Goal: Task Accomplishment & Management: Use online tool/utility

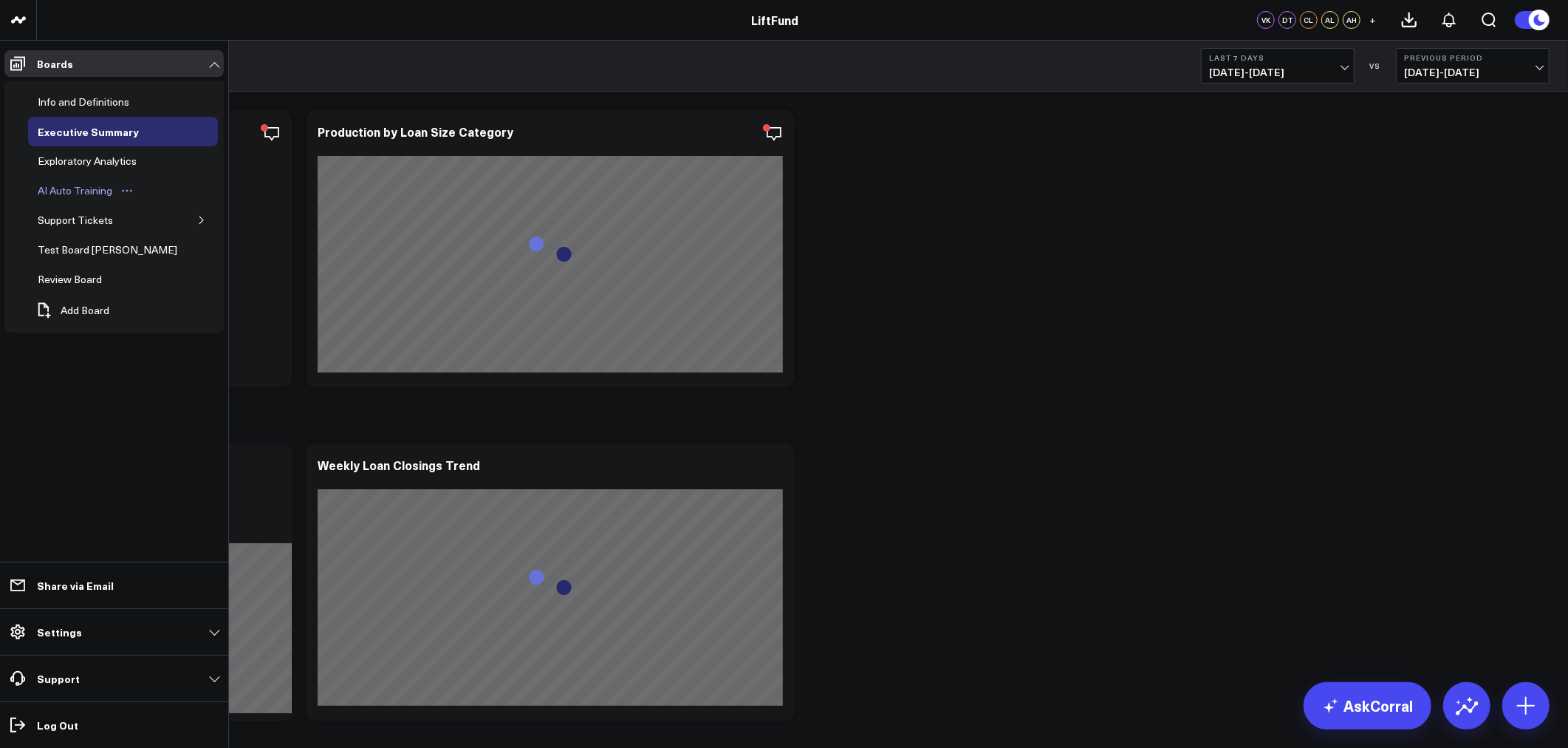
click at [84, 193] on div "AI Auto Training" at bounding box center [75, 190] width 82 height 18
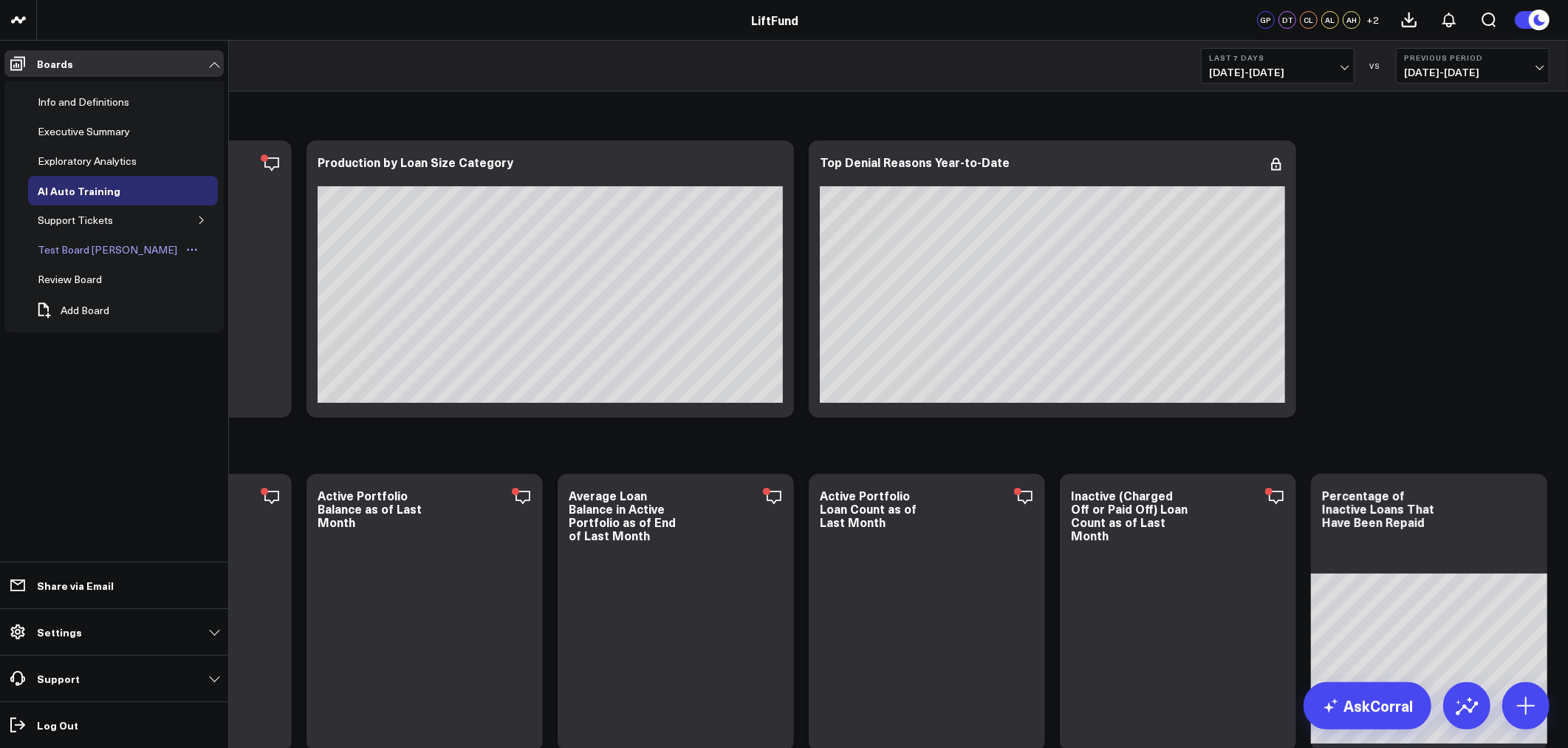
click at [77, 253] on div "Test Board [PERSON_NAME]" at bounding box center [107, 249] width 147 height 18
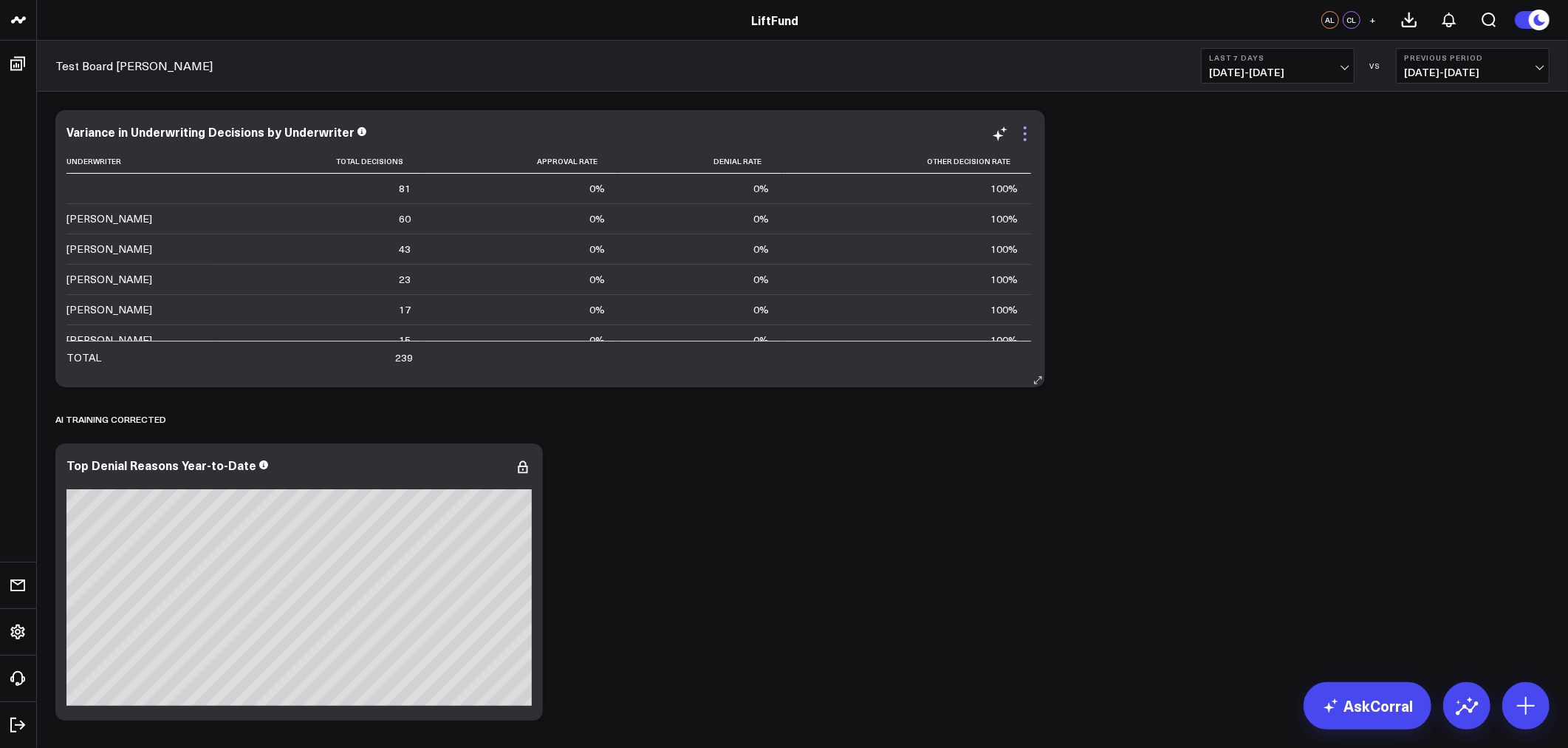
click at [1023, 133] on icon at bounding box center [1025, 133] width 18 height 18
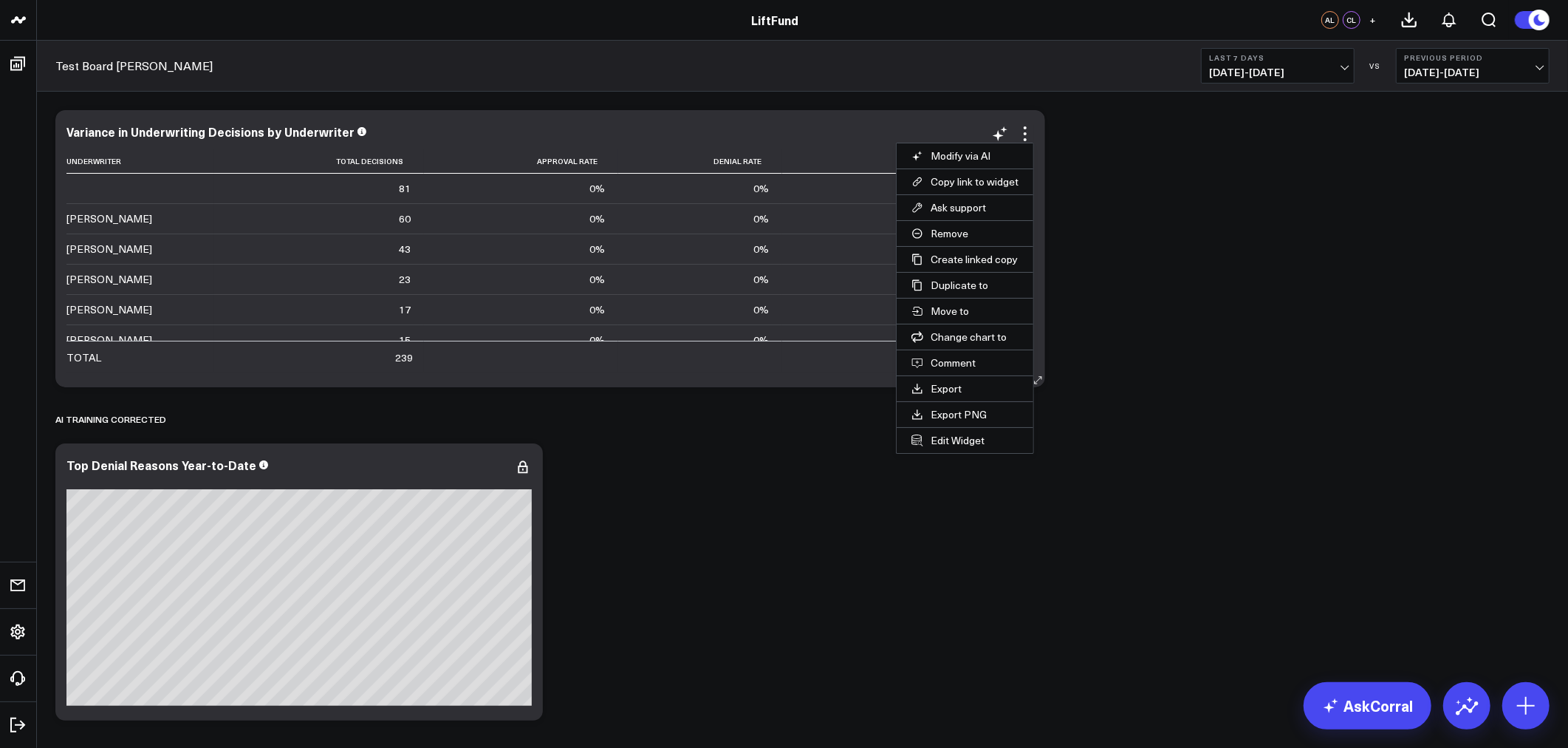
click at [956, 442] on button "Edit Widget" at bounding box center [965, 440] width 137 height 25
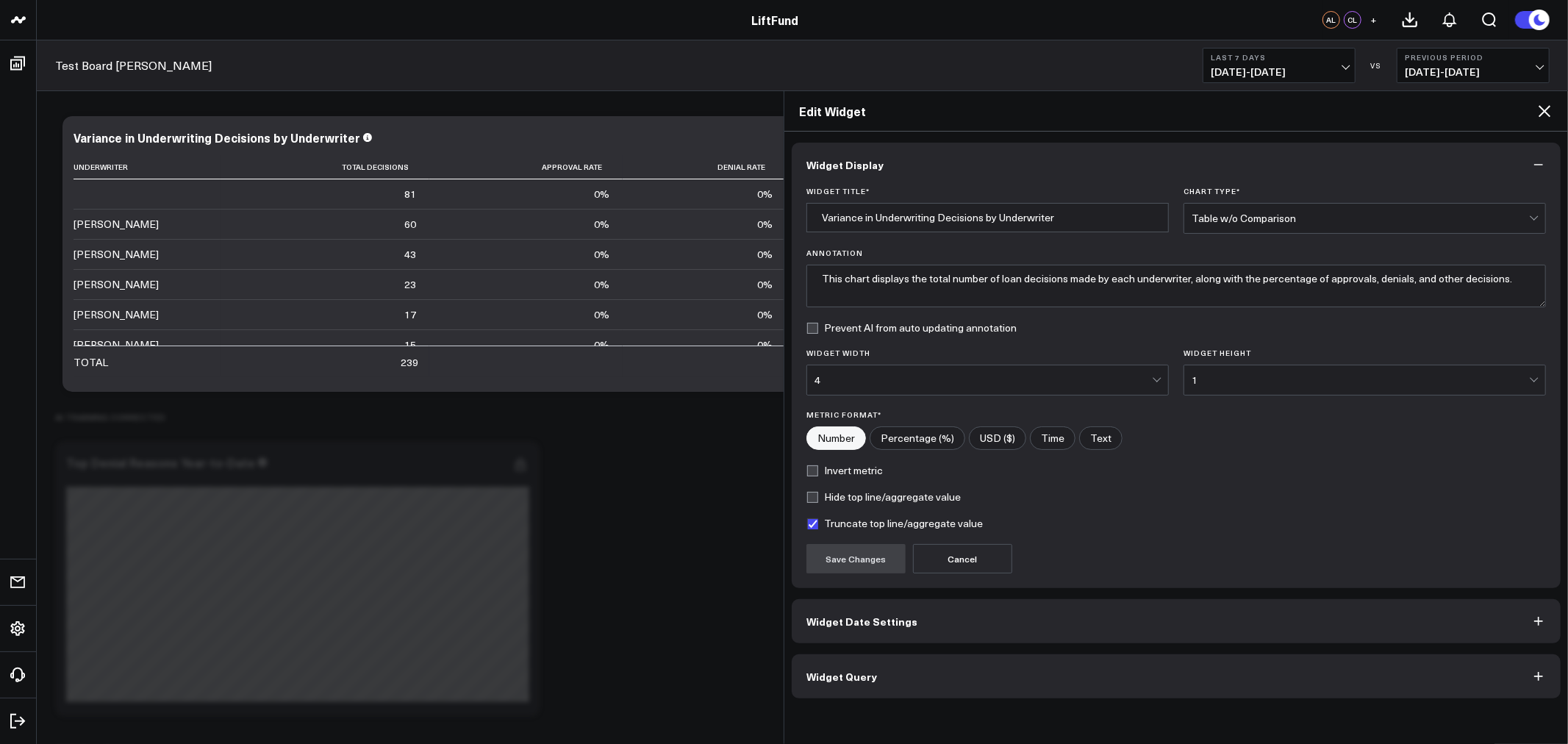
click at [902, 674] on button "Widget Query" at bounding box center [1176, 676] width 769 height 44
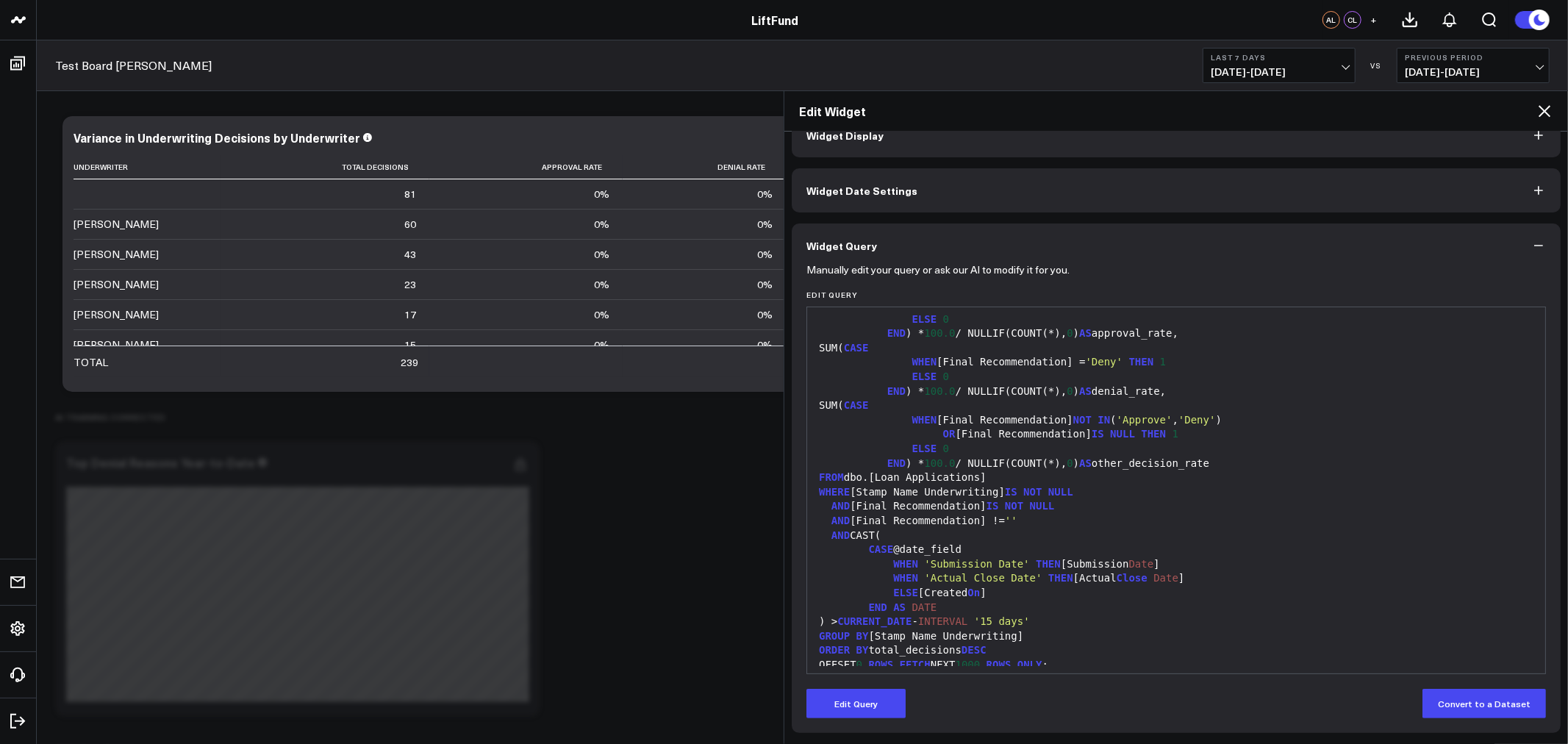
scroll to position [172, 0]
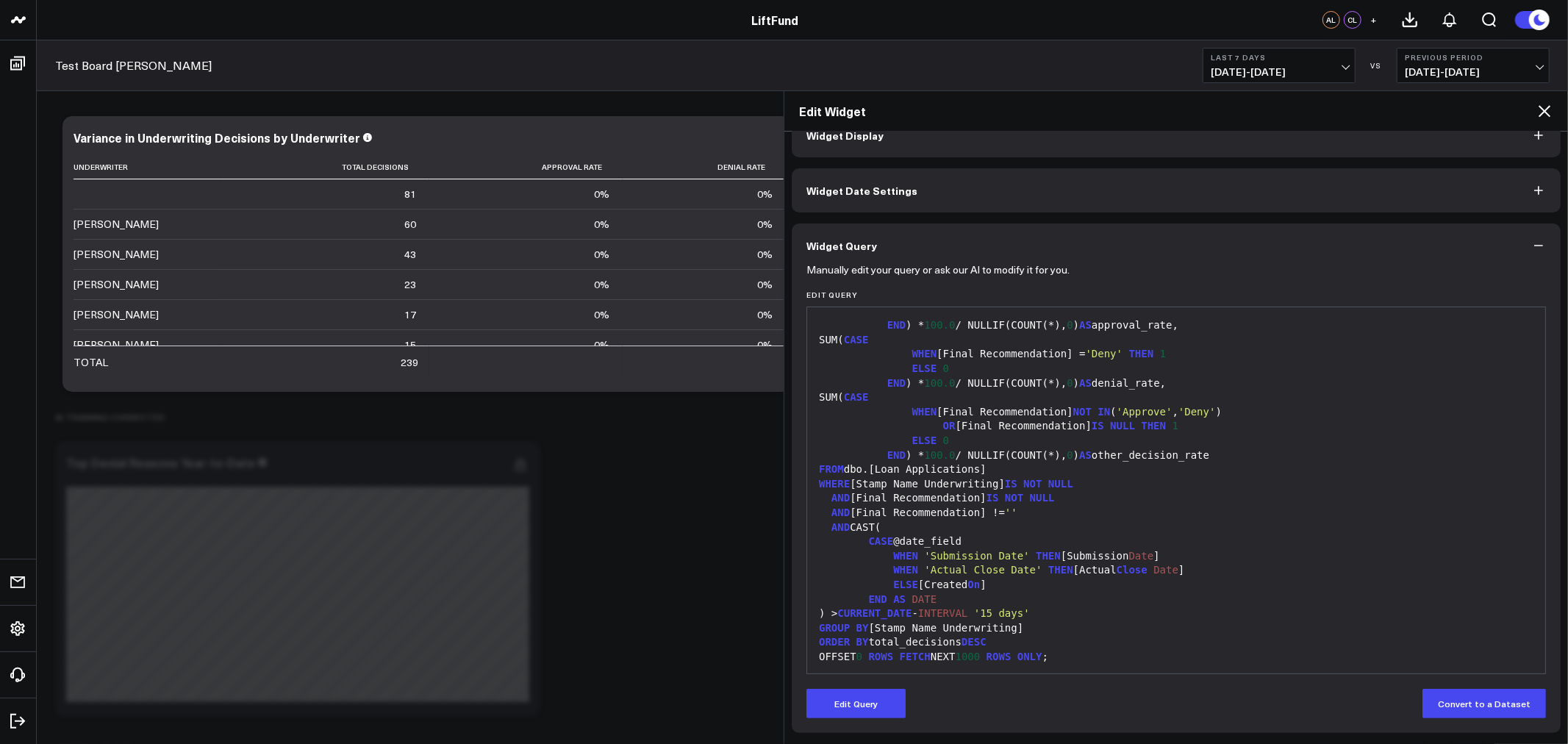
click at [1338, 63] on button "Last 7 Days 10/07/25 - 10/13/25" at bounding box center [1279, 65] width 153 height 35
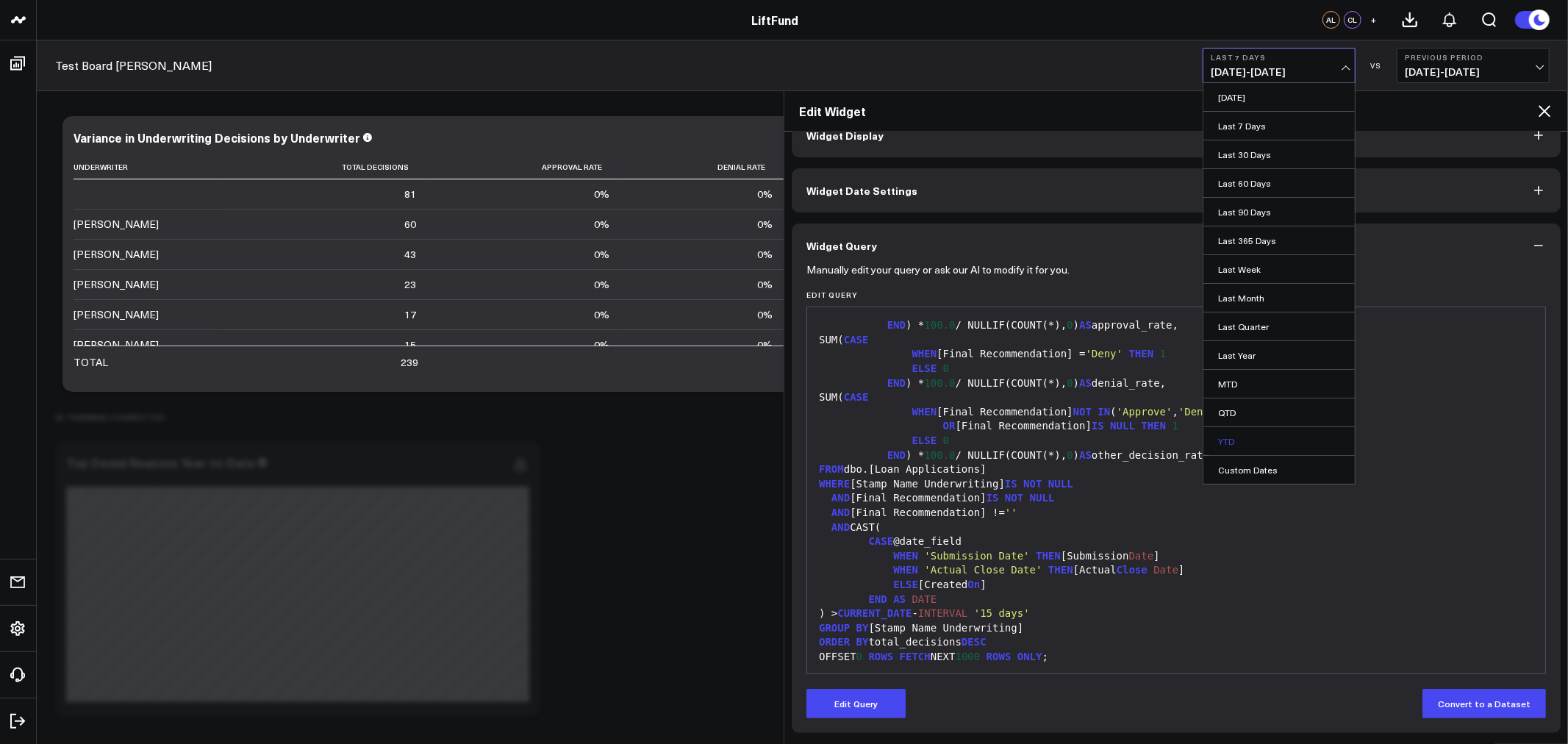
click at [1223, 446] on link "YTD" at bounding box center [1279, 440] width 152 height 28
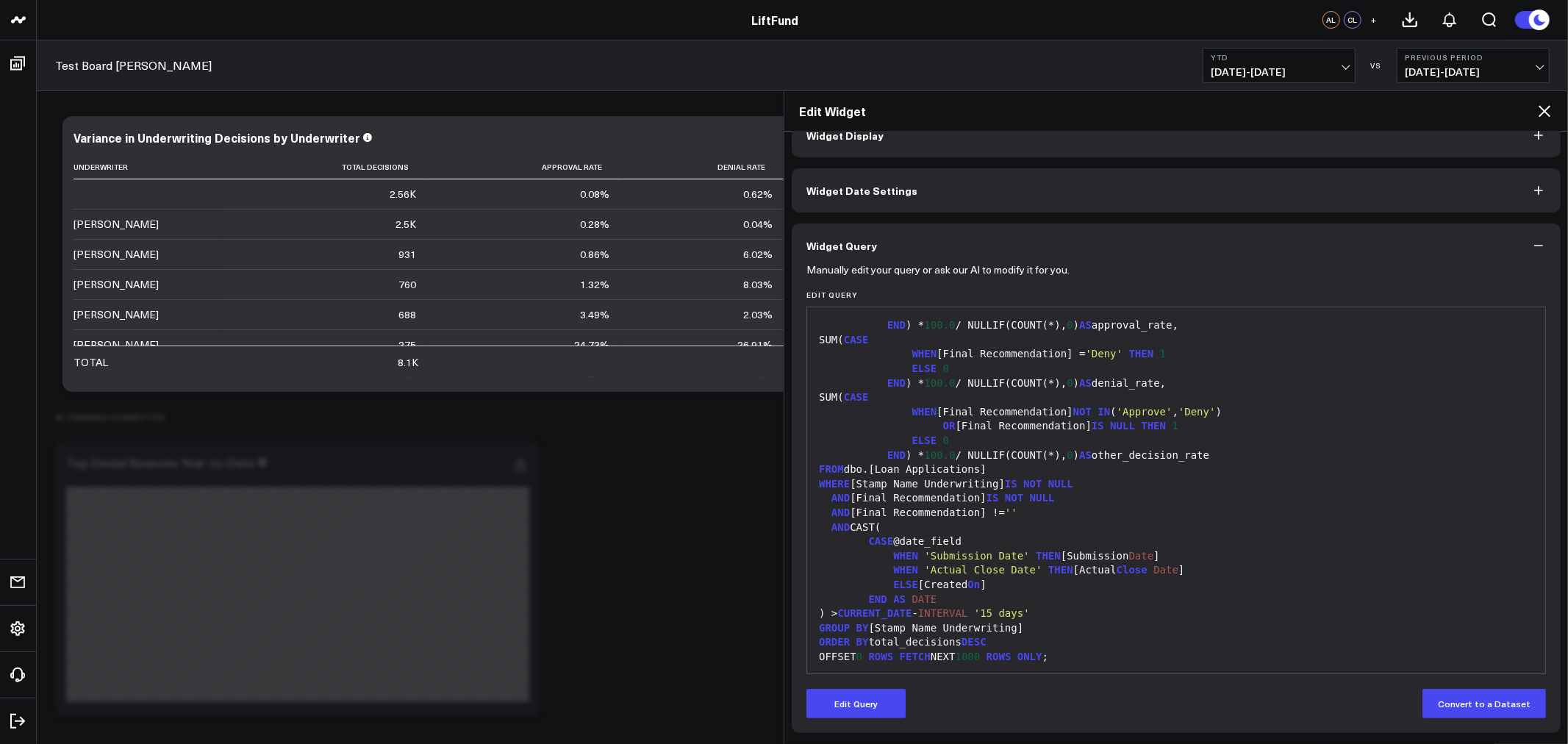
click at [1239, 68] on span "01/01/25 - 10/13/25" at bounding box center [1279, 72] width 137 height 12
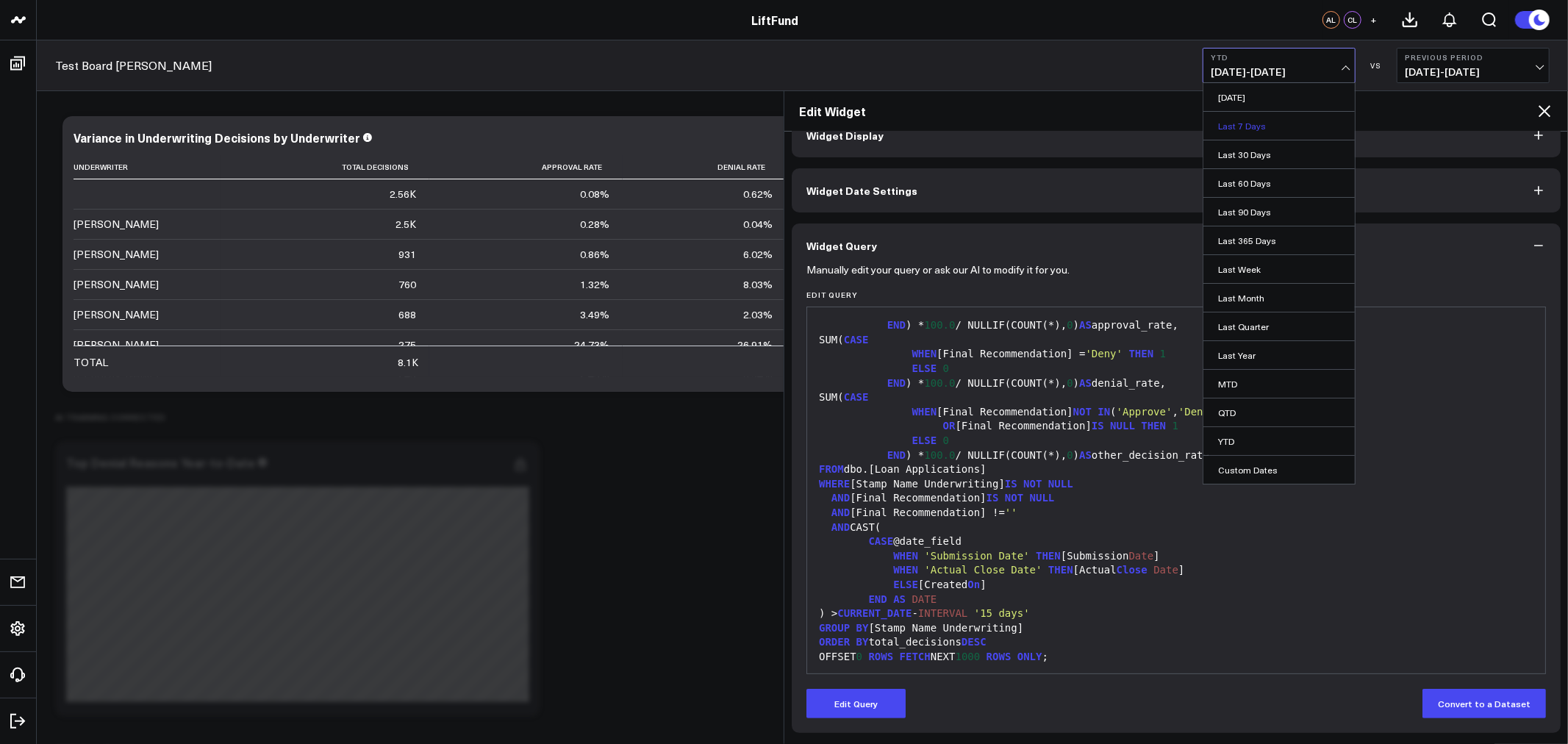
click at [1262, 128] on link "Last 7 Days" at bounding box center [1279, 125] width 152 height 28
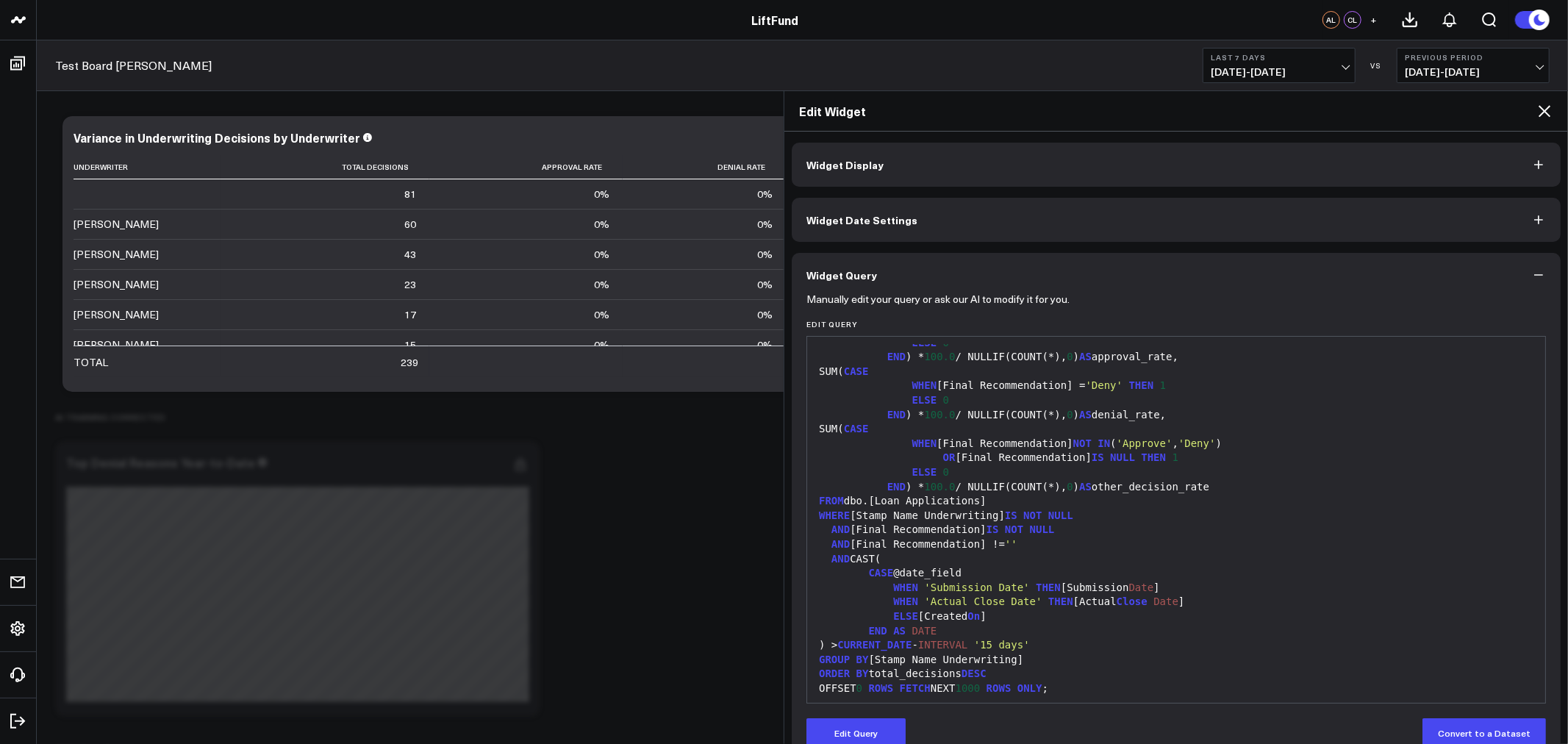
scroll to position [172, 0]
click at [869, 722] on button "Edit Query" at bounding box center [856, 732] width 99 height 29
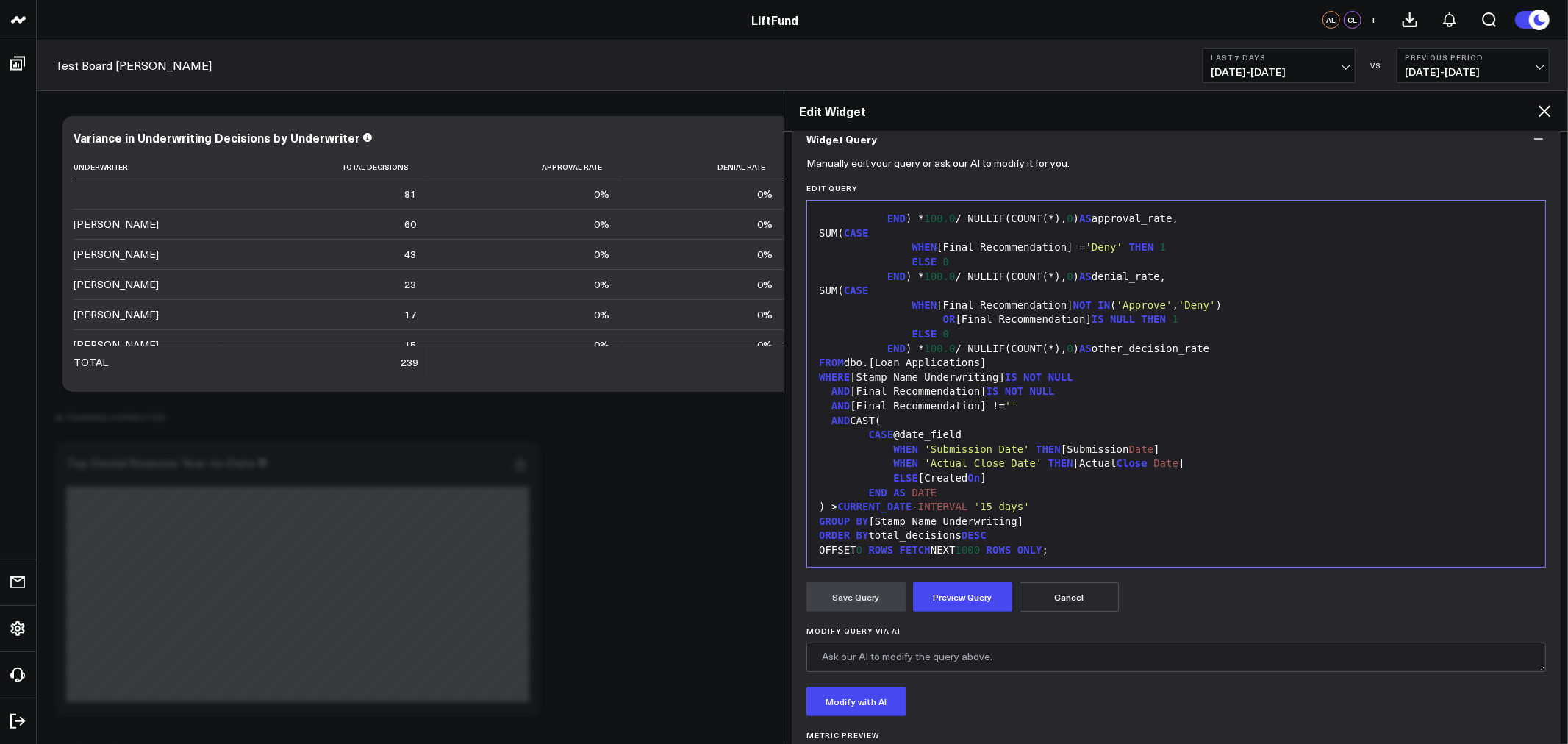
scroll to position [211, 0]
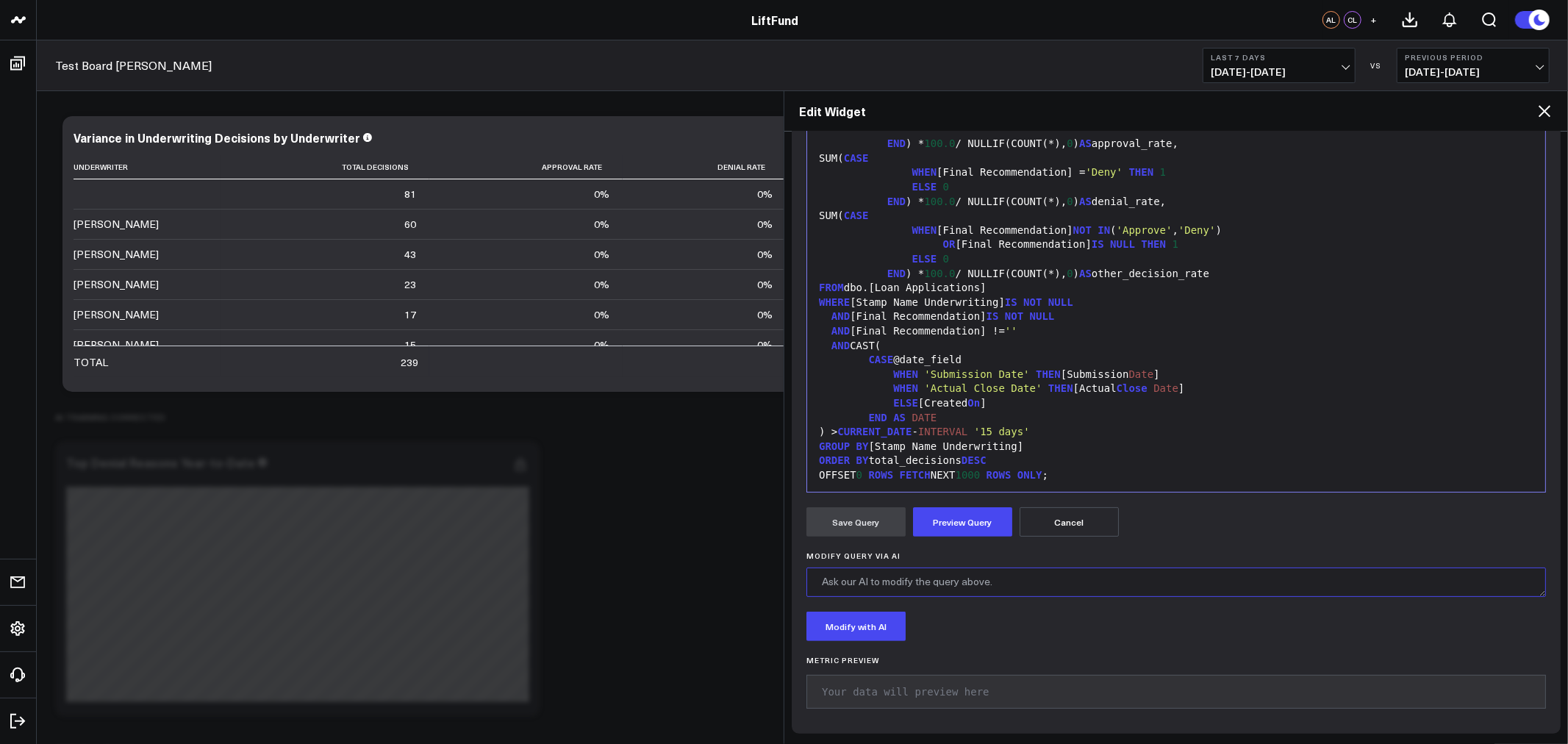
click at [917, 592] on textarea "Modify Query via AI" at bounding box center [1176, 581] width 740 height 29
type textarea "U"
type textarea "Edit this to count number of unique loan applications"
click at [887, 627] on button "Modify with AI" at bounding box center [856, 626] width 99 height 29
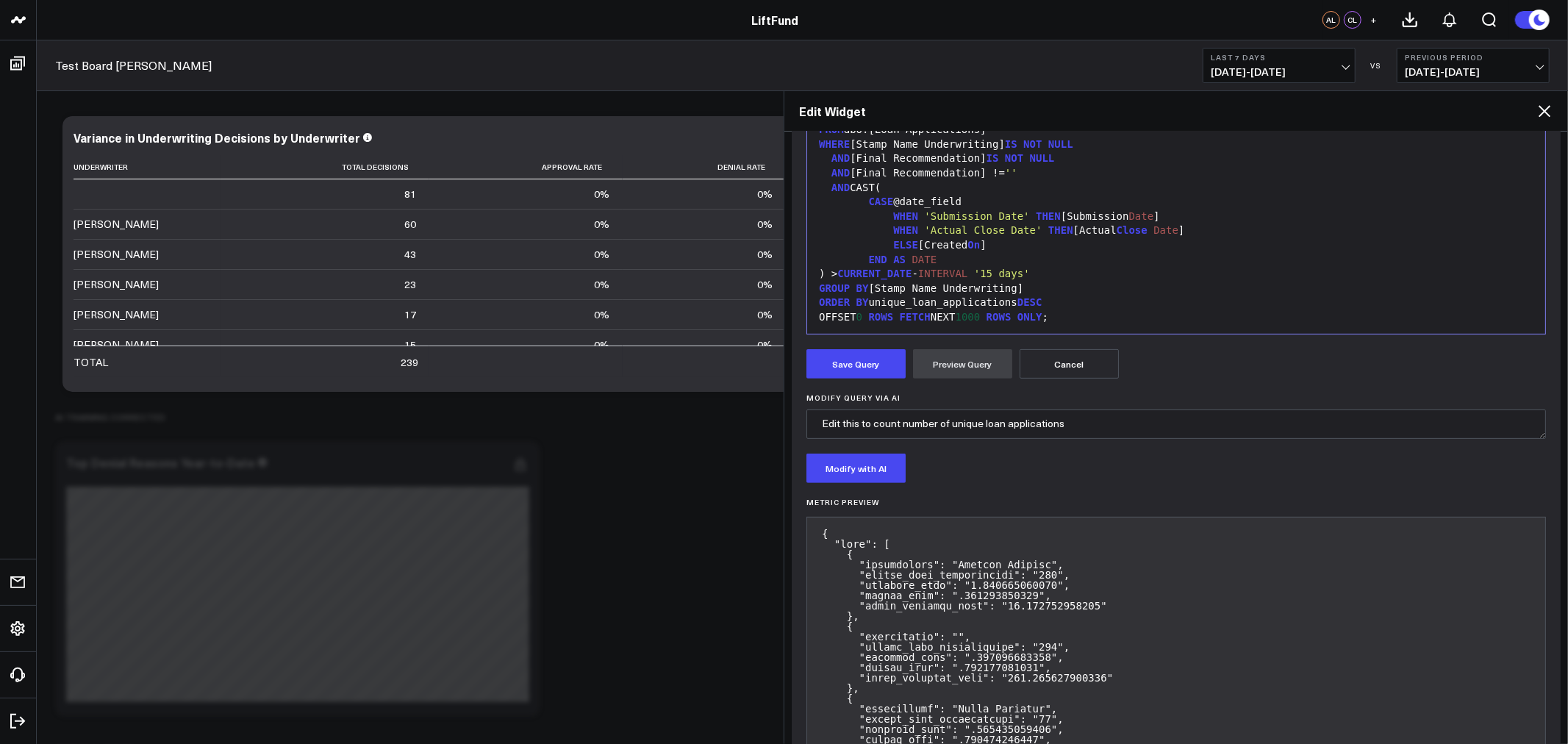
scroll to position [408, 0]
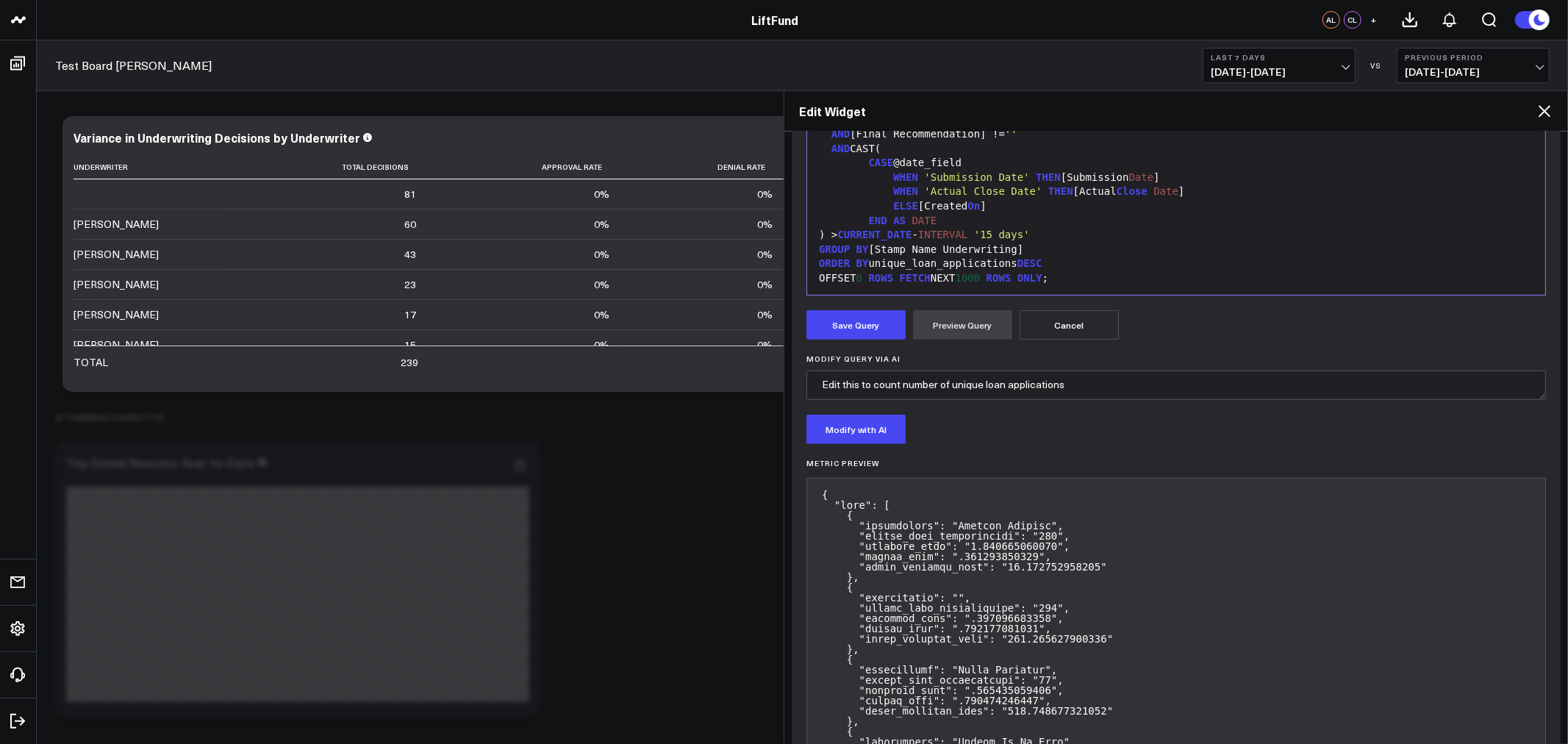
click at [1068, 325] on button "Cancel" at bounding box center [1069, 324] width 99 height 29
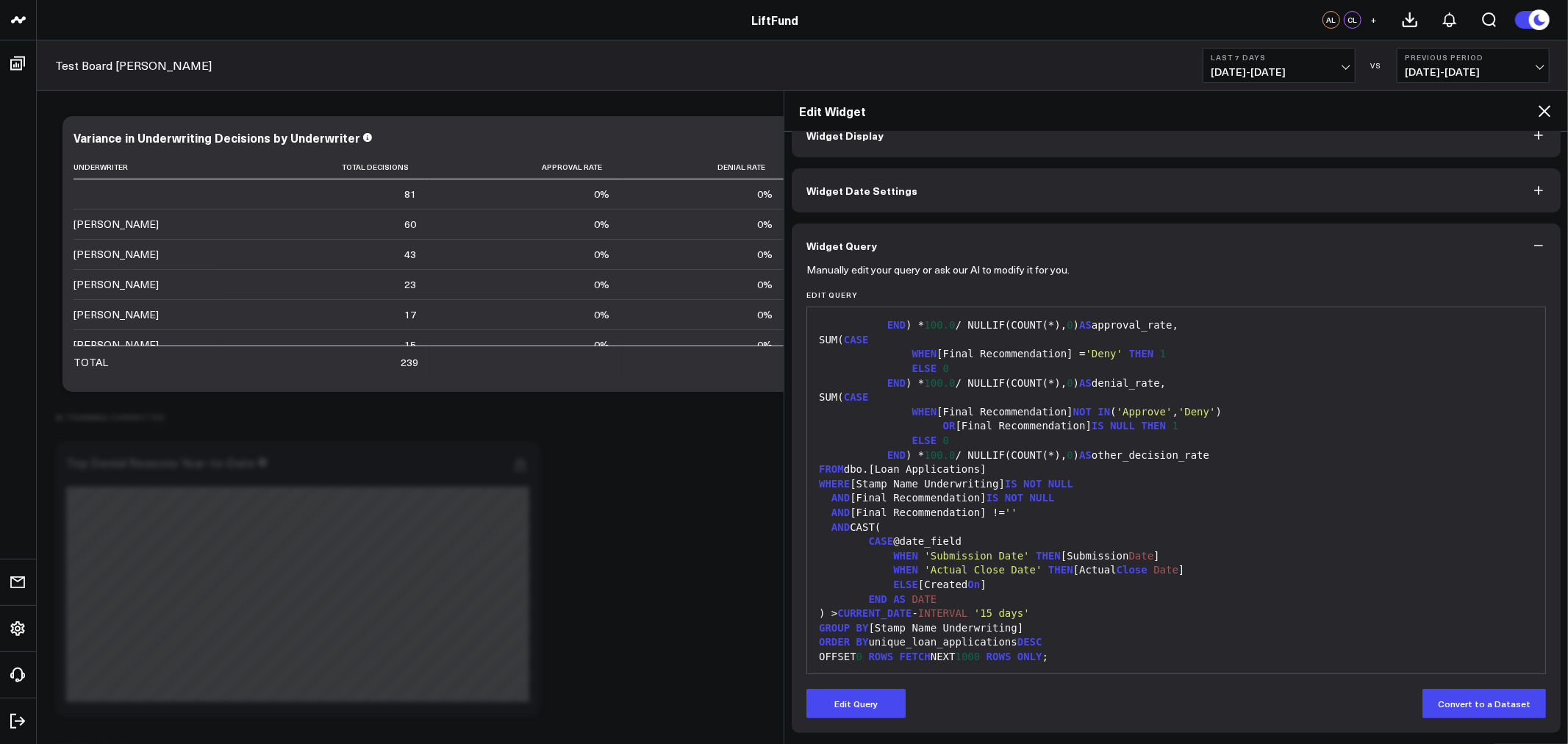
scroll to position [29, 0]
click at [823, 702] on button "Edit Query" at bounding box center [856, 703] width 99 height 29
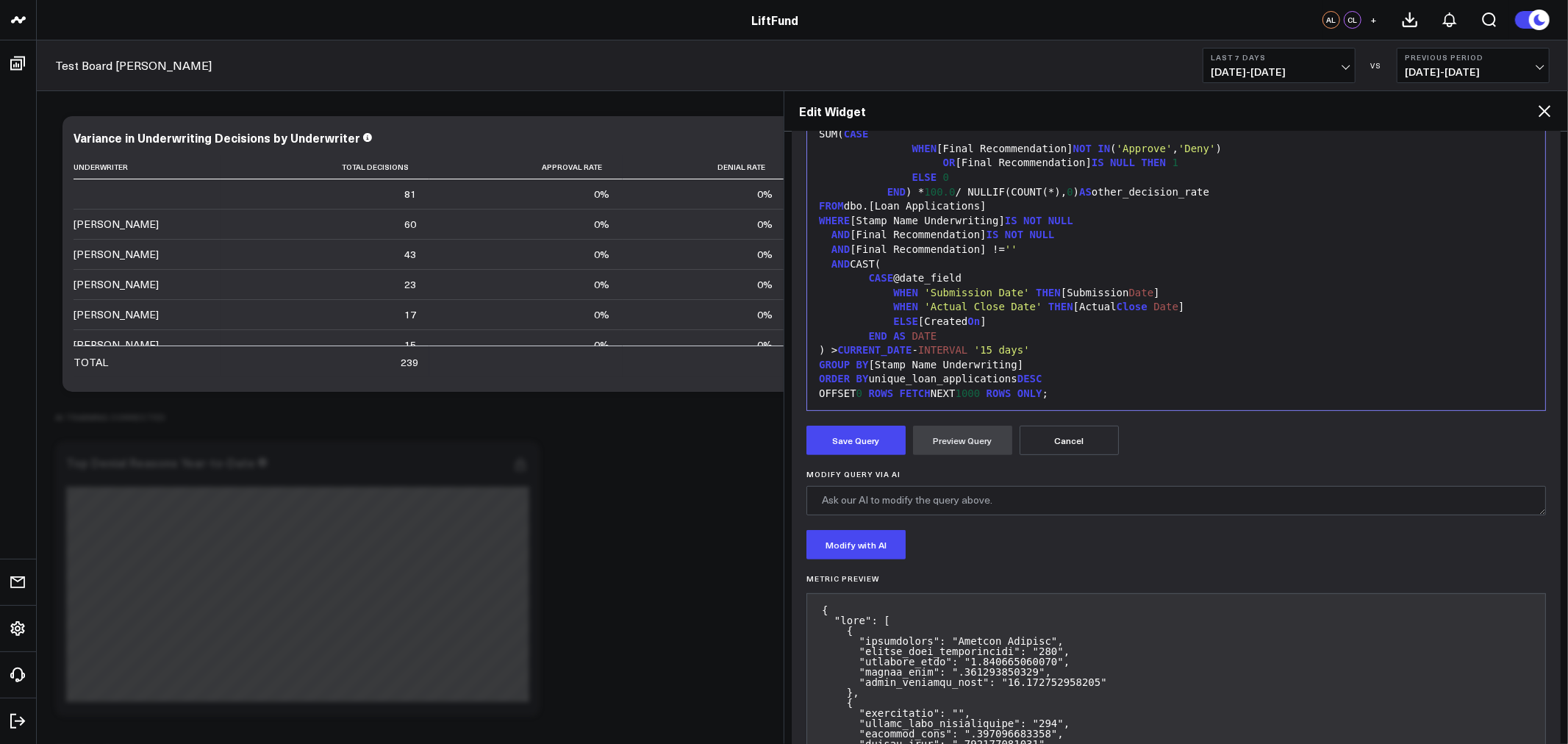
scroll to position [301, 0]
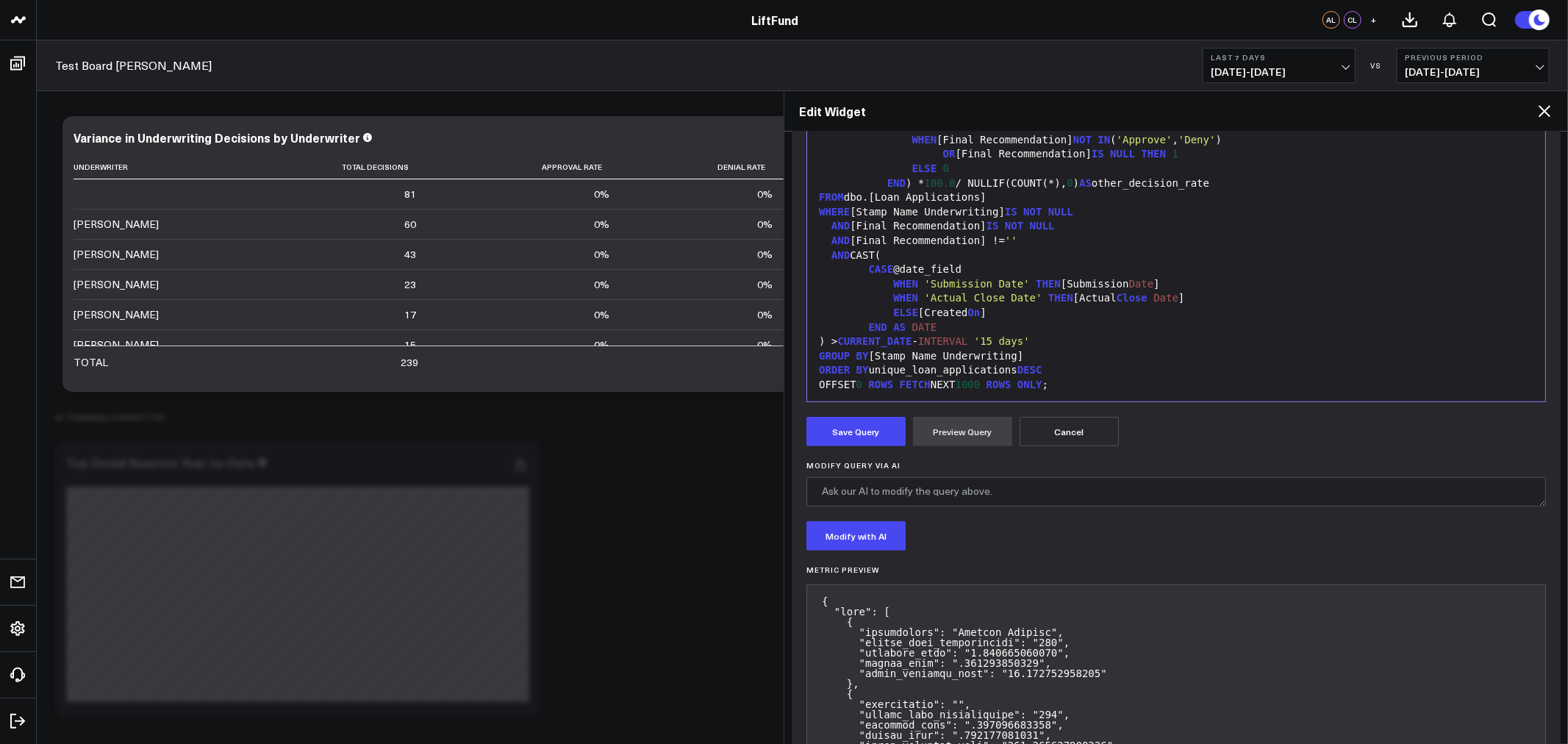
click at [973, 452] on form "Manually edit your query or ask our AI to modify it for you. Edit Query 99 1 2 …" at bounding box center [1176, 544] width 740 height 1096
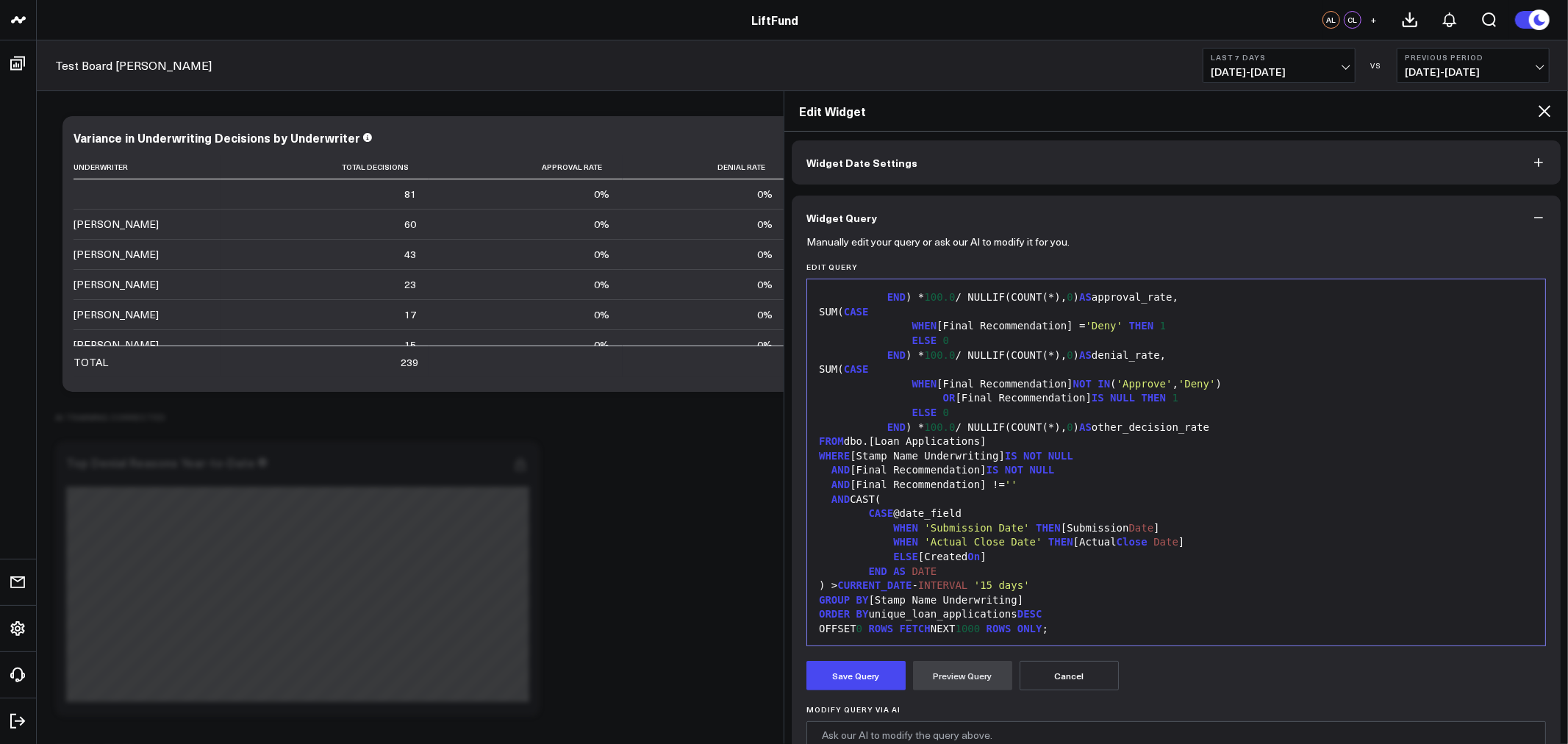
scroll to position [0, 0]
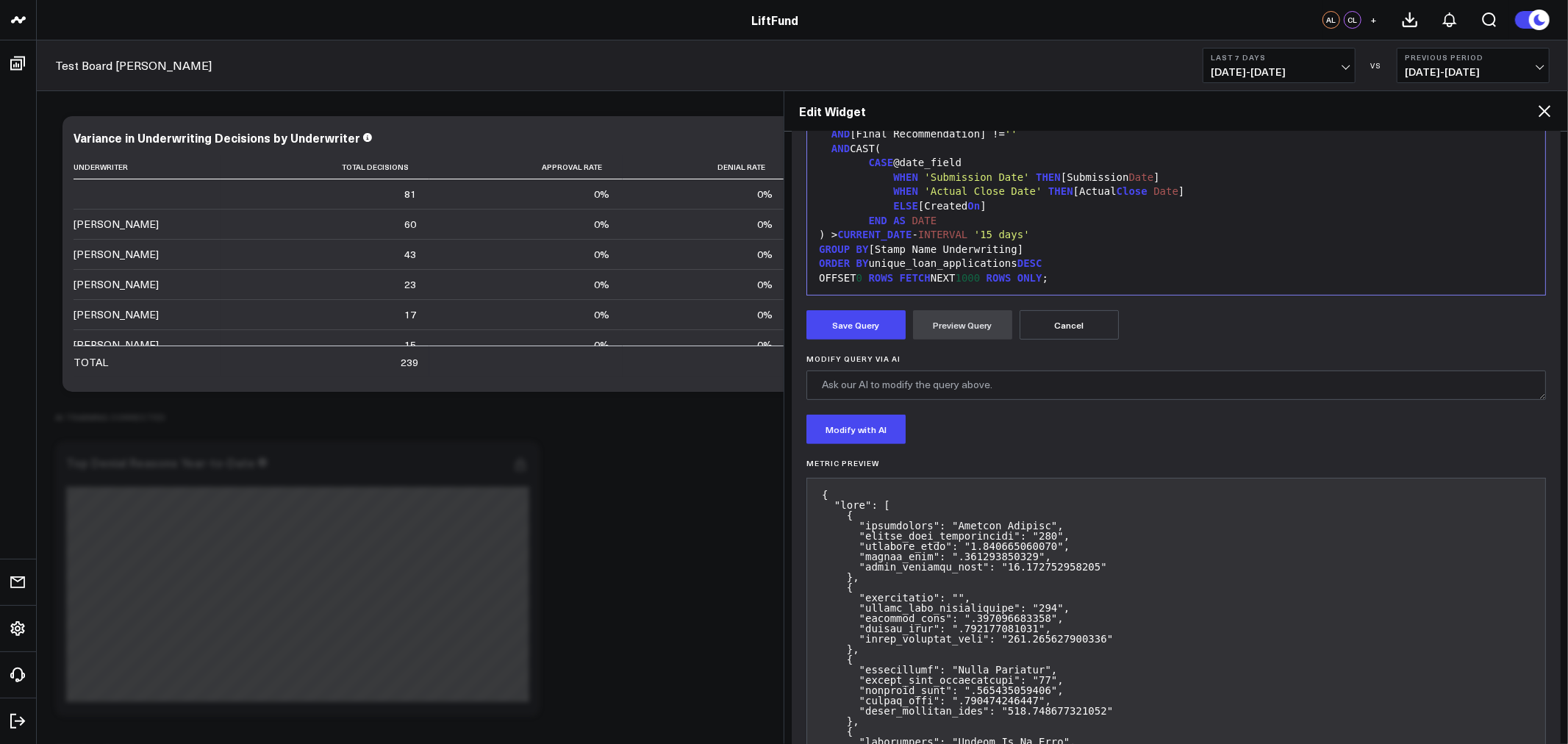
click at [1052, 320] on button "Cancel" at bounding box center [1069, 324] width 99 height 29
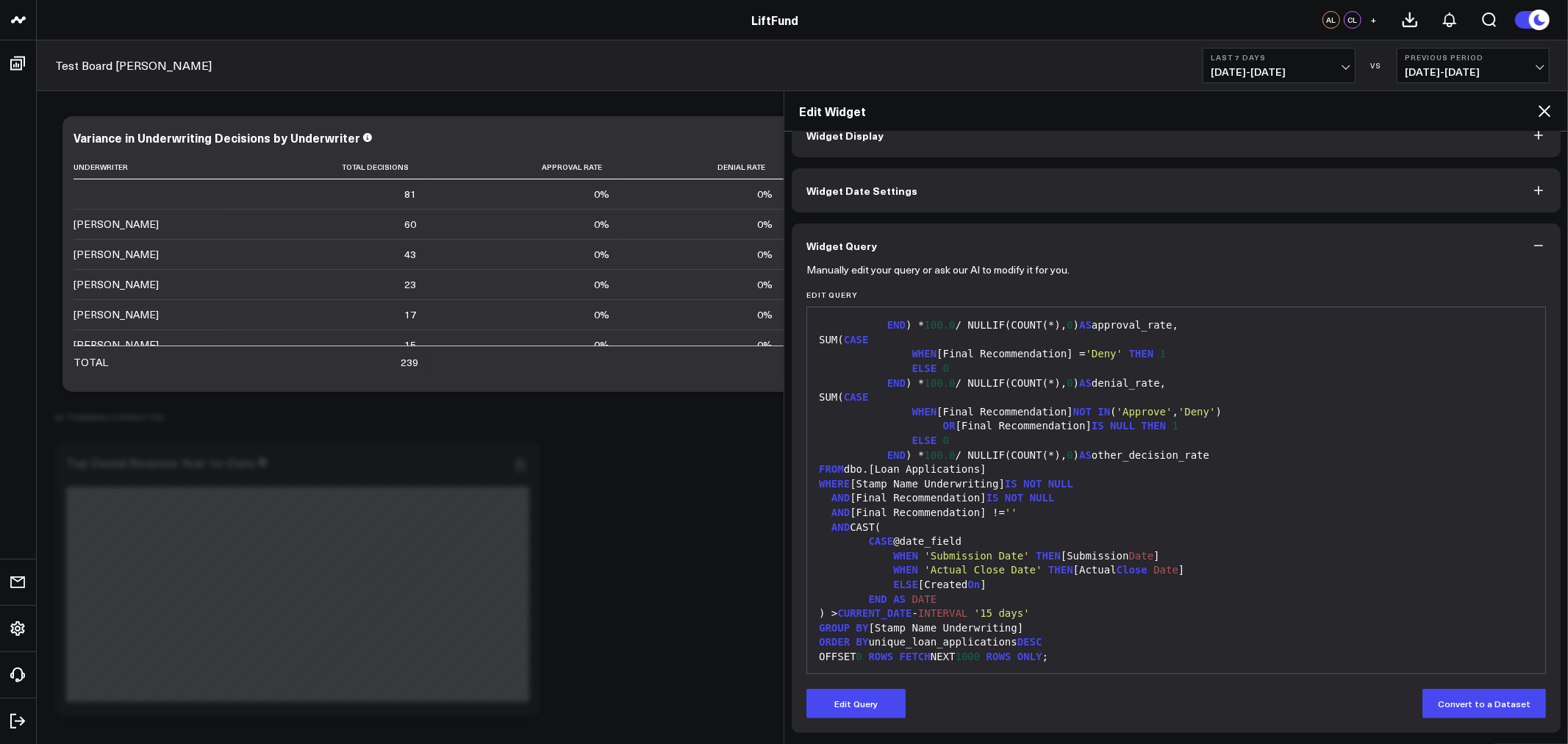
scroll to position [29, 0]
click at [1537, 108] on icon at bounding box center [1544, 111] width 18 height 18
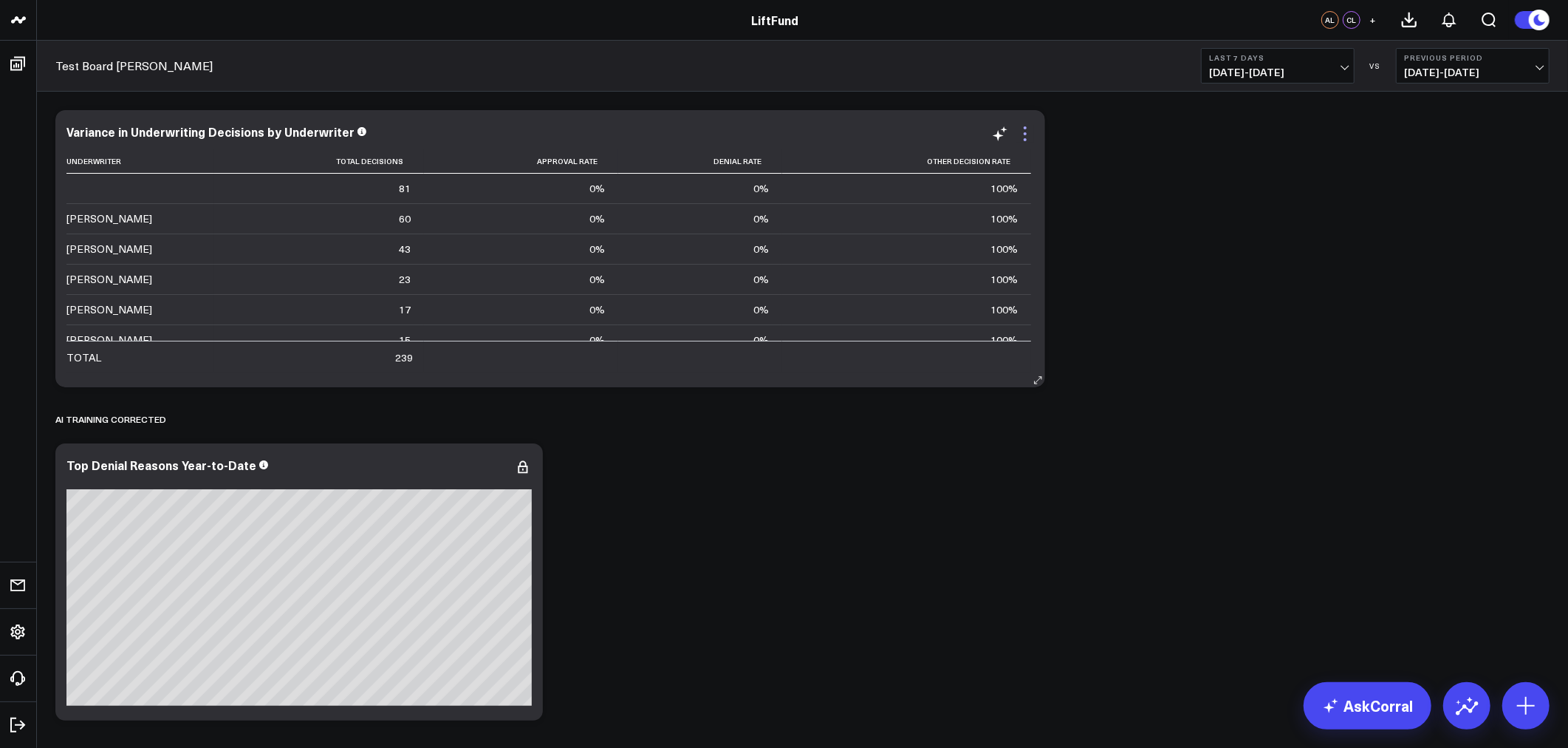
click at [1022, 141] on icon at bounding box center [1025, 133] width 18 height 18
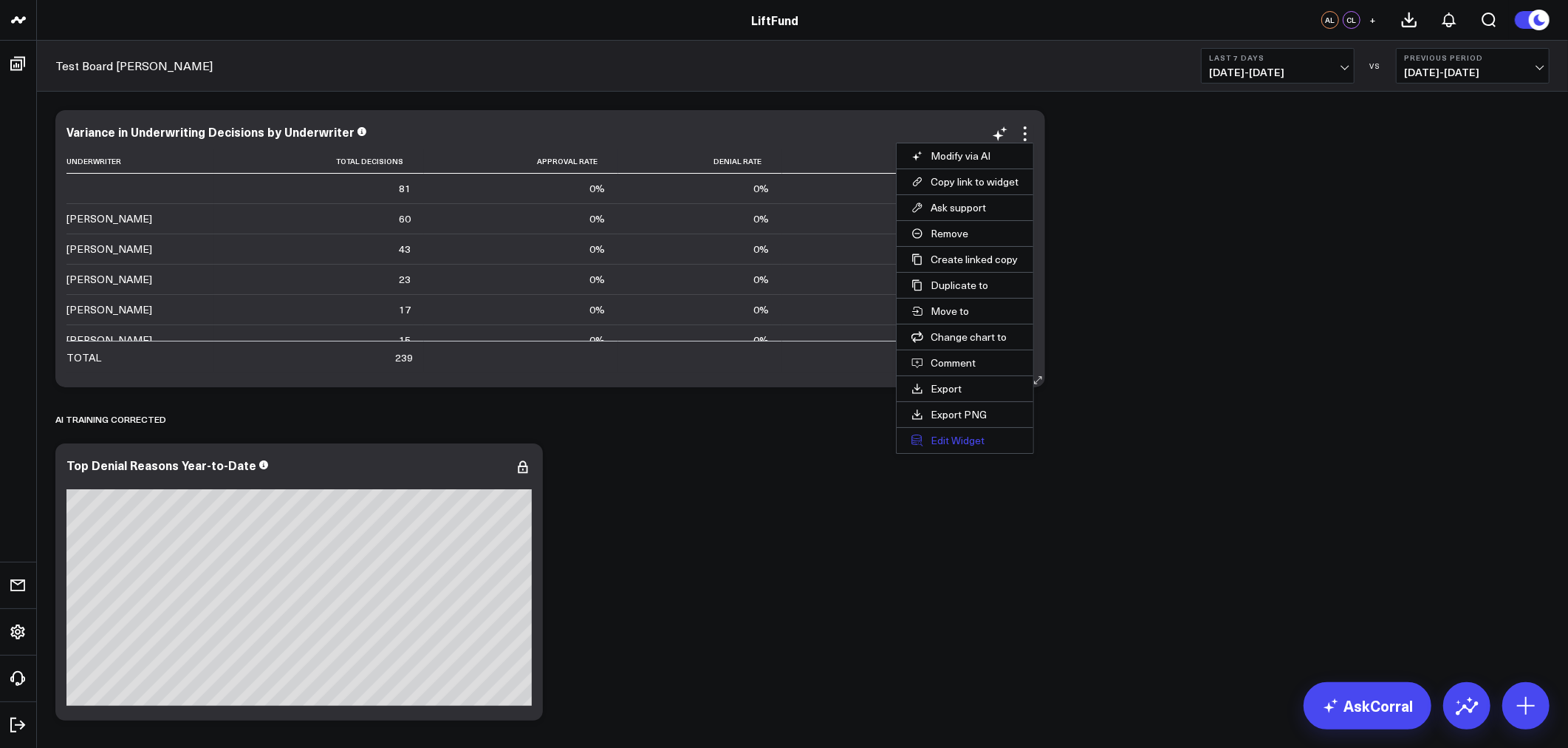
click at [950, 442] on button "Edit Widget" at bounding box center [965, 440] width 137 height 25
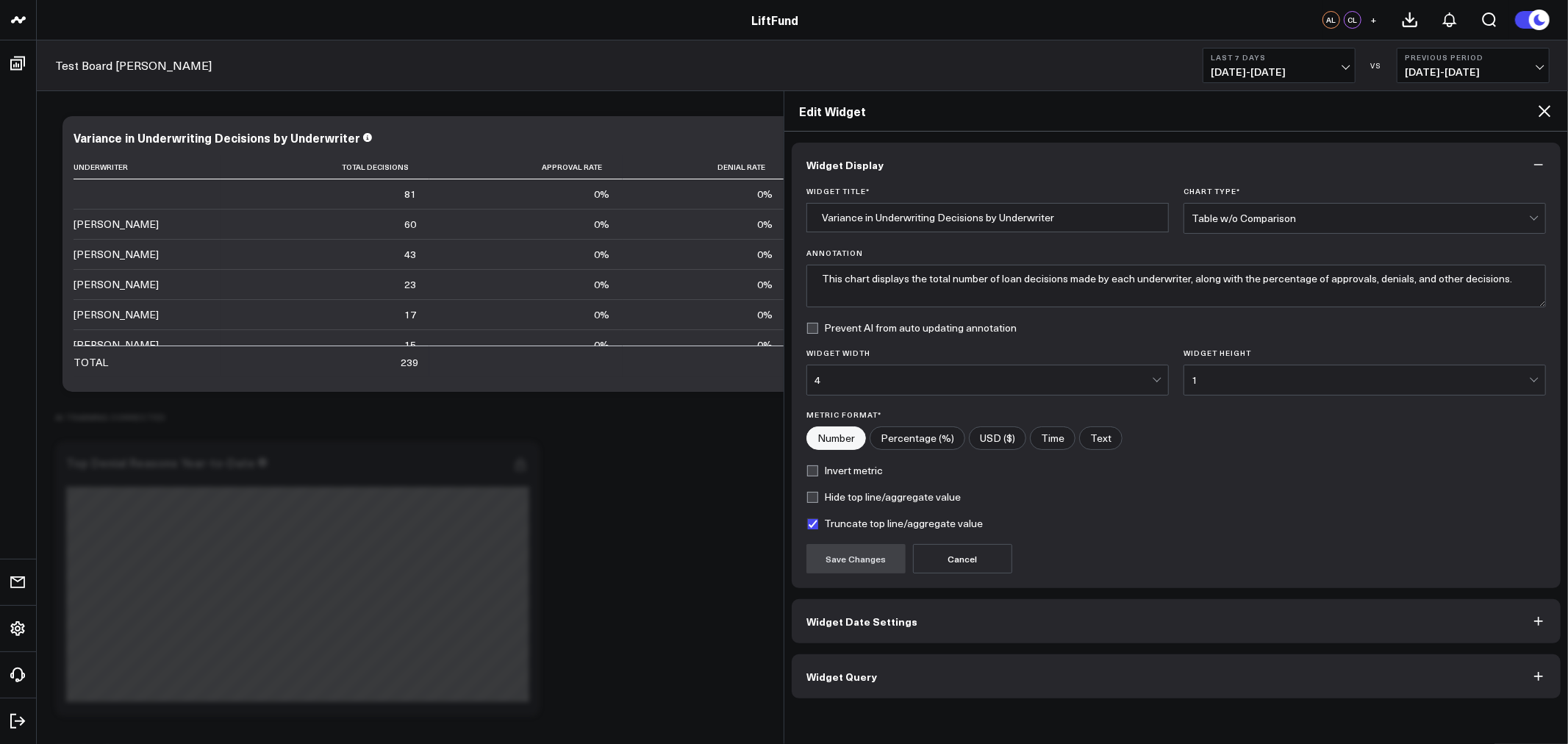
click at [881, 692] on button "Widget Query" at bounding box center [1176, 676] width 769 height 44
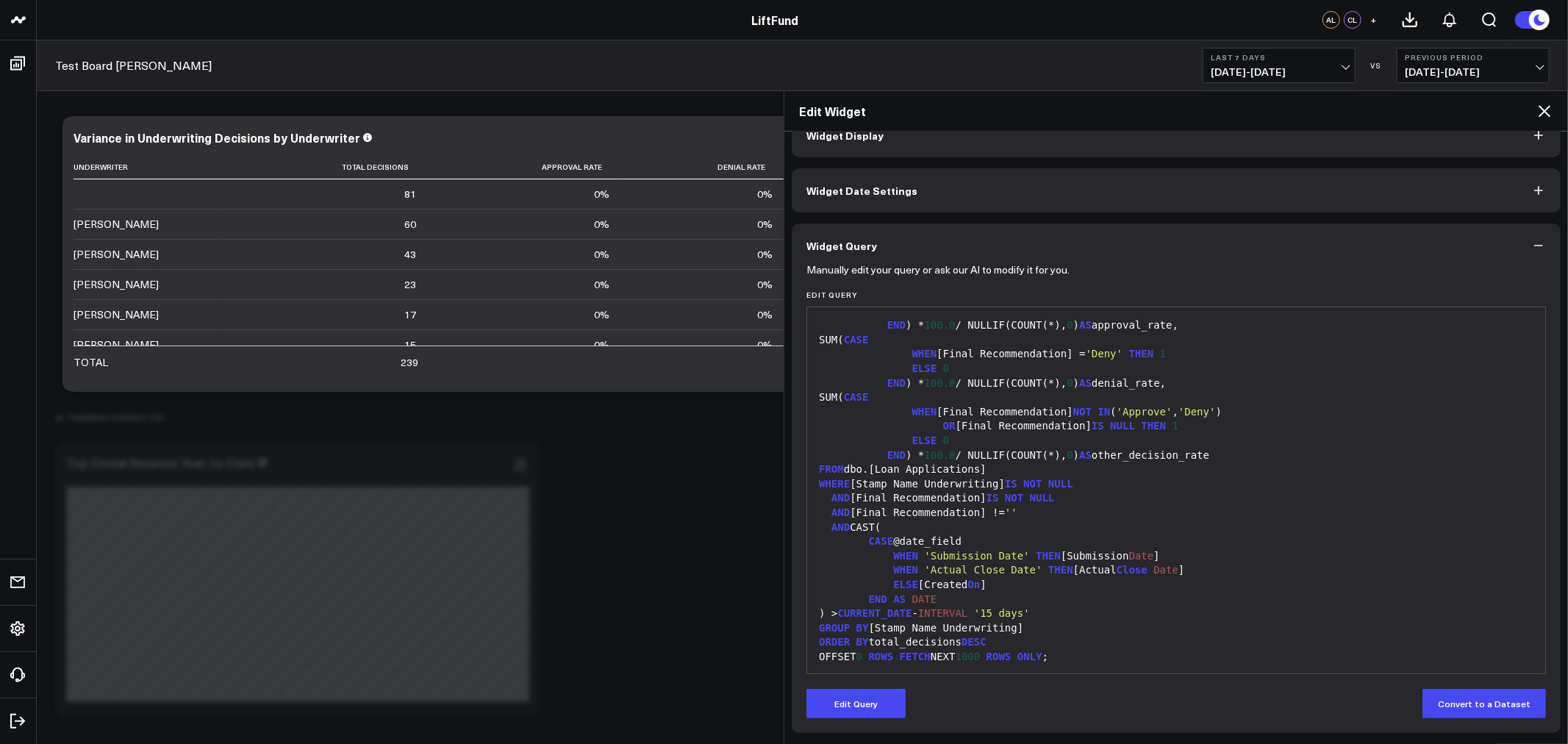
scroll to position [35, 0]
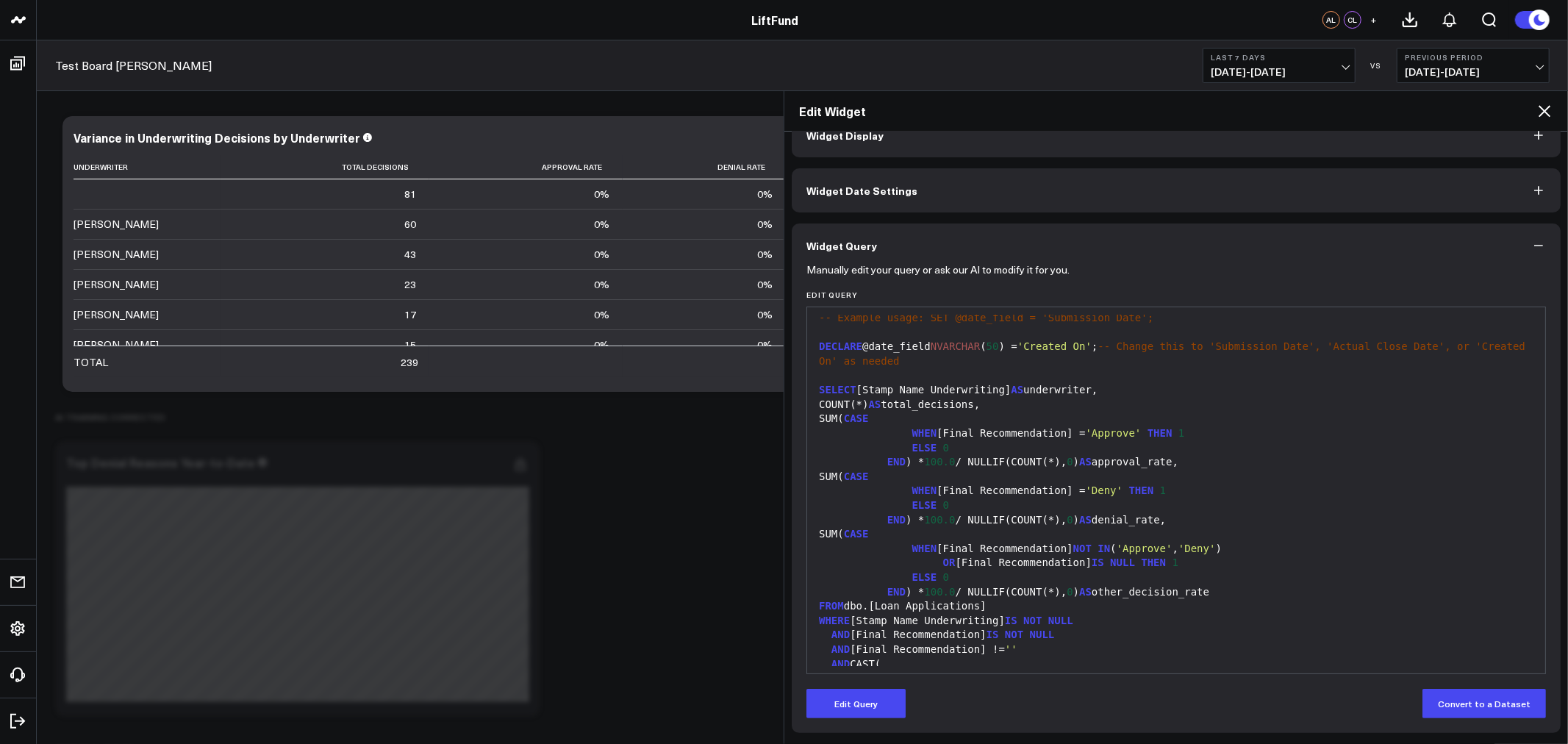
click at [994, 429] on div "WHEN [Final Recommendation] = 'Approve' THEN 1" at bounding box center [1176, 434] width 723 height 15
click at [1335, 490] on div "WHEN [Final Recommendation] = 'Deny' THEN 1" at bounding box center [1176, 491] width 723 height 15
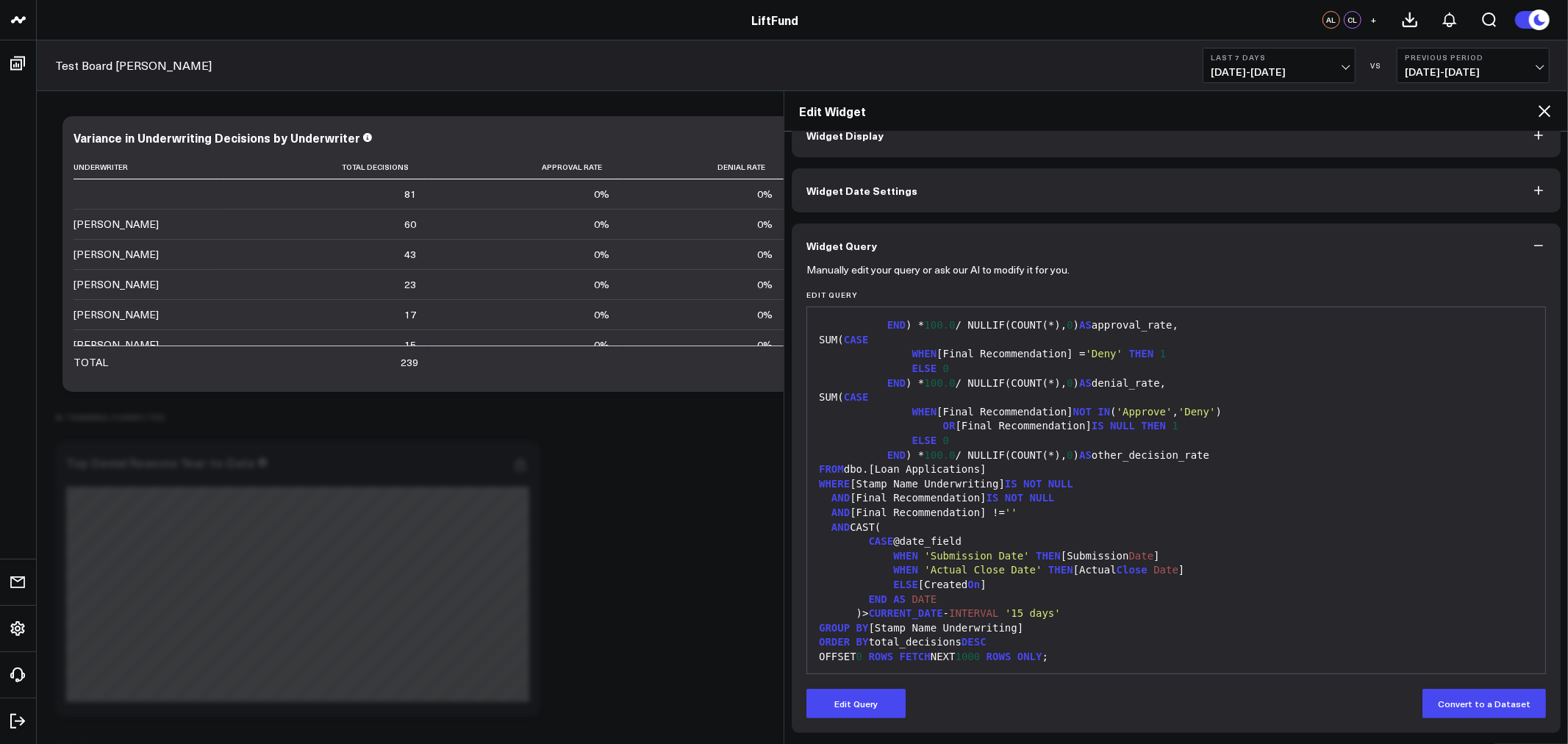
click at [1368, 528] on div "AND CAST (" at bounding box center [1176, 528] width 723 height 15
click at [865, 710] on button "Edit Query" at bounding box center [856, 703] width 99 height 29
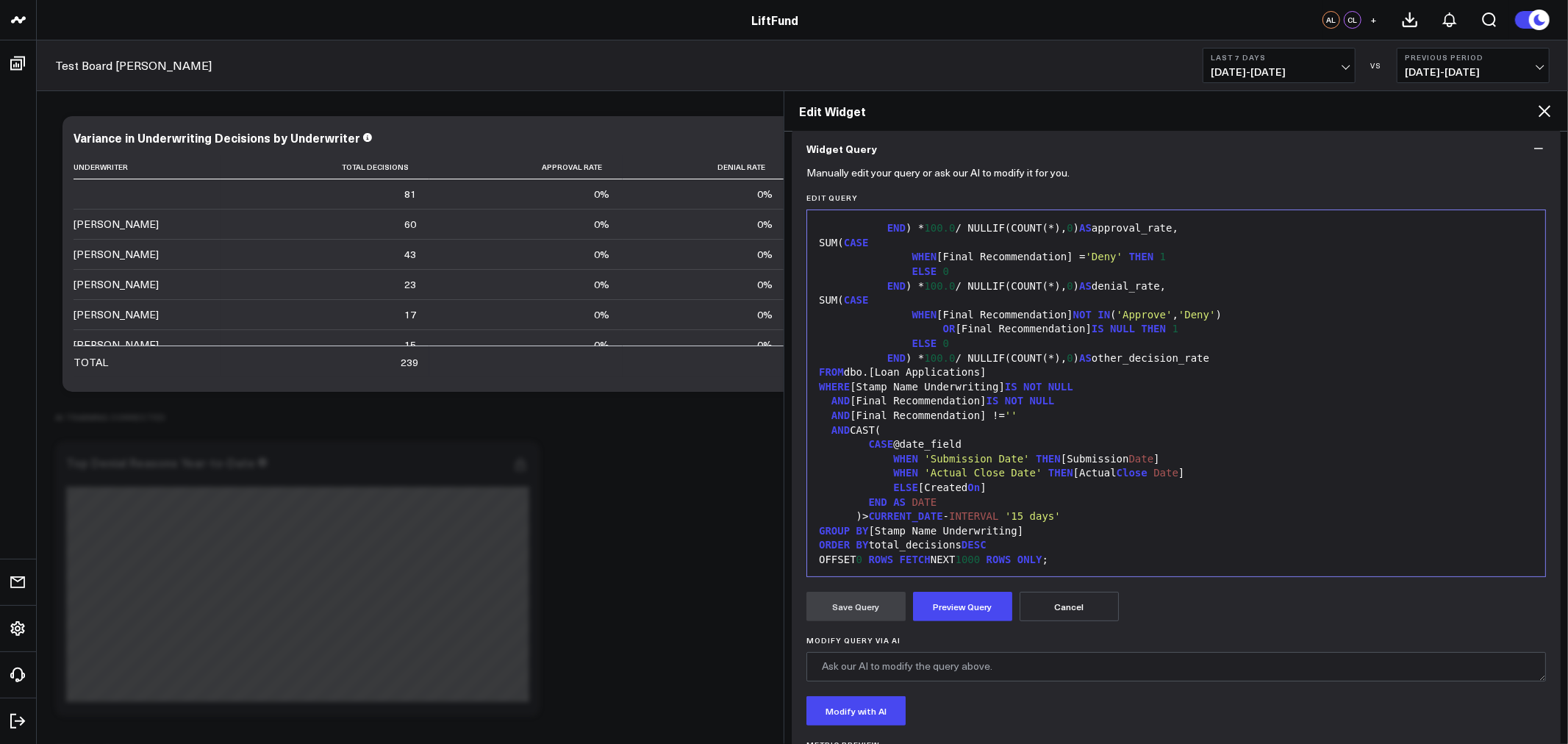
scroll to position [211, 0]
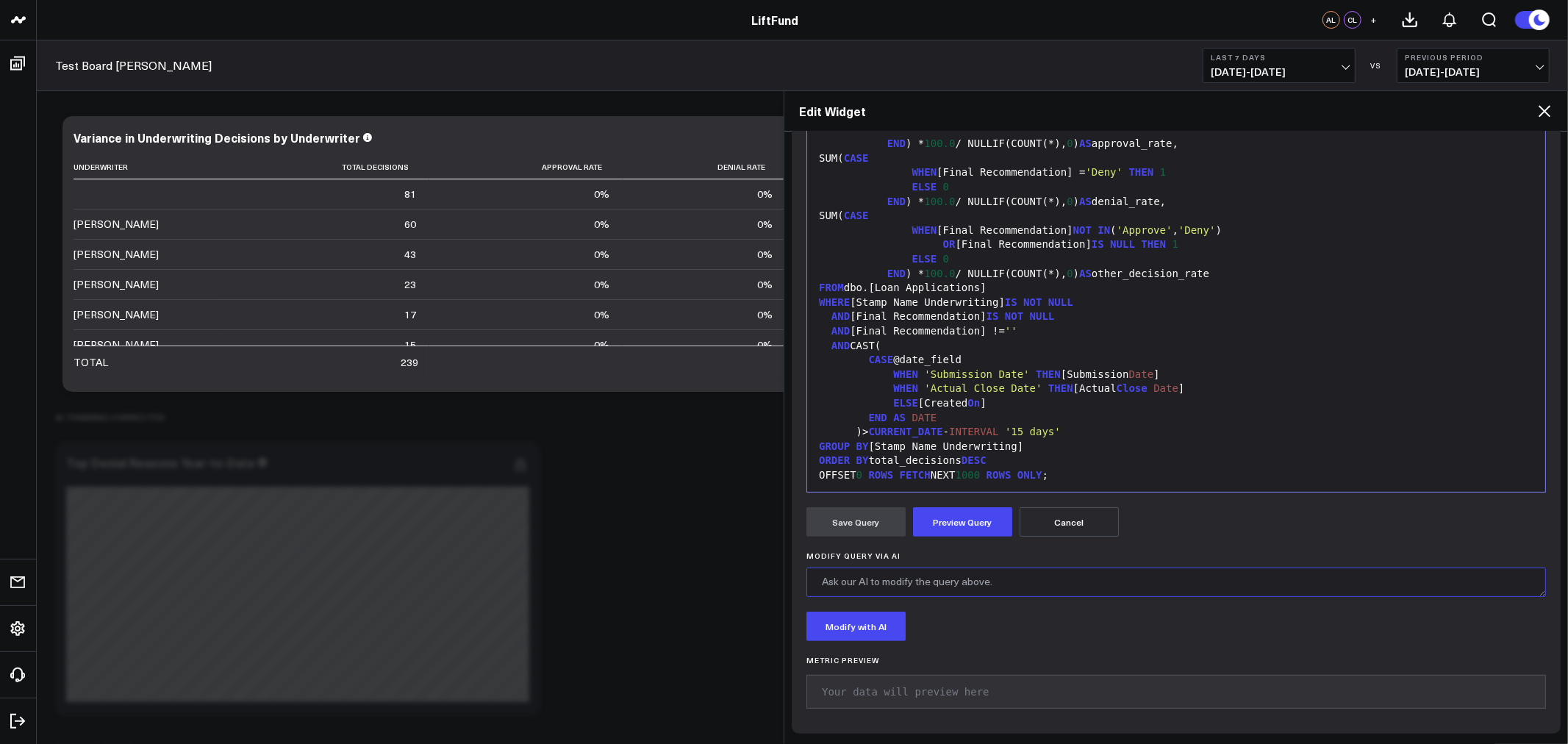
click at [946, 581] on textarea "Modify Query via AI" at bounding box center [1176, 581] width 740 height 29
click at [913, 583] on textarea "Adjust count to all loan apps" at bounding box center [1176, 581] width 740 height 29
click at [901, 582] on textarea "Adjust count to all loan apps" at bounding box center [1176, 581] width 740 height 29
click at [901, 581] on textarea "Adjust count to all loan apps" at bounding box center [1176, 581] width 740 height 29
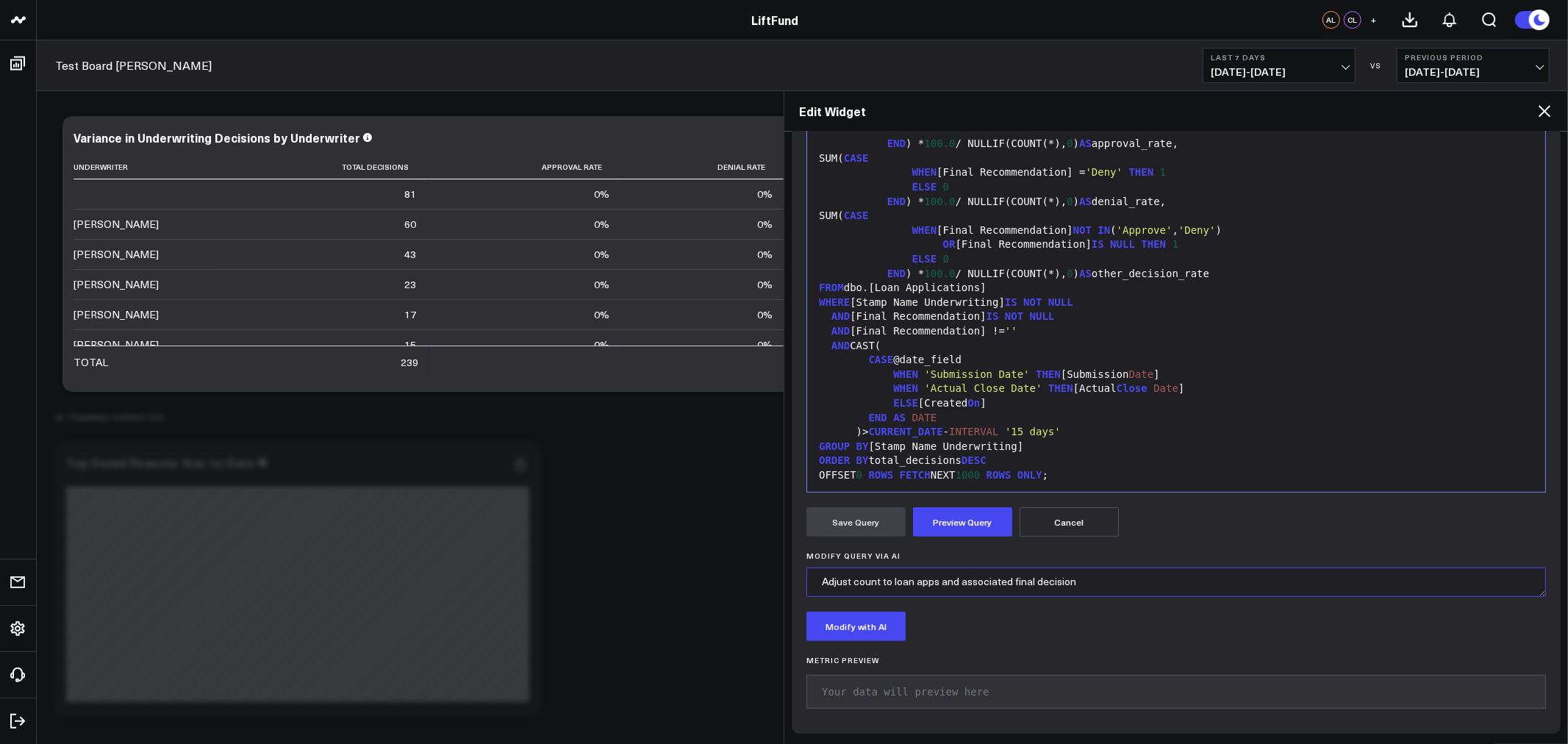
type textarea "Adjust count to loan apps and associated final decision"
click at [1040, 591] on textarea "Adjust count to loan apps and associated final decision" at bounding box center [1176, 581] width 740 height 29
drag, startPoint x: 1040, startPoint y: 591, endPoint x: 1041, endPoint y: 583, distance: 8.1
click at [1040, 591] on textarea "Adjust count to loan apps and associated final decision" at bounding box center [1176, 581] width 740 height 29
click at [1042, 581] on textarea "Adjust count to loan apps and associated final decision" at bounding box center [1176, 581] width 740 height 29
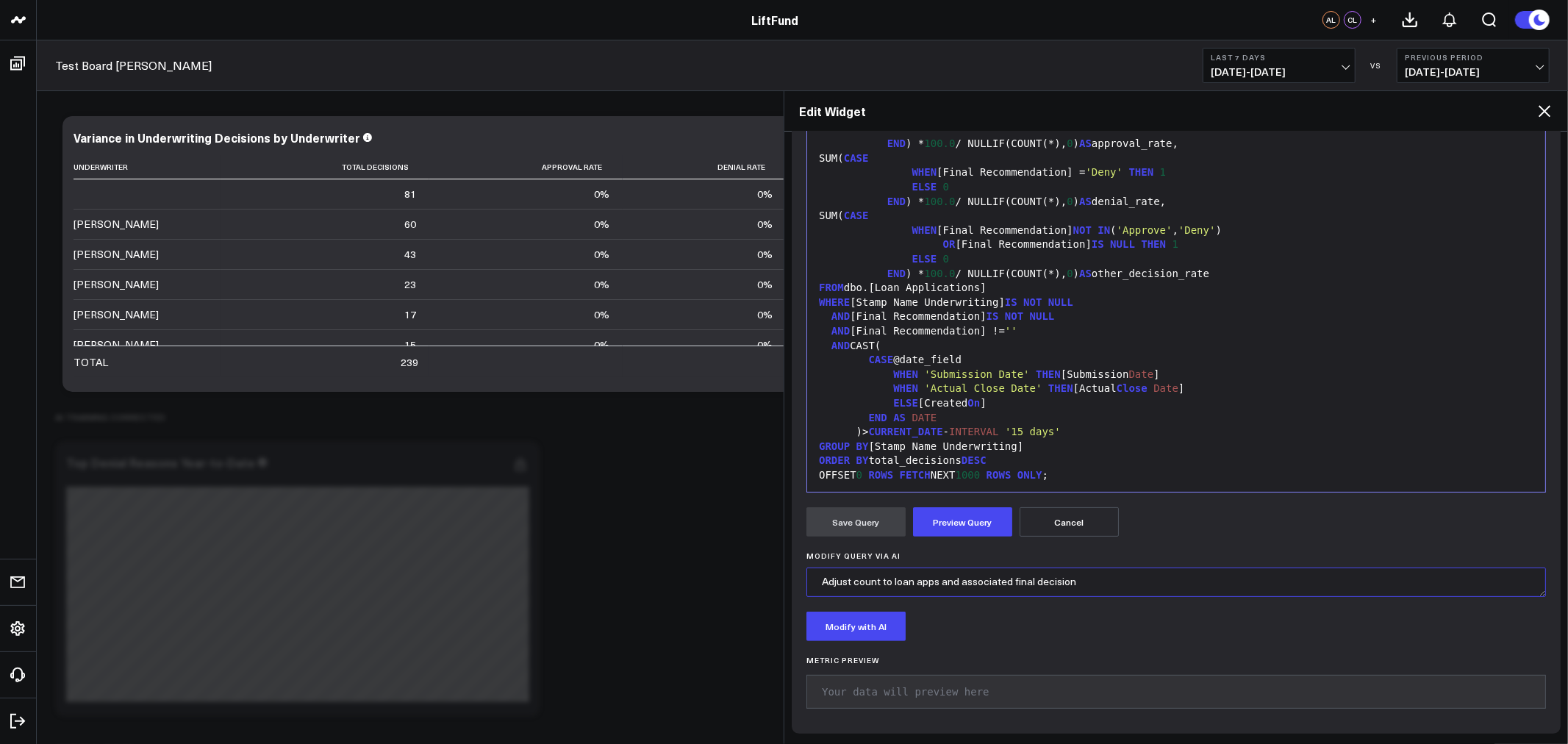
click at [1042, 581] on textarea "Adjust count to loan apps and associated final decision" at bounding box center [1176, 581] width 740 height 29
click at [1247, 635] on div "Modify with AI" at bounding box center [1176, 626] width 740 height 29
click at [840, 638] on button "Modify with AI" at bounding box center [856, 626] width 99 height 29
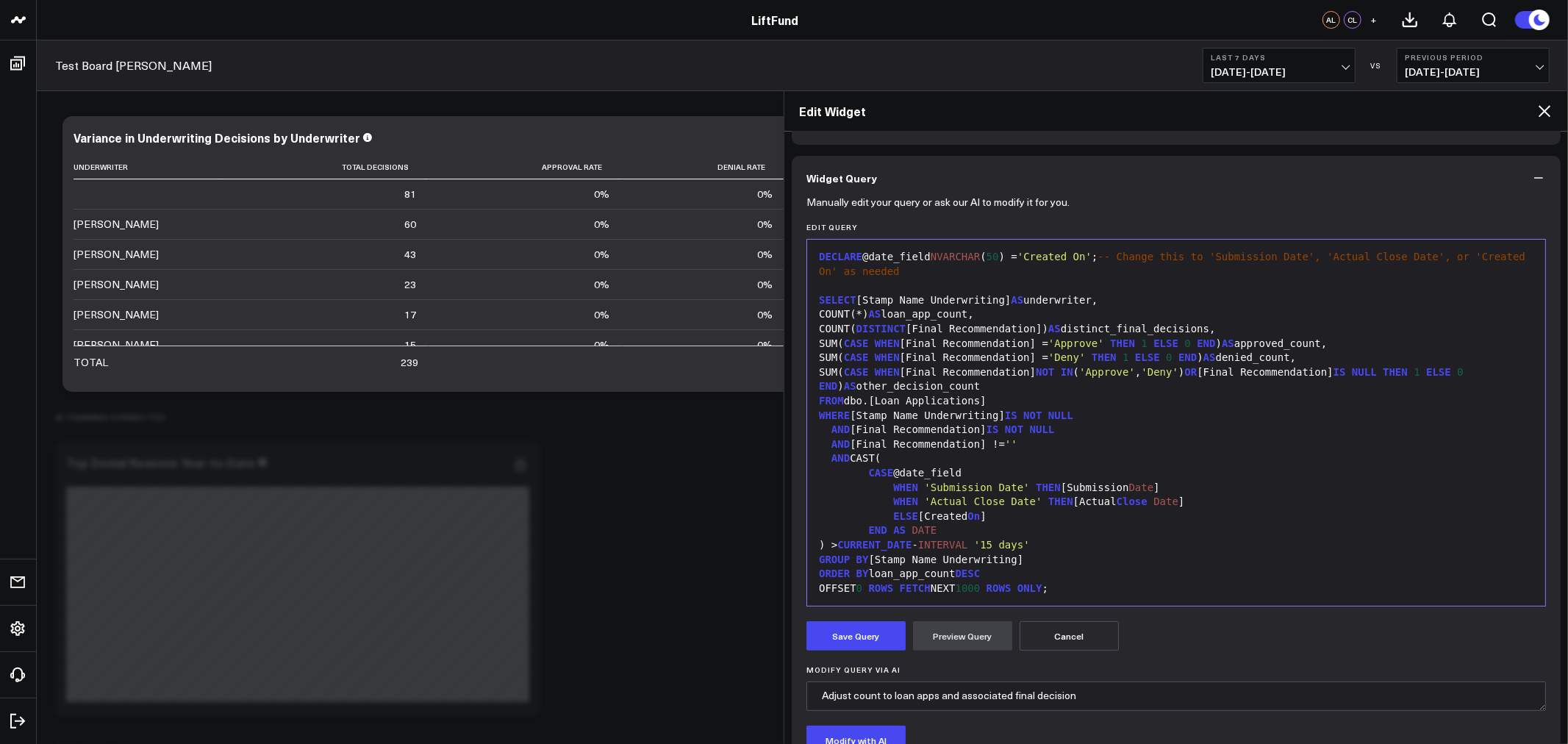
scroll to position [136, 0]
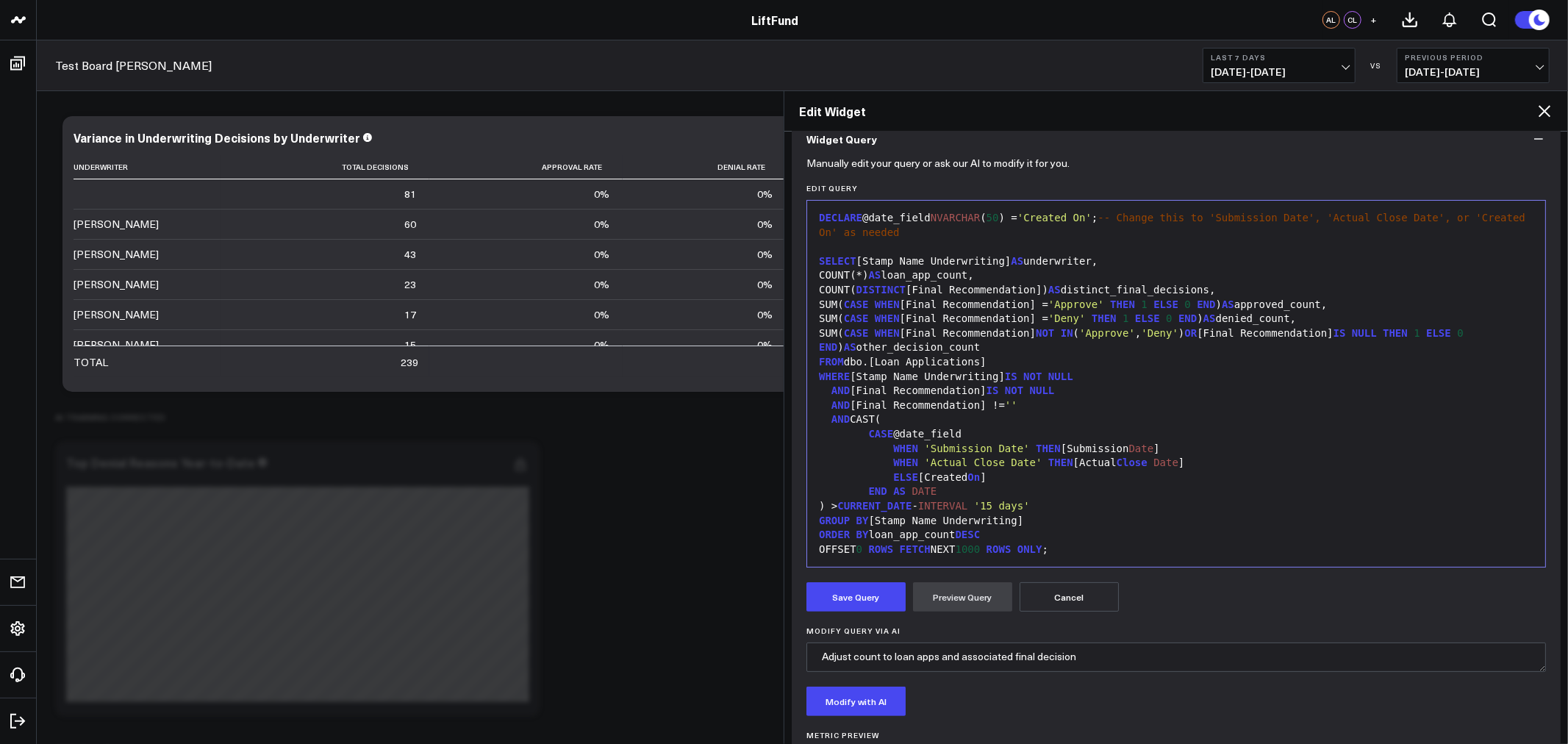
click at [1084, 596] on button "Cancel" at bounding box center [1069, 596] width 99 height 29
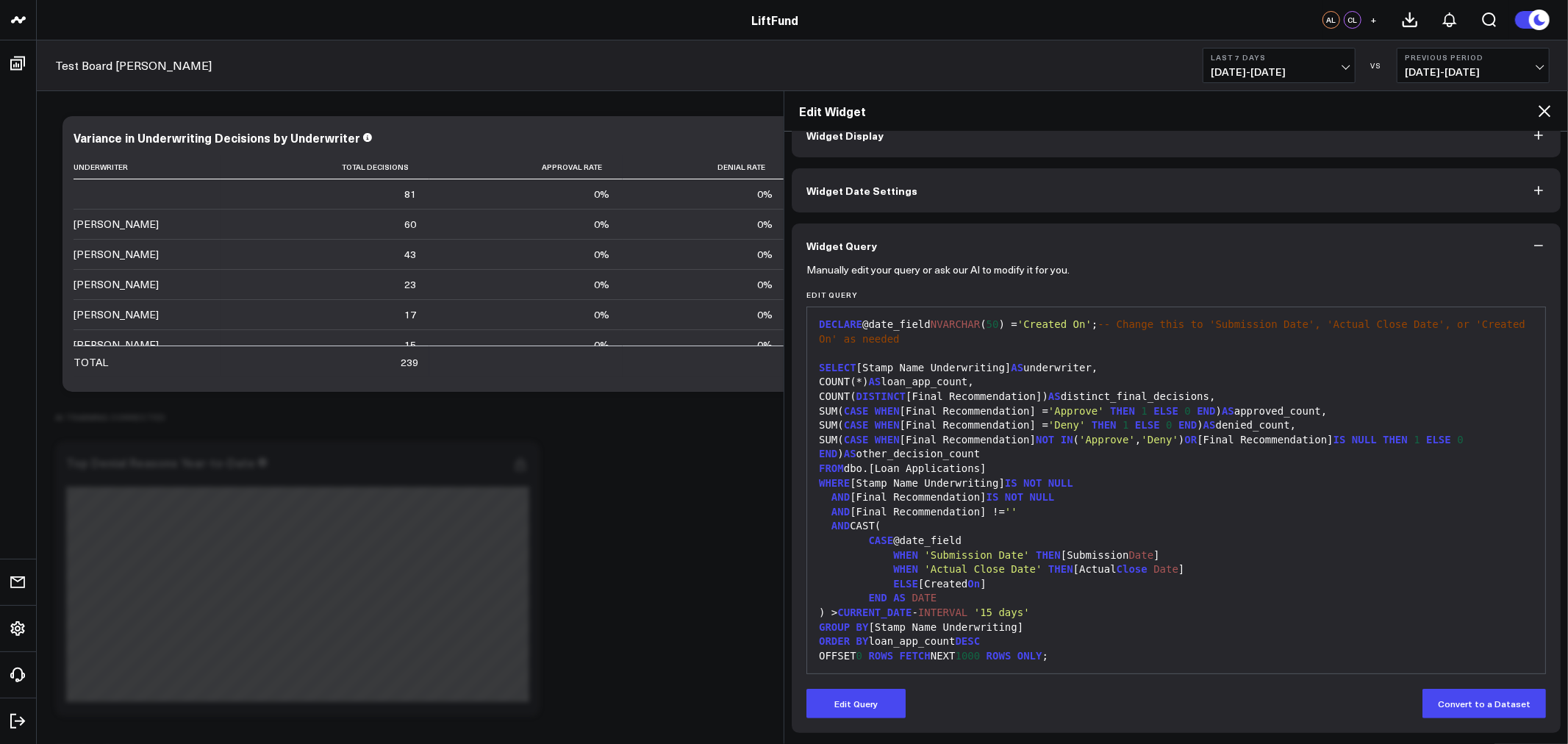
scroll to position [29, 0]
click at [1535, 247] on icon "button" at bounding box center [1539, 246] width 15 height 15
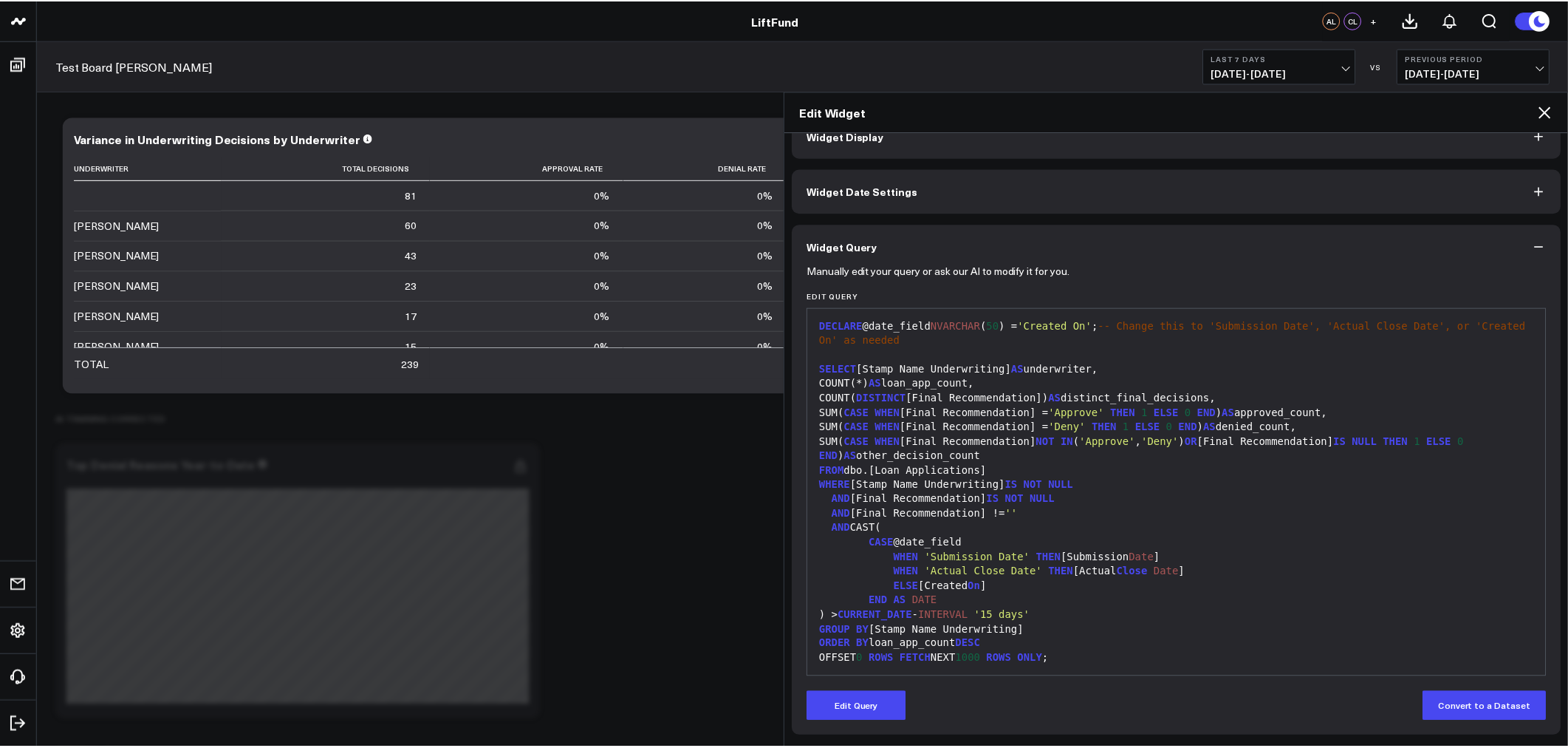
scroll to position [0, 0]
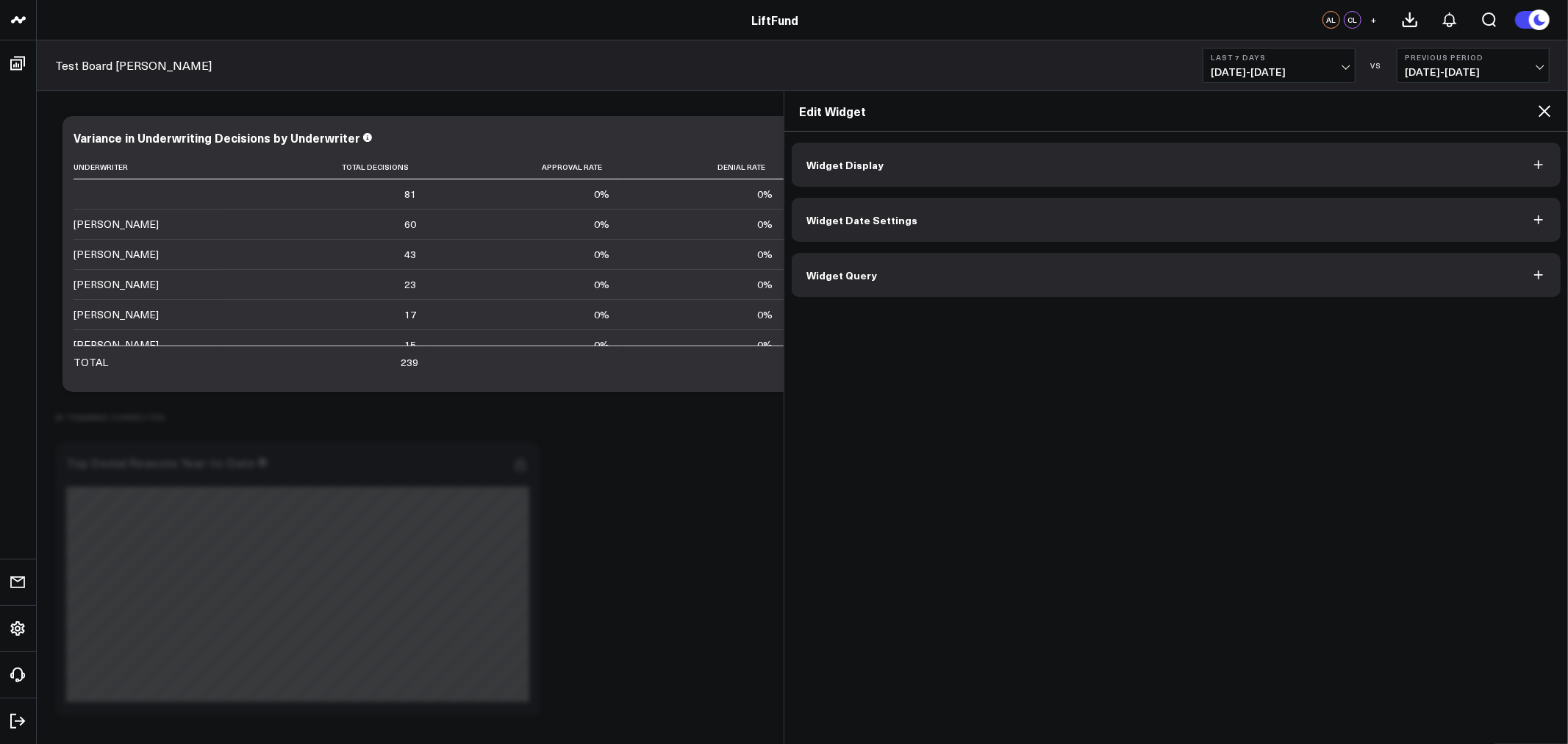
click at [1547, 121] on div "Edit Widget" at bounding box center [1177, 111] width 784 height 40
click at [1540, 111] on icon at bounding box center [1544, 111] width 18 height 18
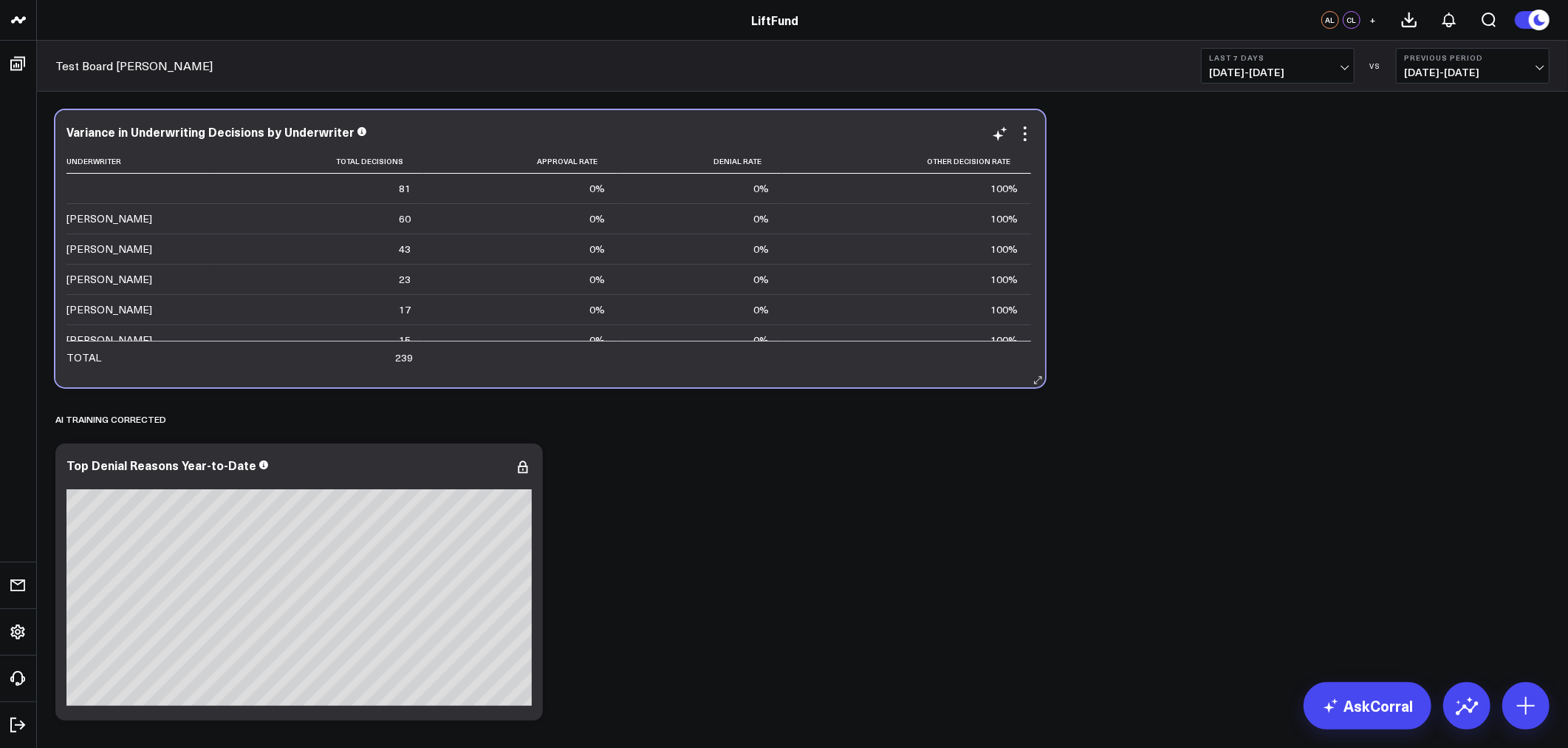
click at [932, 377] on div "Variance in Underwriting Decisions by Underwriter Underwriter Total Decisions A…" at bounding box center [550, 248] width 990 height 278
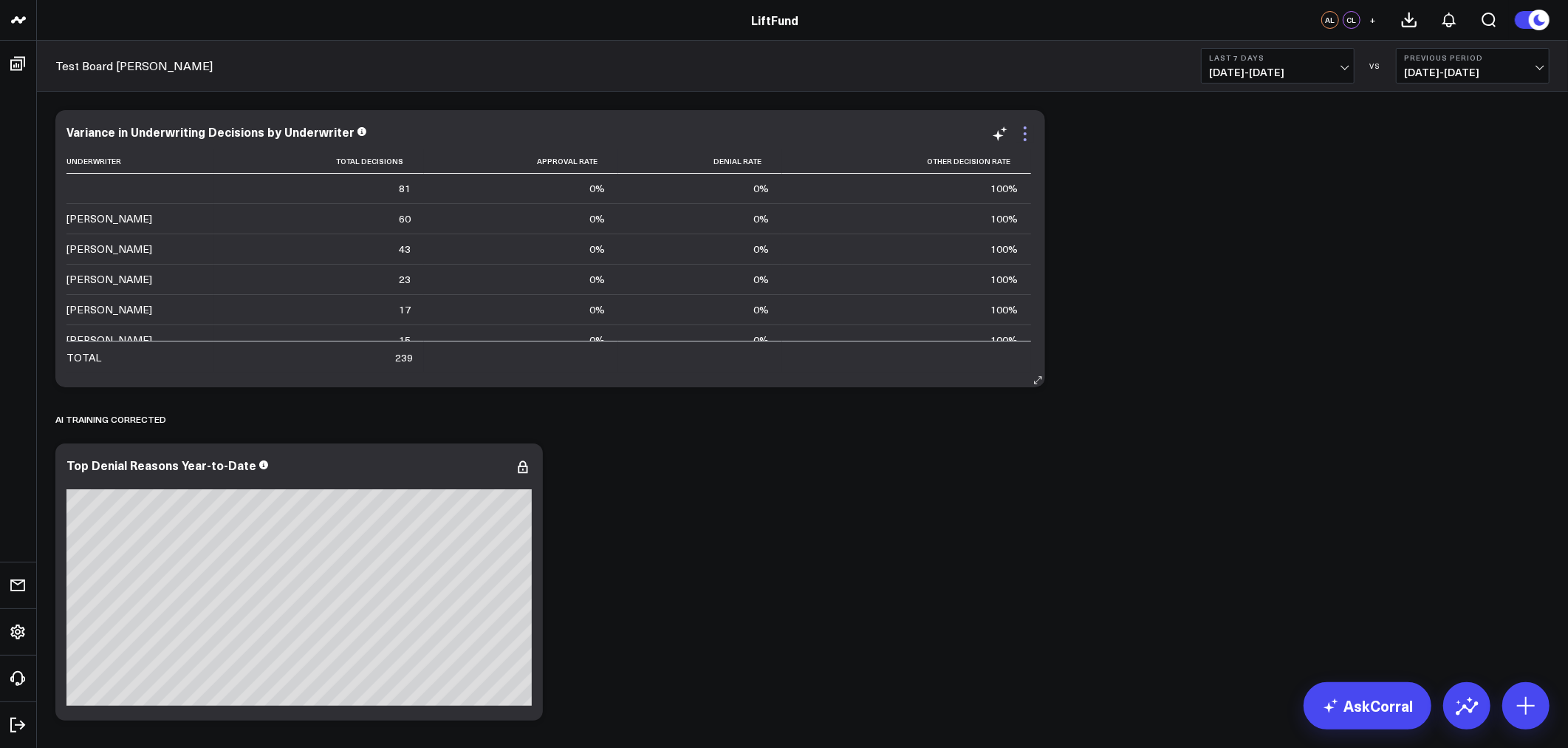
click at [1027, 134] on icon at bounding box center [1026, 134] width 3 height 3
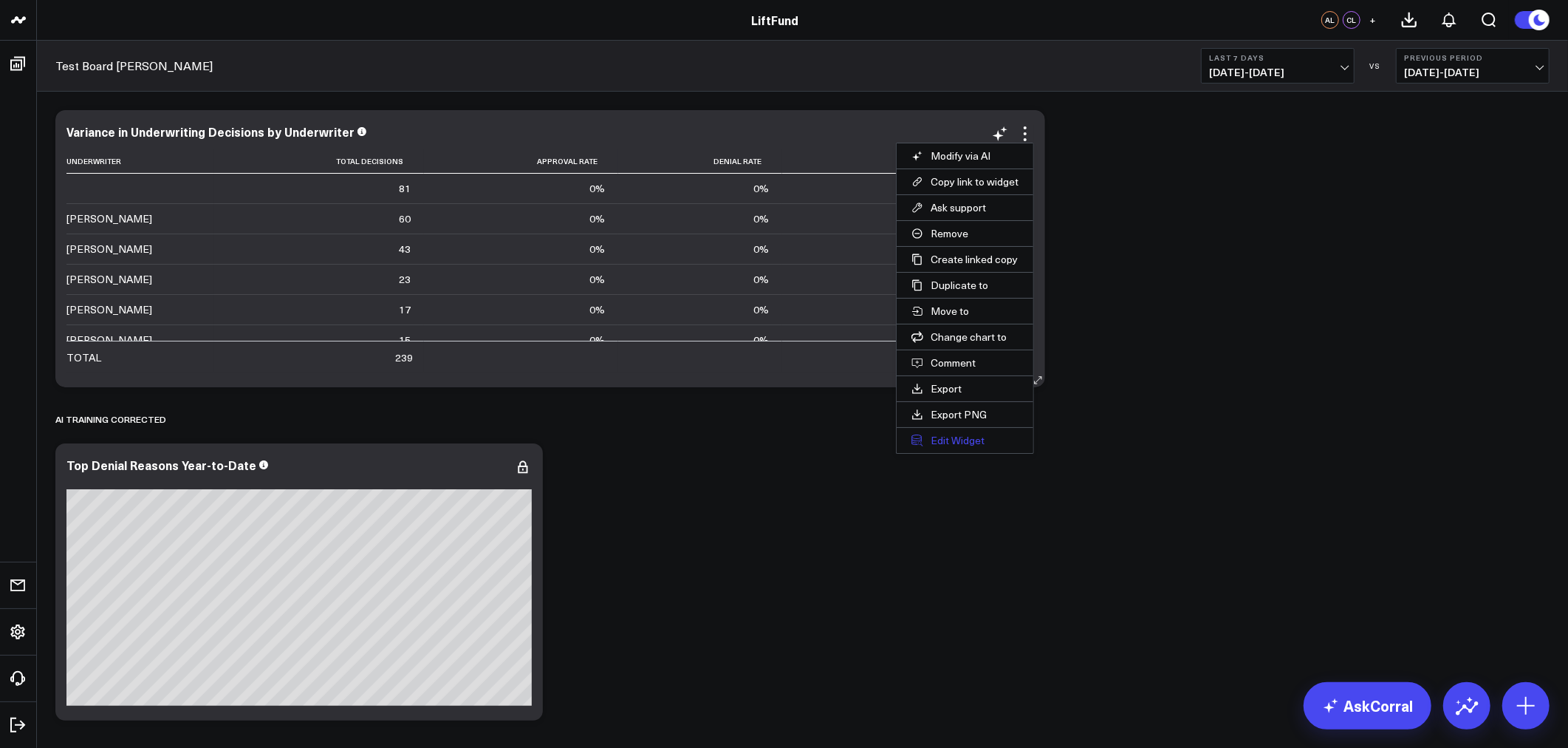
click at [968, 442] on button "Edit Widget" at bounding box center [965, 440] width 137 height 25
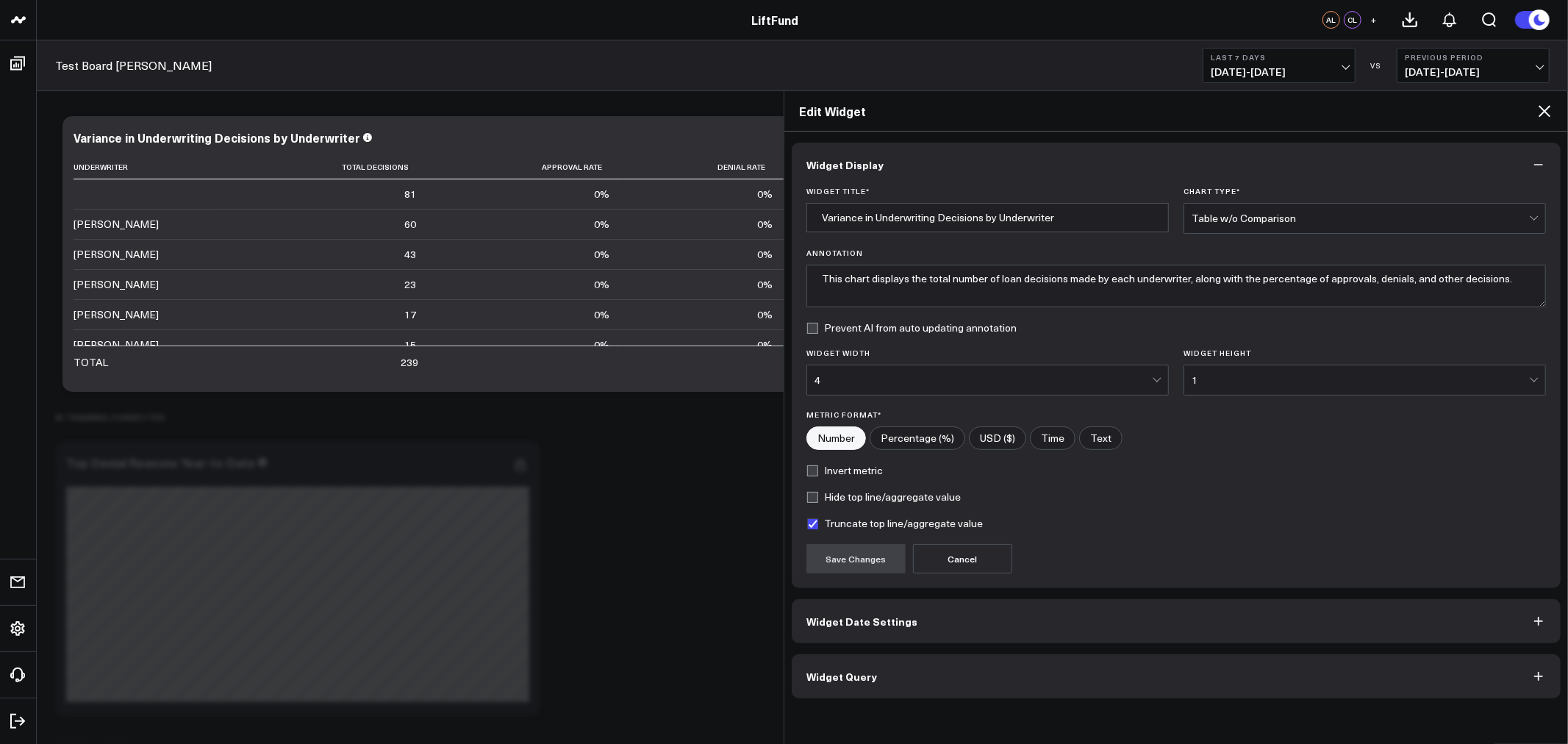
click at [872, 685] on button "Widget Query" at bounding box center [1176, 676] width 769 height 44
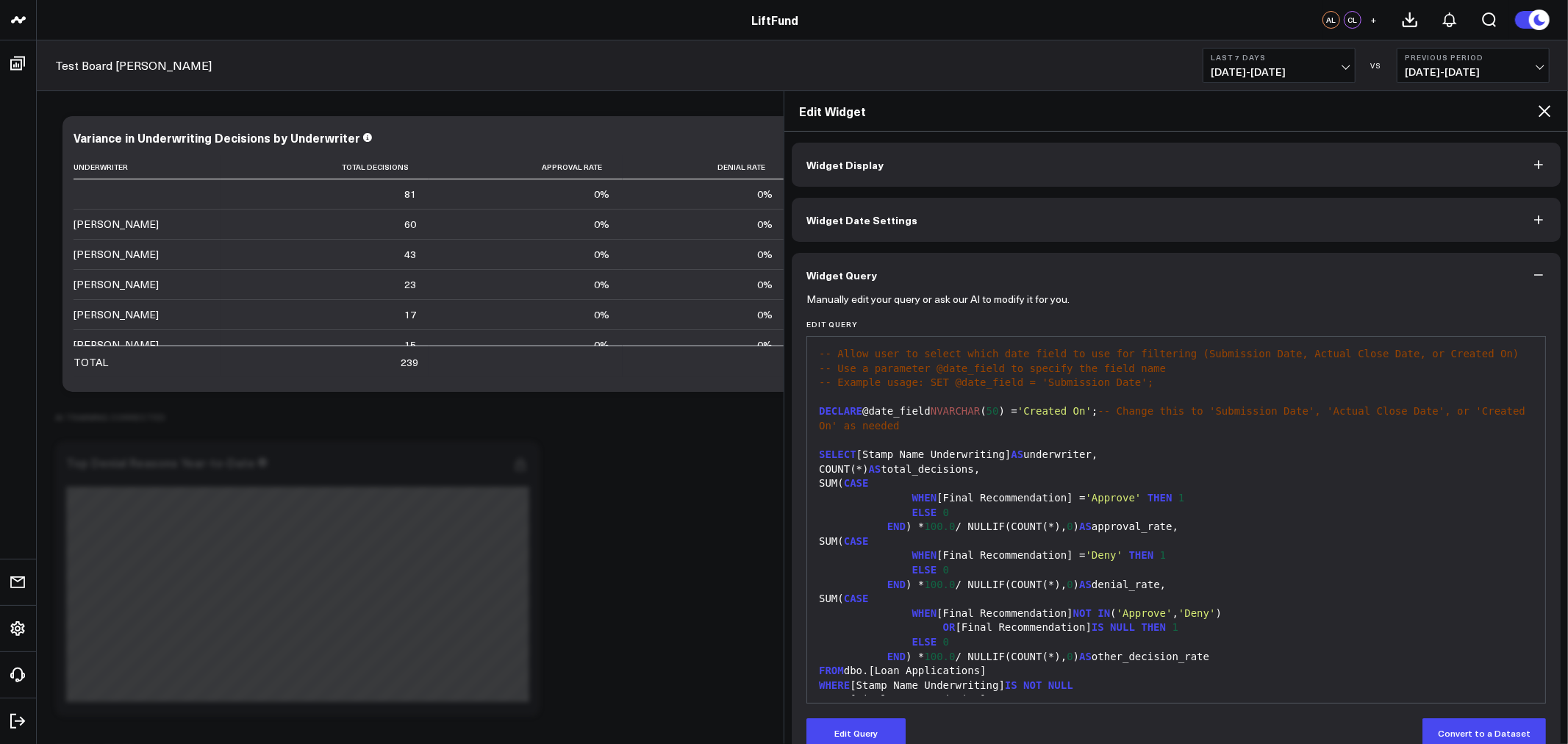
click at [989, 491] on div "WHEN [Final Recommendation] = 'Approve' THEN 1" at bounding box center [1176, 499] width 723 height 15
click at [1009, 500] on div "WHEN [Final Recommendation] = 'Approve' THEN 1" at bounding box center [1176, 499] width 723 height 15
click at [865, 730] on button "Edit Query" at bounding box center [856, 732] width 99 height 29
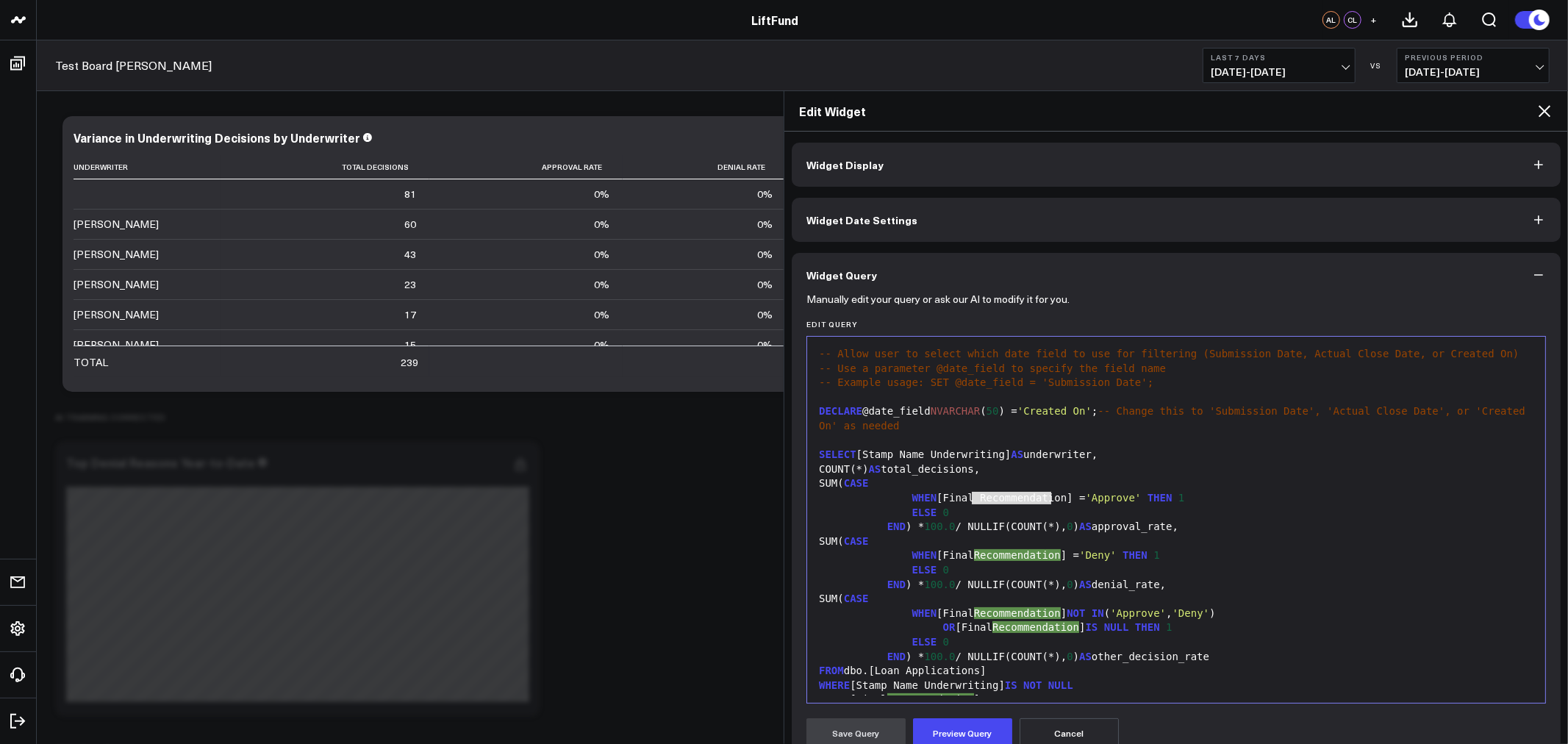
click at [1016, 494] on div "WHEN [Final Recommendation] = 'Approve' THEN 1" at bounding box center [1176, 499] width 723 height 15
click at [989, 555] on div "WHEN [Final Recommendation] = 'Deny' THEN 1" at bounding box center [1176, 556] width 723 height 15
click at [1015, 616] on div "WHEN [Final Recommendation] NOT IN ( 'Approve' , 'Deny' )" at bounding box center [1176, 614] width 723 height 15
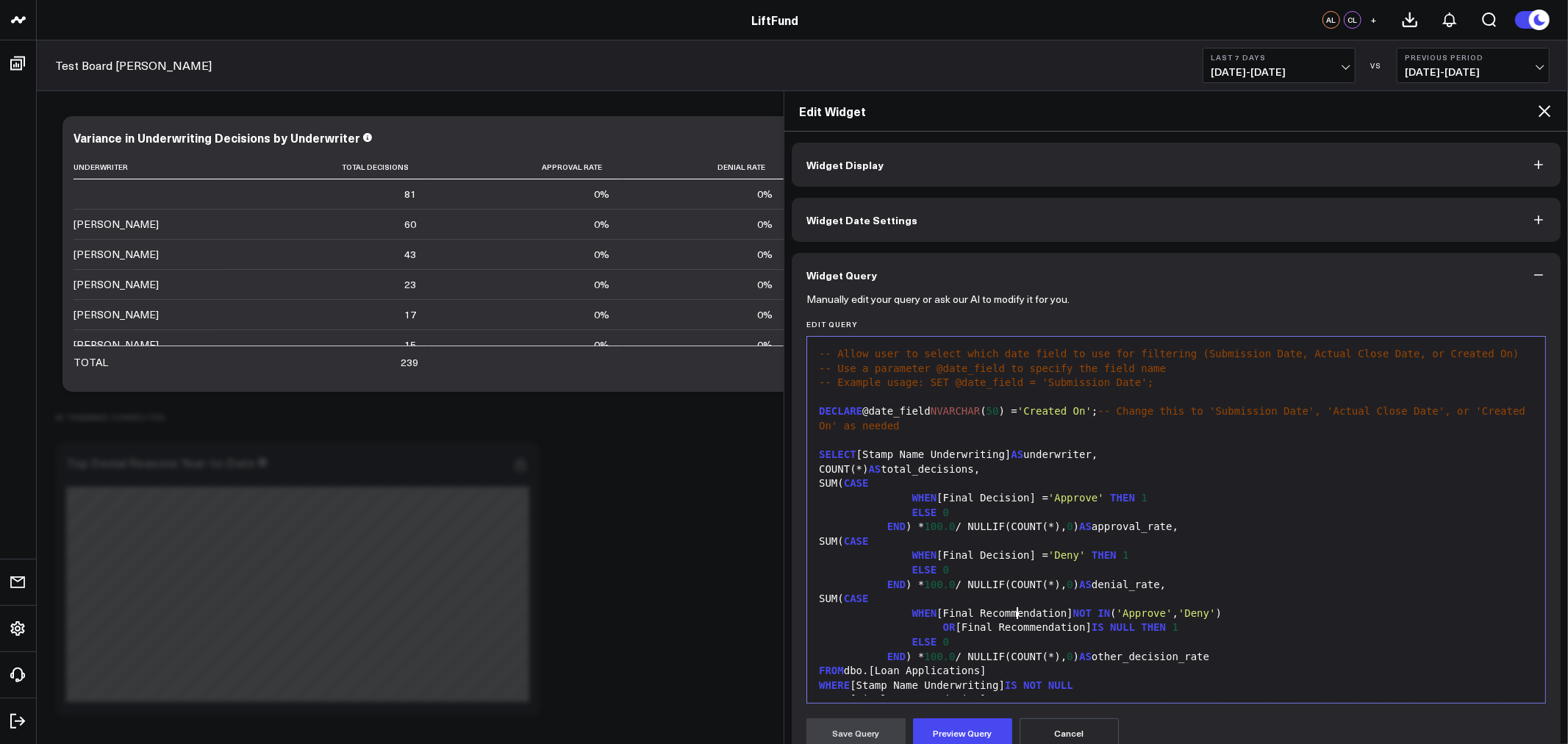
click at [1015, 616] on div "WHEN [Final Recommendation] NOT IN ( 'Approve' , 'Deny' )" at bounding box center [1176, 614] width 723 height 15
click at [1031, 630] on div "OR [Final Recommendation] IS NULL THEN 1" at bounding box center [1176, 628] width 723 height 15
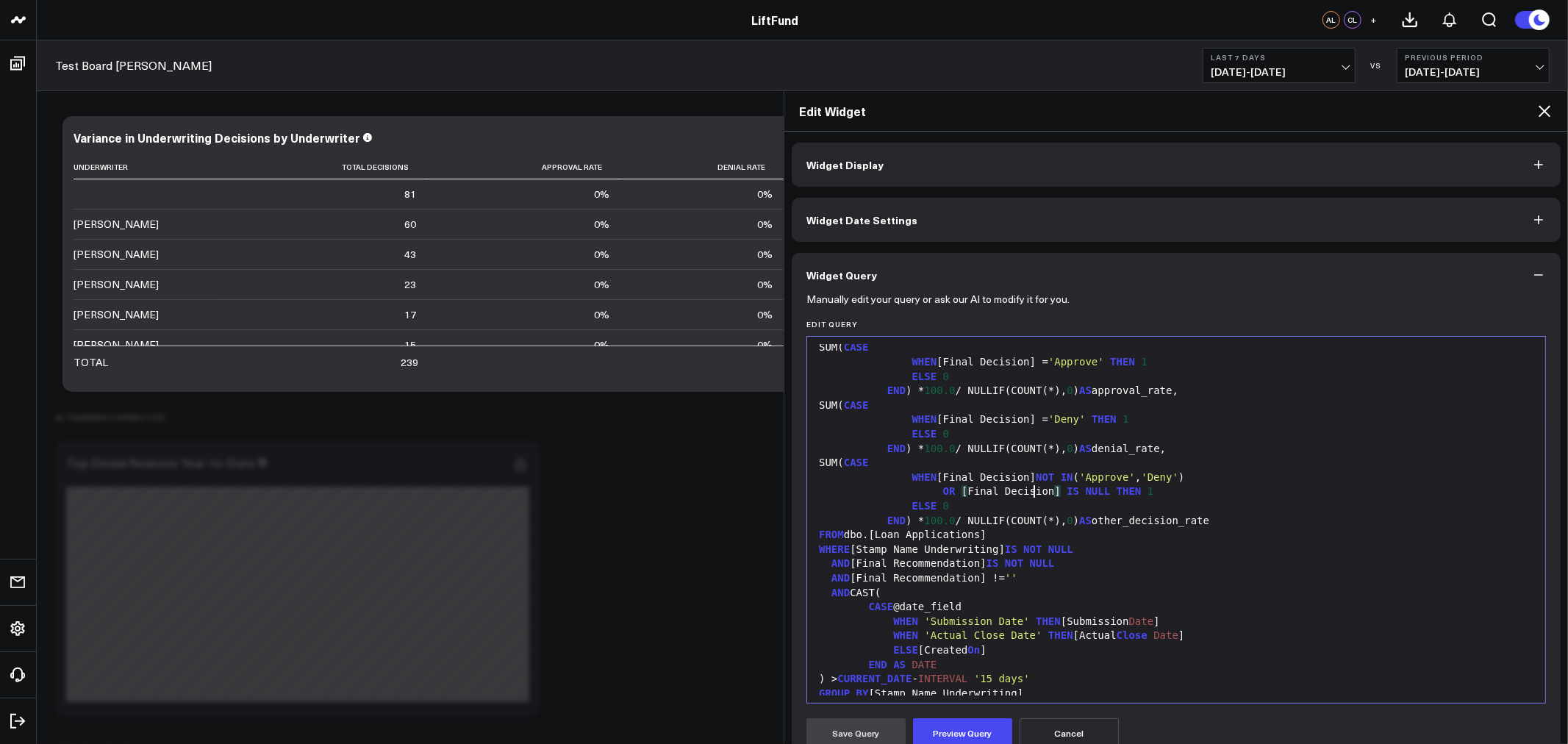
click at [928, 564] on div "AND [Final Recommendation] IS NOT NULL" at bounding box center [1176, 564] width 723 height 15
click at [937, 580] on div "AND [Final Recommendation] != ''" at bounding box center [1176, 579] width 723 height 15
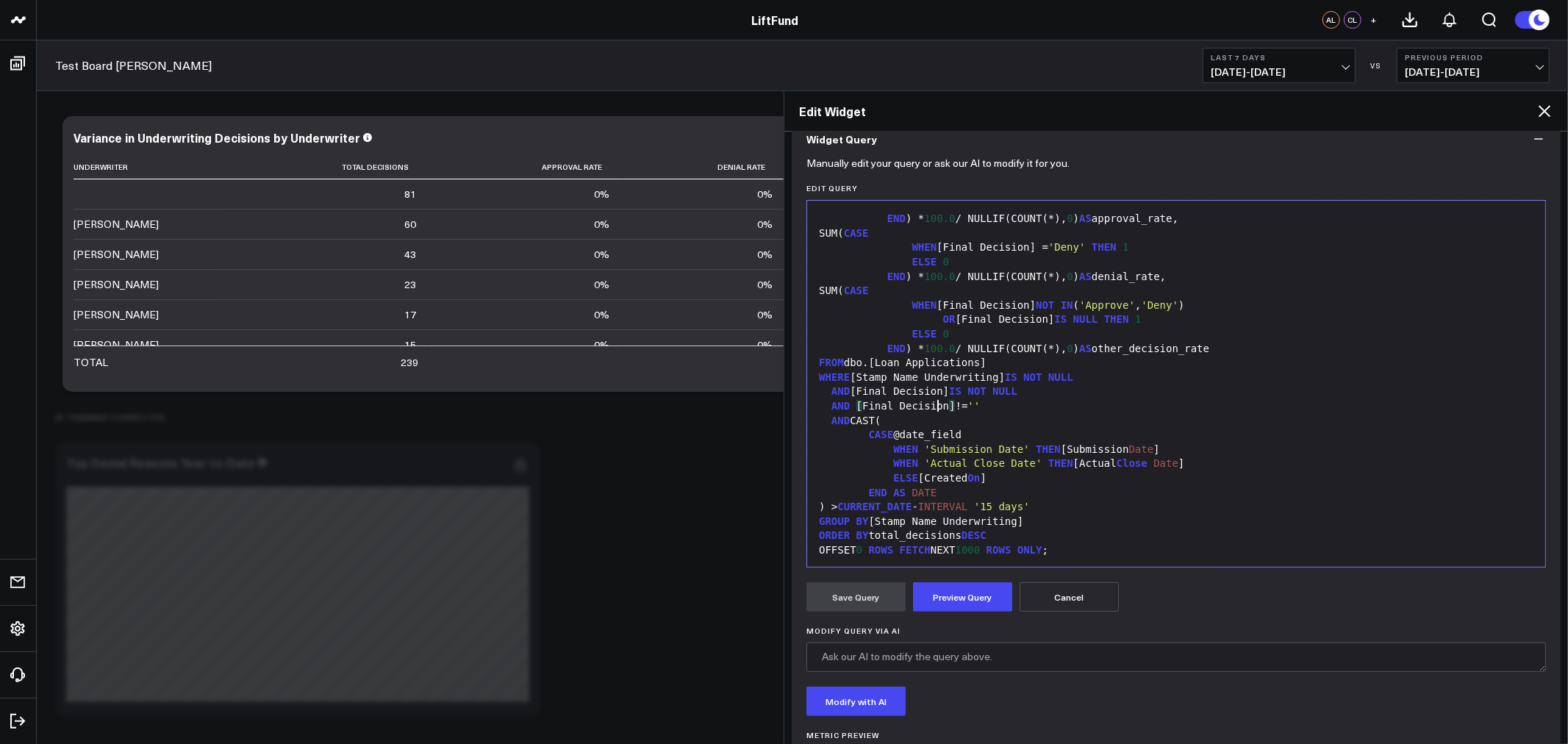
scroll to position [35, 0]
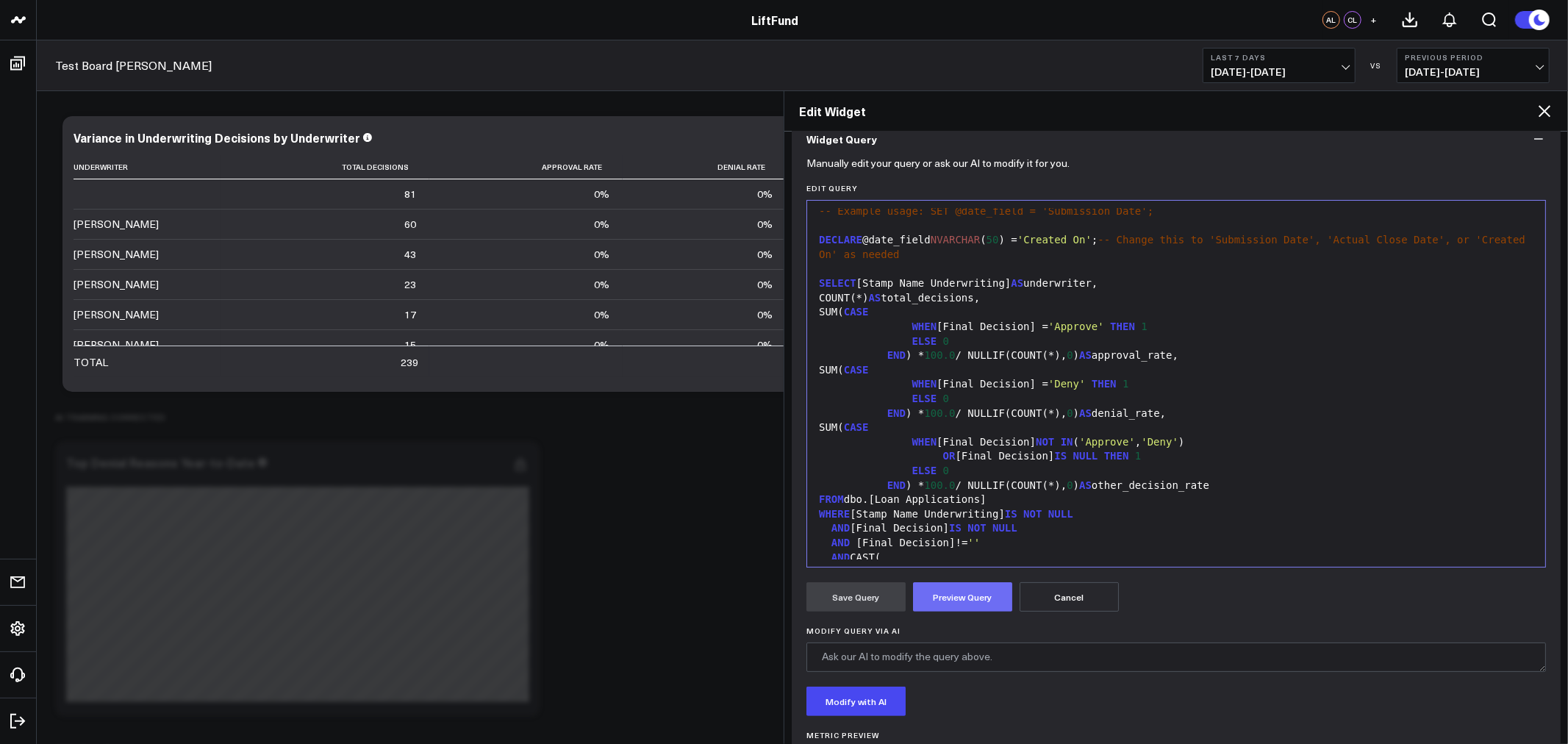
click at [983, 597] on button "Preview Query" at bounding box center [962, 596] width 99 height 29
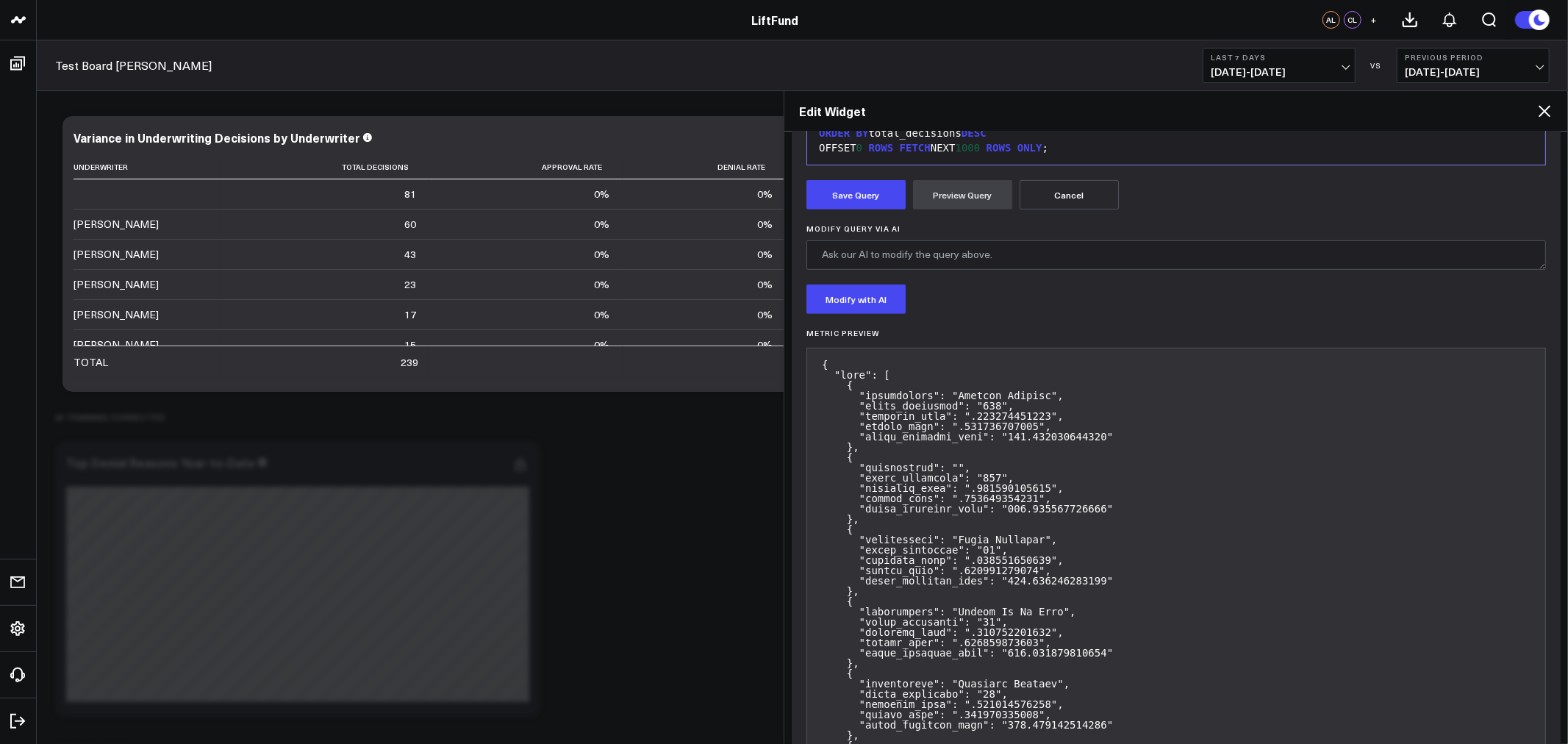
scroll to position [545, 0]
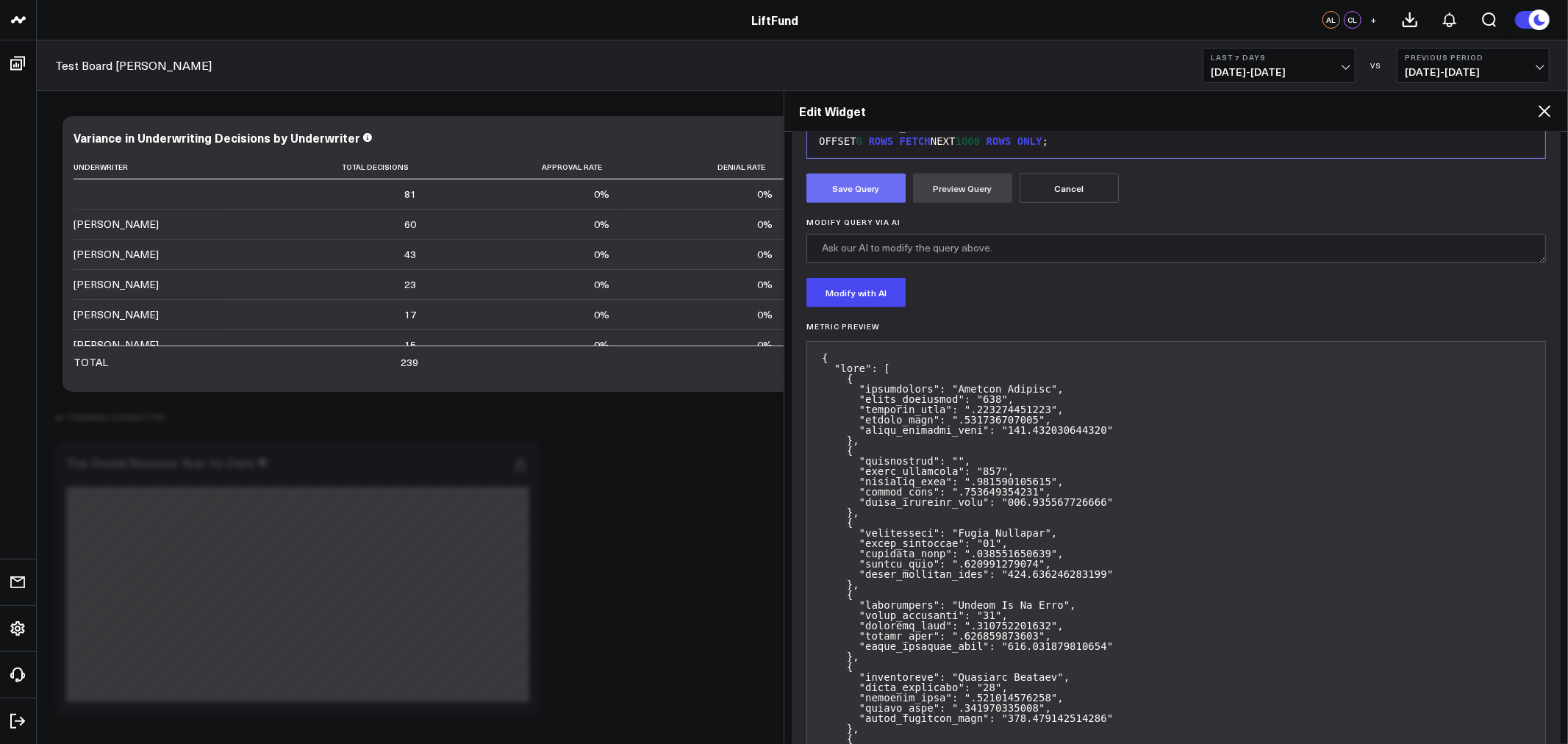
click at [850, 187] on button "Save Query" at bounding box center [856, 188] width 99 height 29
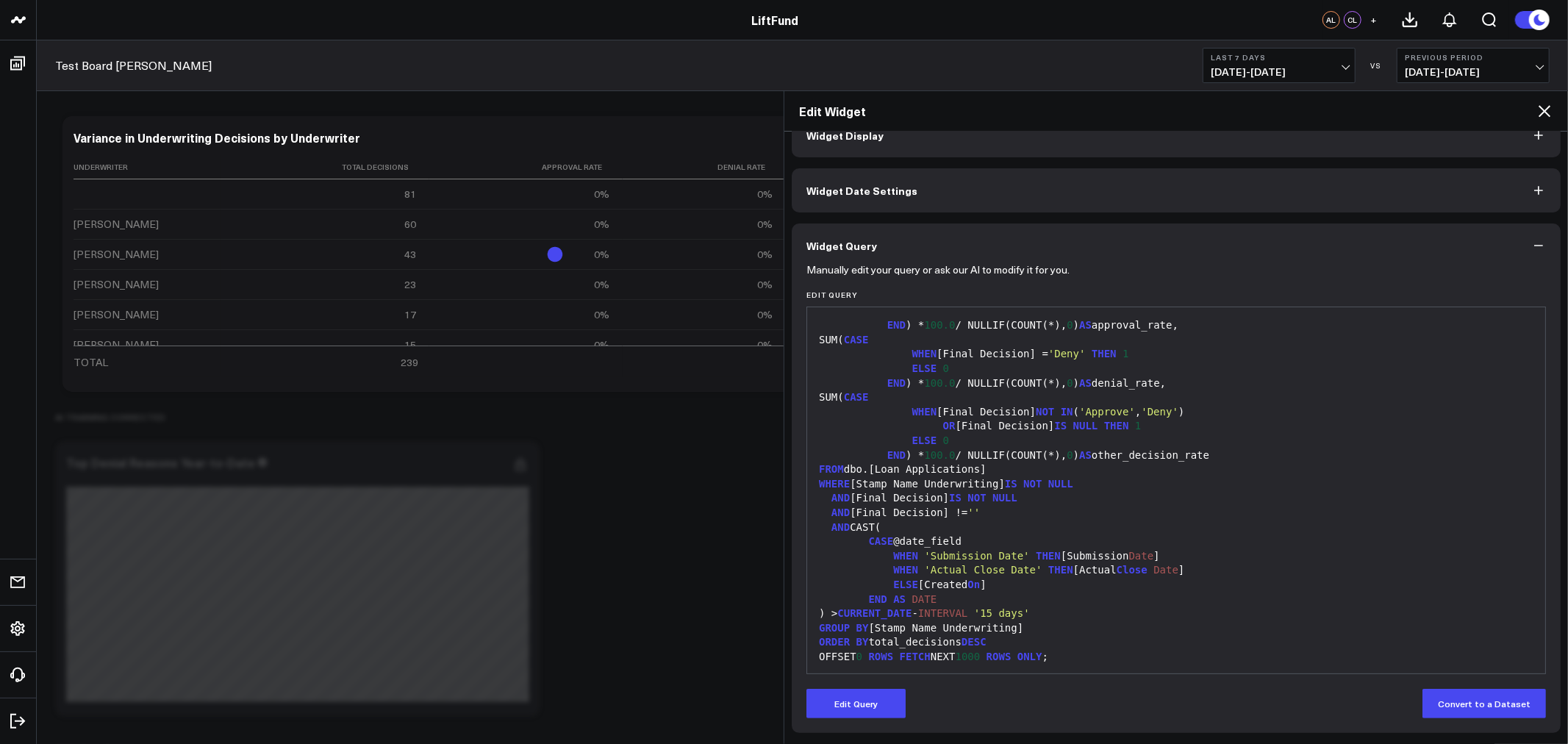
scroll to position [173, 0]
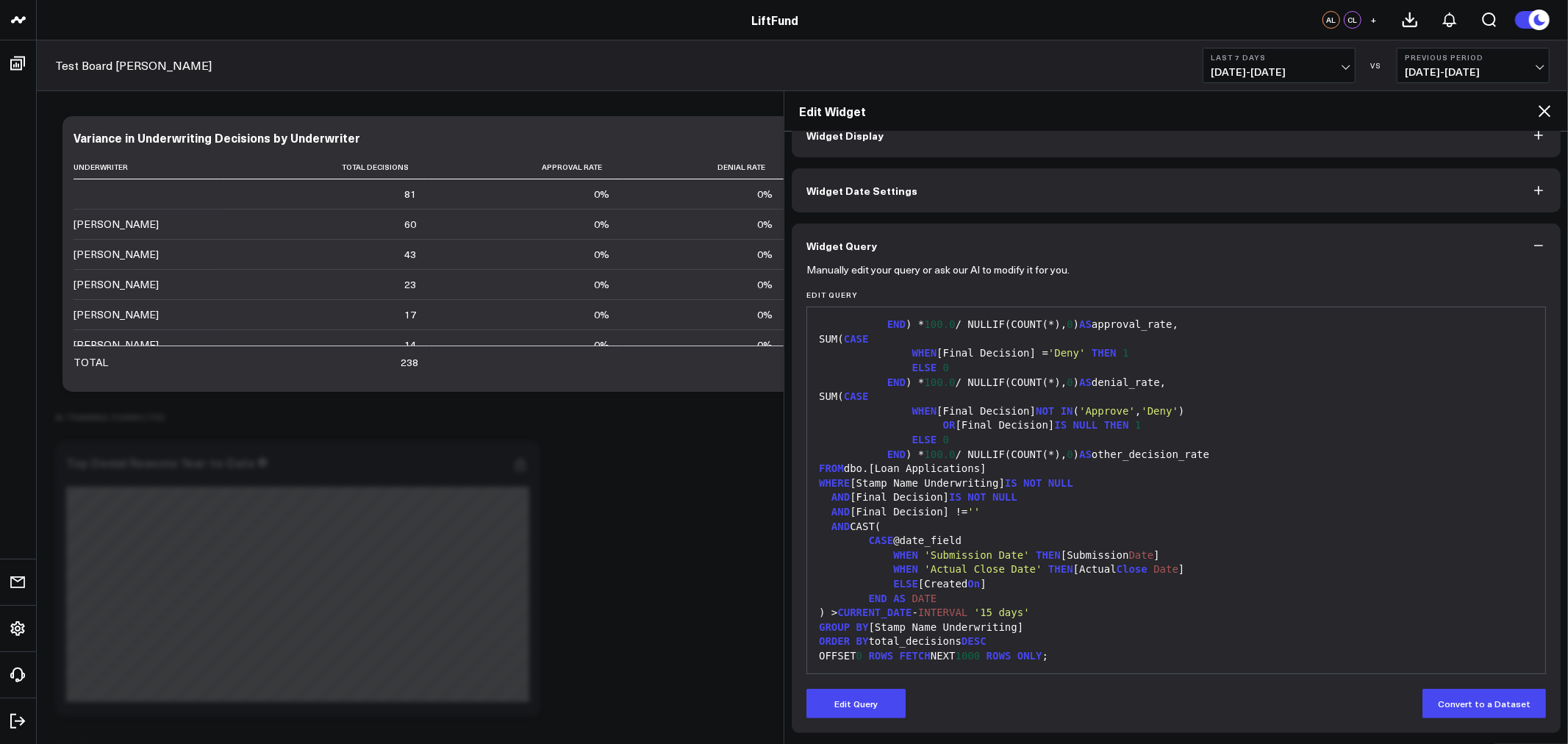
click at [1545, 112] on icon at bounding box center [1545, 111] width 12 height 12
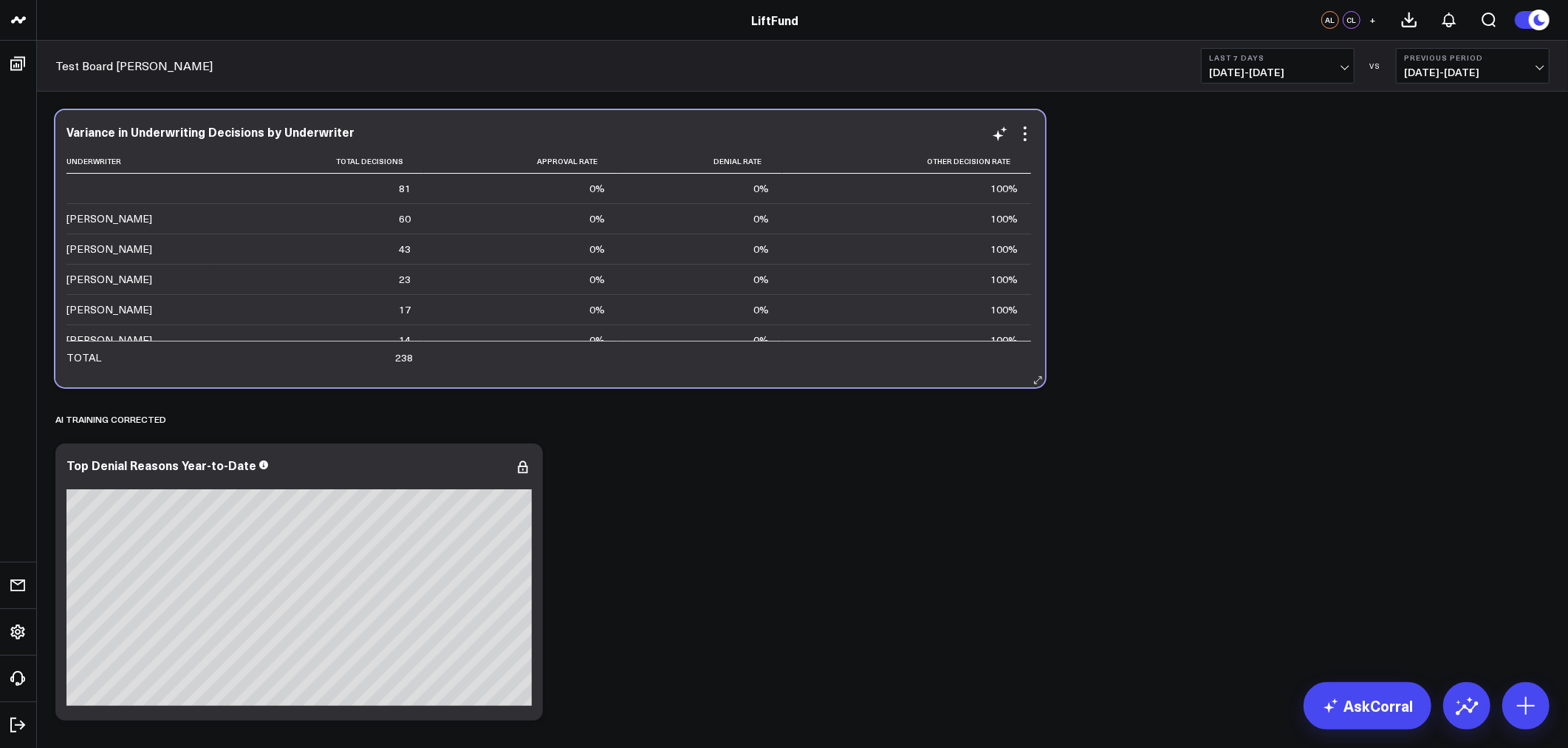
click at [639, 367] on td at bounding box center [701, 356] width 164 height 32
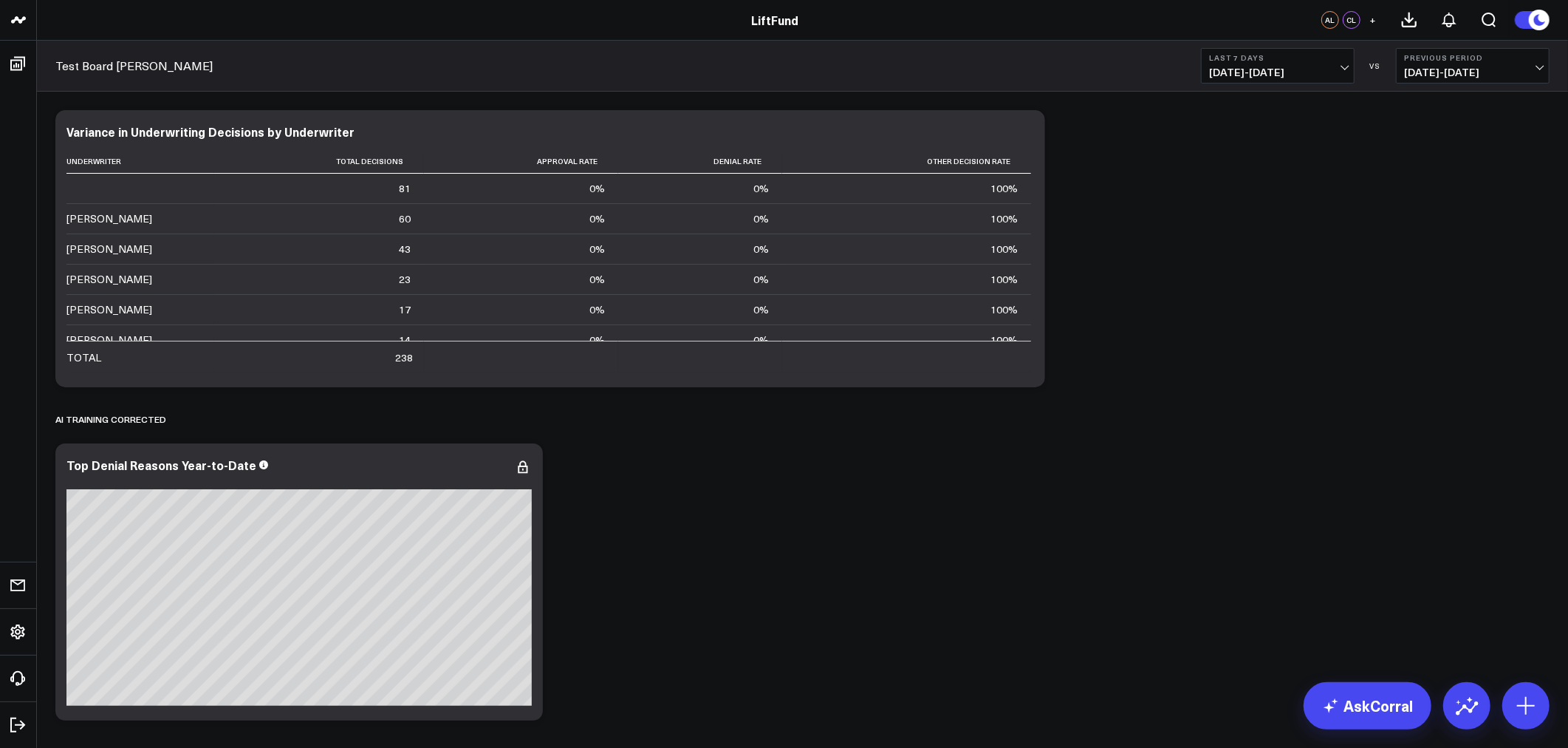
click at [1322, 71] on span "10/07/25 - 10/13/25" at bounding box center [1278, 72] width 137 height 12
click at [1259, 153] on link "Last 30 Days" at bounding box center [1278, 154] width 153 height 28
click at [1025, 135] on icon at bounding box center [1025, 133] width 18 height 18
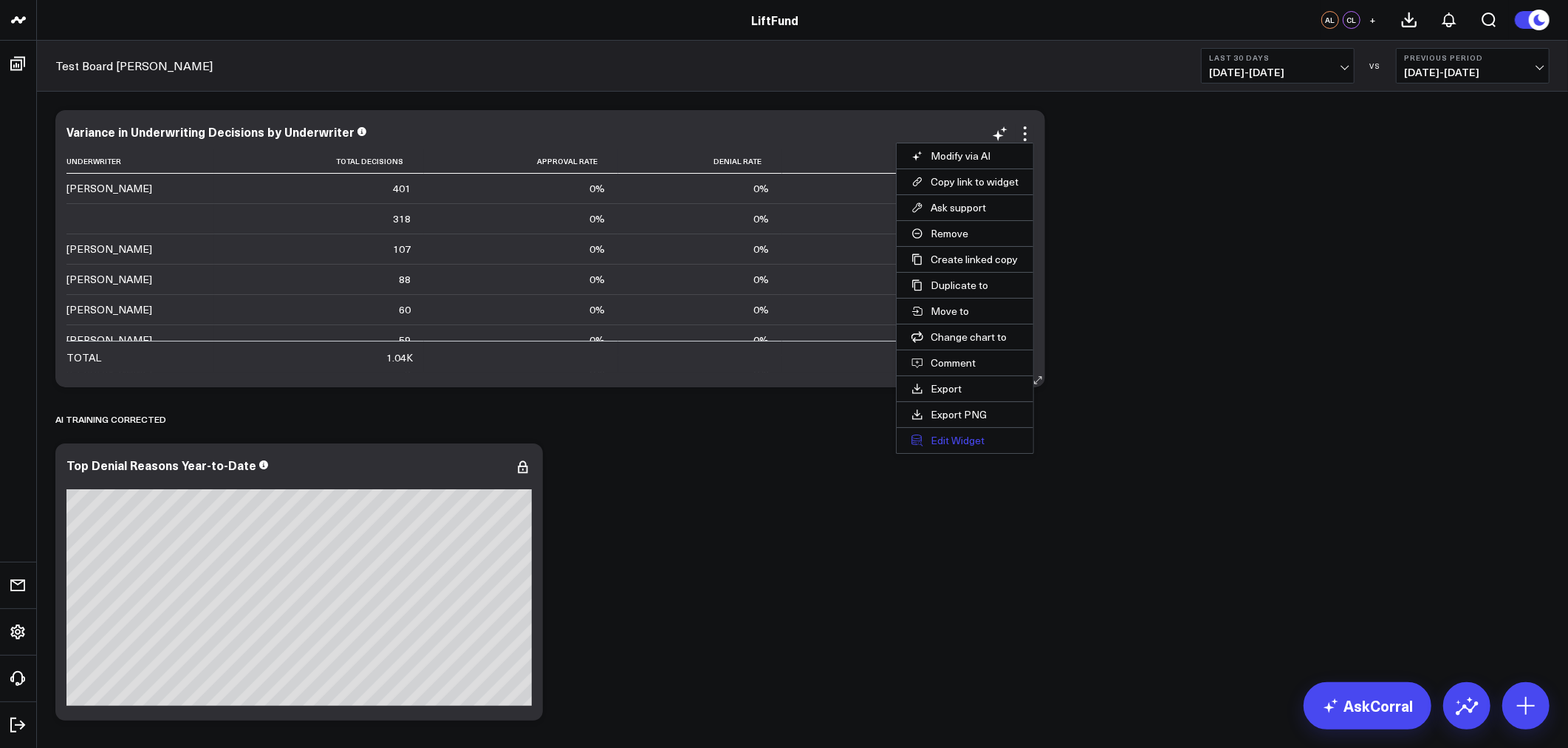
click at [955, 442] on button "Edit Widget" at bounding box center [965, 440] width 137 height 25
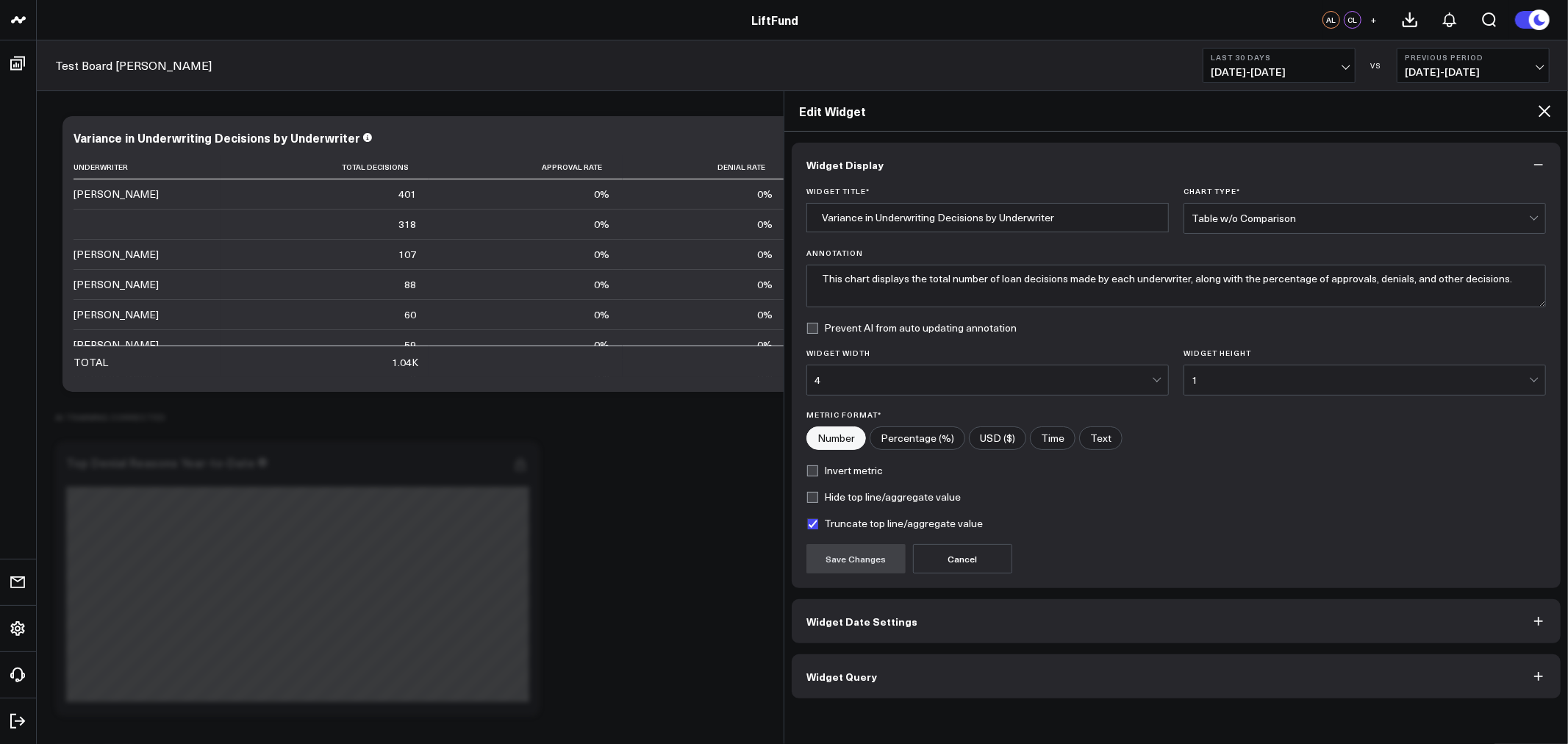
click at [850, 684] on button "Widget Query" at bounding box center [1176, 676] width 769 height 44
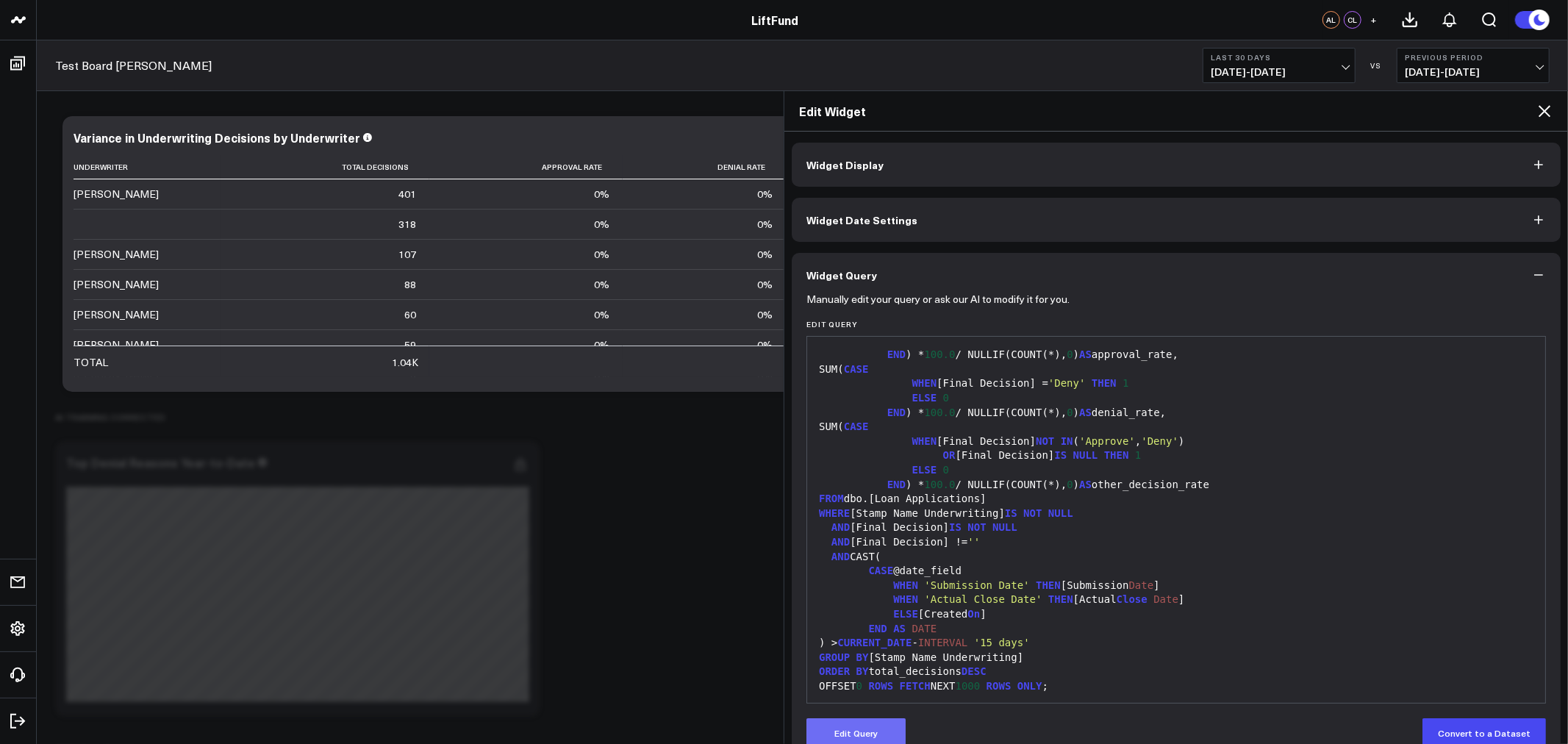
click at [860, 732] on button "Edit Query" at bounding box center [856, 732] width 99 height 29
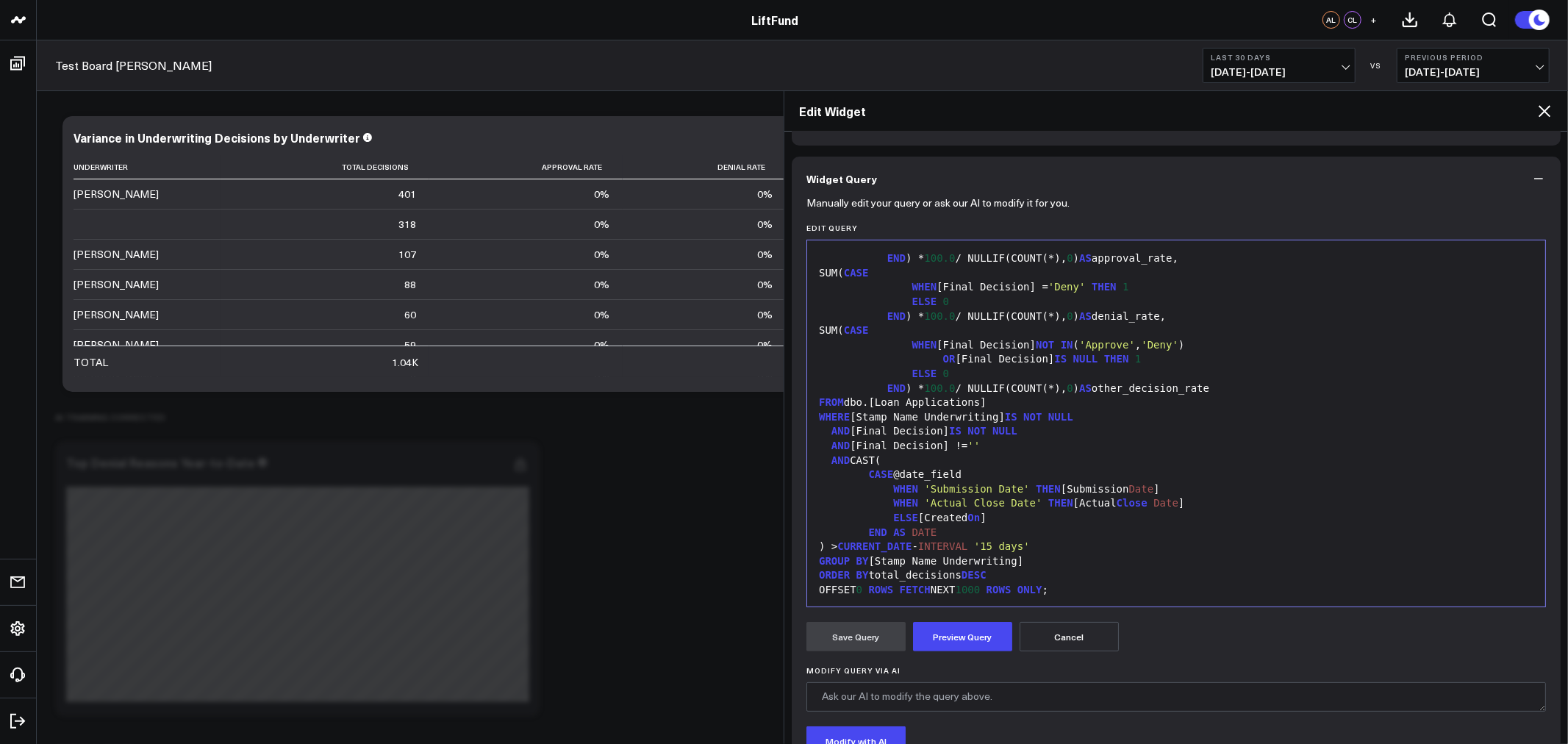
scroll to position [211, 0]
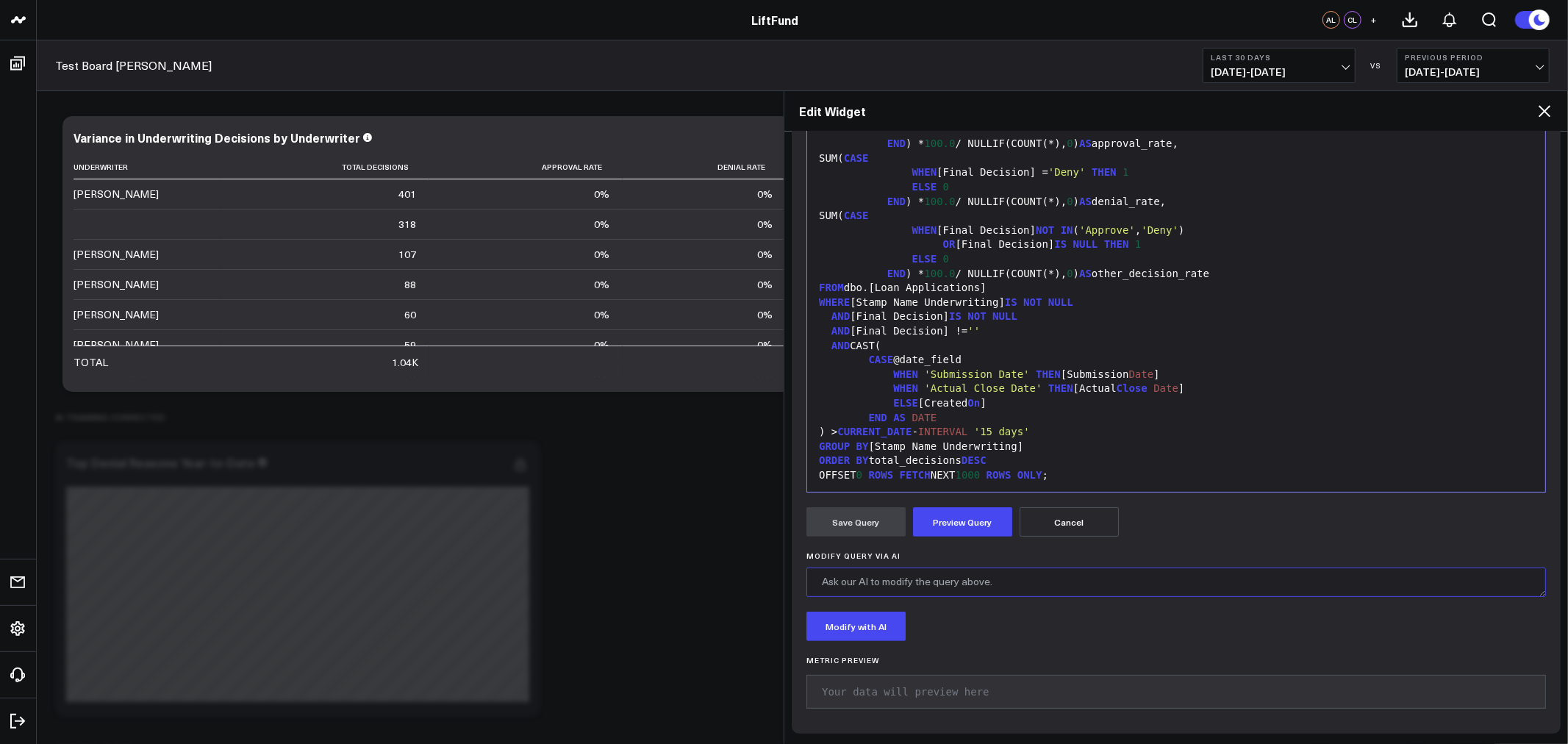
click at [924, 586] on textarea "Modify Query via AI" at bounding box center [1176, 581] width 740 height 29
type textarea "make this a count of raw numbers instead of a rate"
click at [884, 623] on button "Modify with AI" at bounding box center [856, 626] width 99 height 29
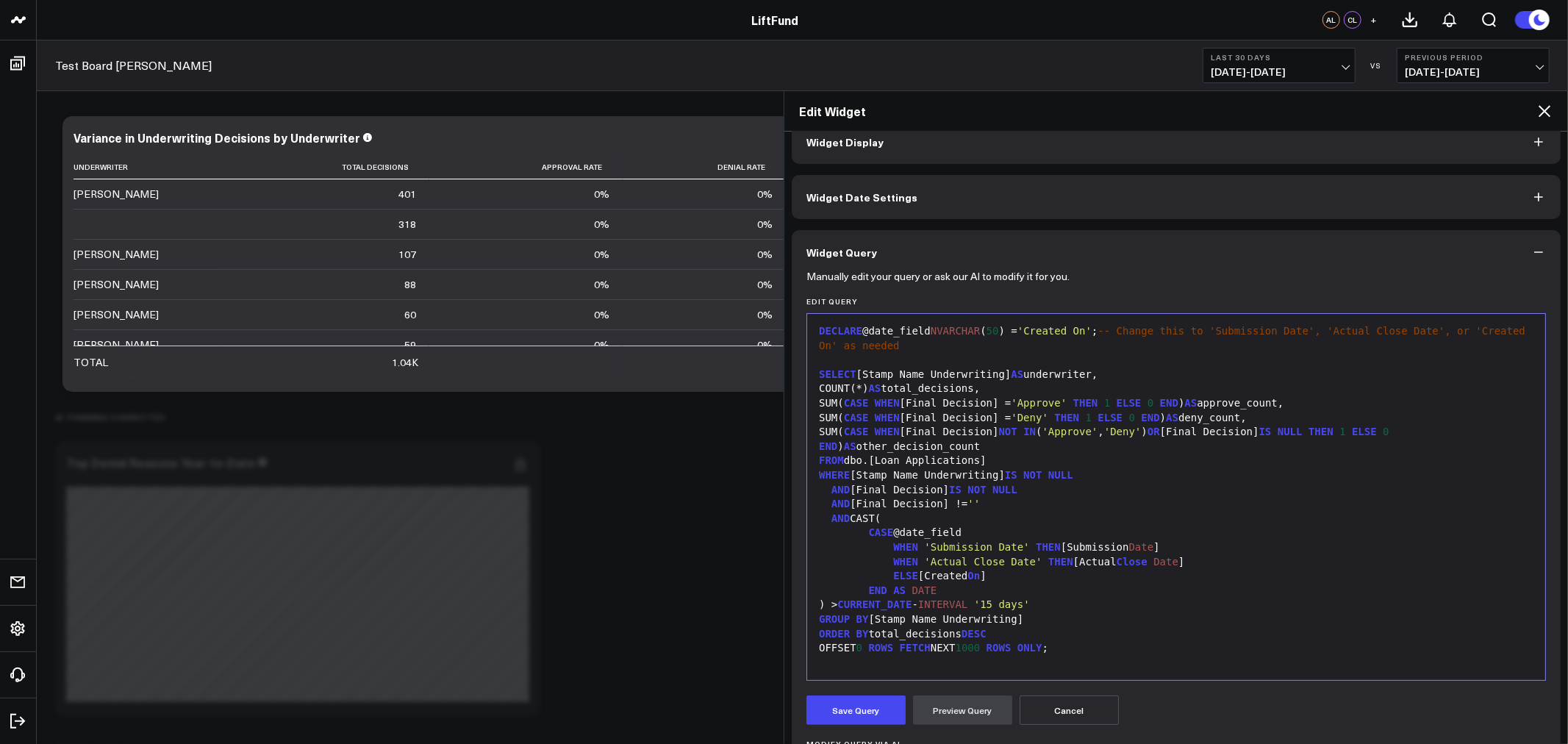
scroll to position [0, 0]
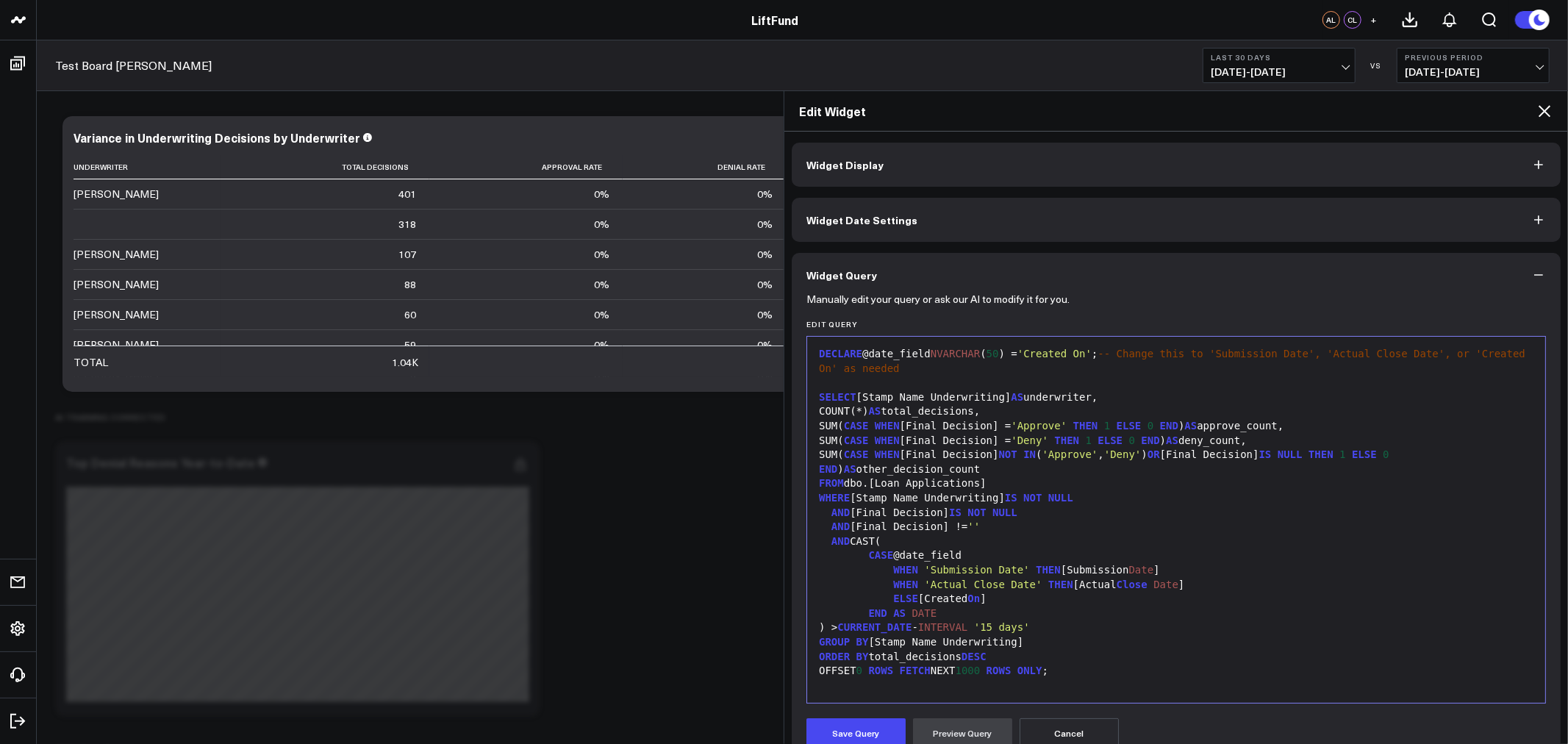
click at [1067, 424] on span "'Approve'" at bounding box center [1038, 425] width 56 height 12
click at [1048, 436] on span "'Deny'" at bounding box center [1029, 440] width 38 height 12
click at [1073, 425] on span "'Approved'" at bounding box center [1042, 425] width 62 height 12
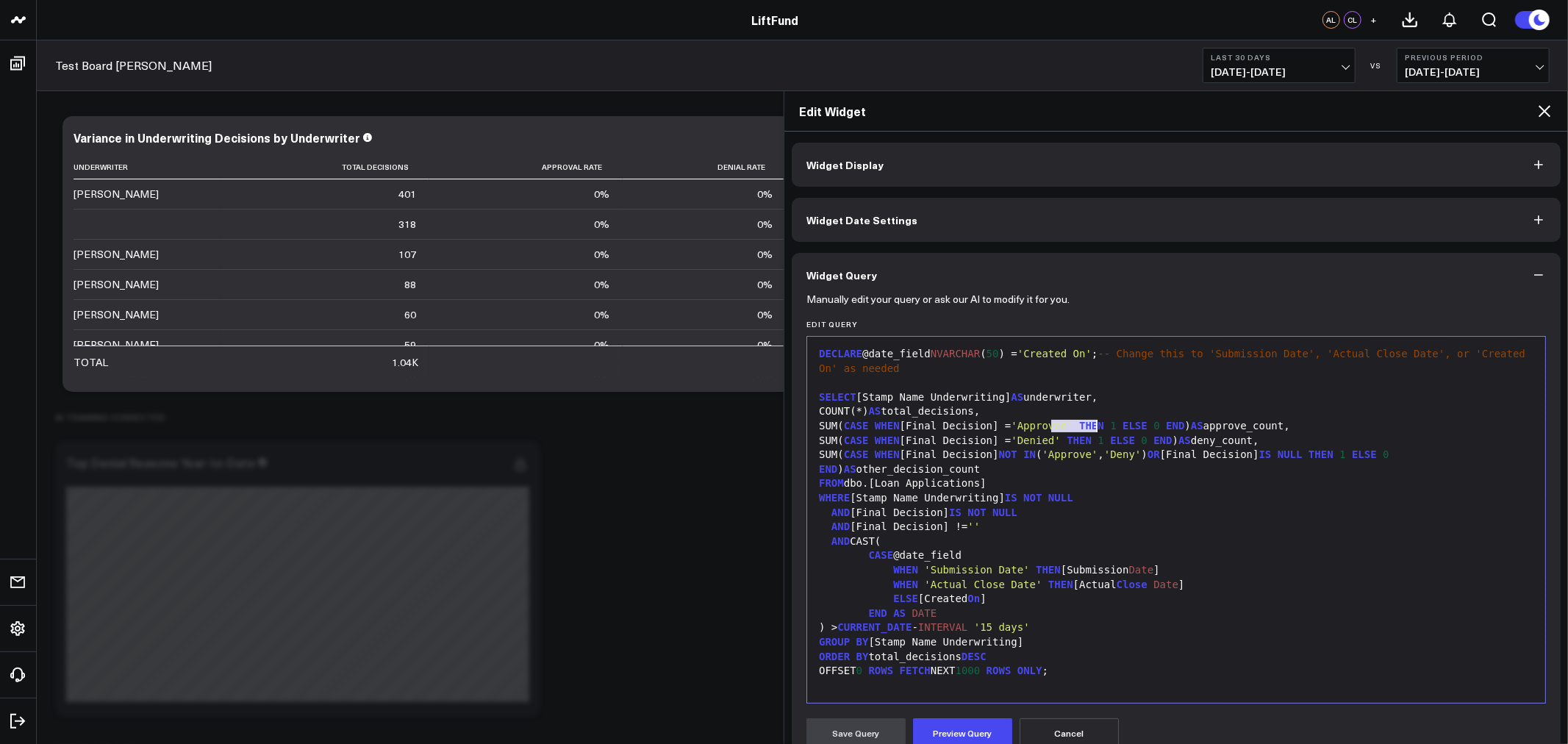
copy span "Approved"
click at [1098, 455] on span "'Approve'" at bounding box center [1069, 455] width 56 height 12
click at [1060, 435] on span "'Denied'" at bounding box center [1035, 440] width 49 height 12
click at [1060, 438] on span "'Denied'" at bounding box center [1035, 440] width 49 height 12
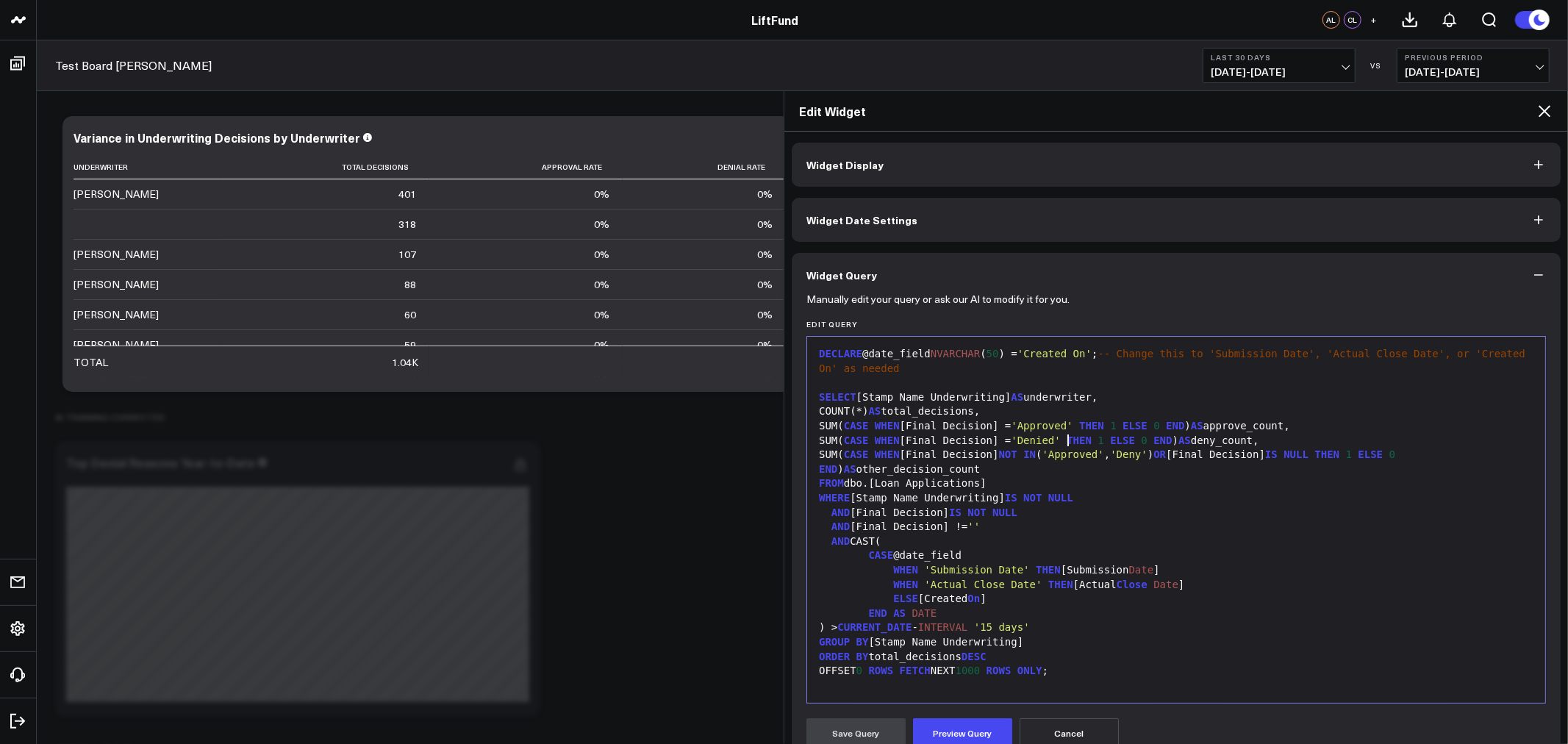
click at [1060, 441] on span "'Denied'" at bounding box center [1035, 440] width 49 height 12
copy span "Denied"
click at [1148, 455] on span "'Deny'" at bounding box center [1128, 455] width 38 height 12
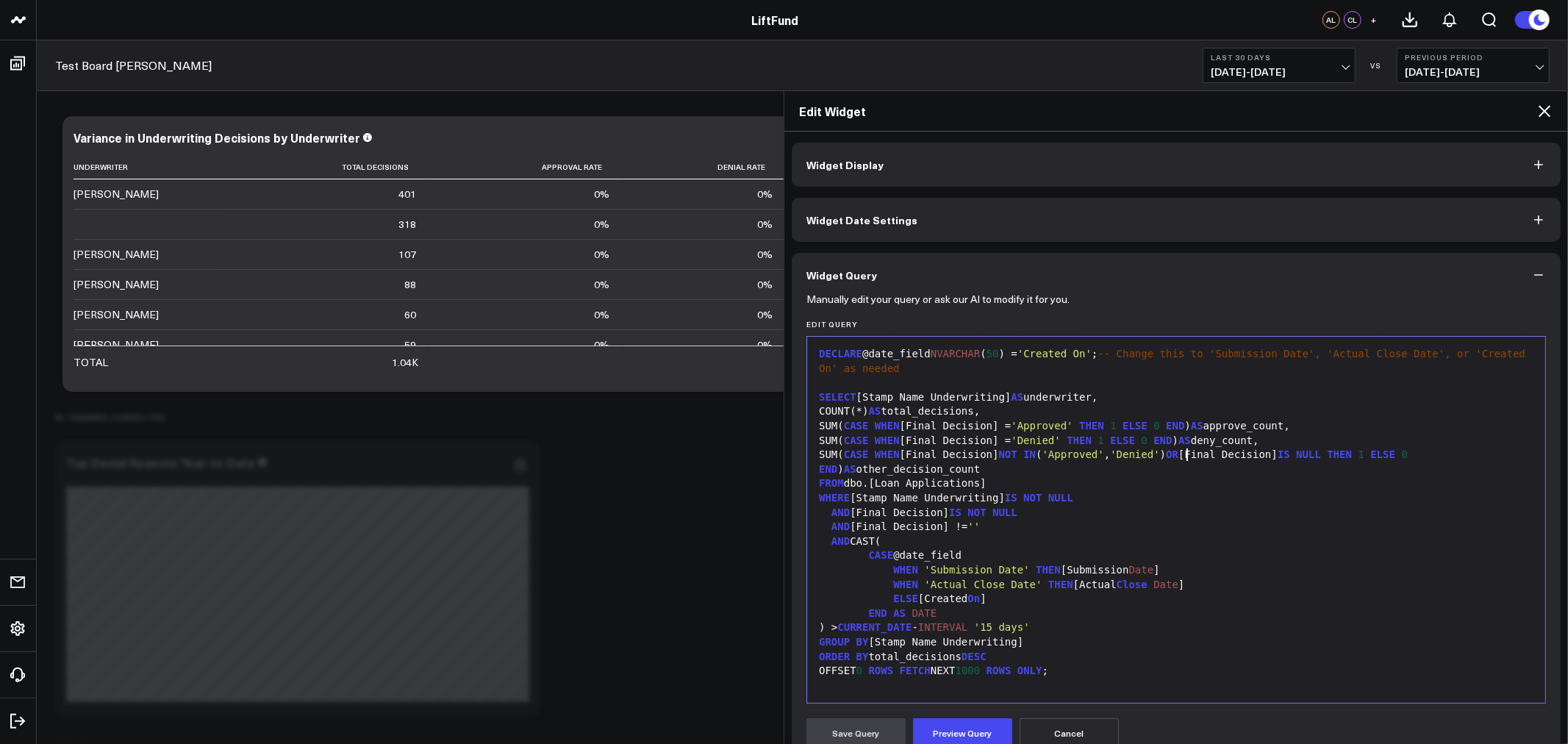
scroll to position [136, 0]
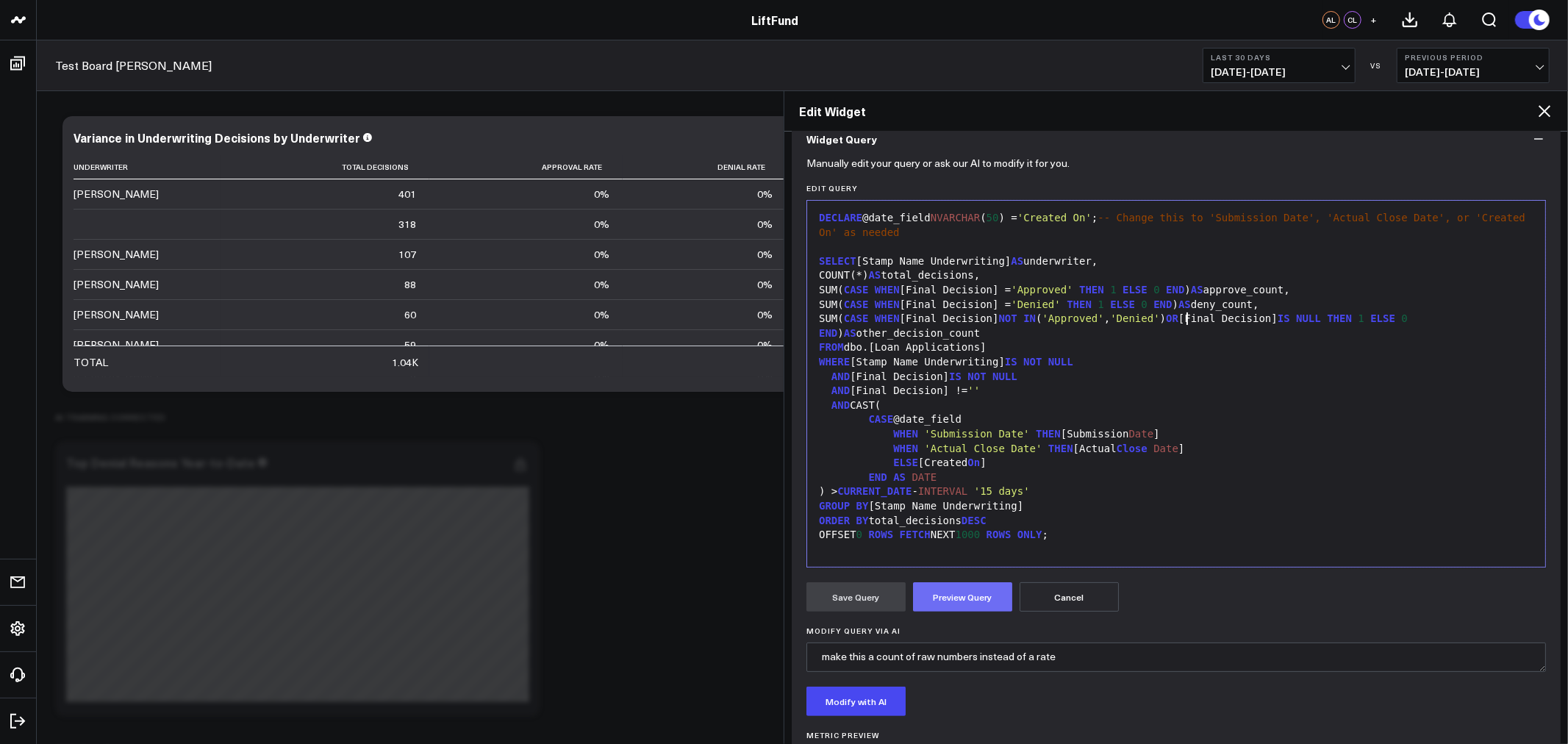
click at [939, 599] on button "Preview Query" at bounding box center [962, 596] width 99 height 29
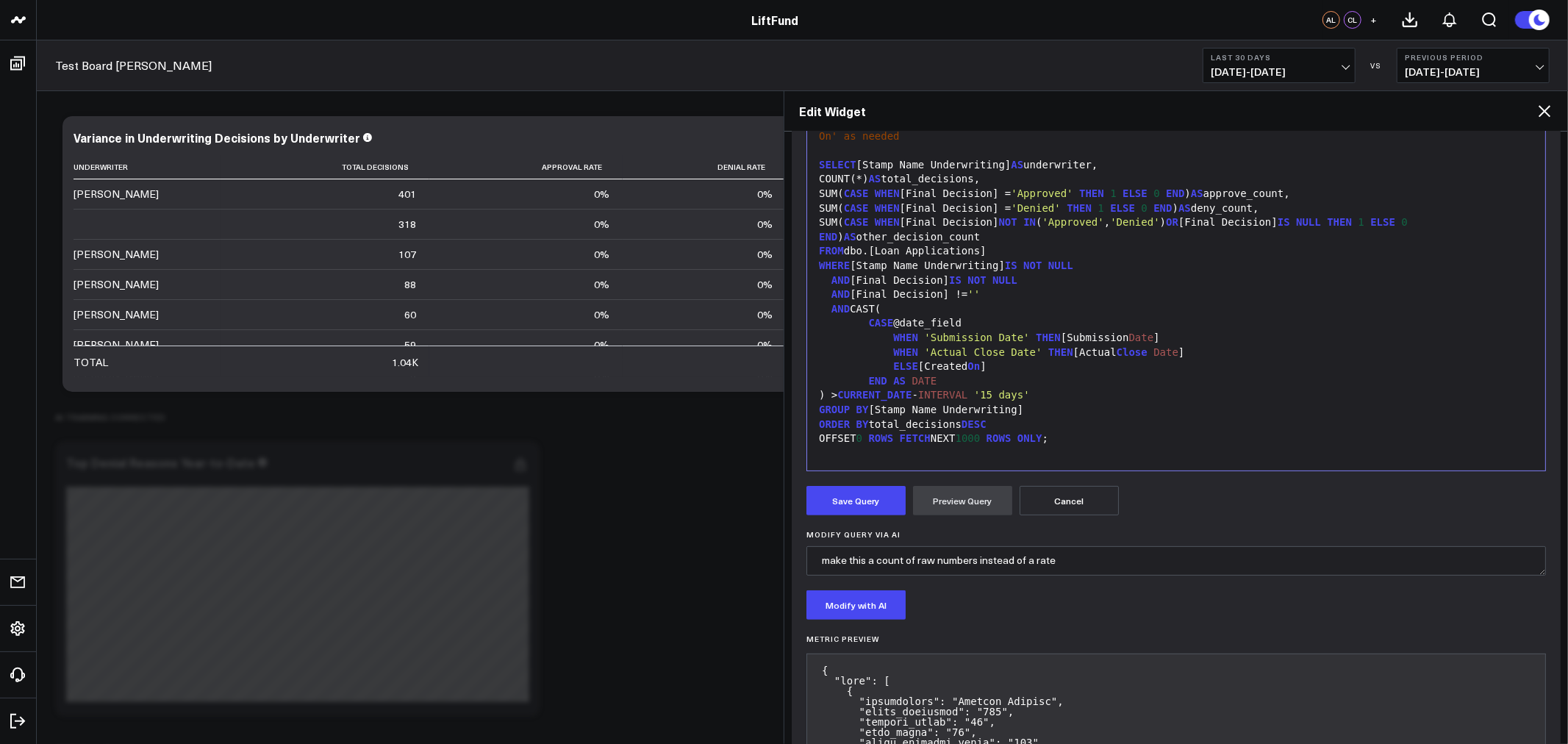
scroll to position [272, 0]
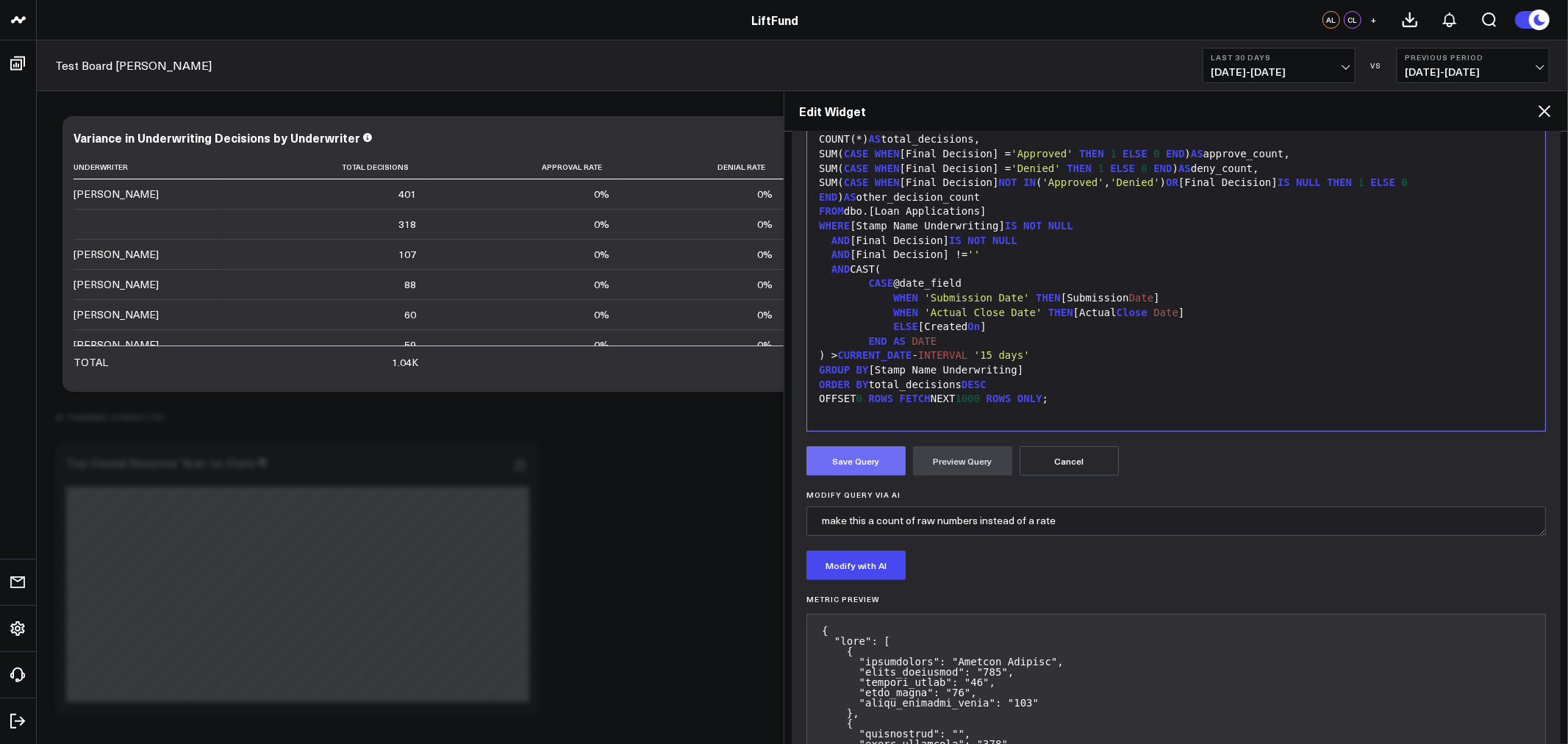
click at [854, 468] on button "Save Query" at bounding box center [856, 460] width 99 height 29
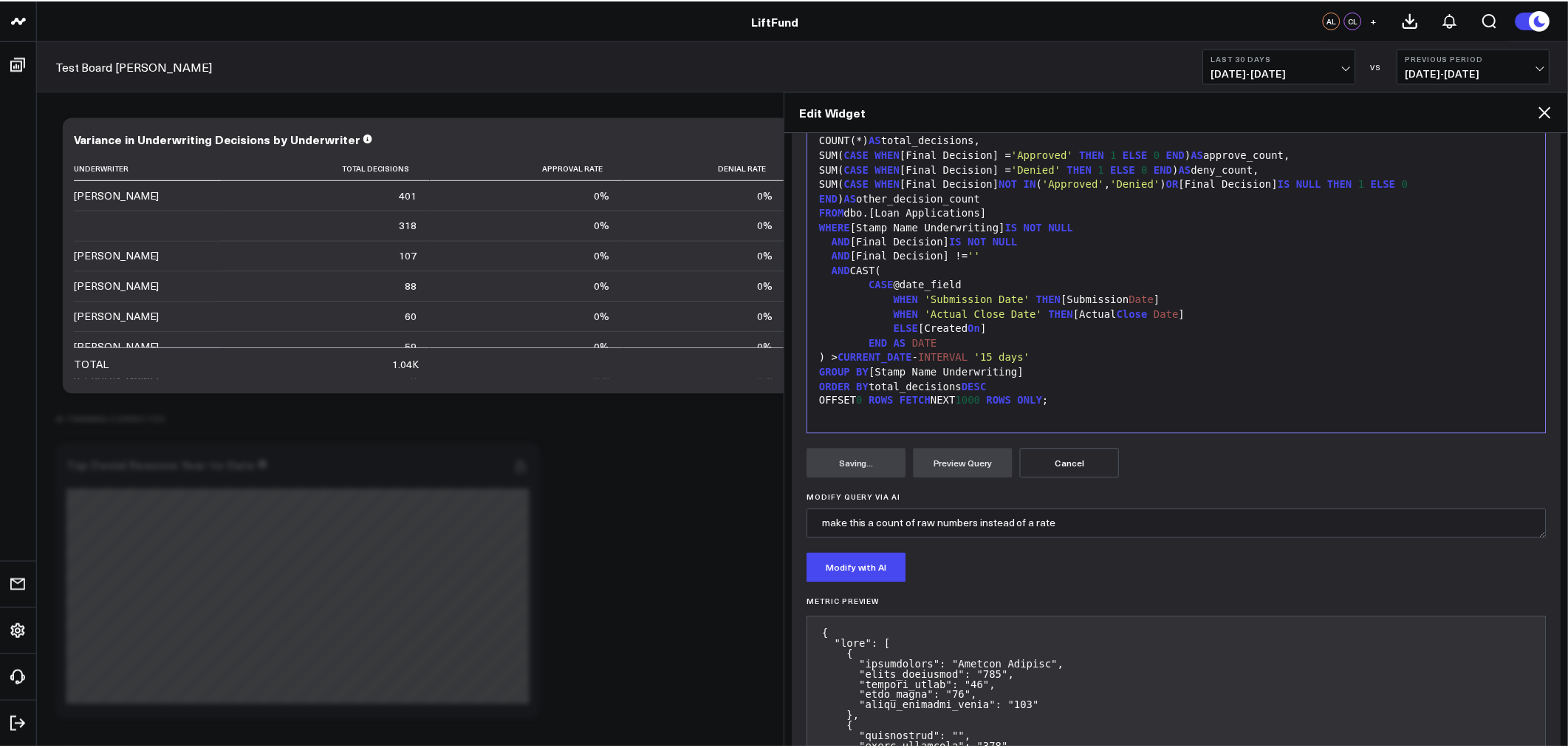
scroll to position [29, 0]
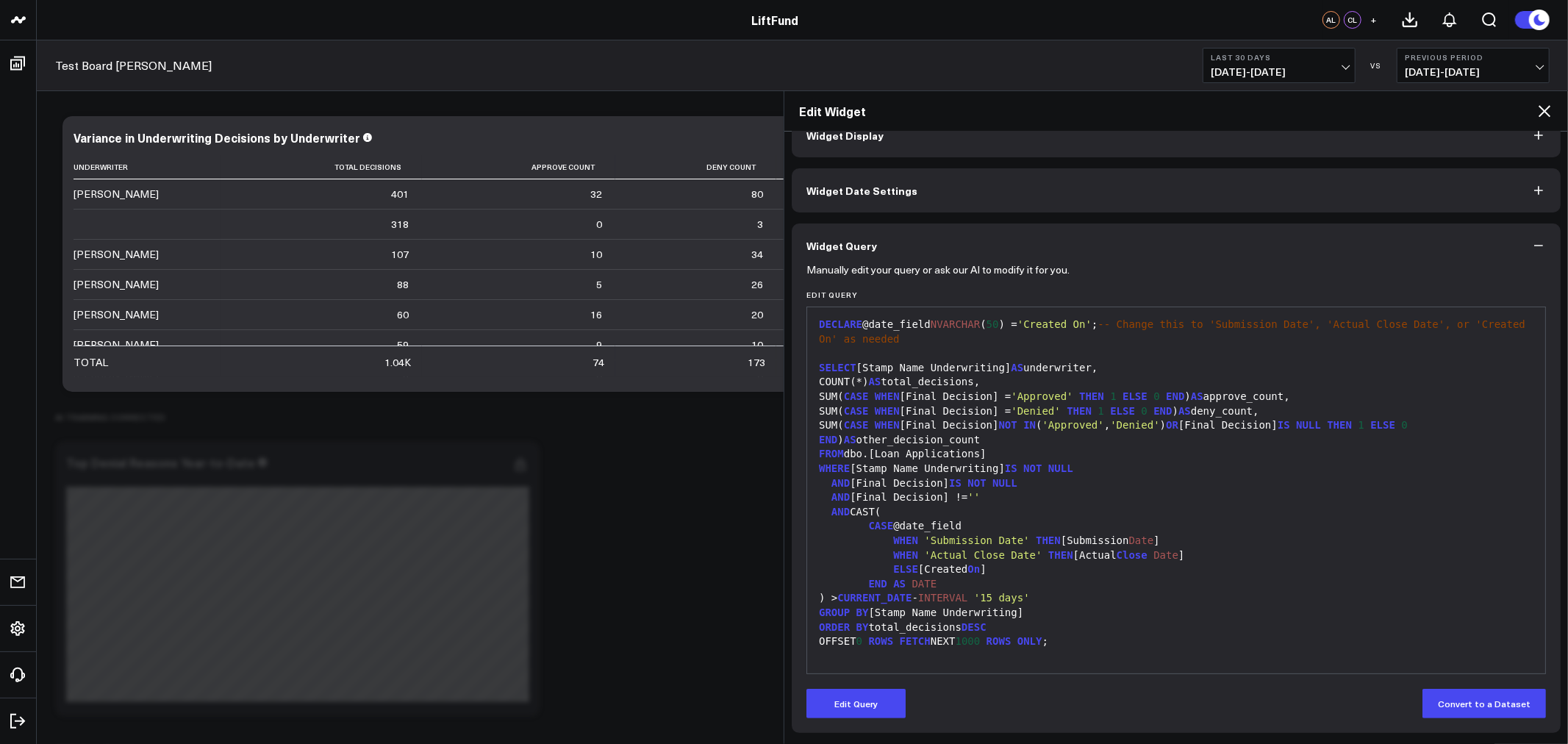
click at [1548, 107] on icon at bounding box center [1545, 111] width 12 height 12
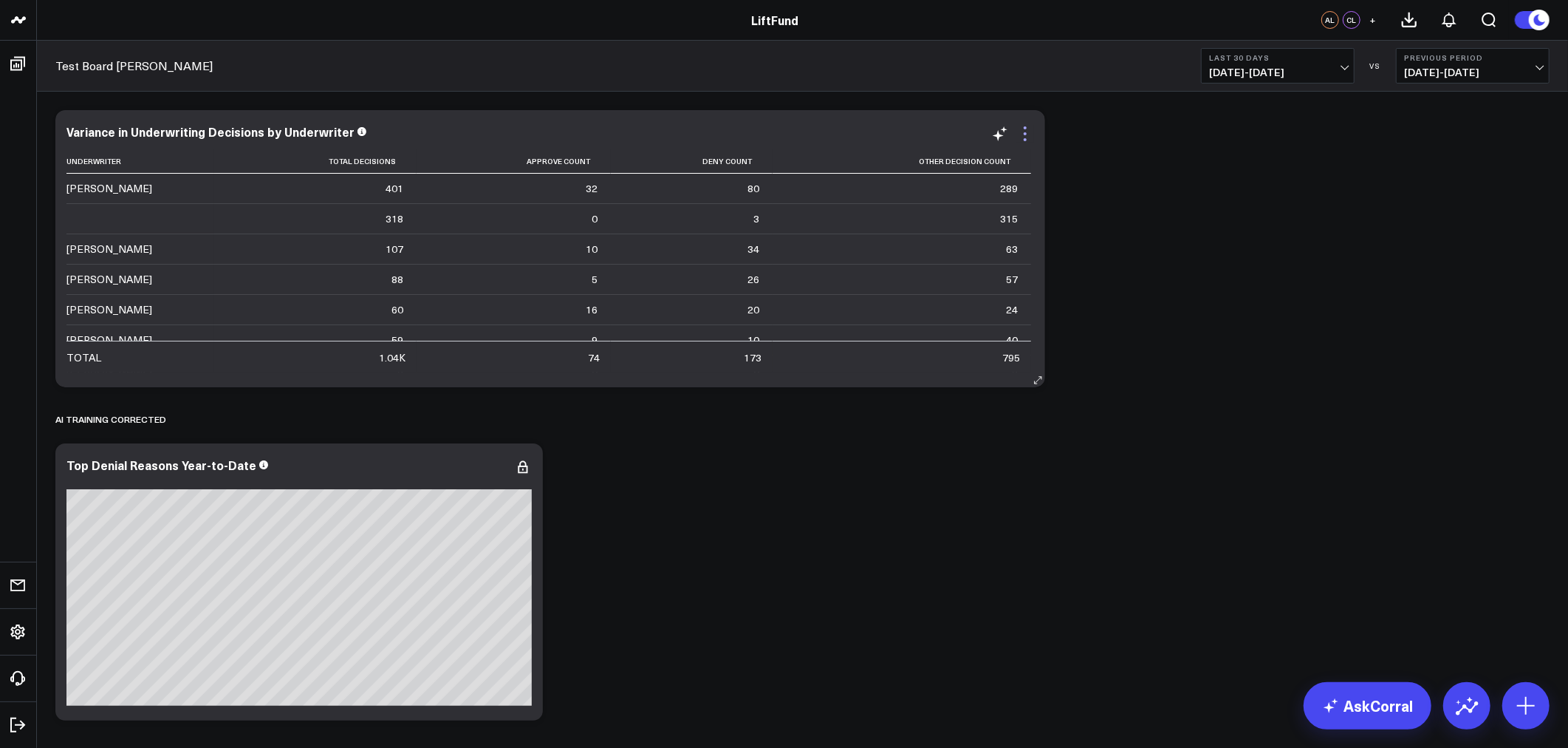
click at [1028, 128] on icon at bounding box center [1025, 133] width 18 height 18
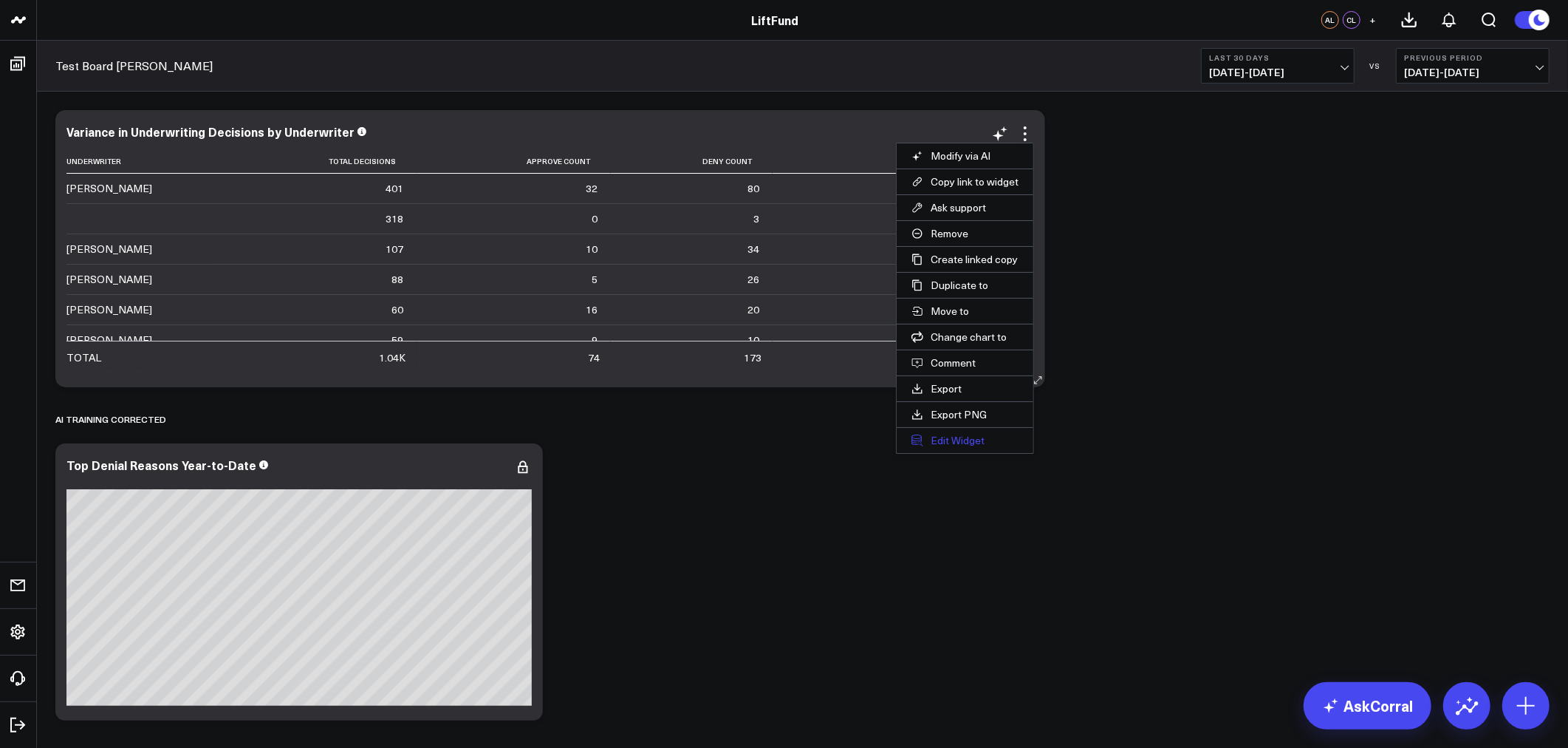
click at [960, 440] on button "Edit Widget" at bounding box center [965, 440] width 137 height 25
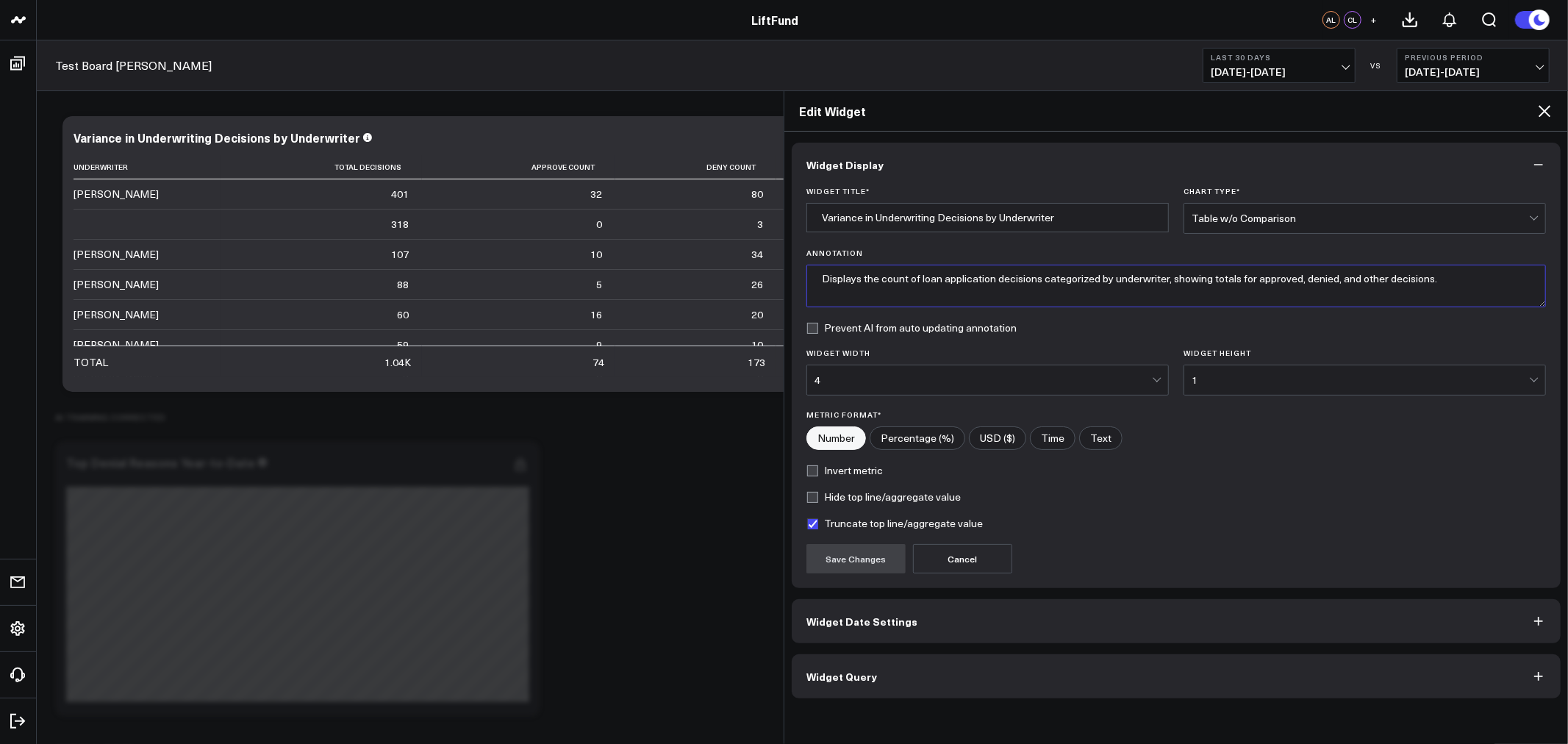
click at [891, 289] on textarea "Displays the count of loan application decisions categorized by underwriter, sh…" at bounding box center [1176, 285] width 740 height 43
click at [1020, 275] on textarea "Displays the count of loan application decisions categorized by underwriter, sh…" at bounding box center [1176, 285] width 740 height 43
click at [1022, 274] on textarea "Displays the count of loan application decisions categorized by underwriter, sh…" at bounding box center [1176, 285] width 740 height 43
type textarea "Displays the count of loan application final decisions categorized by underwrit…"
click at [853, 564] on button "Save Changes" at bounding box center [856, 558] width 99 height 29
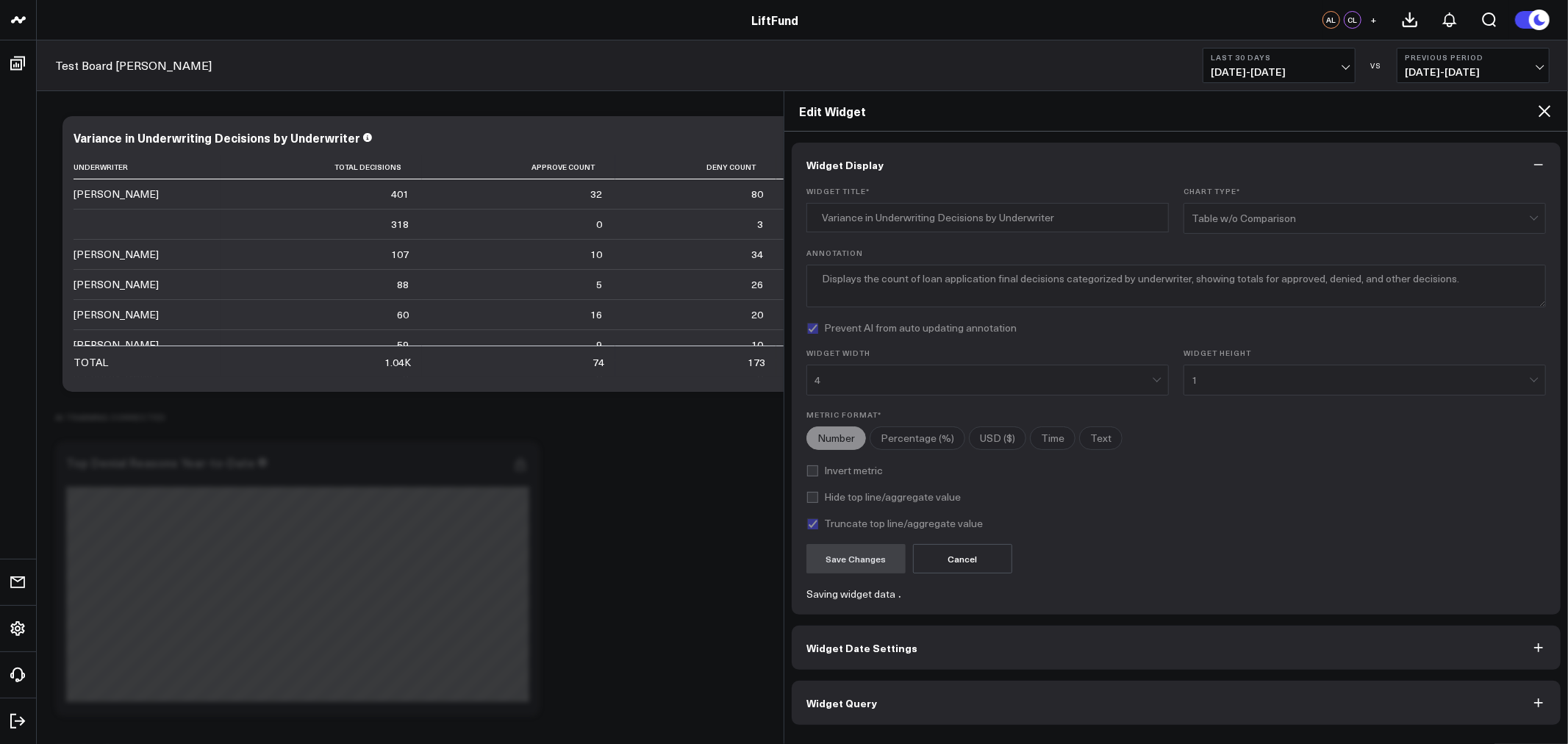
checkbox input "true"
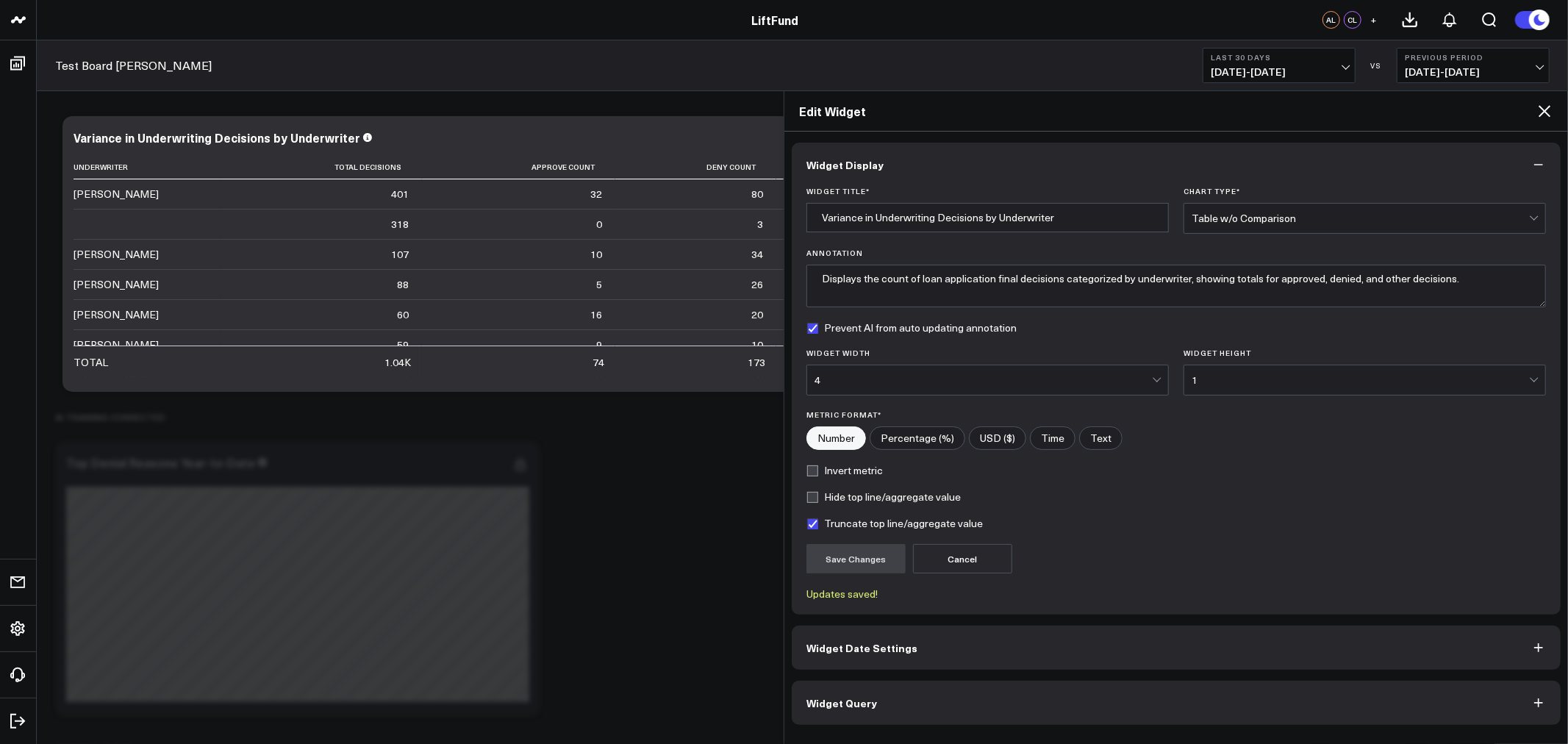
click at [1546, 113] on icon at bounding box center [1545, 111] width 12 height 12
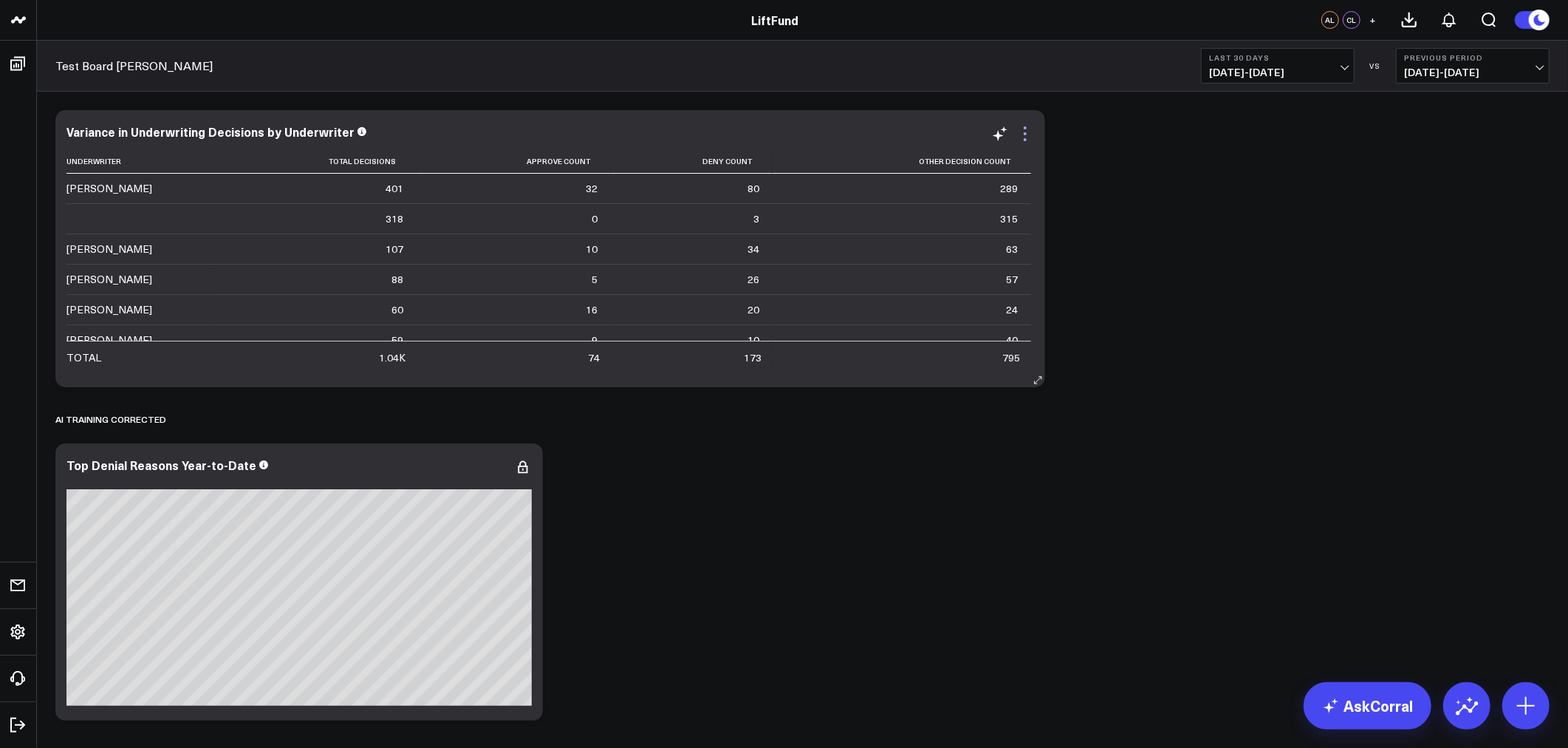
click at [1025, 135] on icon at bounding box center [1025, 133] width 18 height 18
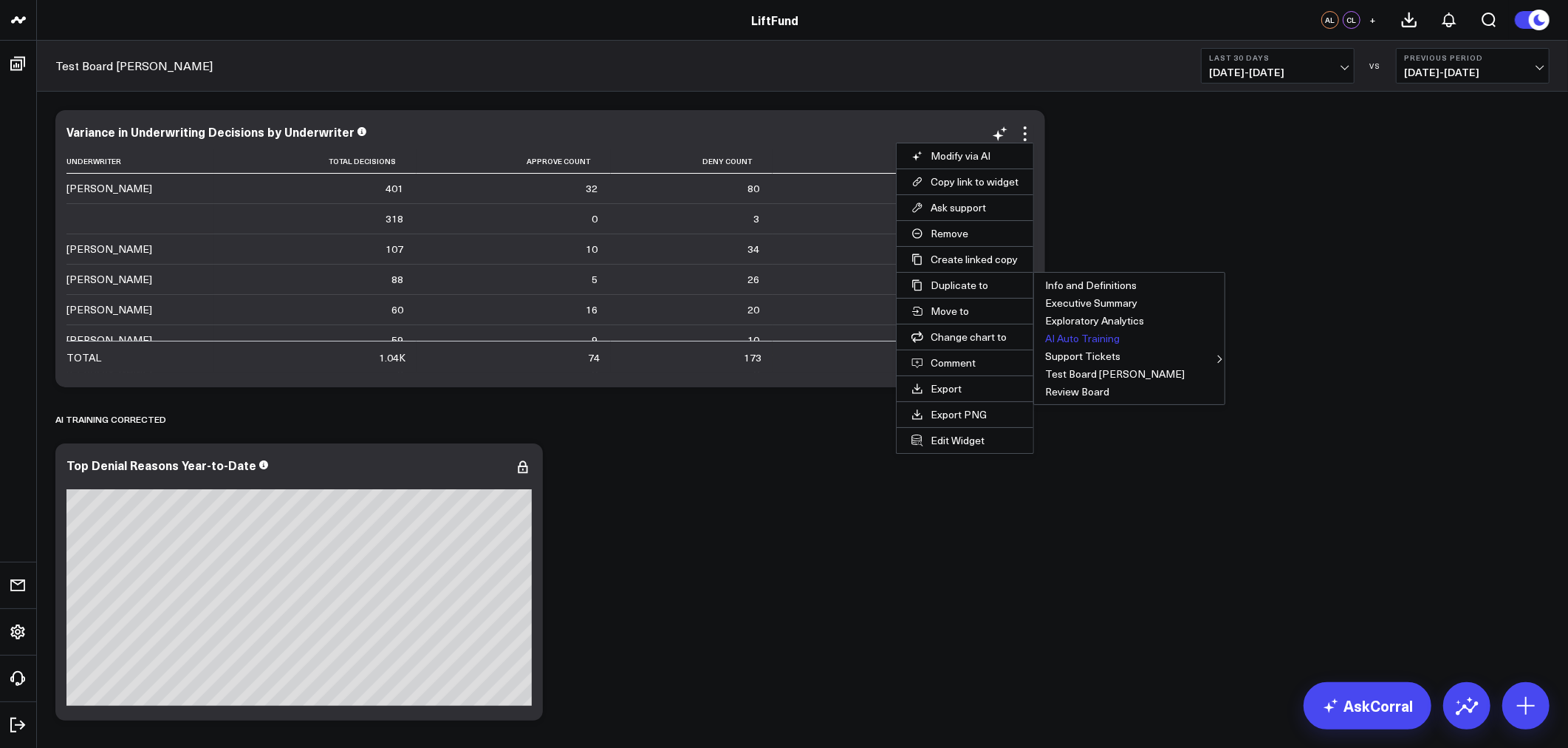
click at [1089, 336] on button "AI Auto Training" at bounding box center [1129, 338] width 190 height 18
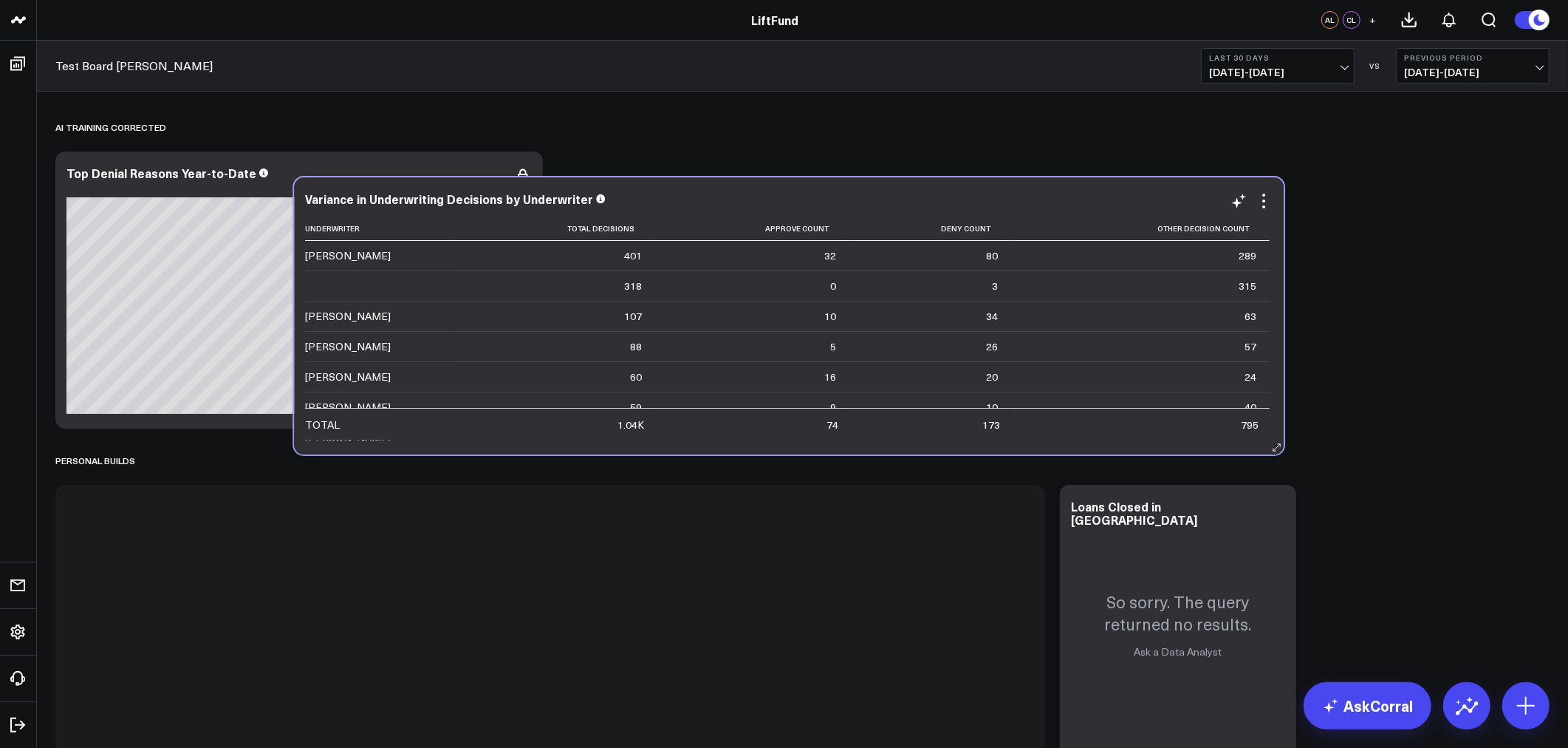
drag, startPoint x: 484, startPoint y: 130, endPoint x: 722, endPoint y: 197, distance: 247.3
click at [722, 197] on div "Variance in Underwriting Decisions by Underwriter" at bounding box center [789, 199] width 968 height 13
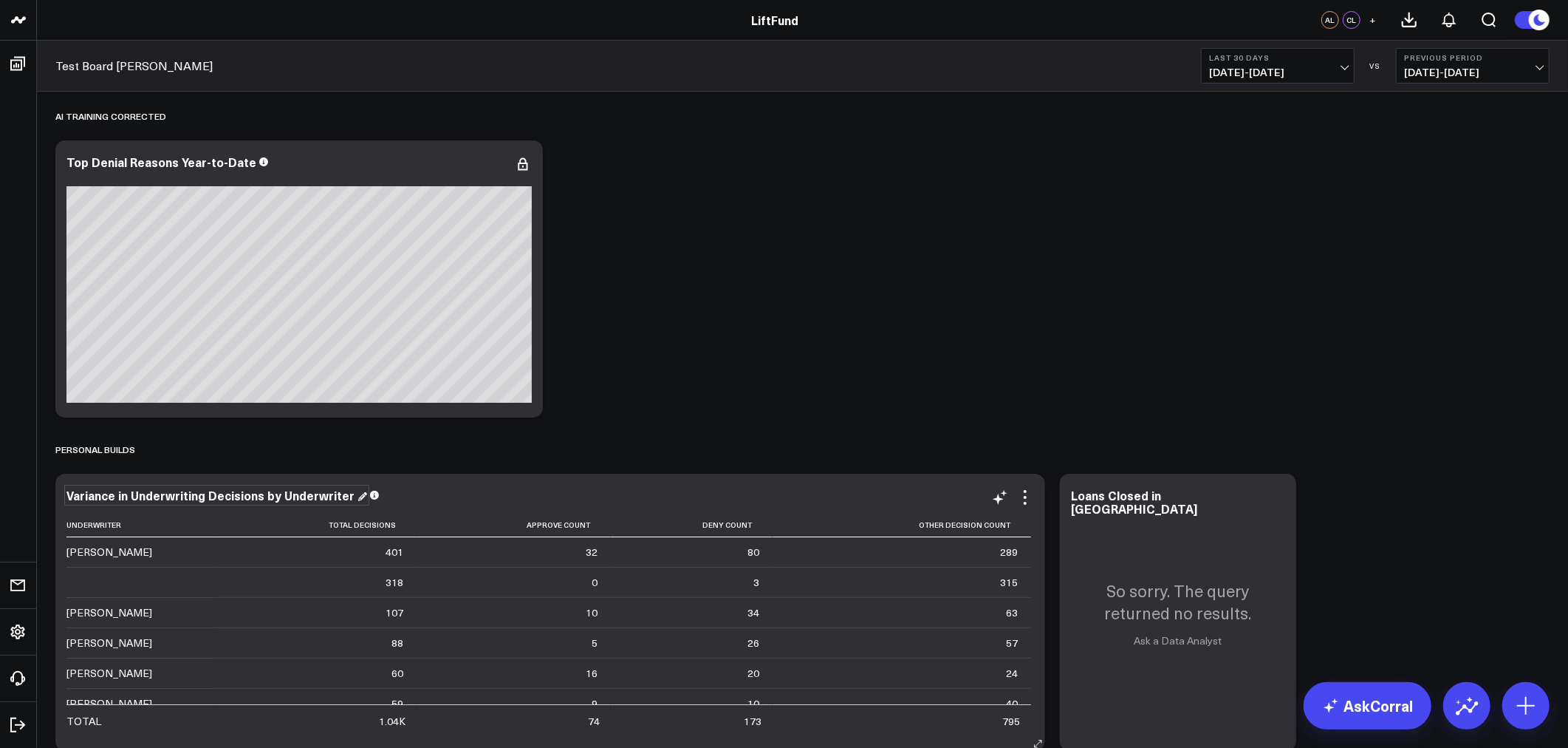
drag, startPoint x: 333, startPoint y: 502, endPoint x: 341, endPoint y: 496, distance: 10.0
click at [341, 496] on div "Variance in Underwriting Decisions by Underwriter" at bounding box center [216, 495] width 301 height 16
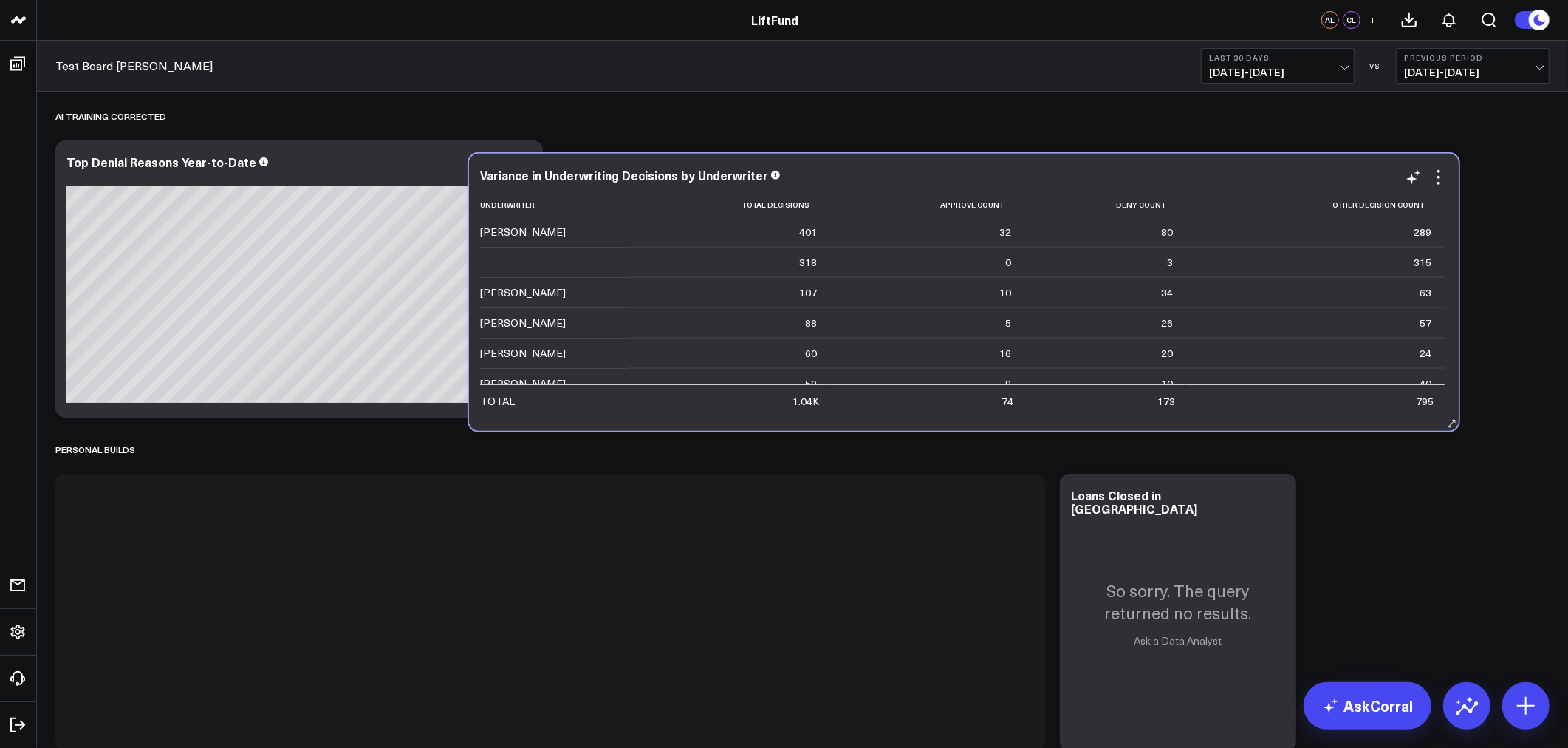
drag, startPoint x: 463, startPoint y: 478, endPoint x: 845, endPoint y: 178, distance: 485.7
click at [845, 178] on div "Variance in Underwriting Decisions by Underwriter" at bounding box center [964, 175] width 968 height 13
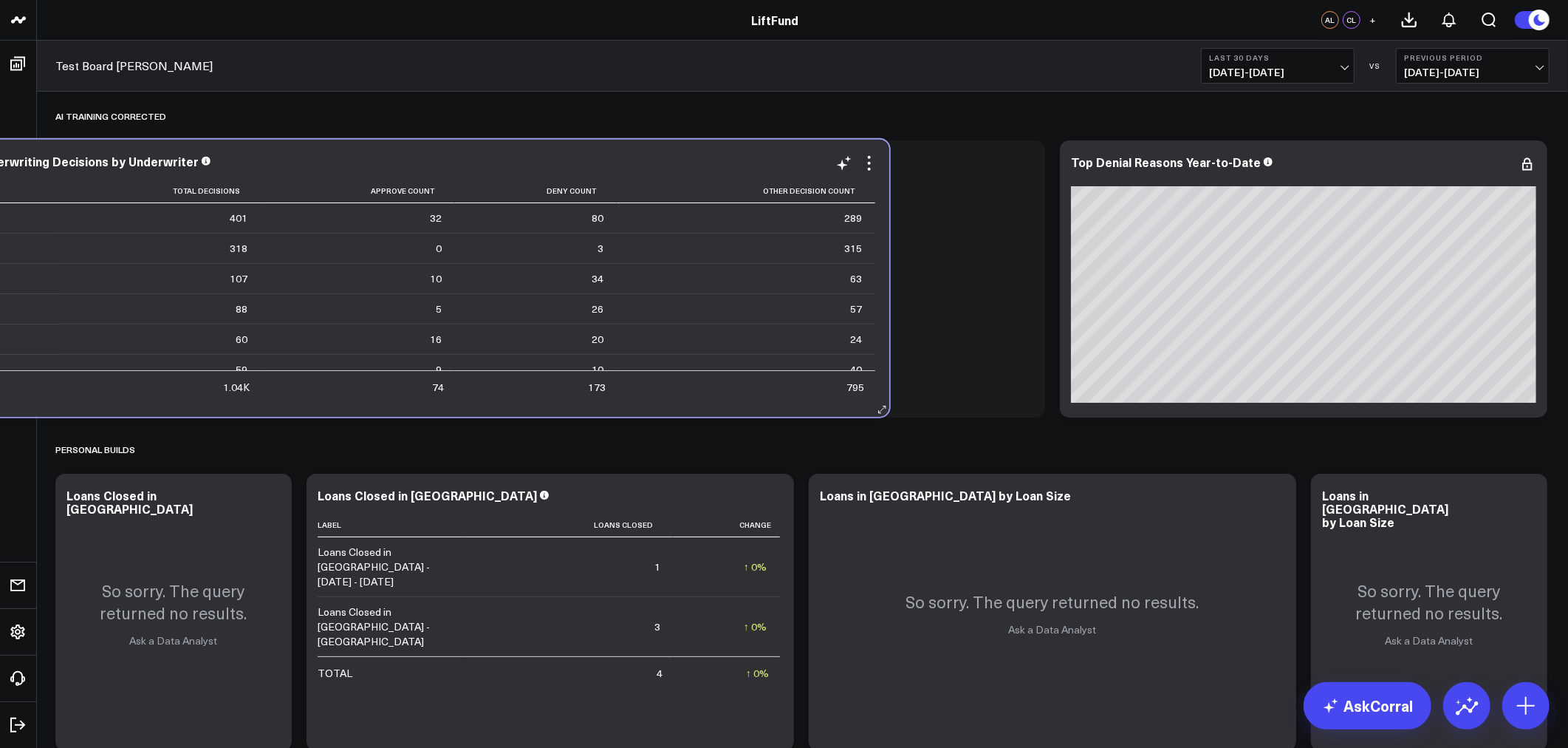
drag, startPoint x: 484, startPoint y: 494, endPoint x: 328, endPoint y: 159, distance: 369.5
click at [328, 159] on div "Variance in Underwriting Decisions by Underwriter" at bounding box center [394, 161] width 968 height 13
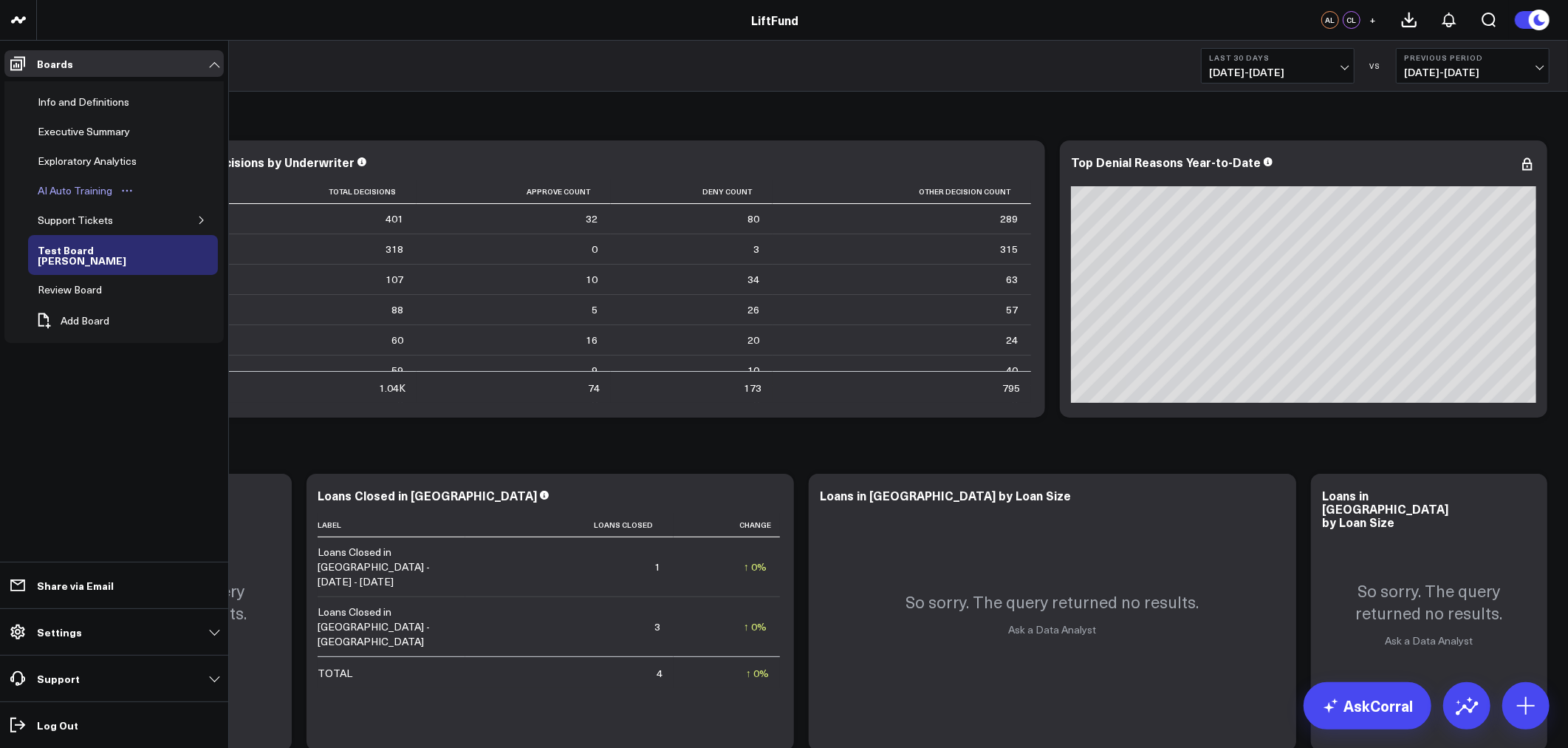
click at [91, 185] on div "AI Auto Training" at bounding box center [75, 190] width 82 height 18
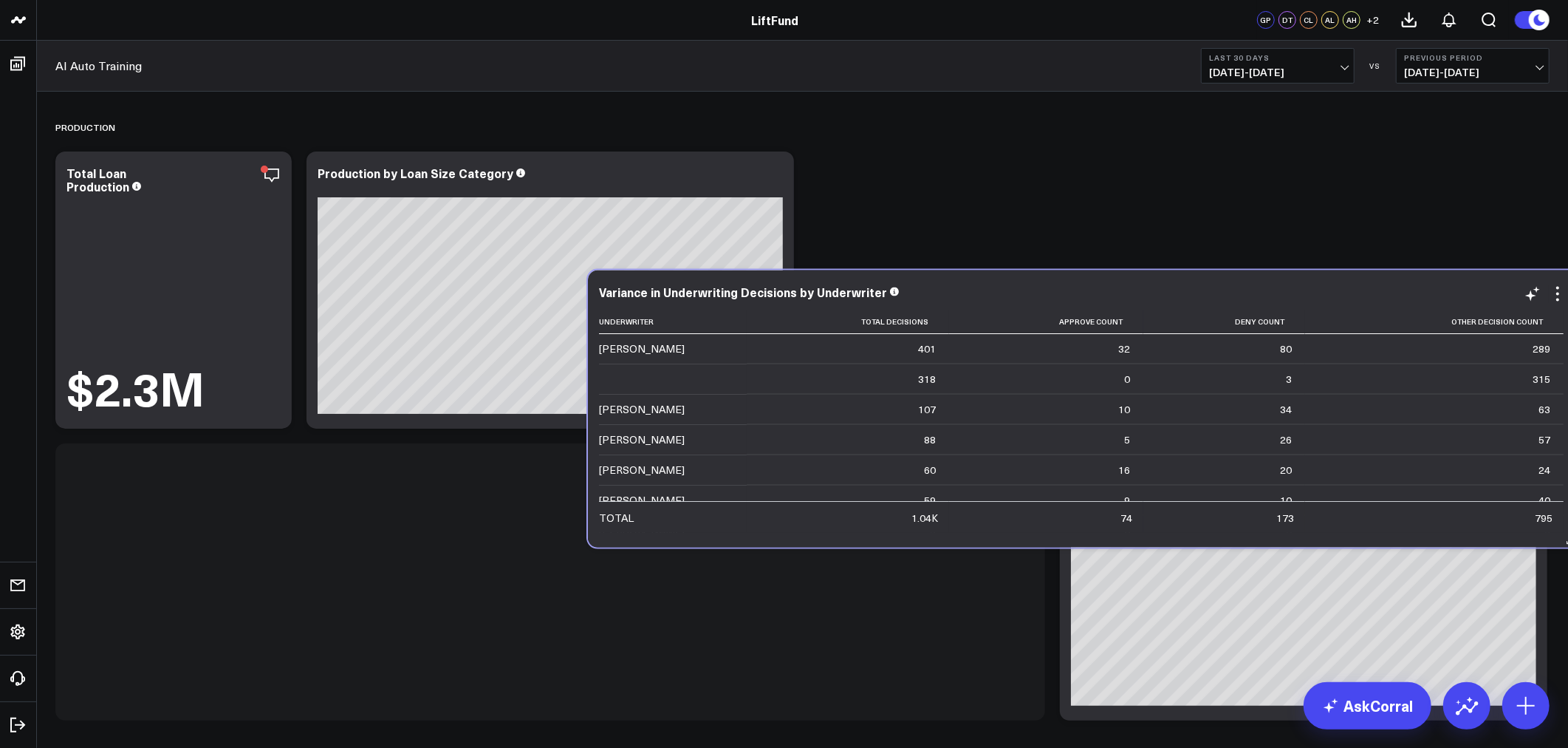
drag, startPoint x: 921, startPoint y: 147, endPoint x: 1454, endPoint y: 307, distance: 556.5
click at [1454, 307] on div "Variance in Underwriting Decisions by Underwriter Underwriter Total Decisions A…" at bounding box center [1083, 408] width 968 height 247
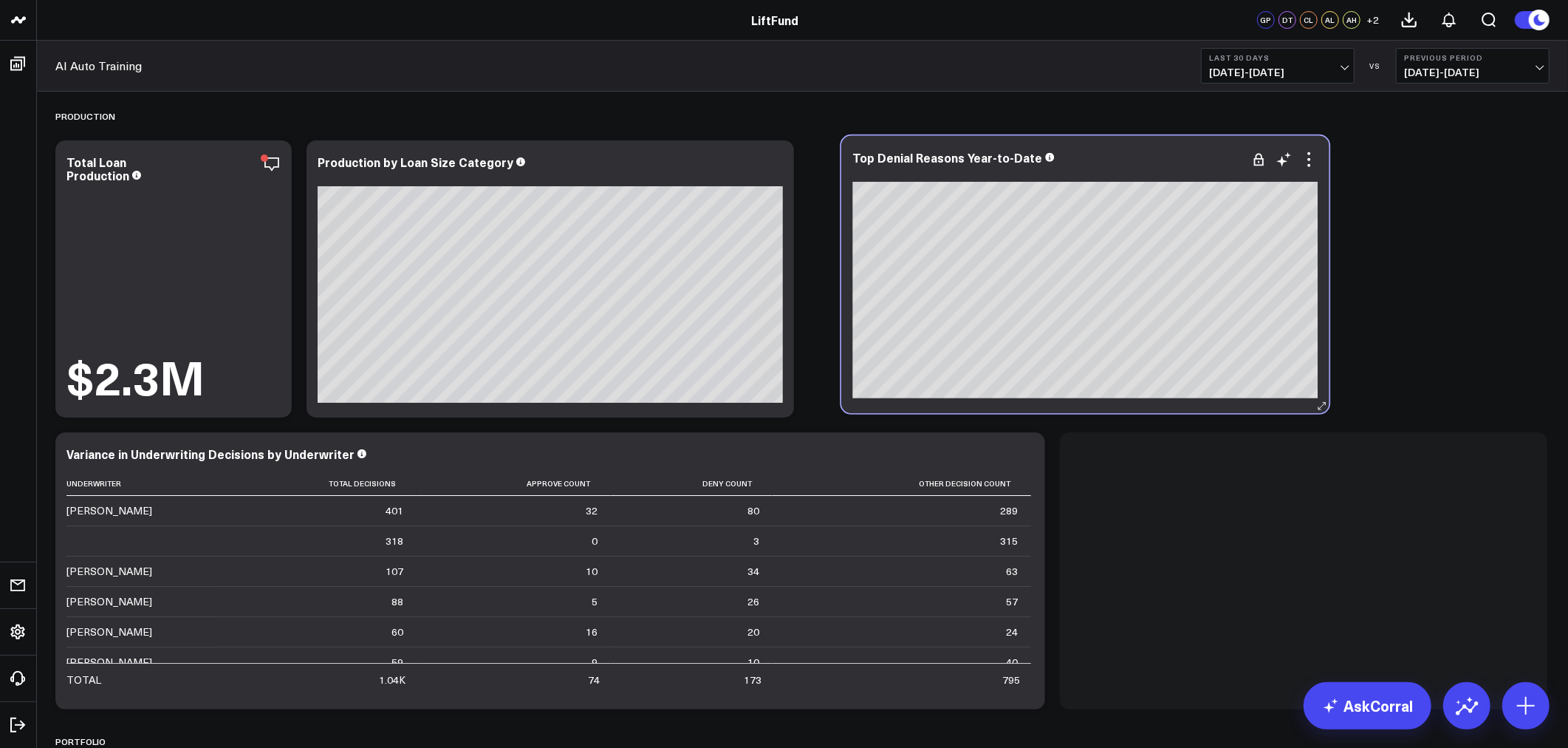
drag, startPoint x: 1306, startPoint y: 467, endPoint x: 1088, endPoint y: 171, distance: 367.6
click at [1088, 171] on div at bounding box center [1084, 173] width 465 height 10
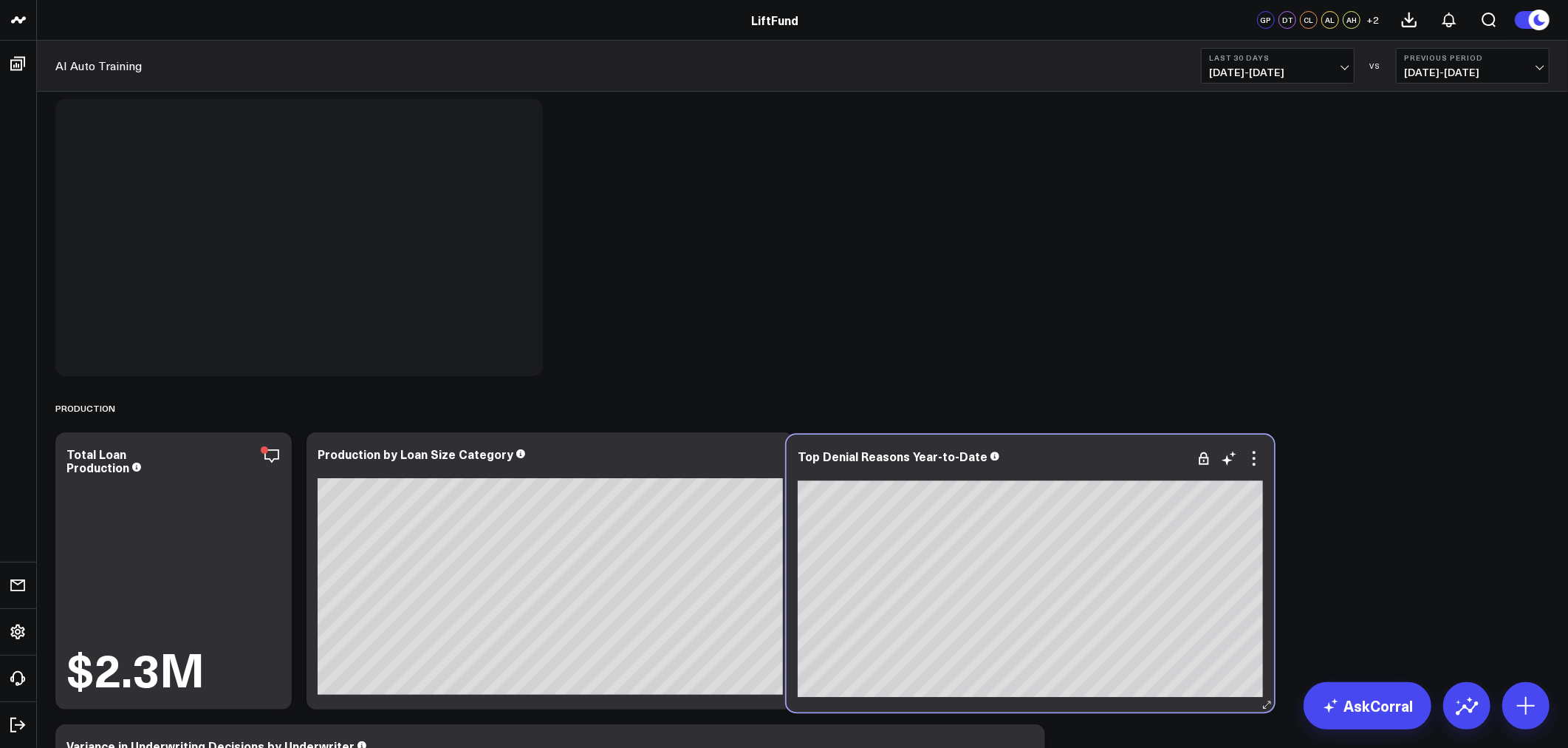
drag, startPoint x: 1289, startPoint y: 466, endPoint x: 1016, endPoint y: 469, distance: 273.0
click at [1016, 469] on div at bounding box center [1030, 471] width 465 height 10
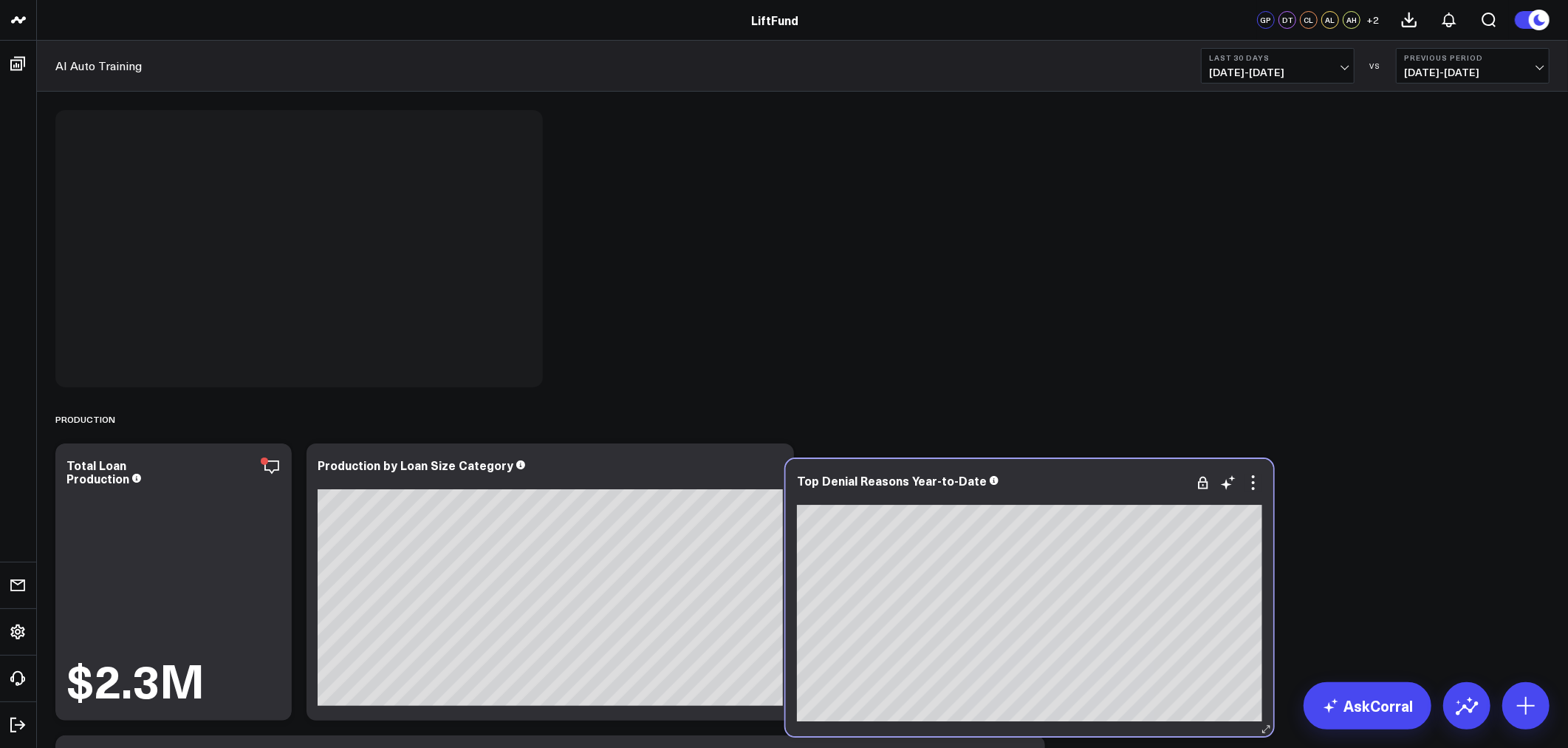
drag, startPoint x: 328, startPoint y: 133, endPoint x: 1058, endPoint y: 482, distance: 809.1
click at [1058, 482] on div "Top Denial Reasons Year-to-Date" at bounding box center [1029, 480] width 465 height 13
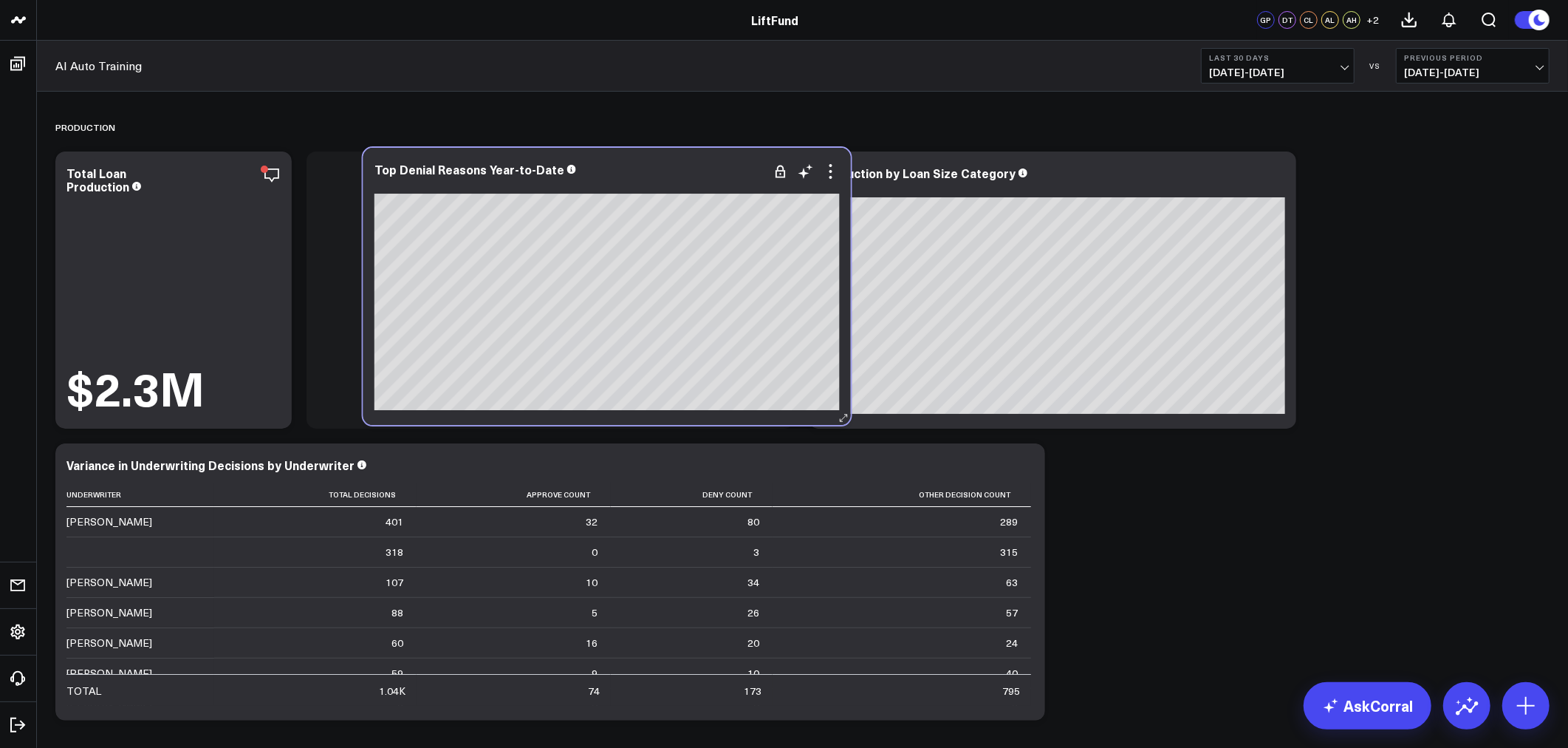
drag, startPoint x: 486, startPoint y: 564, endPoint x: 639, endPoint y: 187, distance: 406.9
click at [639, 187] on div at bounding box center [607, 184] width 465 height 10
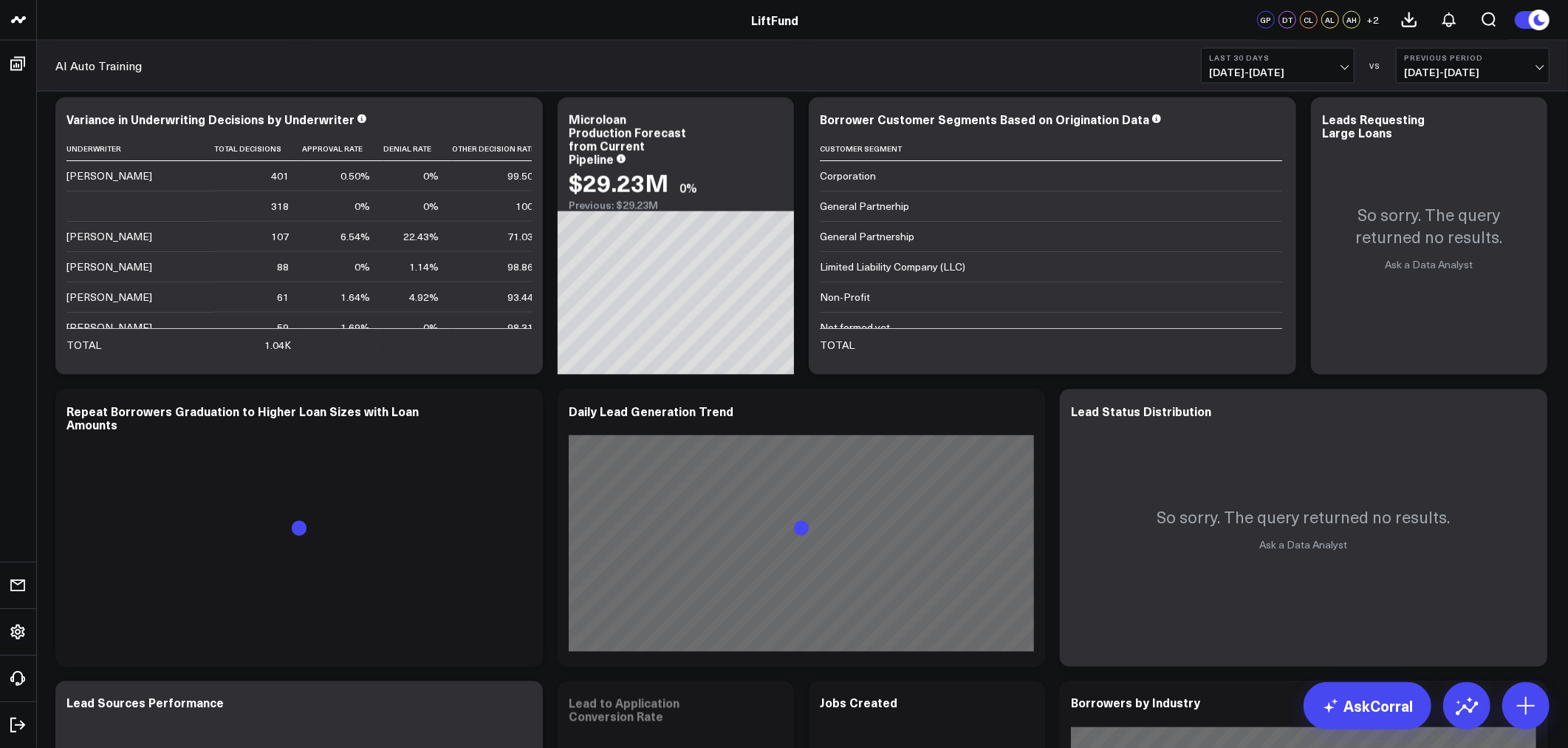
scroll to position [1779, 0]
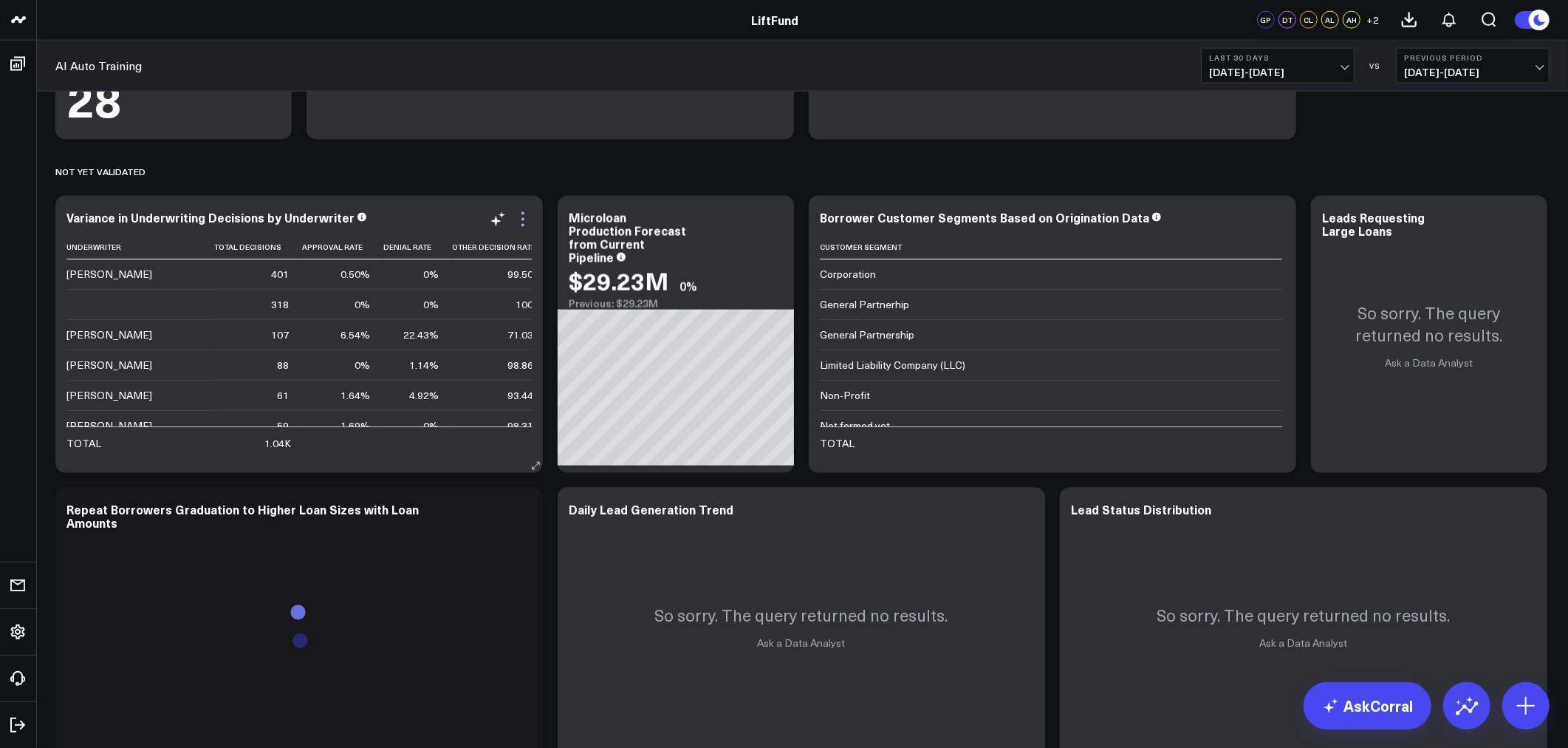
click at [525, 216] on icon at bounding box center [523, 219] width 18 height 18
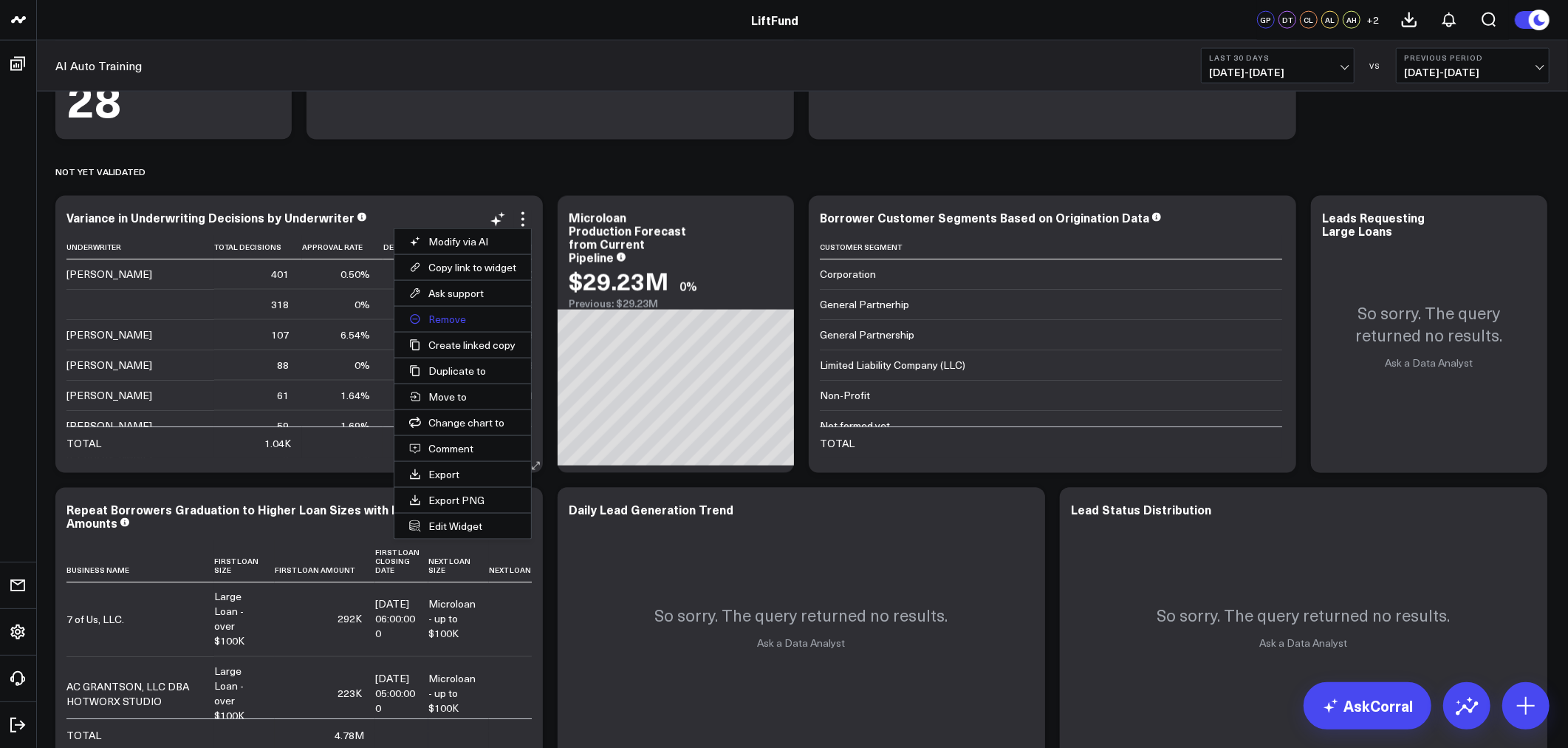
click at [453, 318] on button "Remove" at bounding box center [463, 319] width 137 height 25
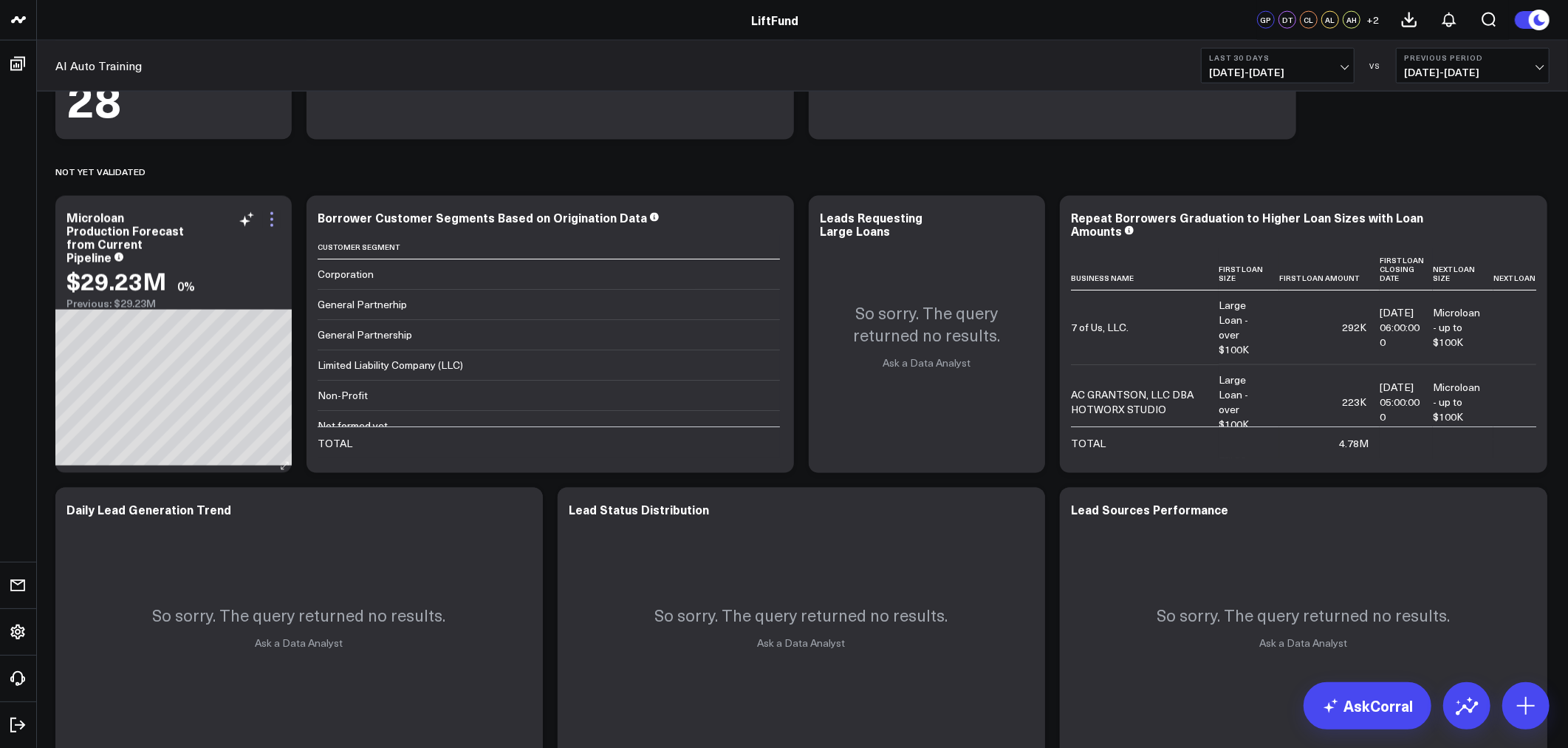
click at [272, 220] on icon at bounding box center [272, 220] width 3 height 3
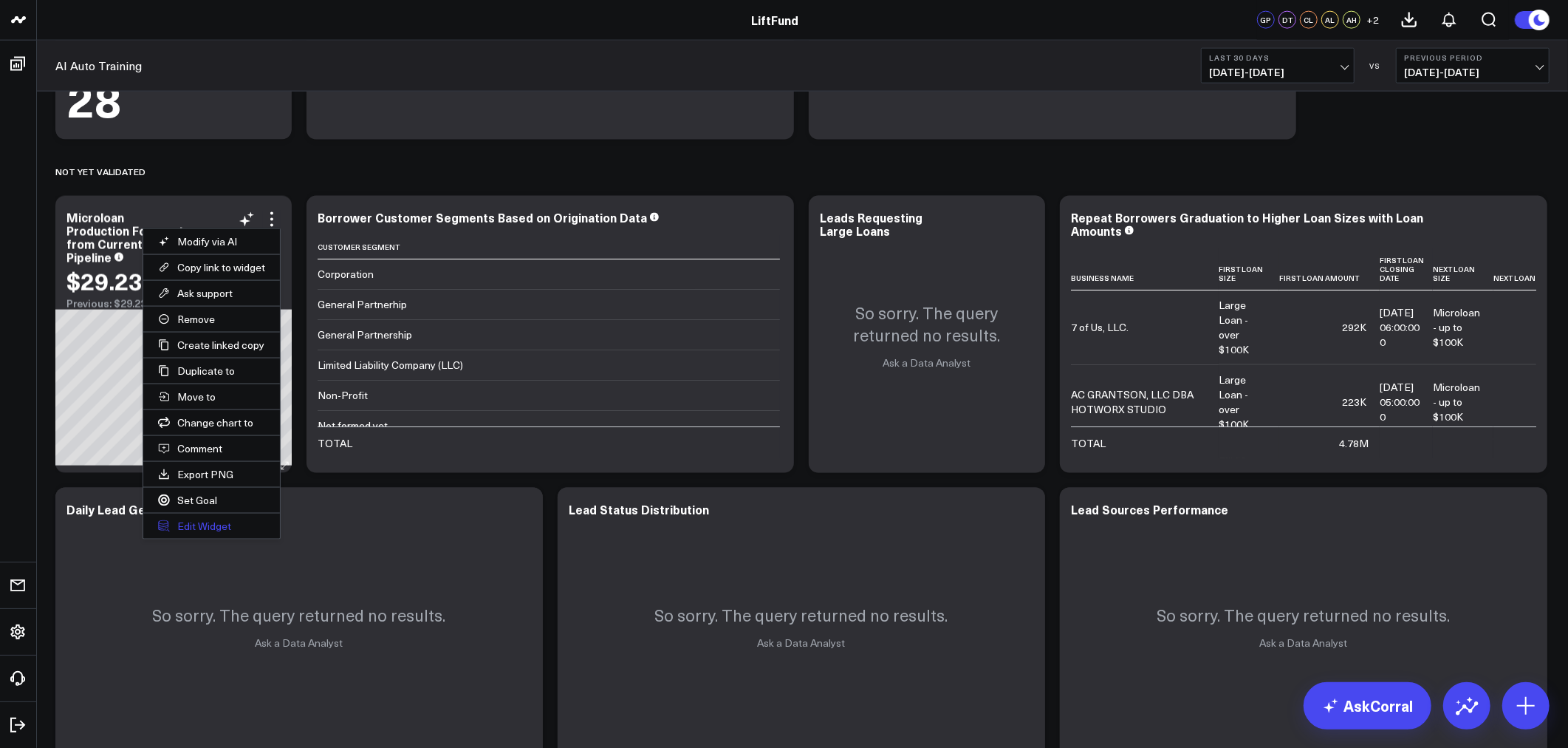
click at [204, 529] on button "Edit Widget" at bounding box center [211, 527] width 137 height 25
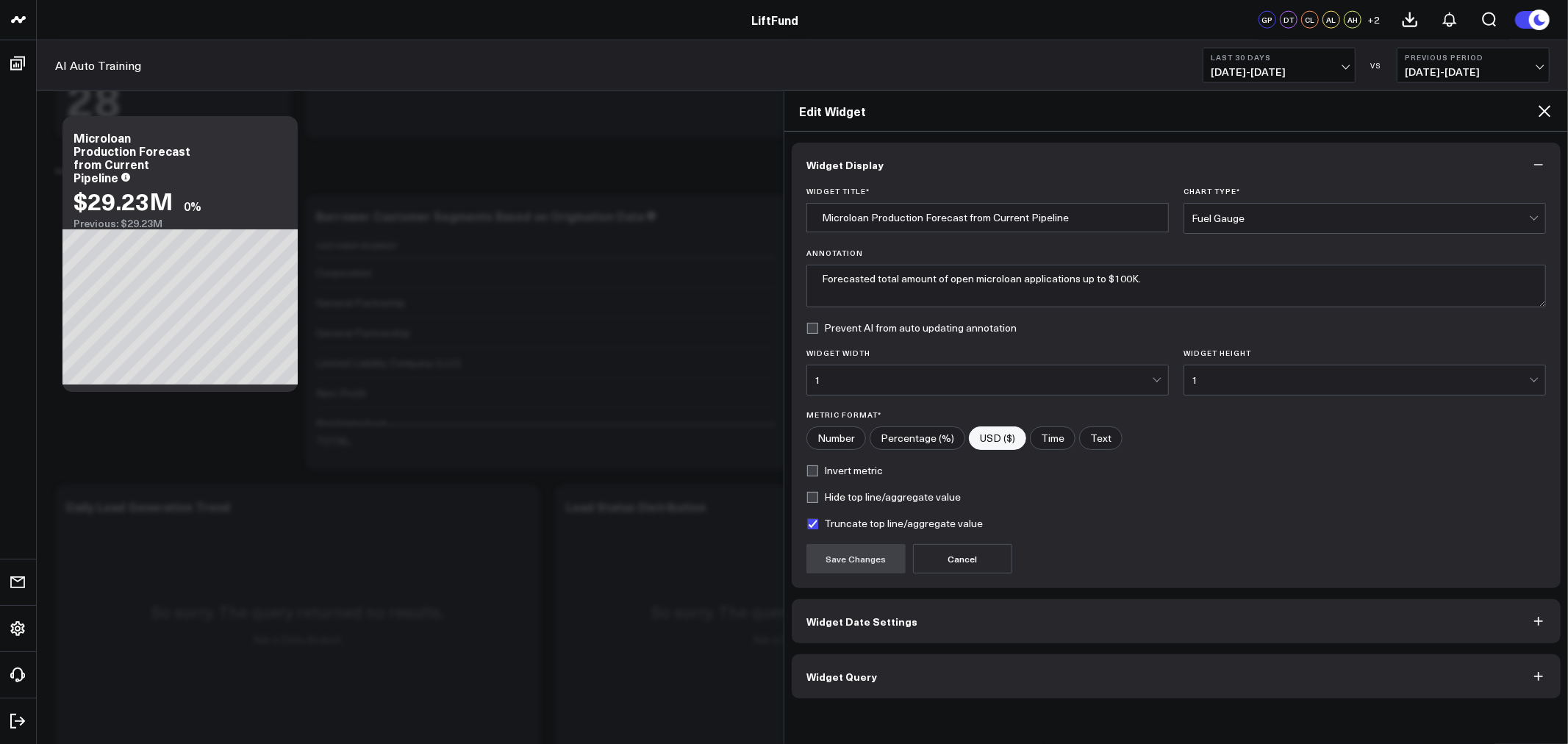
click at [914, 675] on button "Widget Query" at bounding box center [1176, 676] width 769 height 44
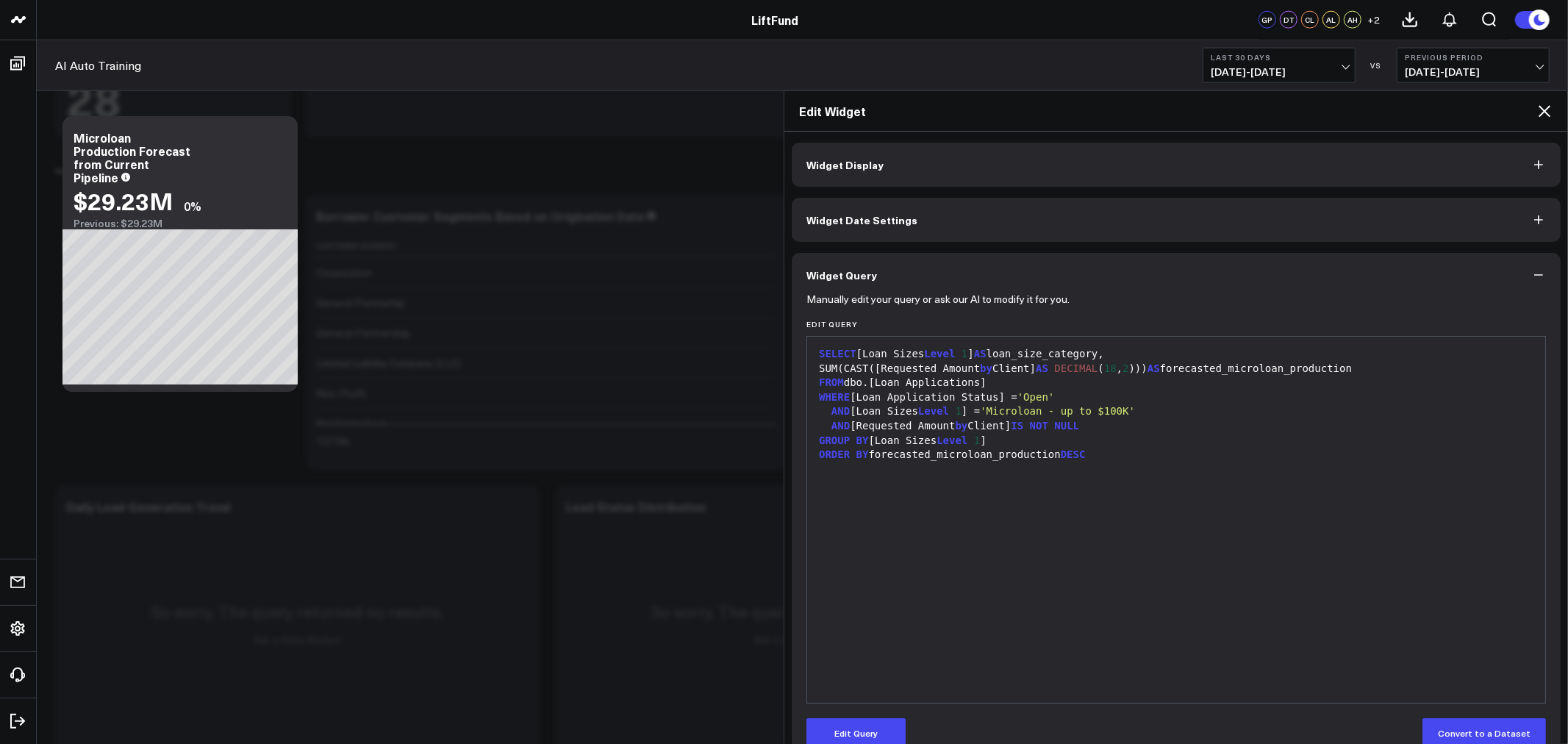
click at [1135, 269] on button "Widget Query" at bounding box center [1176, 274] width 769 height 44
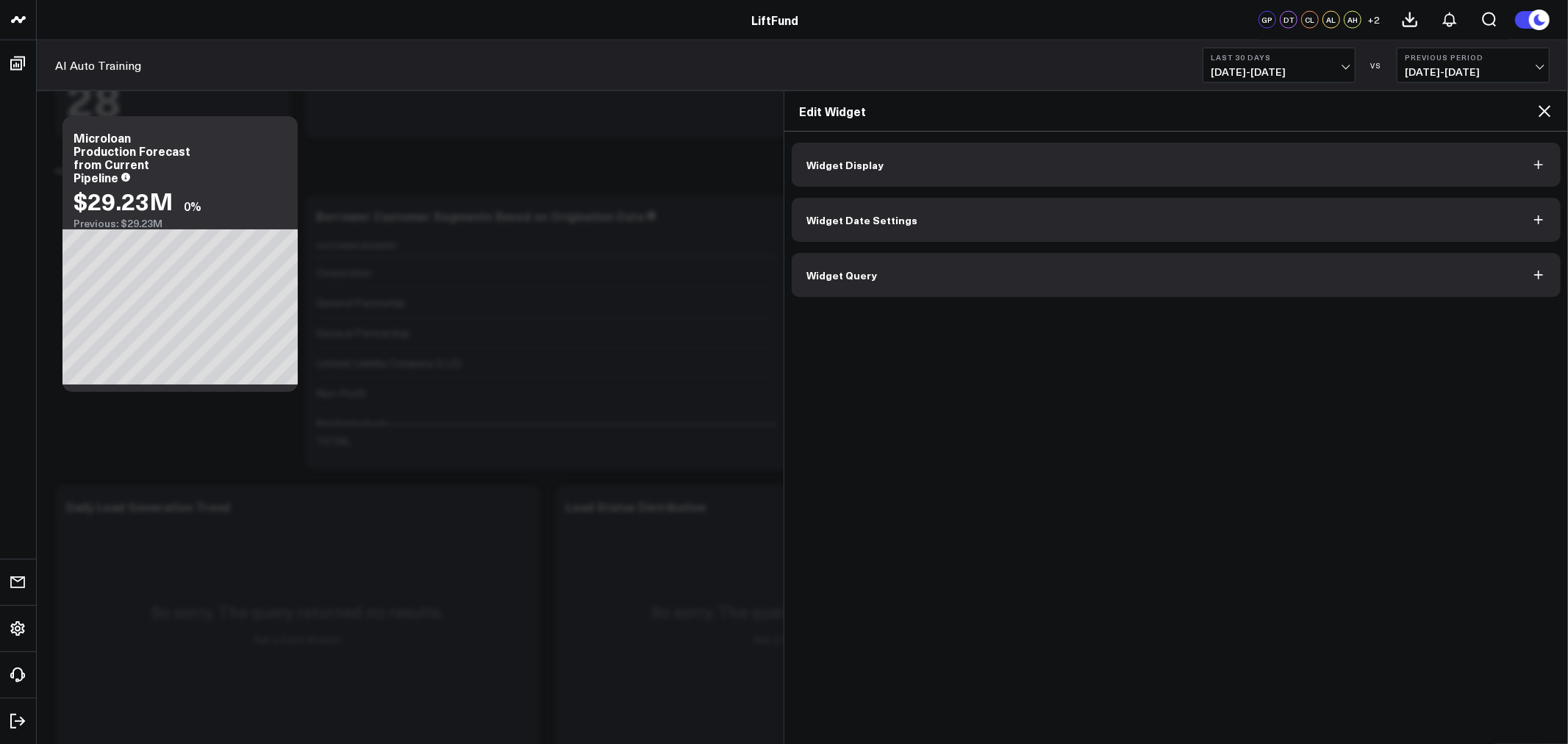
click at [1541, 108] on icon at bounding box center [1545, 111] width 12 height 12
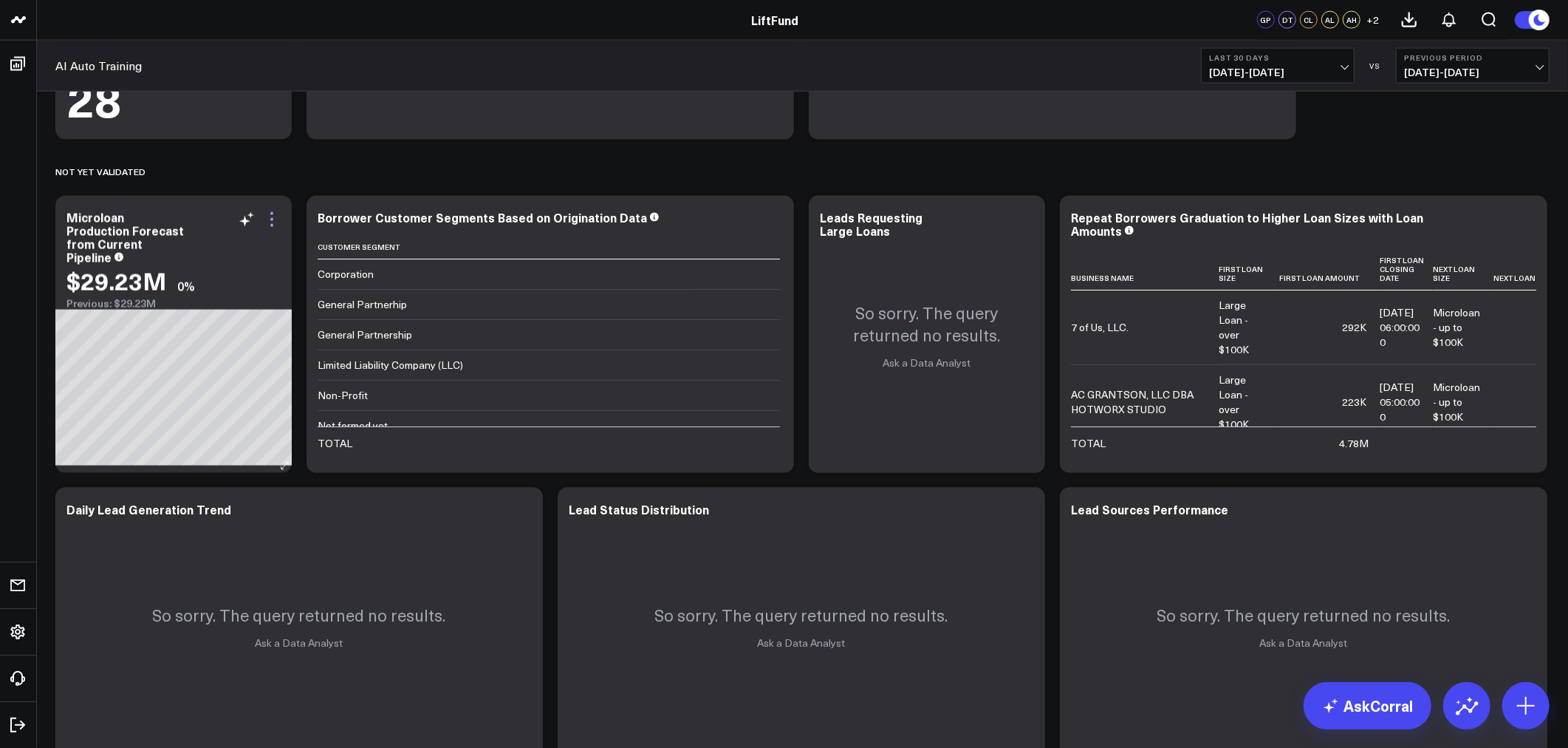
click at [277, 216] on icon at bounding box center [272, 219] width 18 height 18
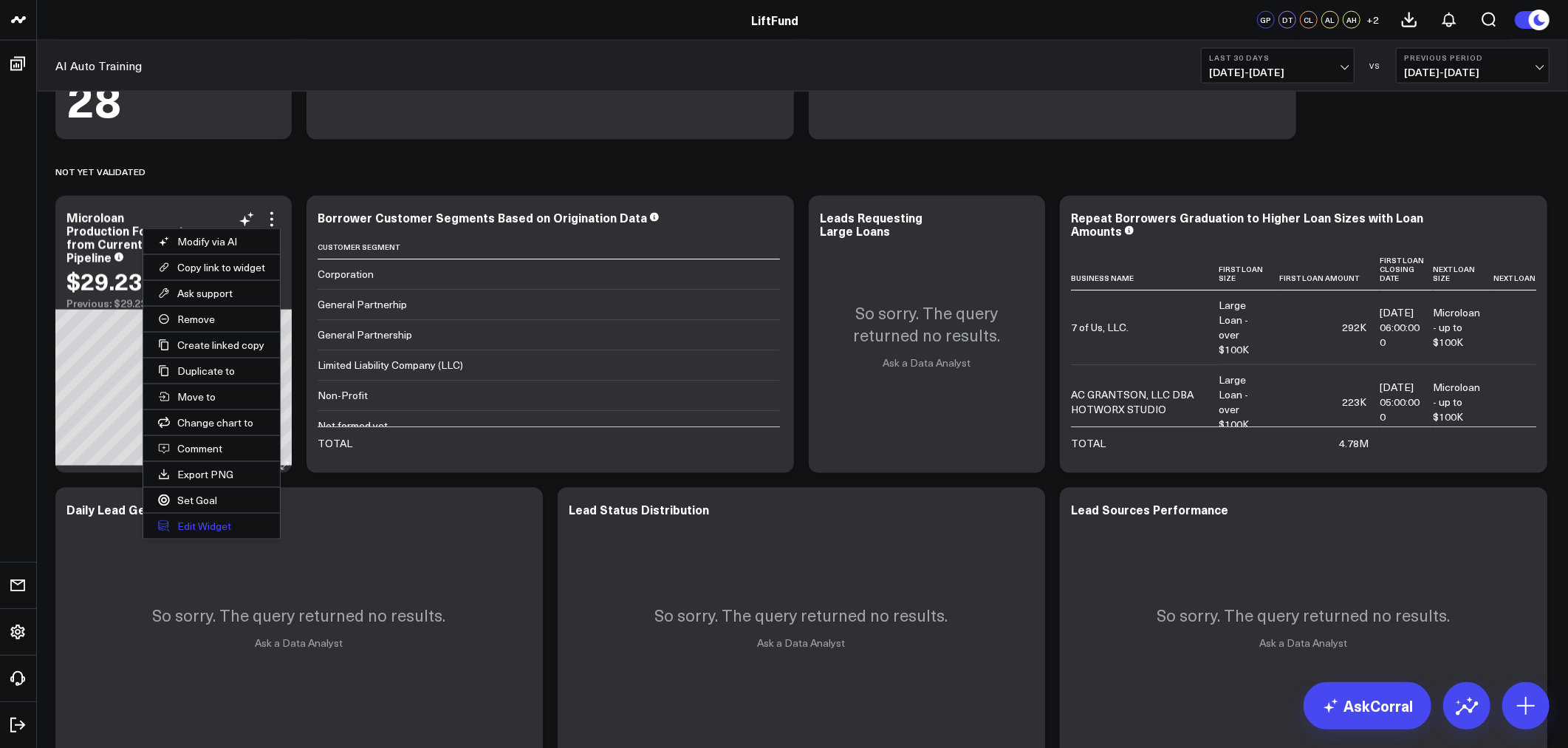
click at [207, 525] on button "Edit Widget" at bounding box center [211, 527] width 137 height 25
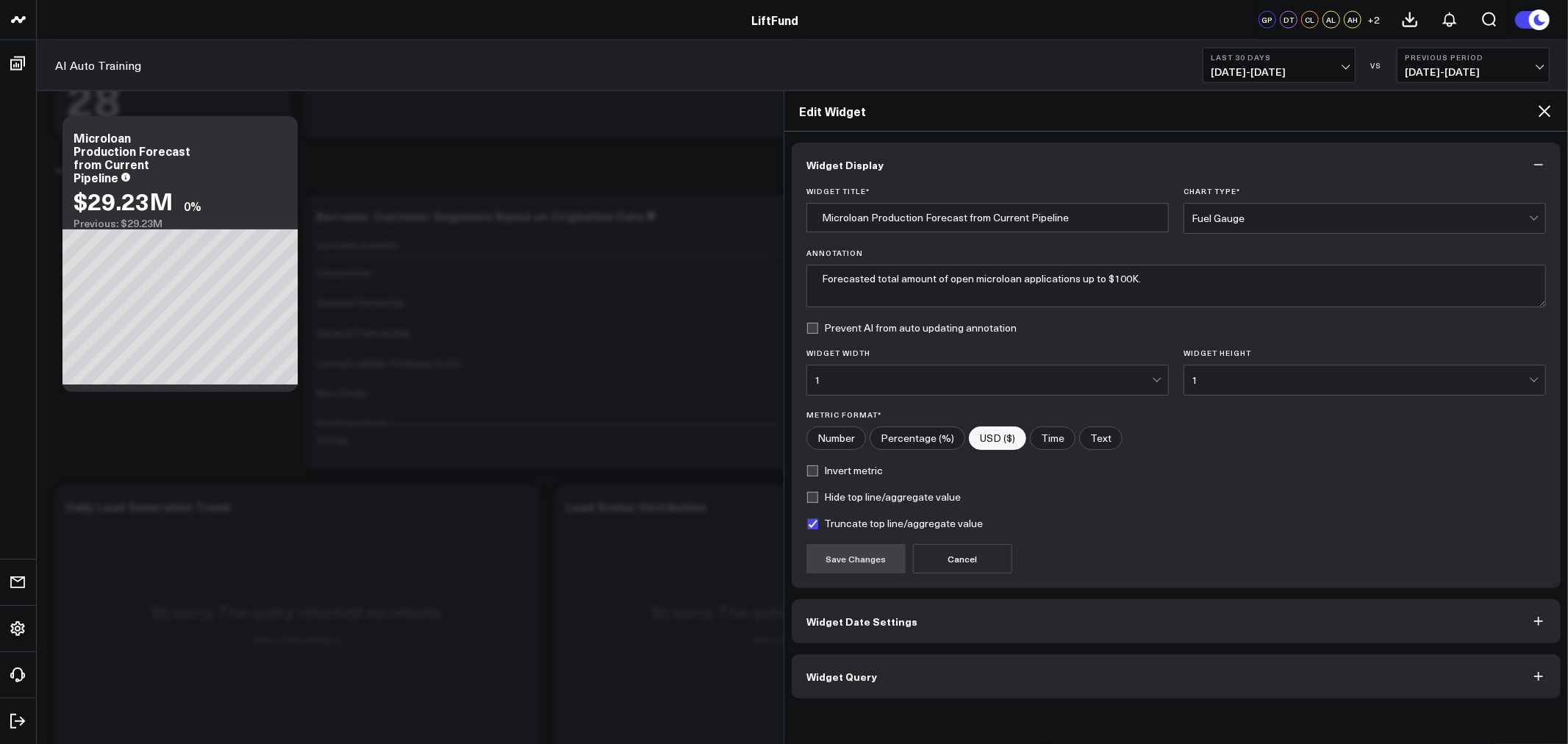
click at [1546, 112] on icon at bounding box center [1545, 111] width 12 height 12
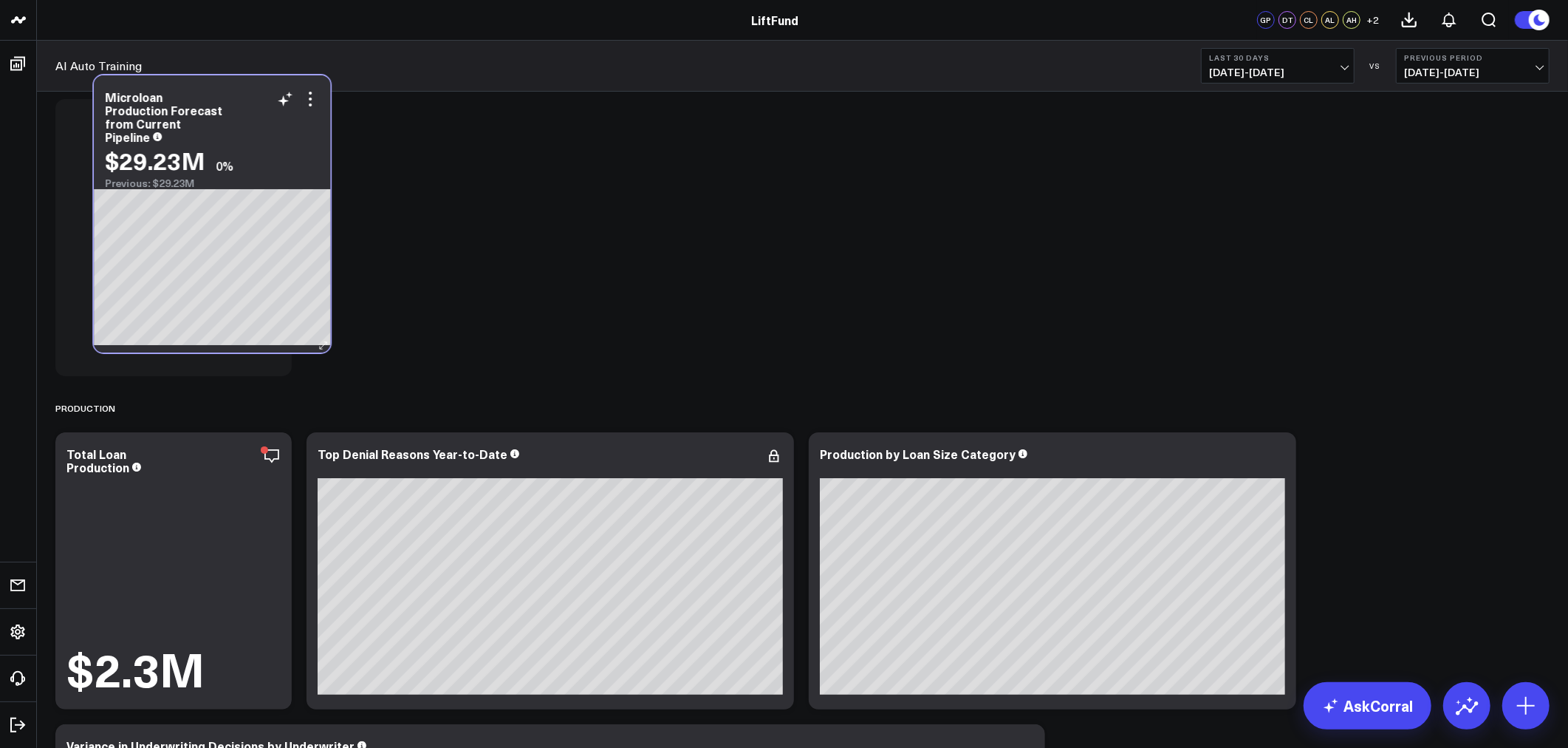
drag, startPoint x: 268, startPoint y: 294, endPoint x: 307, endPoint y: 174, distance: 126.2
click at [307, 174] on div "$29.23M 0% Previous: $29.23M" at bounding box center [212, 168] width 215 height 42
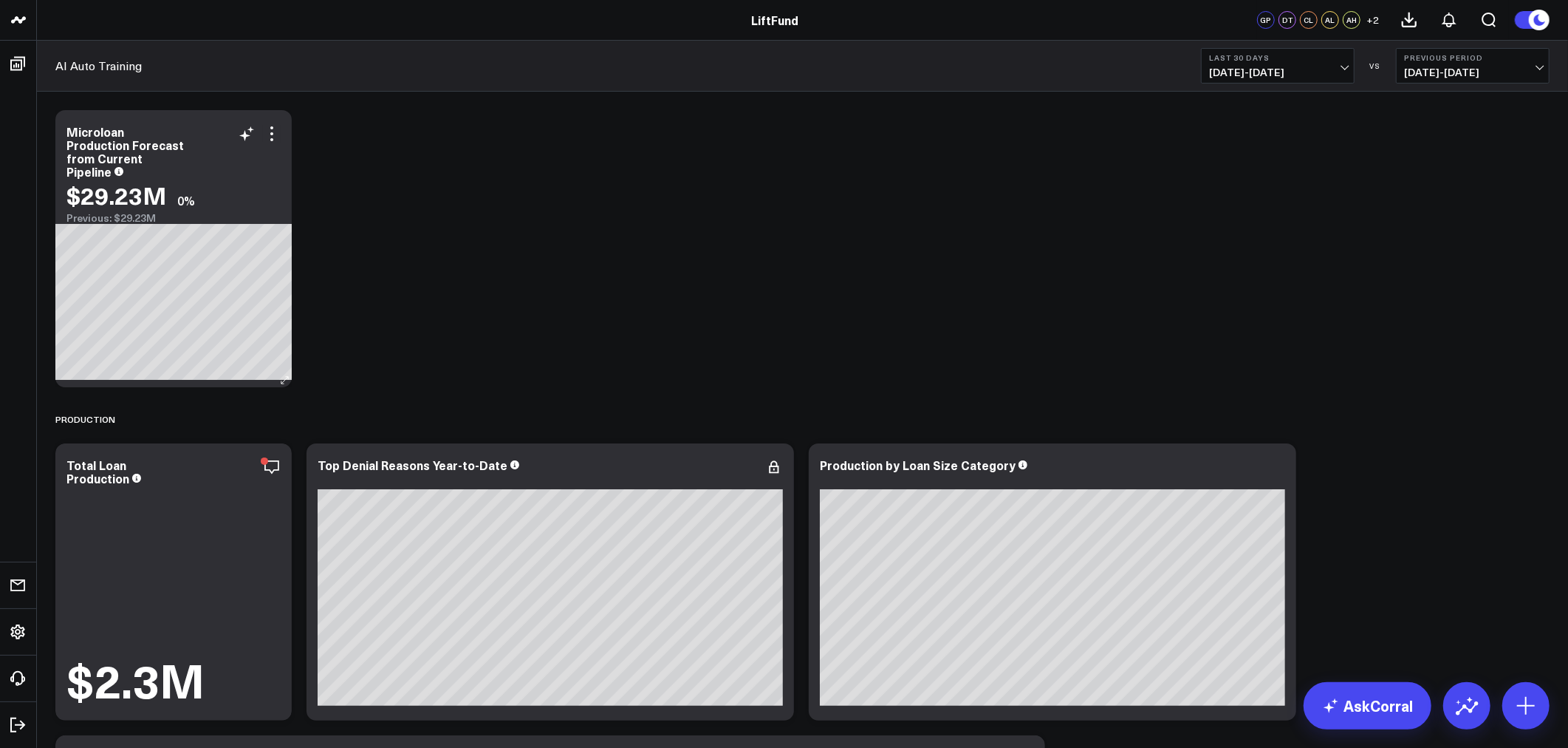
click at [236, 196] on div "$29.23M 0%" at bounding box center [173, 195] width 215 height 27
click at [271, 138] on icon at bounding box center [272, 133] width 18 height 18
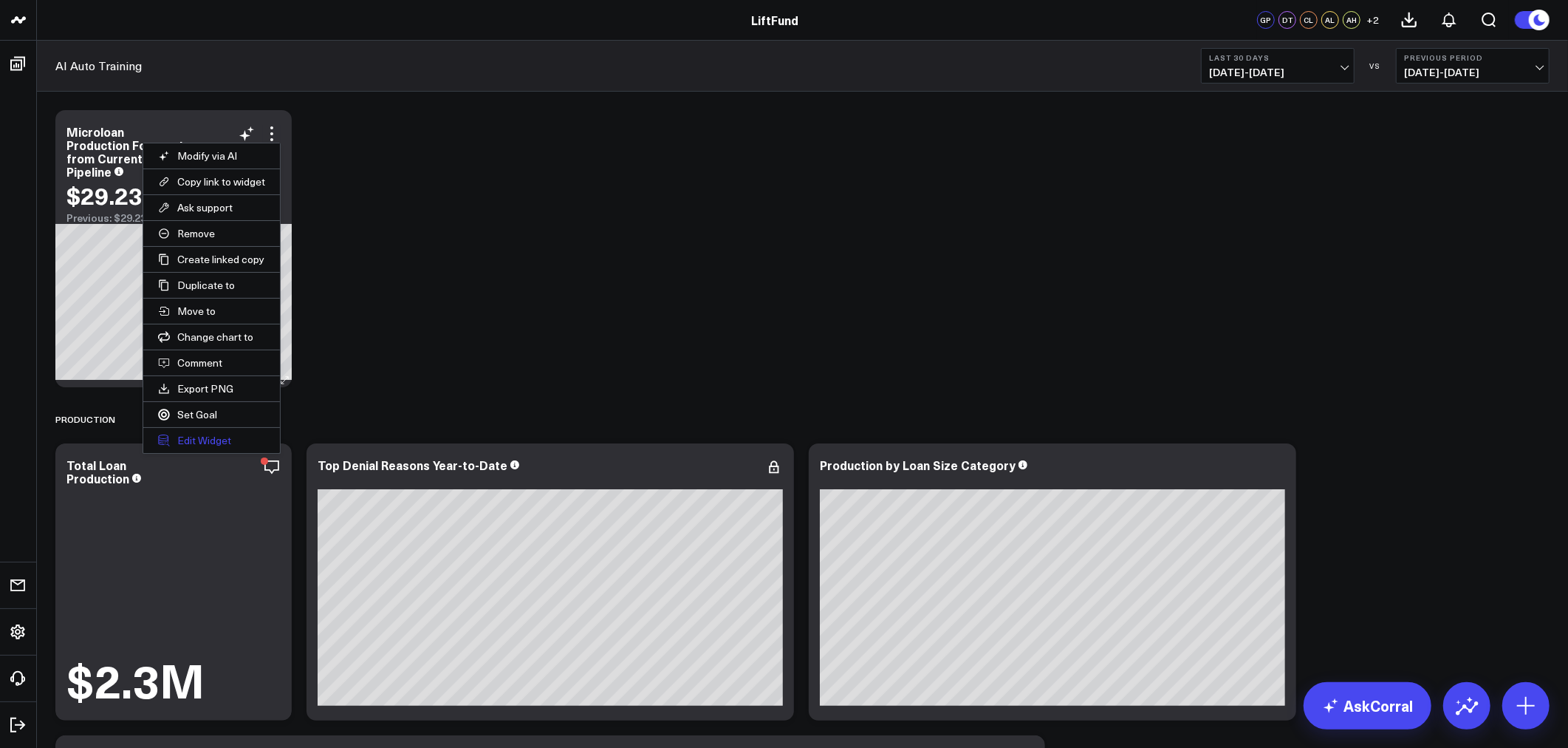
click at [201, 444] on button "Edit Widget" at bounding box center [211, 440] width 137 height 25
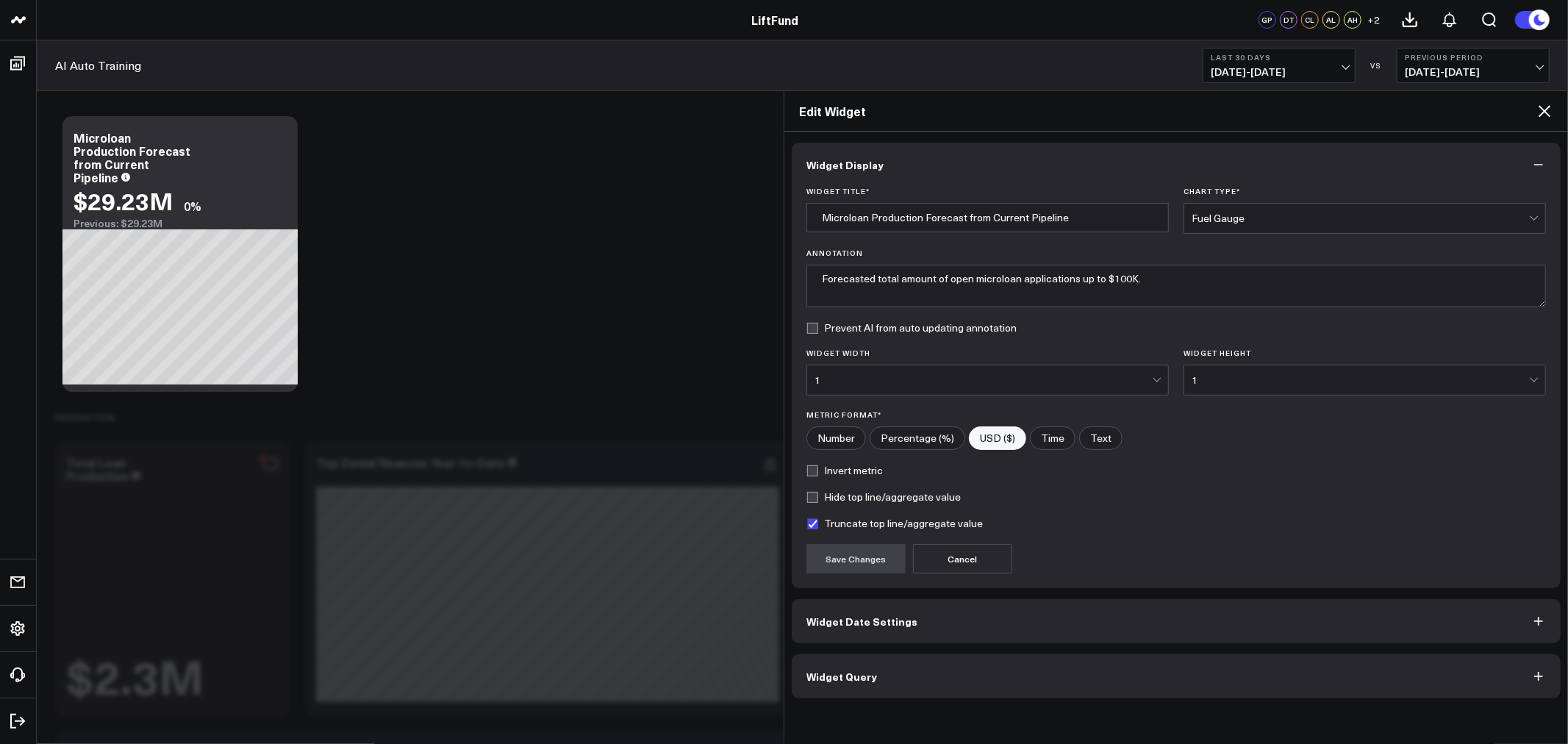
click at [841, 685] on button "Widget Query" at bounding box center [1176, 676] width 769 height 44
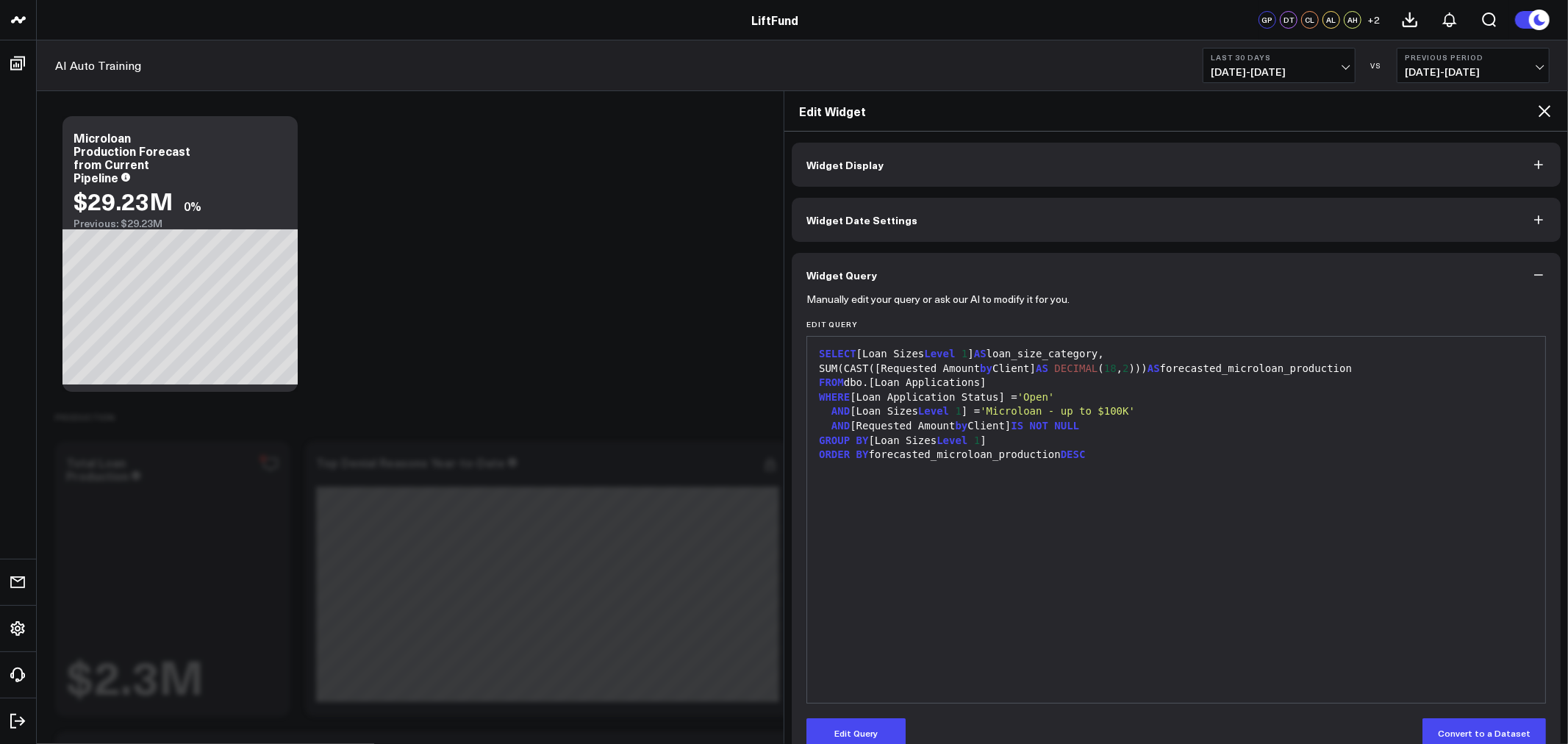
click at [1535, 114] on h2 "Edit Widget" at bounding box center [1167, 110] width 736 height 16
click at [1539, 108] on icon at bounding box center [1544, 111] width 18 height 18
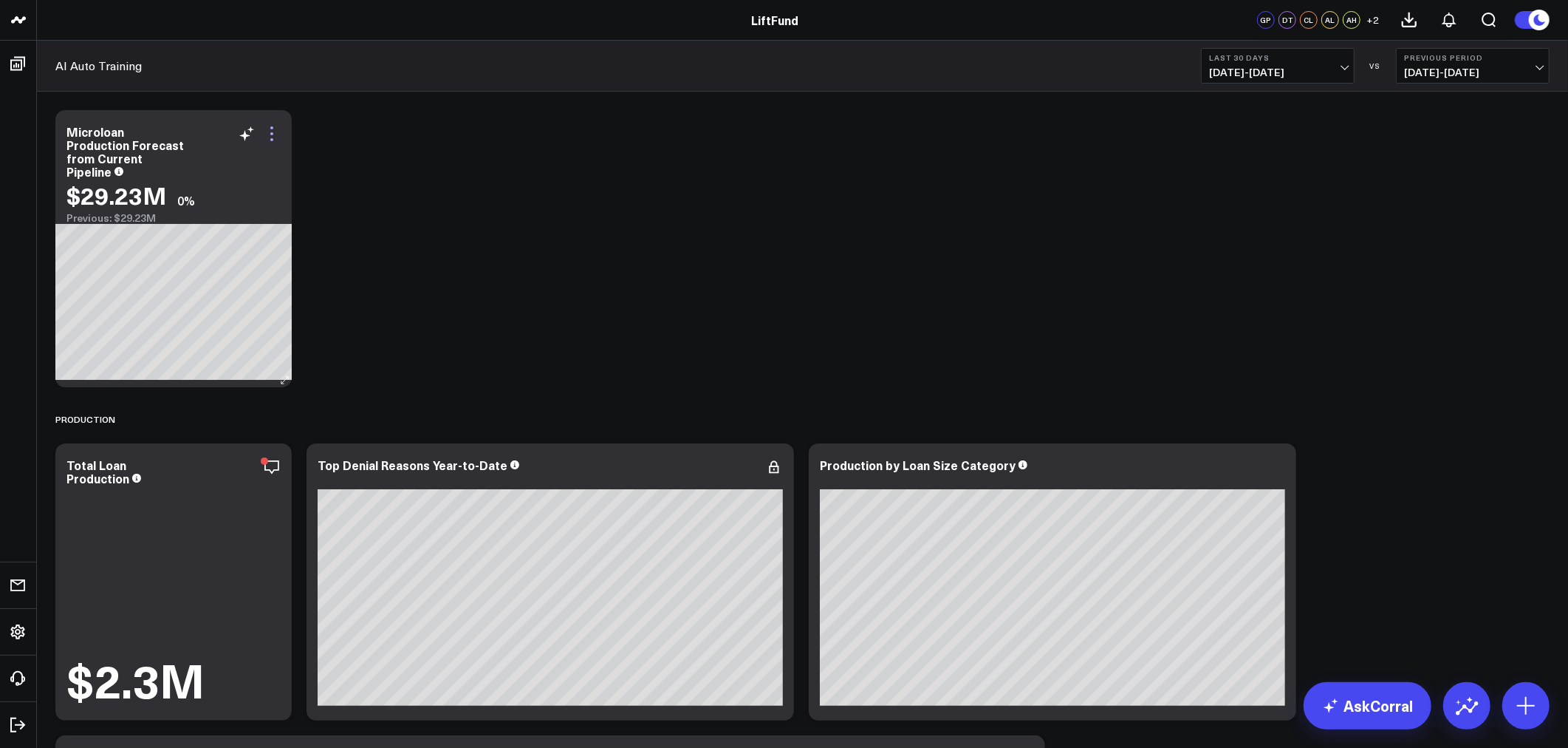
click at [272, 138] on icon at bounding box center [272, 133] width 18 height 18
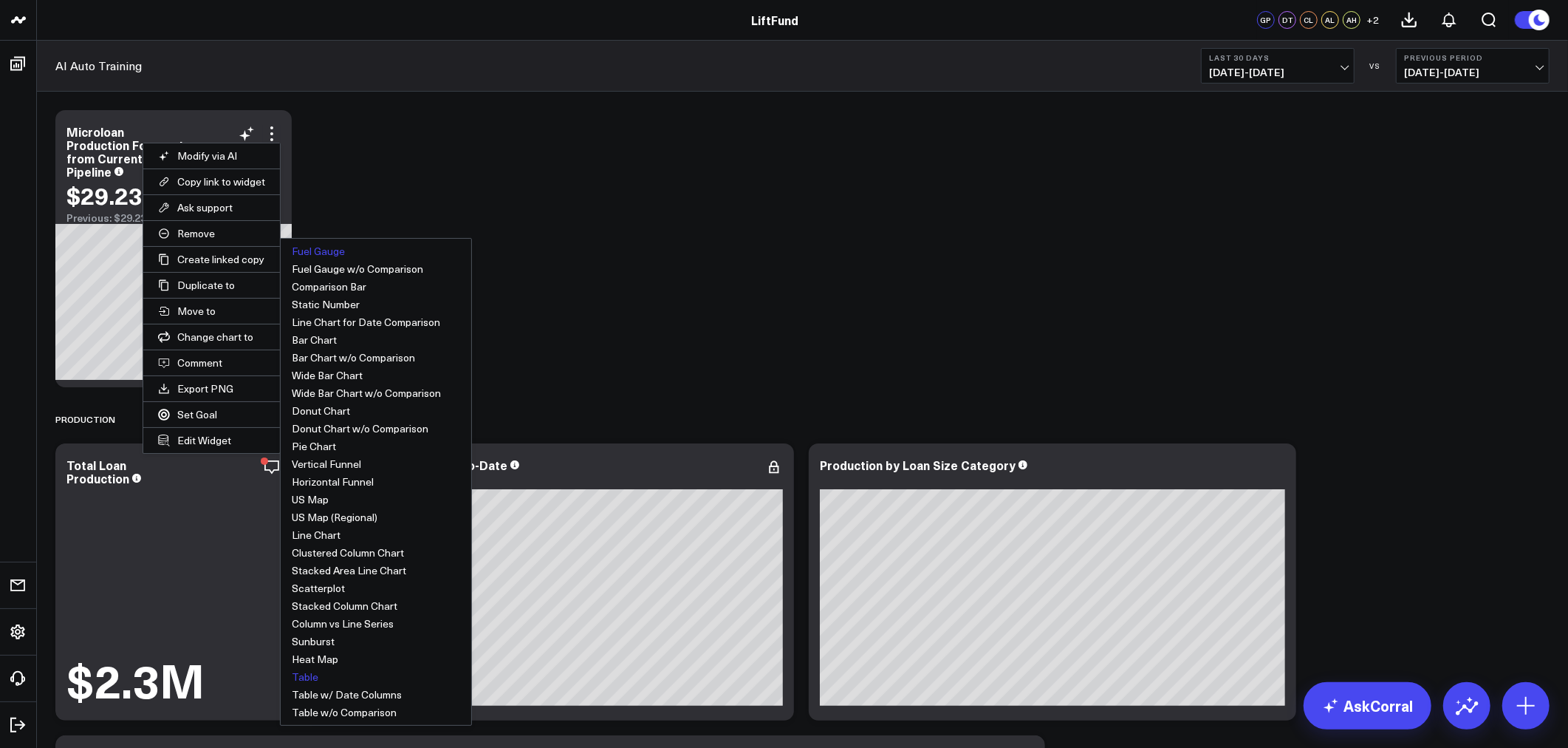
click at [307, 678] on button "Table" at bounding box center [375, 677] width 190 height 18
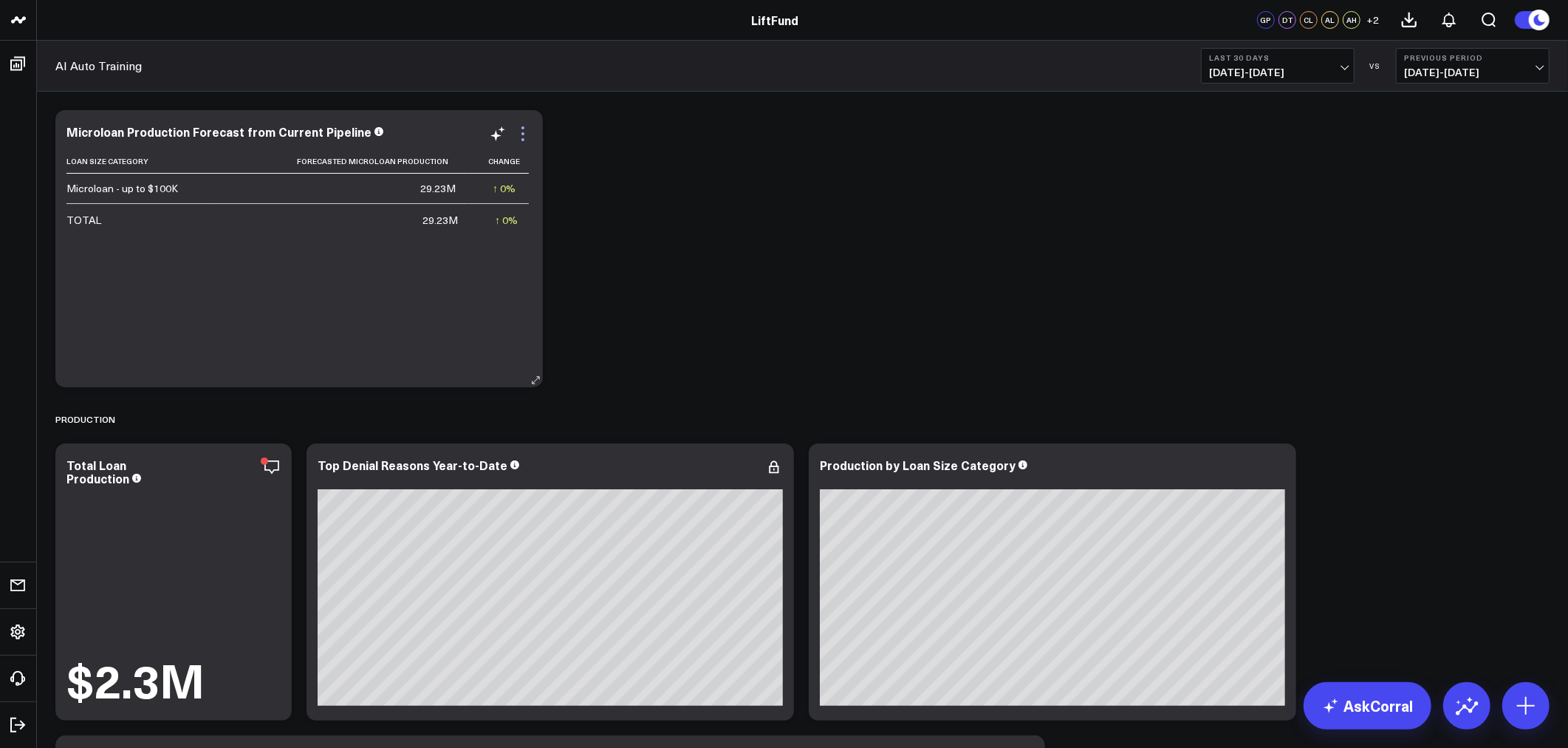
click at [527, 134] on icon at bounding box center [523, 133] width 18 height 18
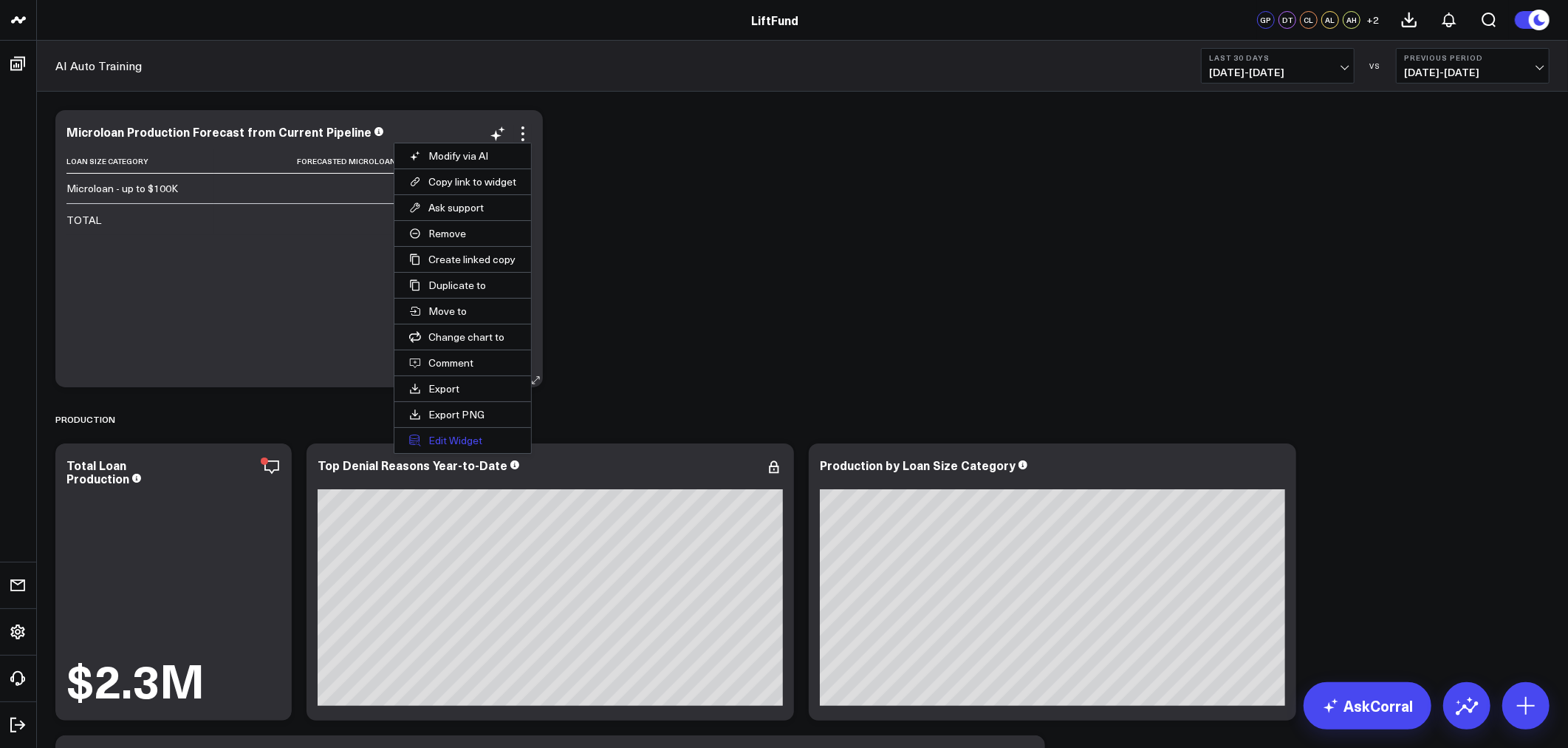
click at [452, 434] on button "Edit Widget" at bounding box center [463, 440] width 137 height 25
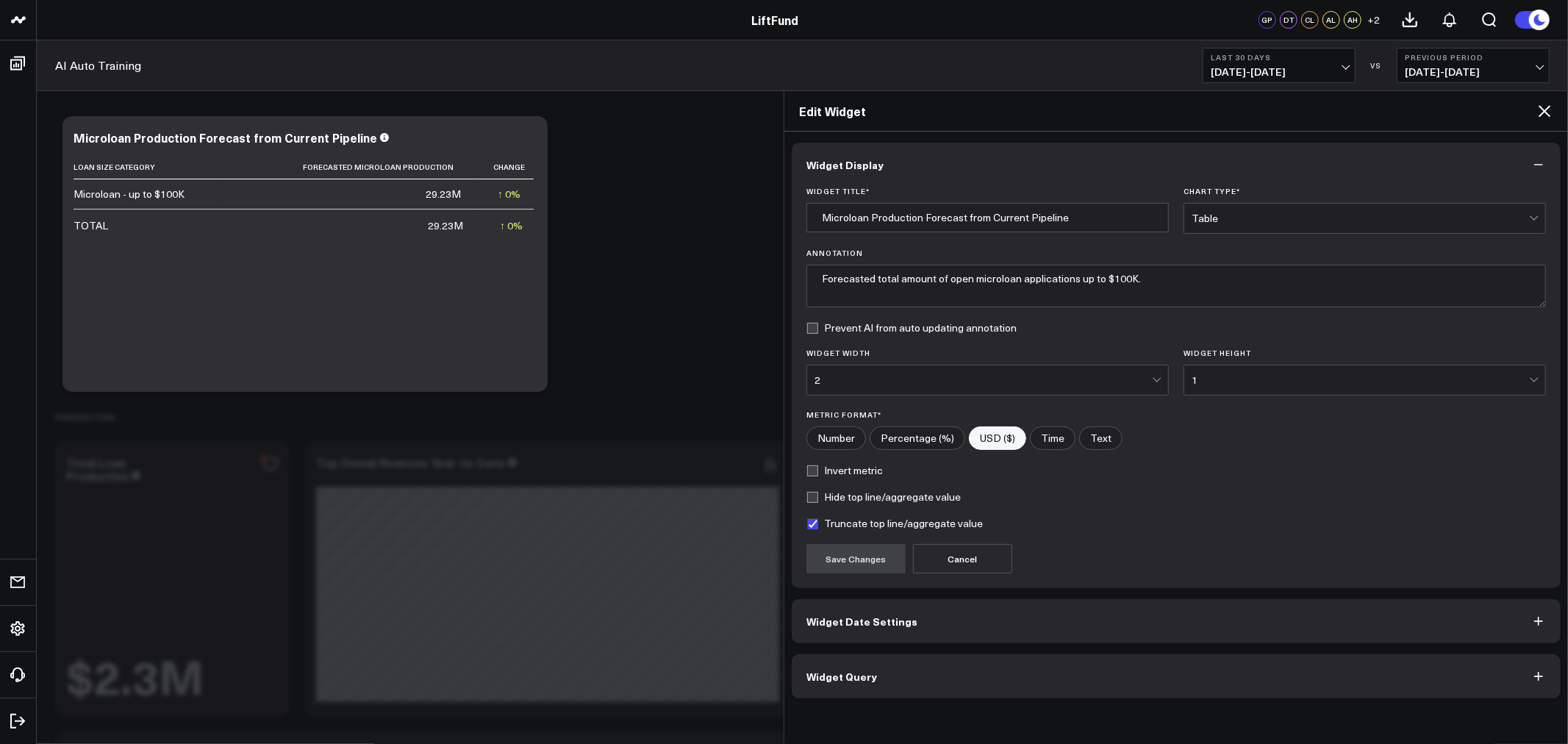
click at [871, 690] on button "Widget Query" at bounding box center [1176, 676] width 769 height 44
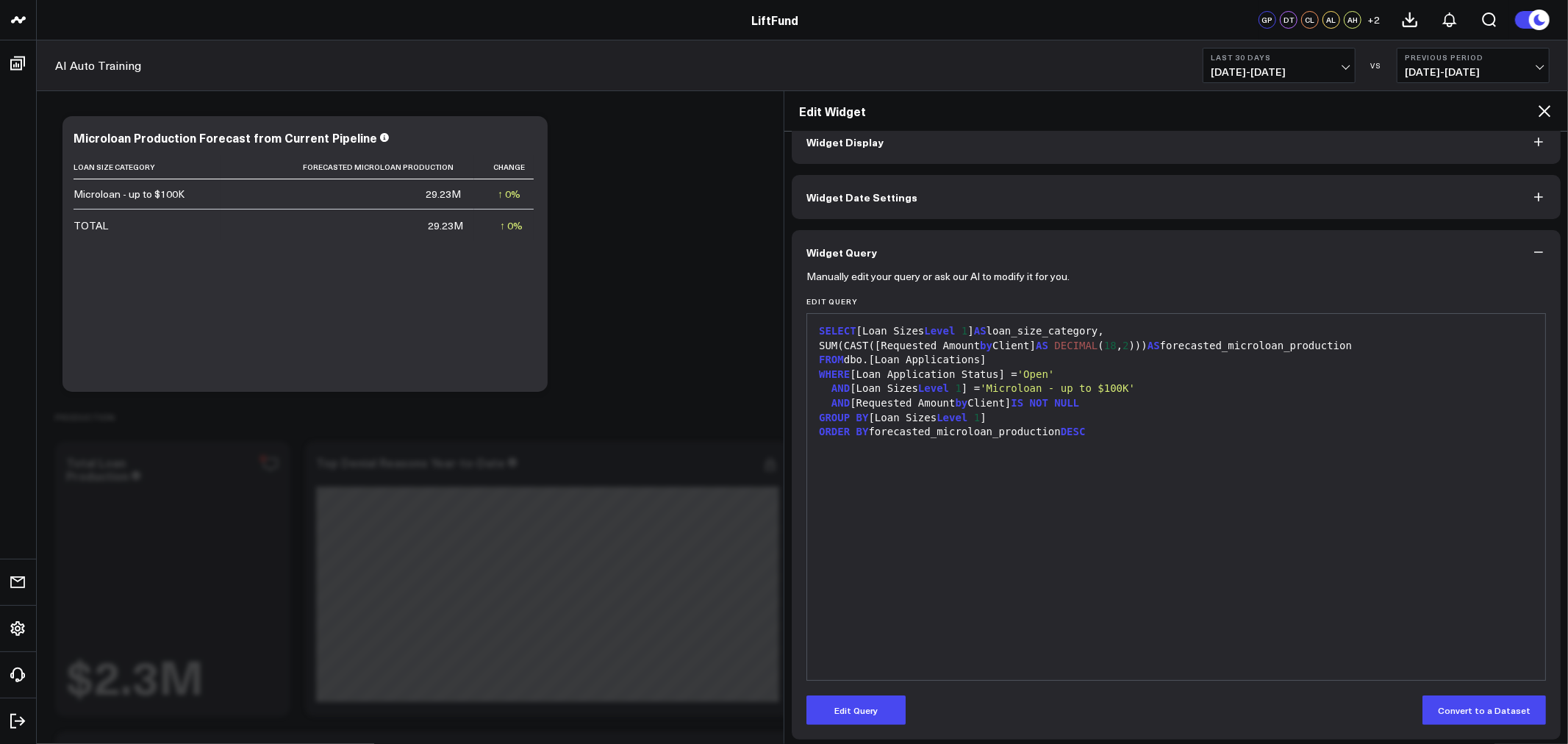
scroll to position [29, 0]
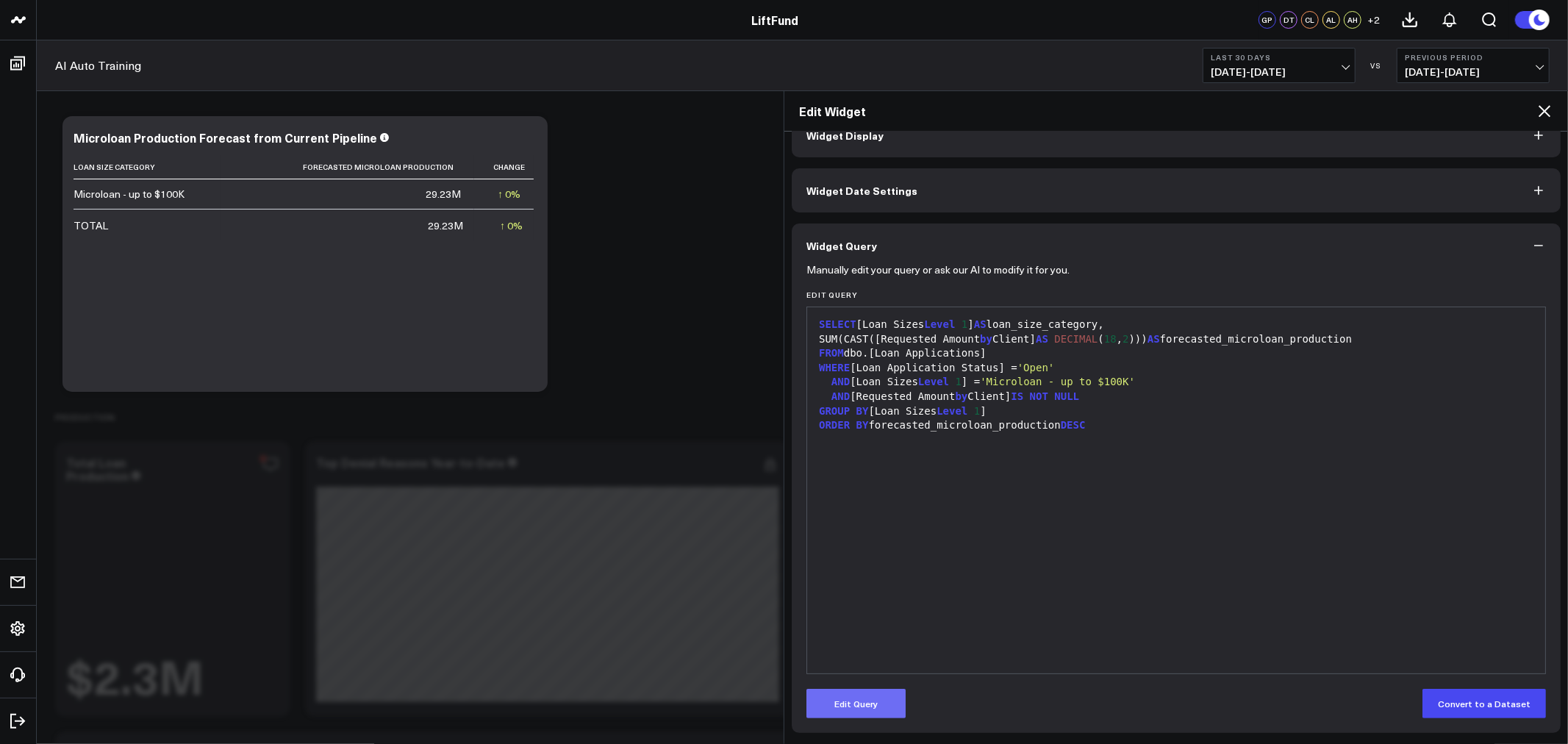
click at [862, 716] on button "Edit Query" at bounding box center [856, 703] width 99 height 29
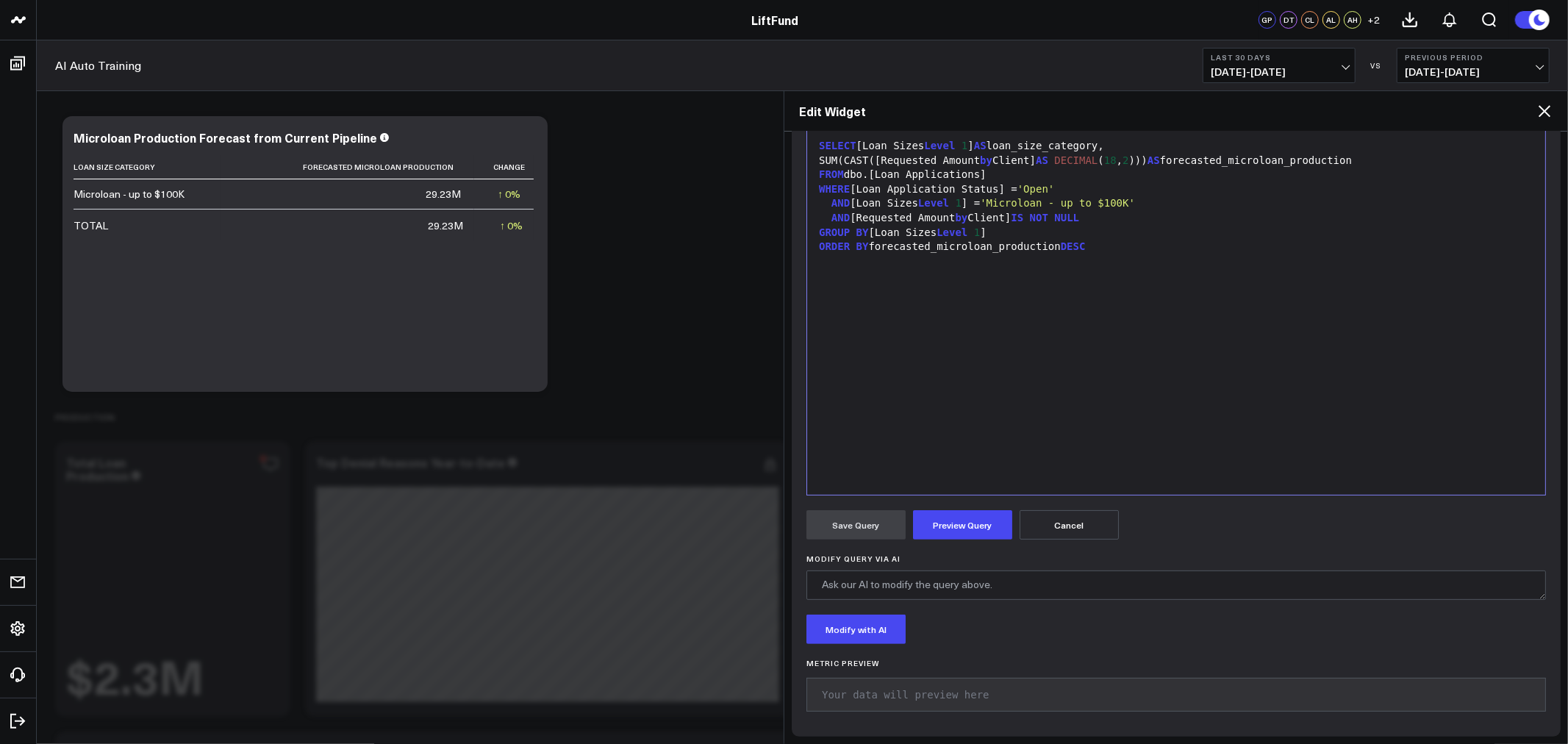
scroll to position [211, 0]
click at [962, 594] on textarea "Modify Query via AI" at bounding box center [1176, 581] width 740 height 29
type textarea "Provide a count of loan applications as well"
click at [885, 628] on button "Modify with AI" at bounding box center [856, 626] width 99 height 29
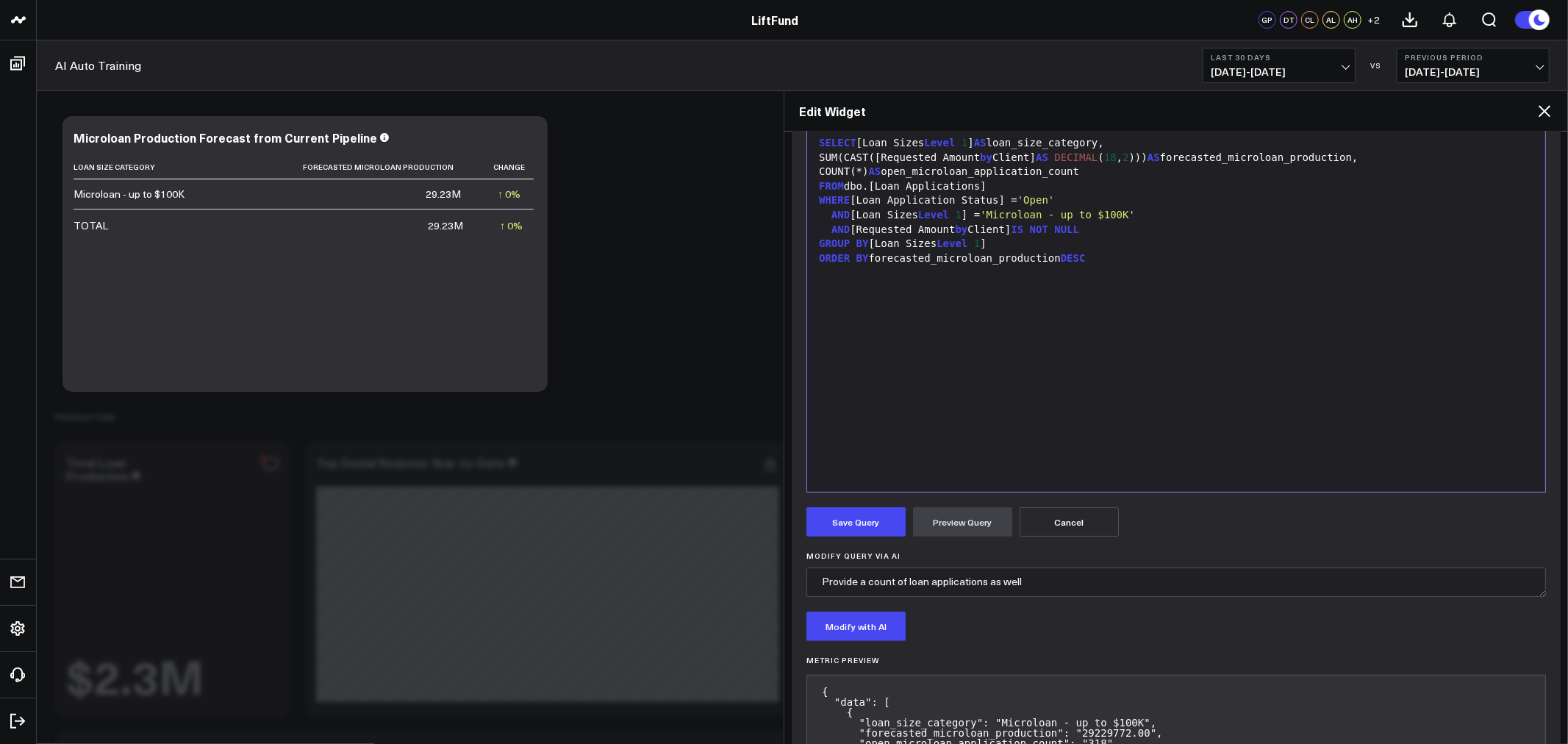
scroll to position [294, 0]
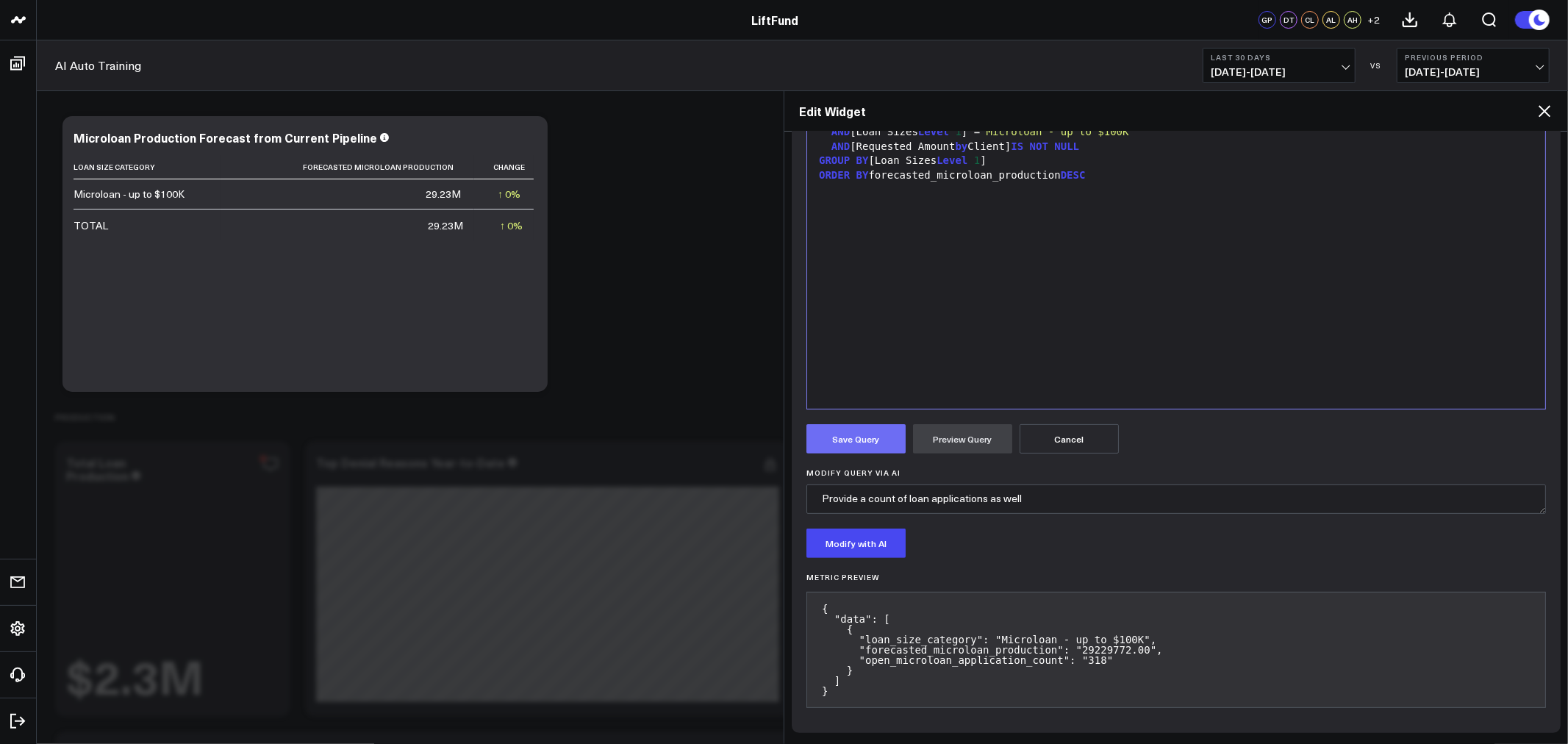
click at [866, 434] on button "Save Query" at bounding box center [856, 439] width 99 height 29
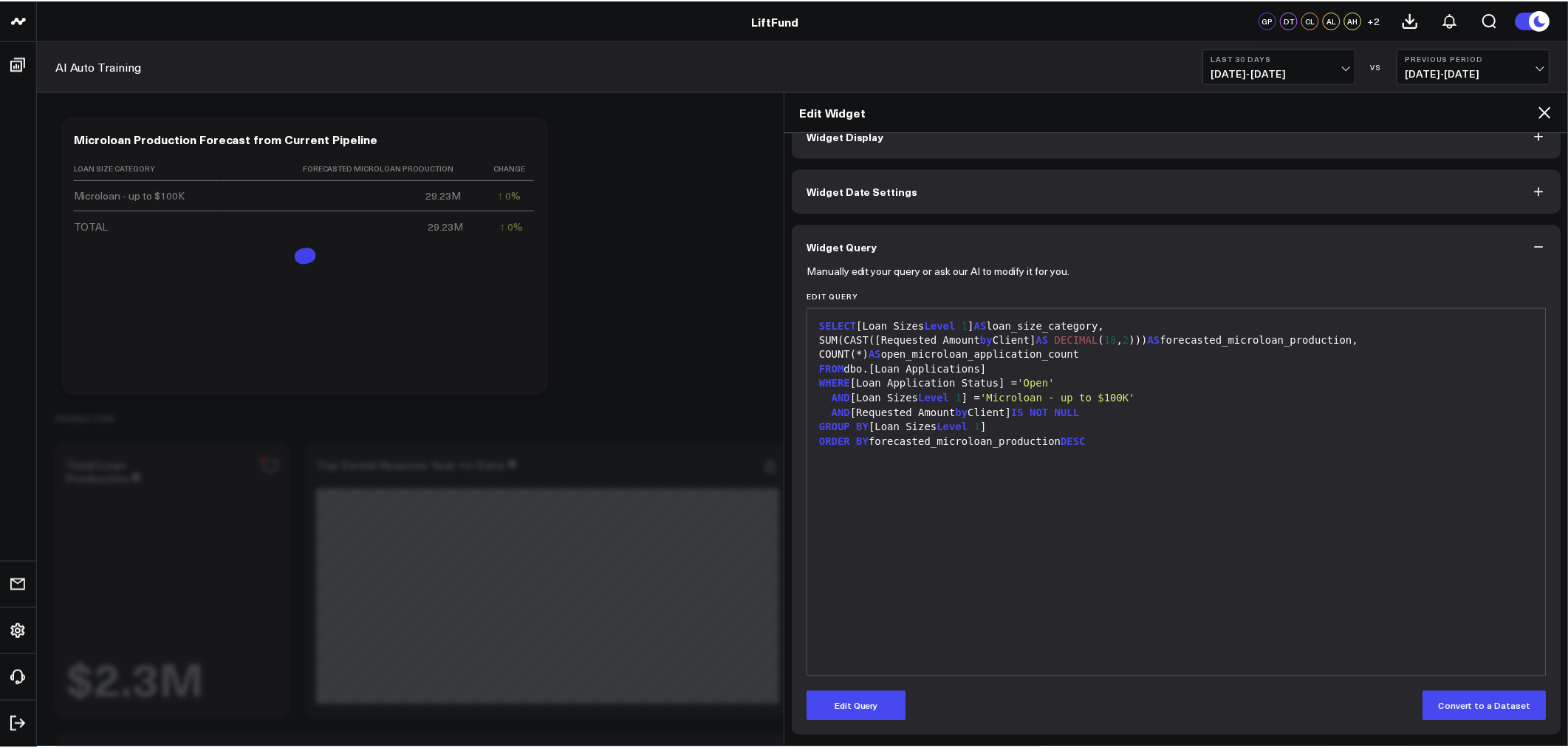
scroll to position [29, 0]
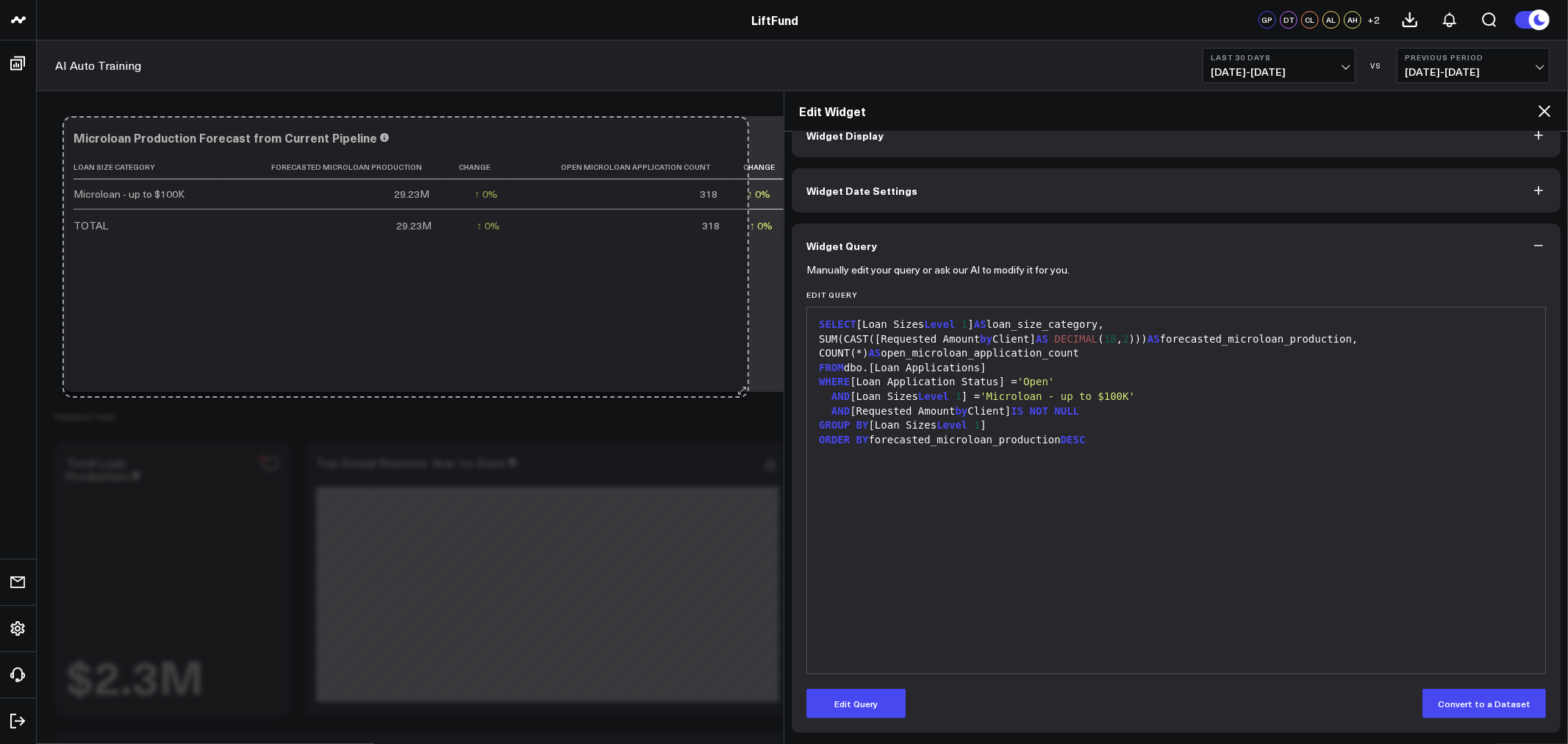
drag, startPoint x: 586, startPoint y: 481, endPoint x: 788, endPoint y: 487, distance: 202.1
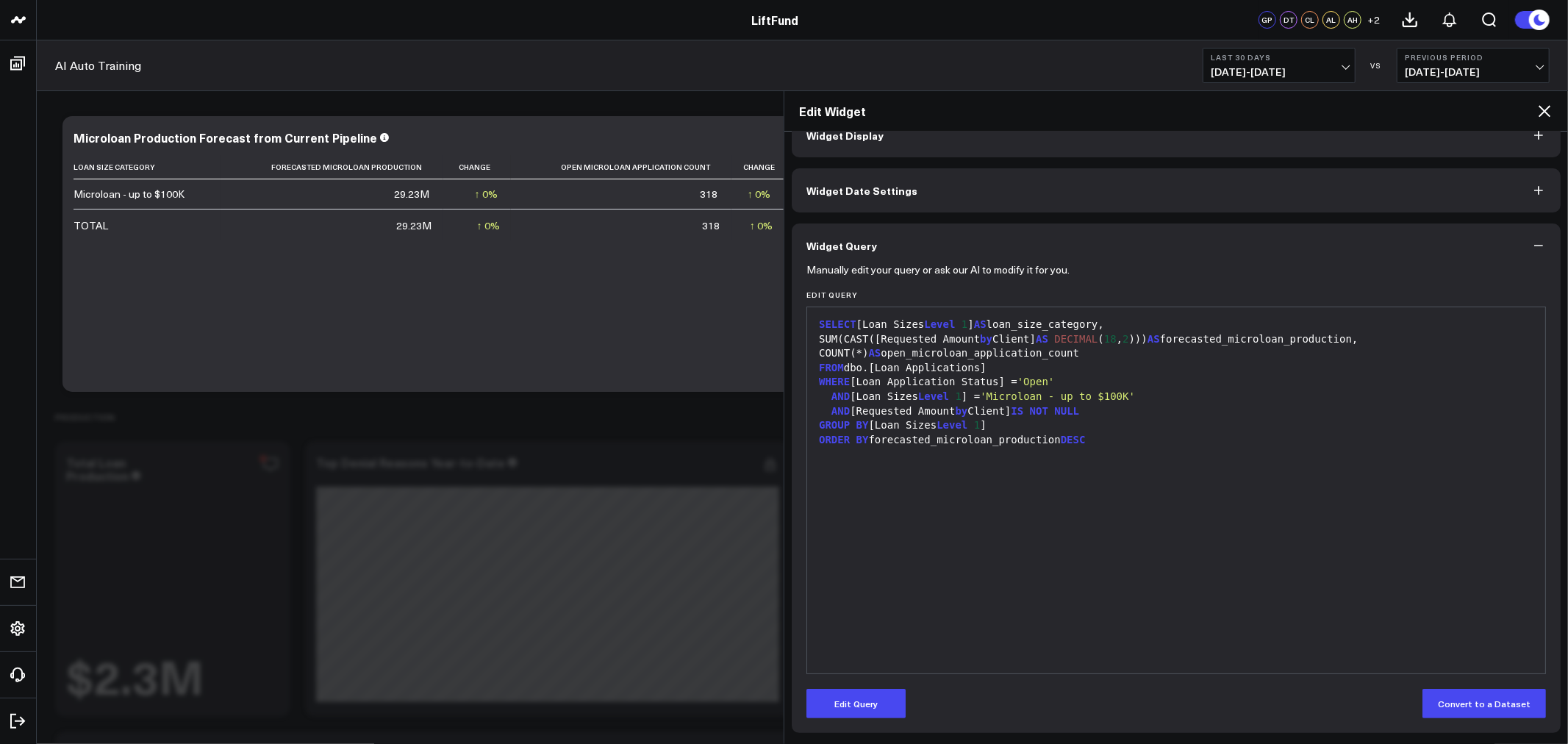
click at [939, 382] on div "WHERE [Loan Application Status] = 'Open'" at bounding box center [1176, 383] width 723 height 15
click at [1541, 110] on icon at bounding box center [1544, 111] width 18 height 18
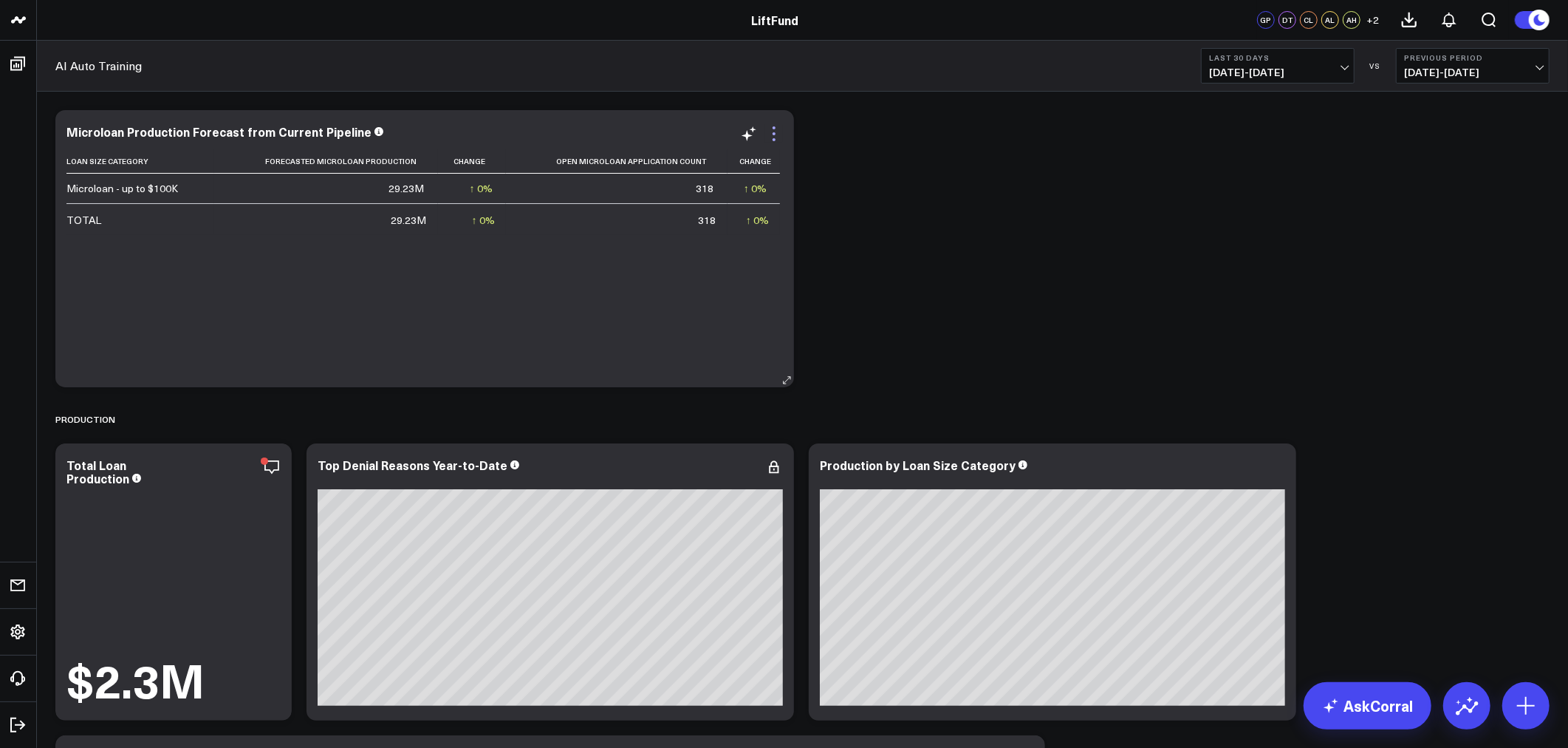
click at [773, 131] on icon at bounding box center [774, 133] width 18 height 18
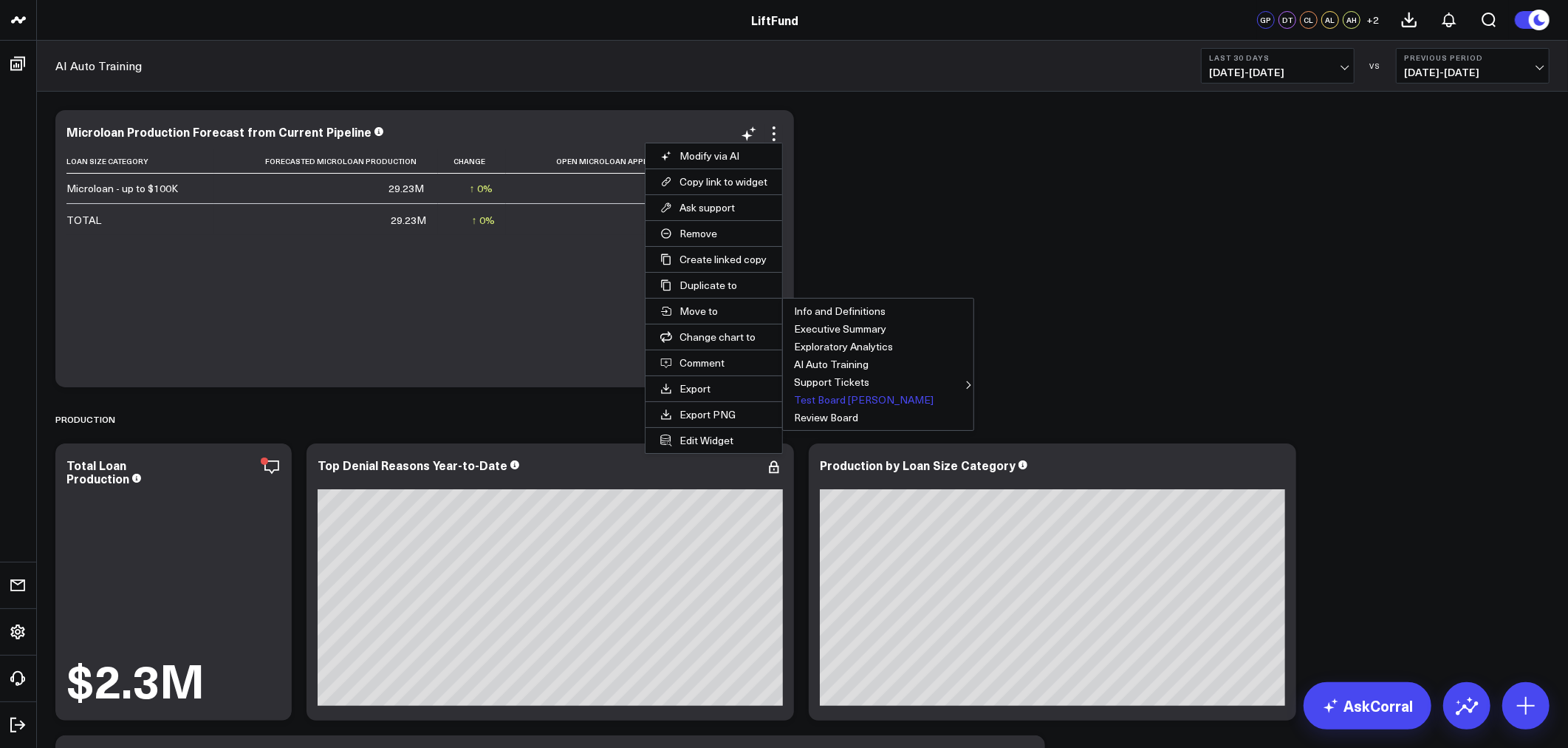
click at [862, 402] on button "Test Board [PERSON_NAME]" at bounding box center [877, 399] width 190 height 18
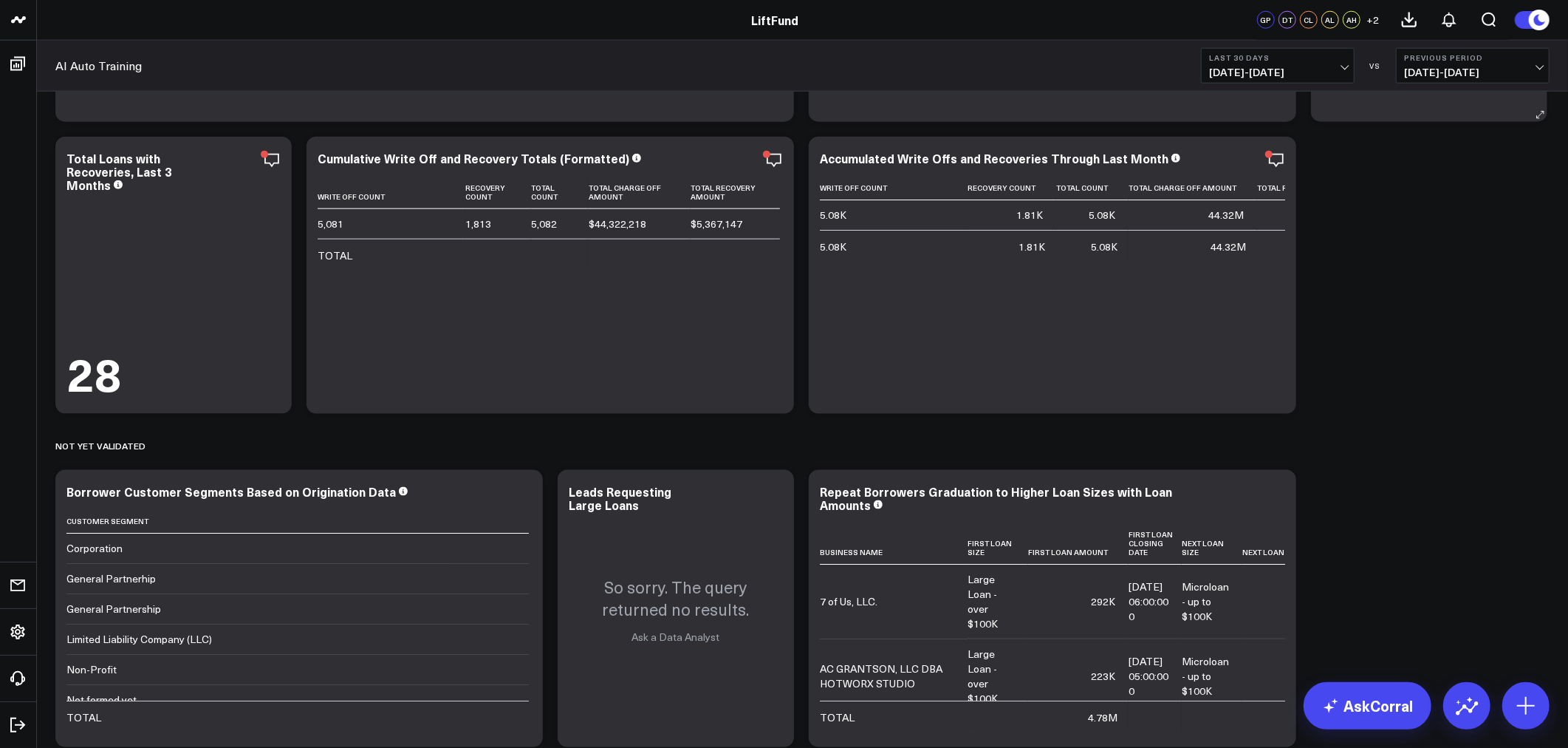
scroll to position [1643, 0]
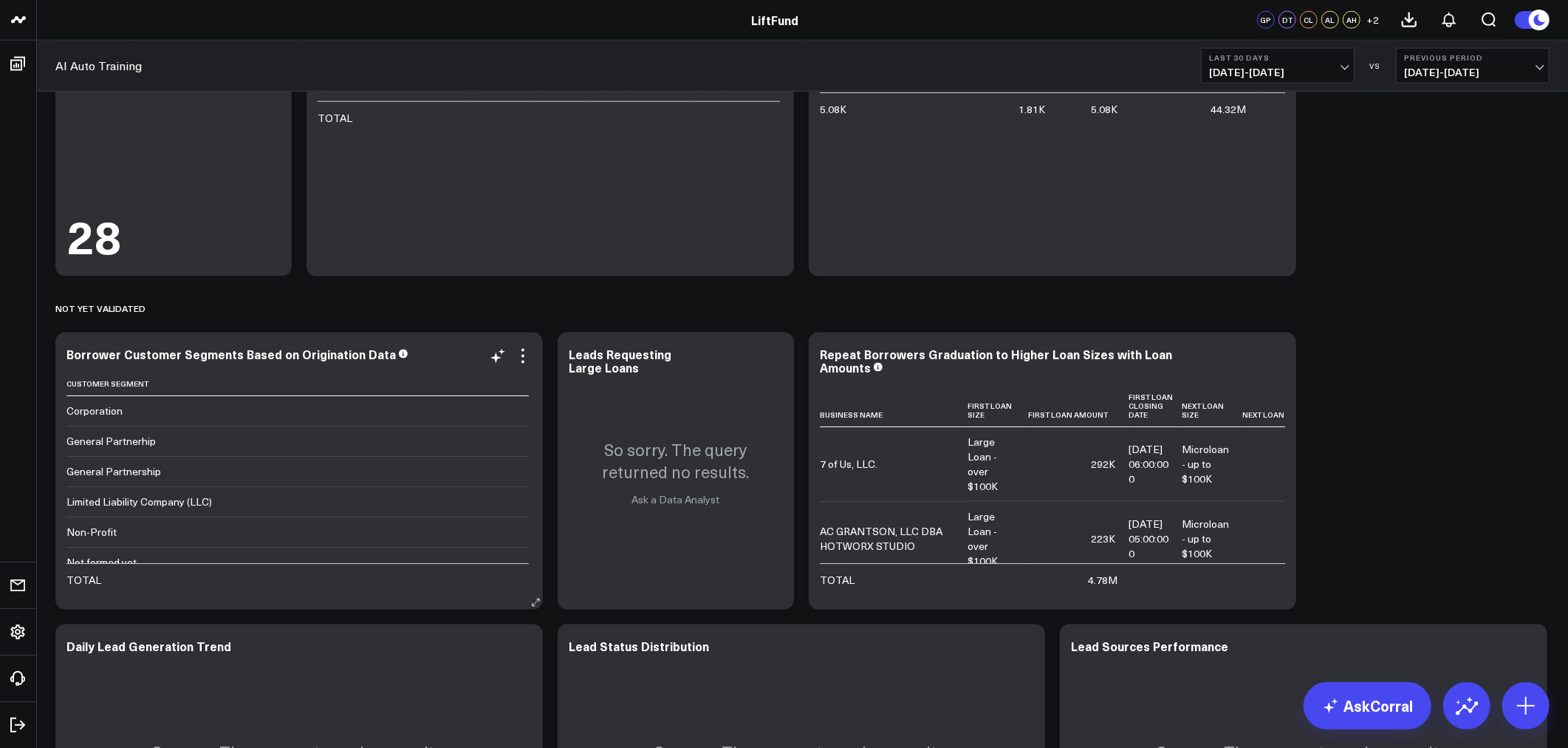
click at [443, 371] on div "Borrower Customer Segments Based on Origination Data Customer Segment Corporati…" at bounding box center [298, 470] width 465 height 247
click at [525, 358] on icon at bounding box center [523, 356] width 18 height 18
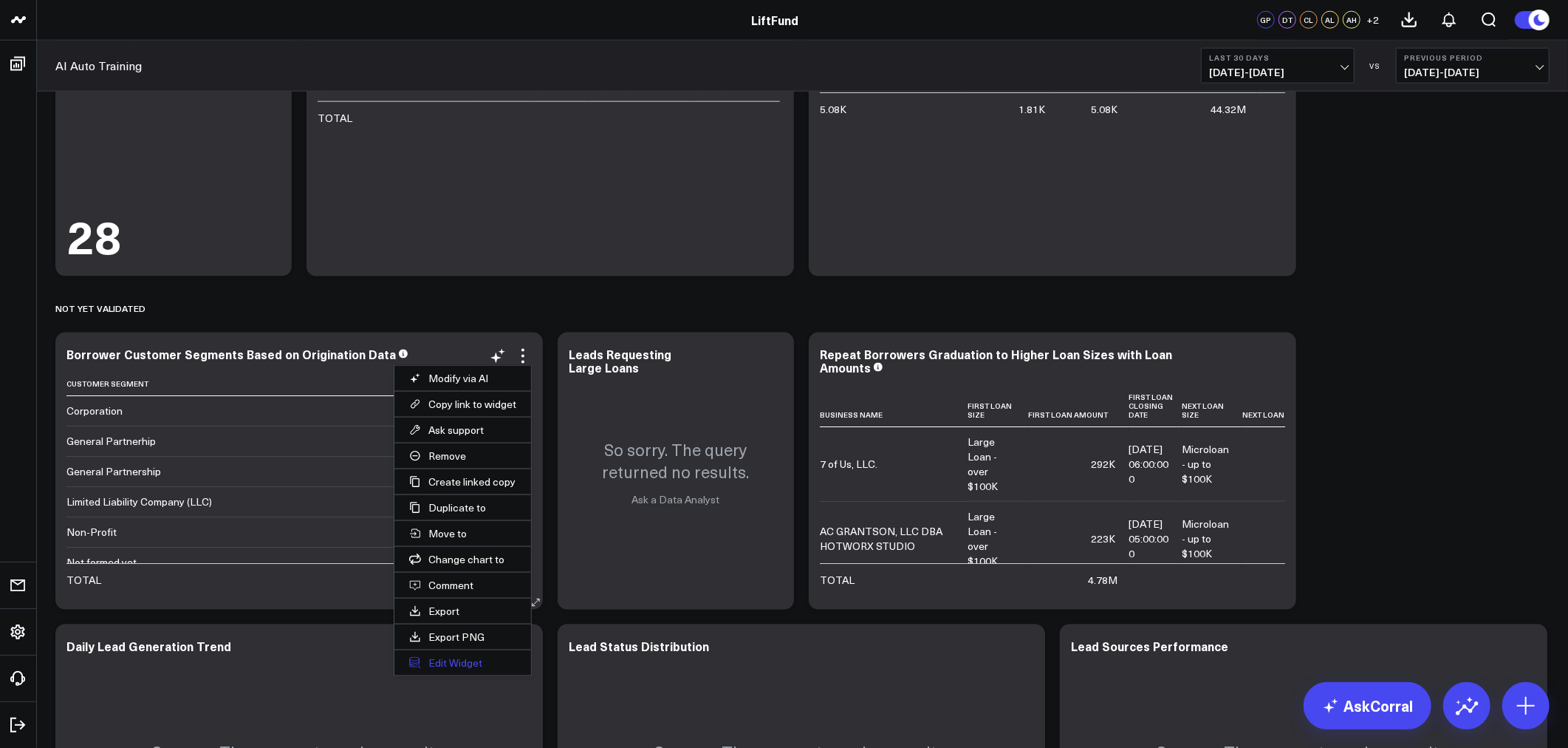
click at [470, 662] on button "Edit Widget" at bounding box center [463, 663] width 137 height 25
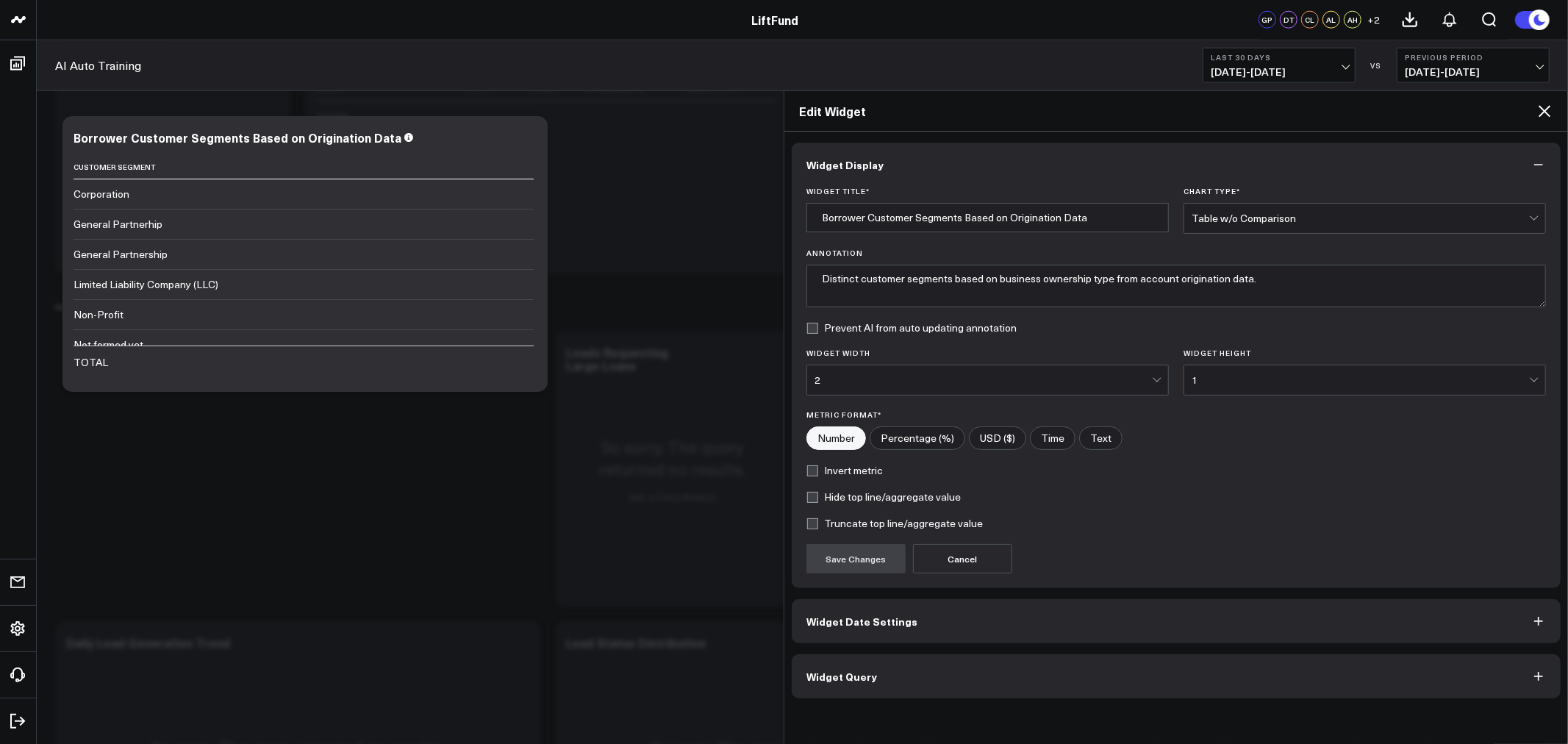
click at [946, 676] on button "Widget Query" at bounding box center [1176, 676] width 769 height 44
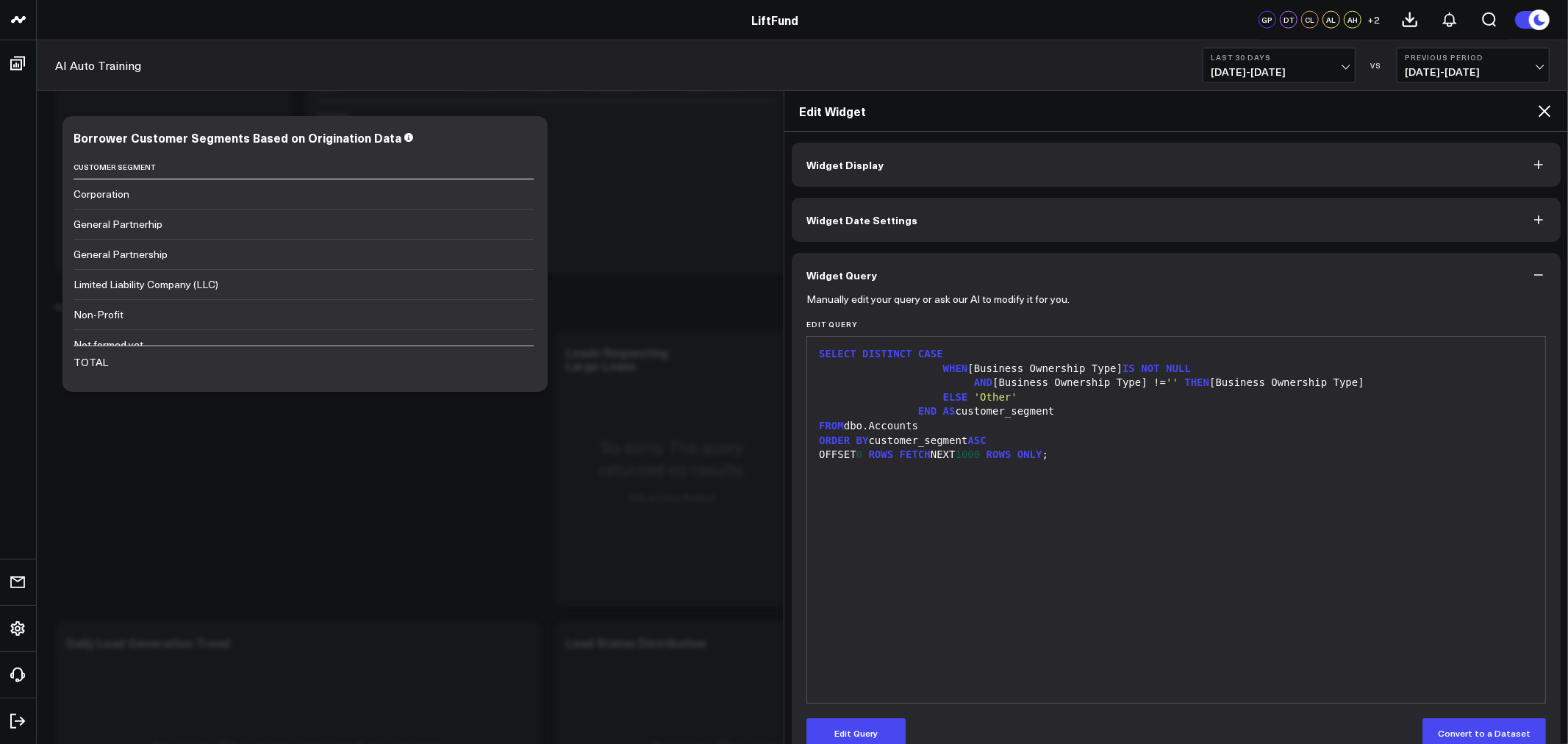
click at [1541, 116] on icon at bounding box center [1544, 111] width 18 height 18
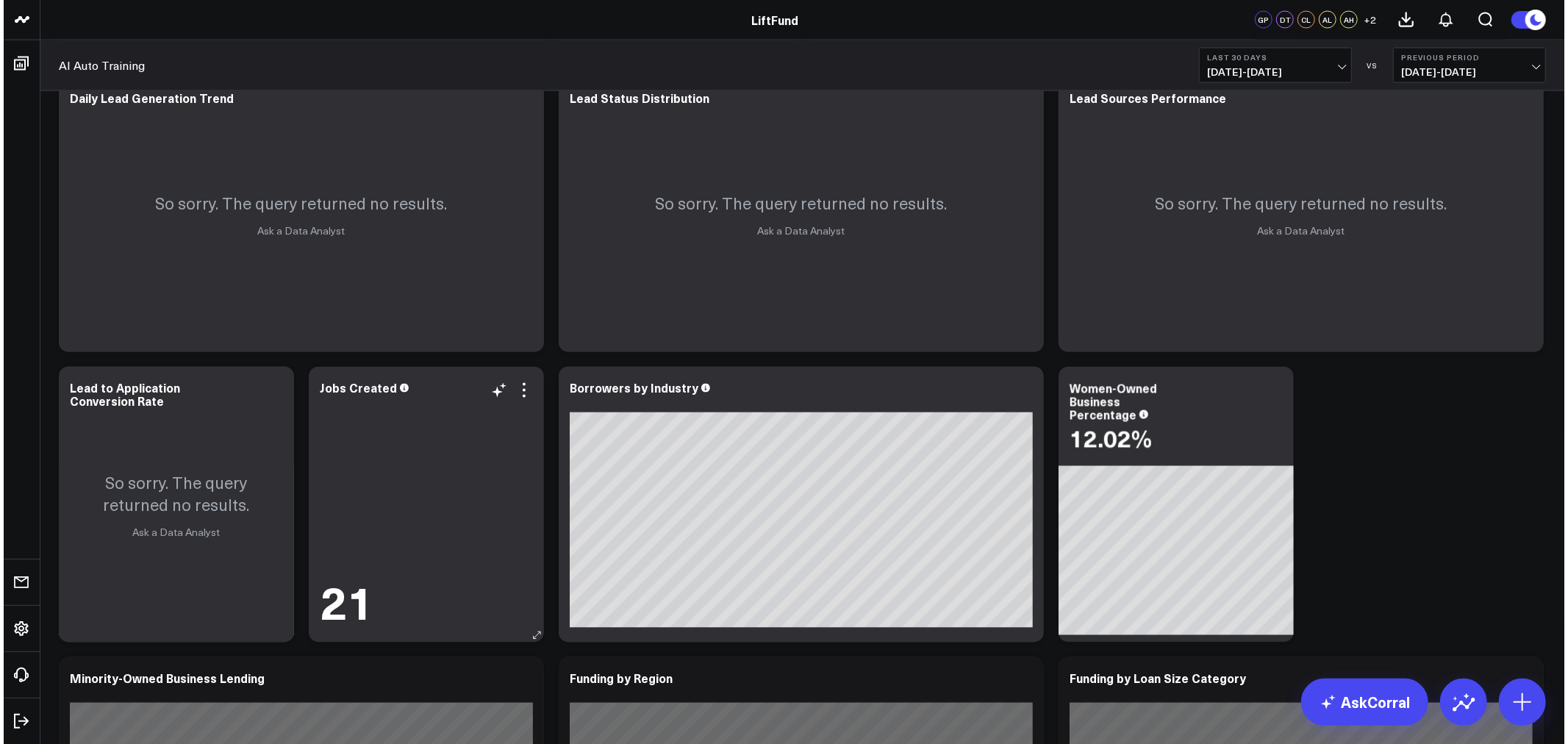
scroll to position [2314, 0]
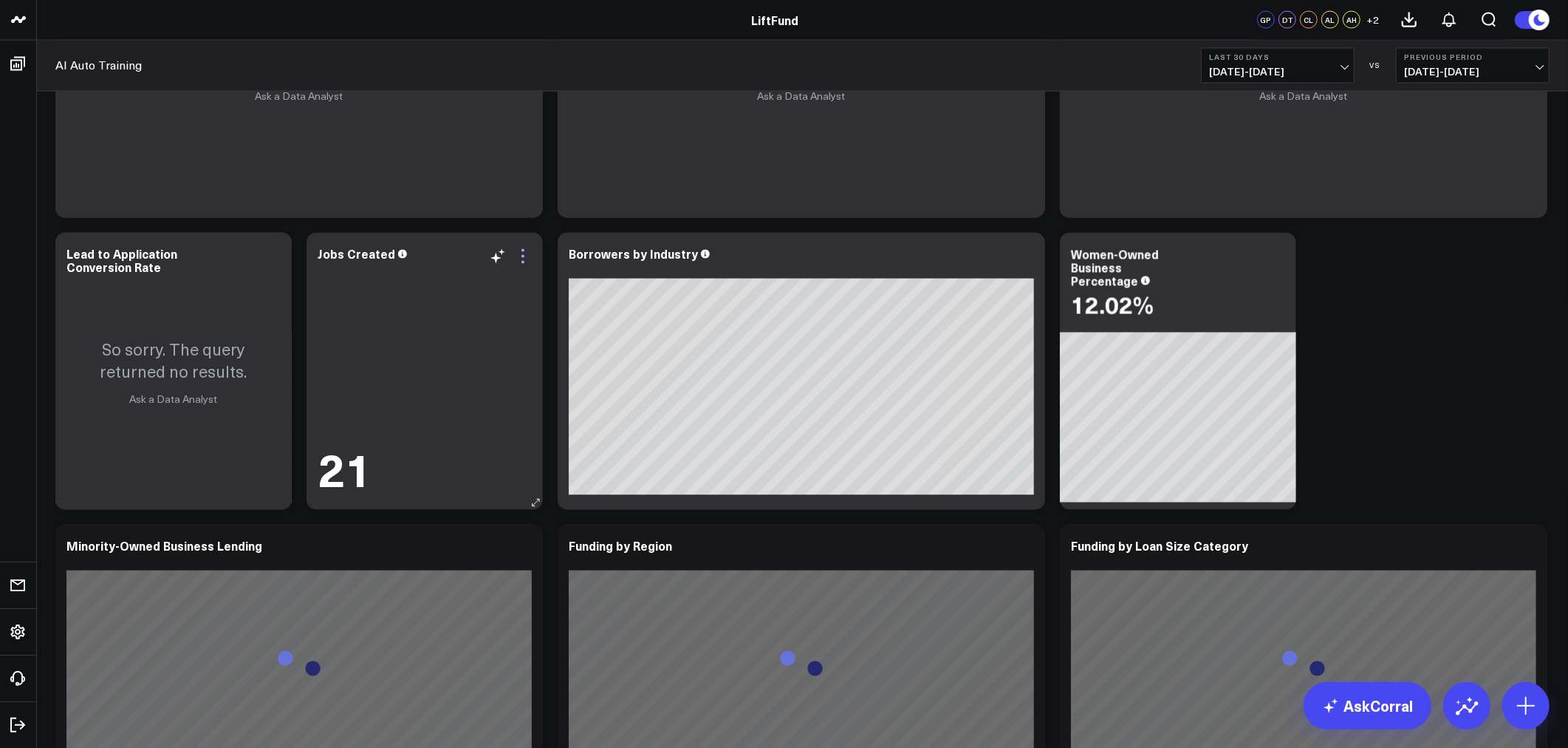
click at [526, 260] on icon at bounding box center [523, 256] width 18 height 18
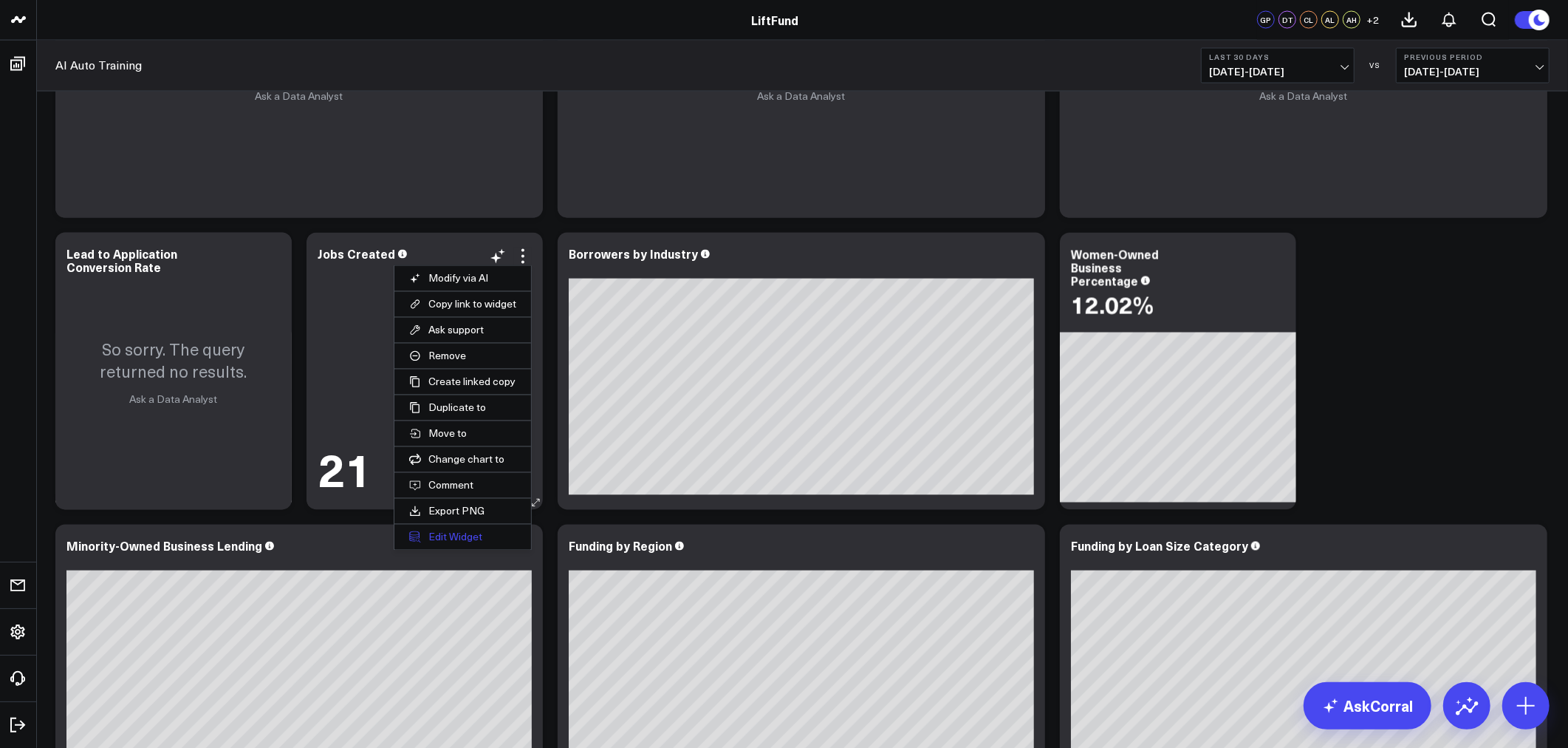
click at [446, 538] on button "Edit Widget" at bounding box center [463, 538] width 137 height 25
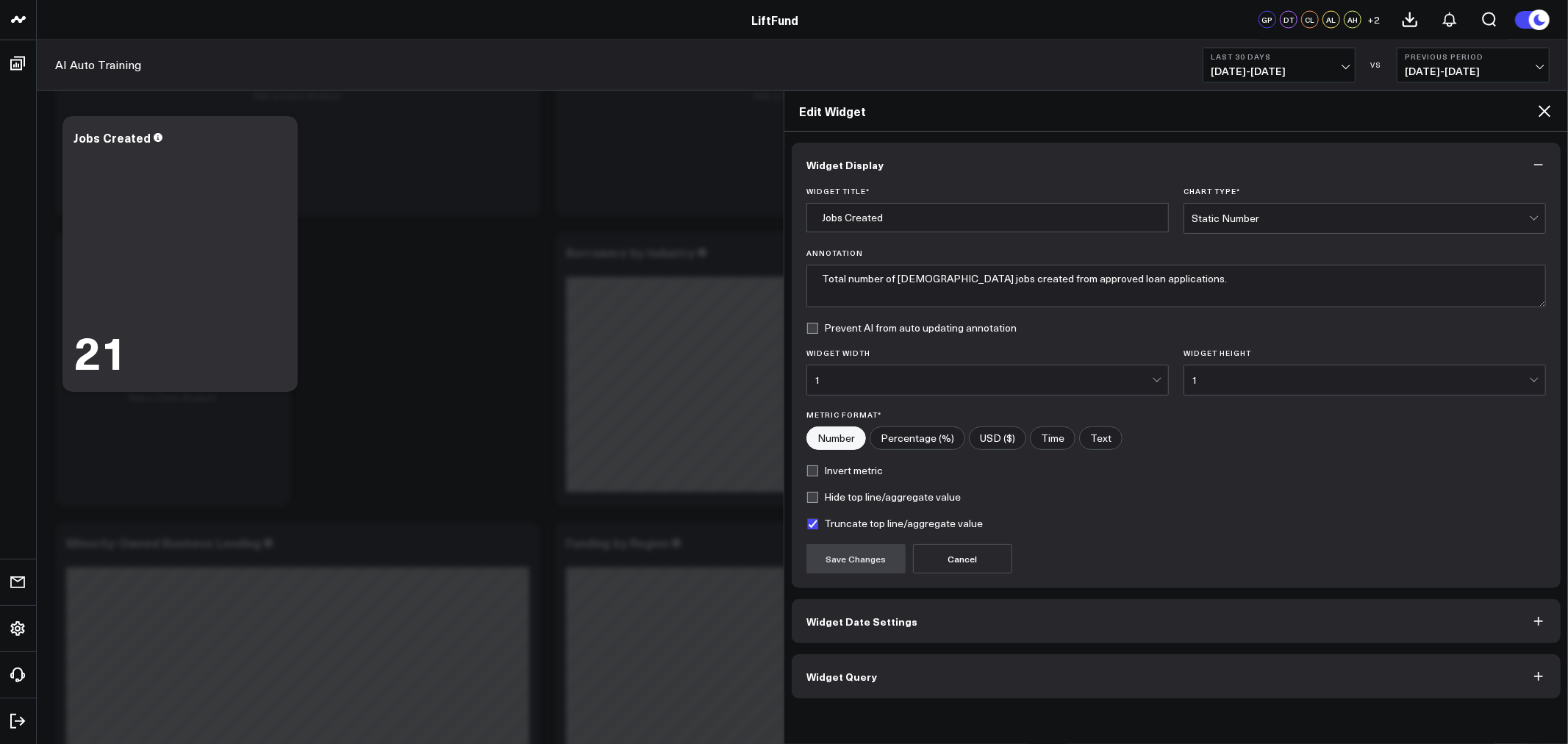
click at [905, 687] on button "Widget Query" at bounding box center [1176, 676] width 769 height 44
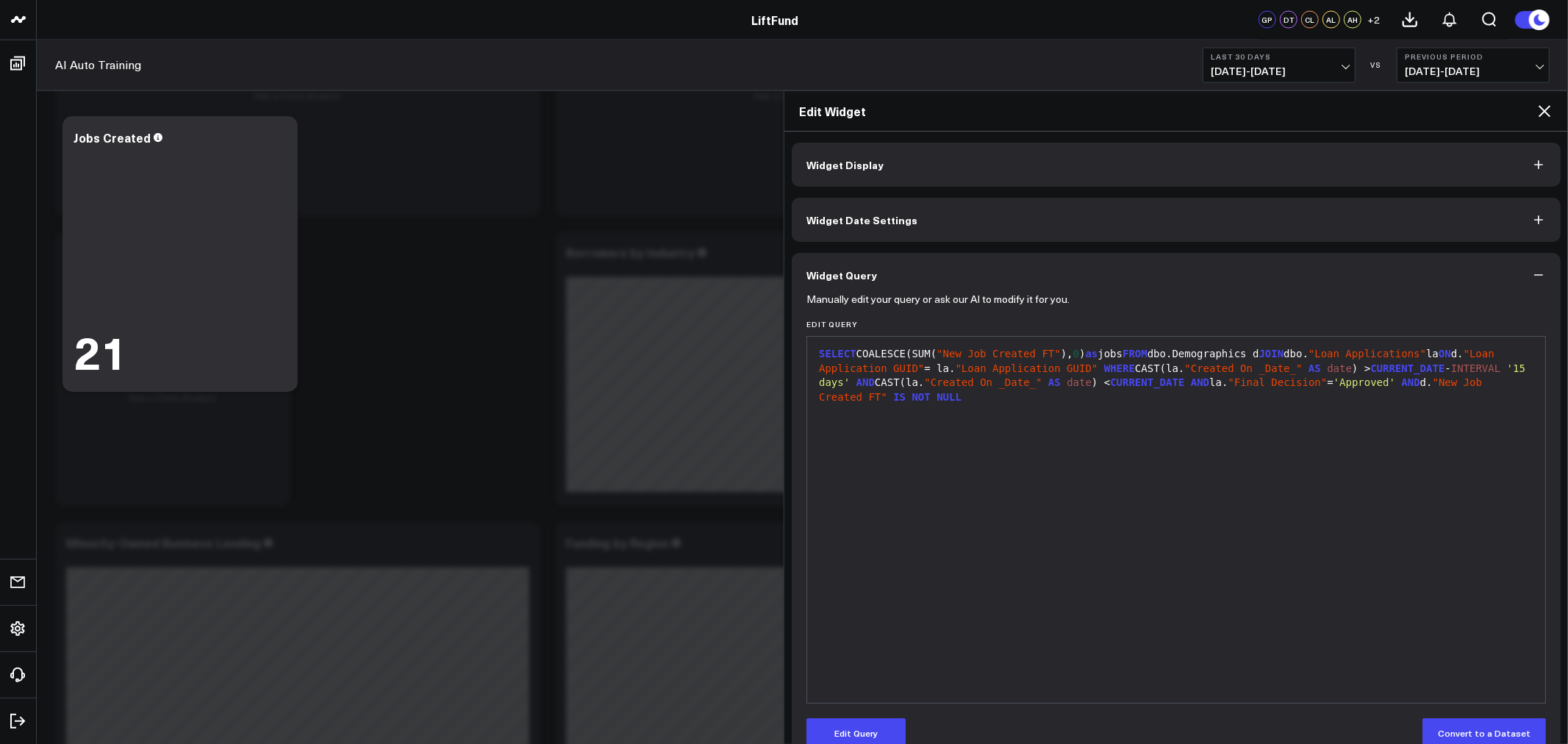
click at [1541, 115] on icon at bounding box center [1545, 111] width 12 height 12
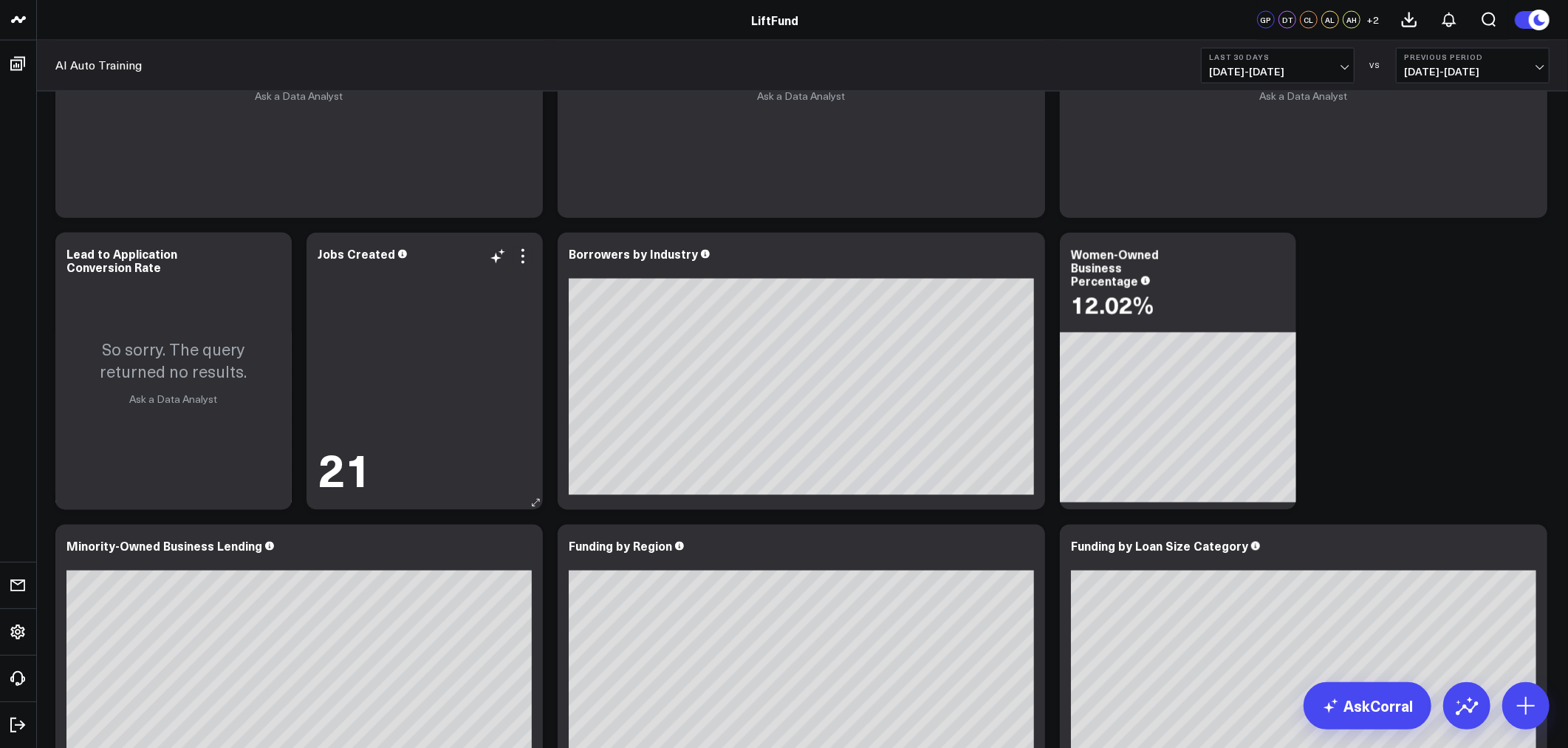
click at [421, 319] on div "21" at bounding box center [425, 380] width 215 height 231
click at [520, 255] on icon at bounding box center [523, 256] width 18 height 18
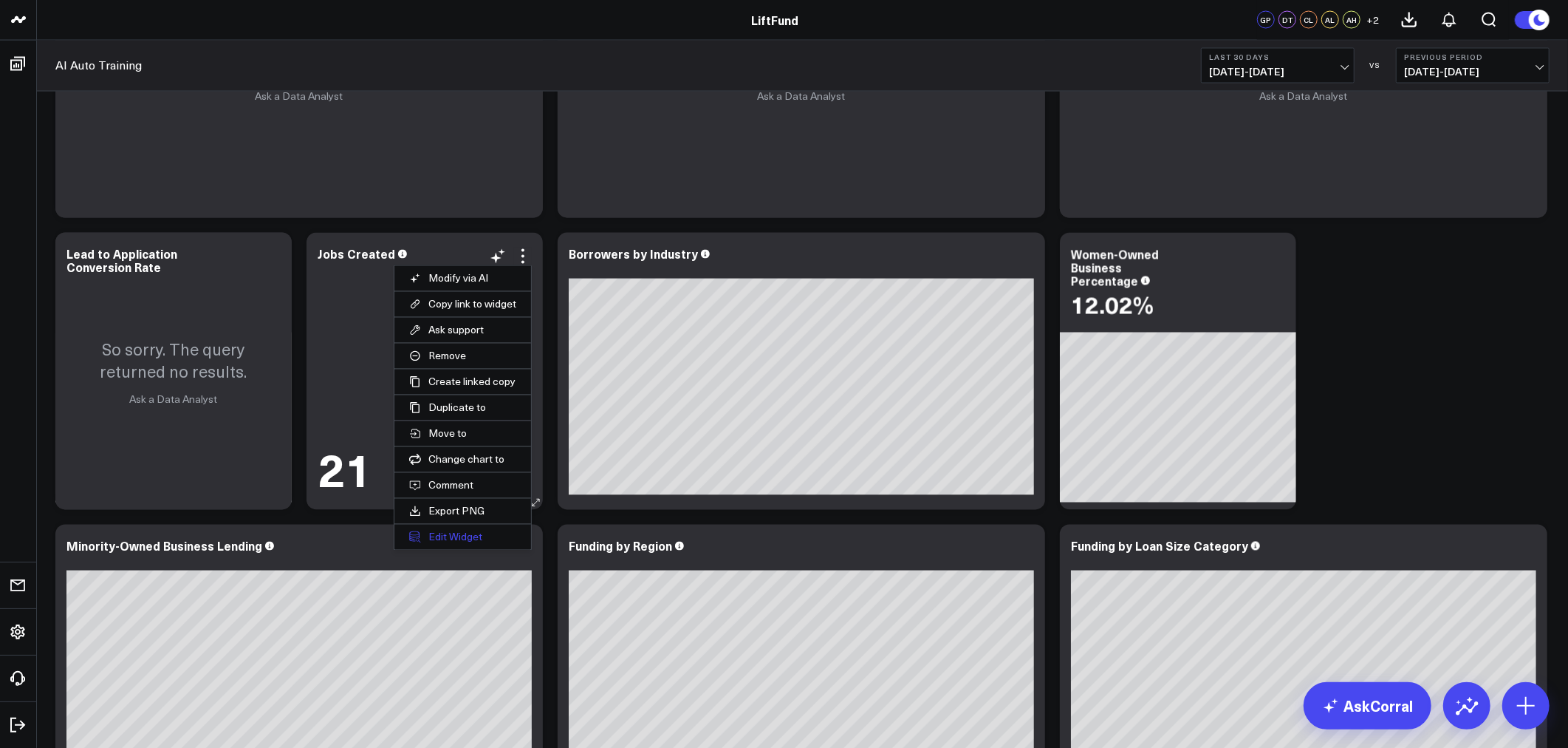
click at [438, 533] on button "Edit Widget" at bounding box center [463, 538] width 137 height 25
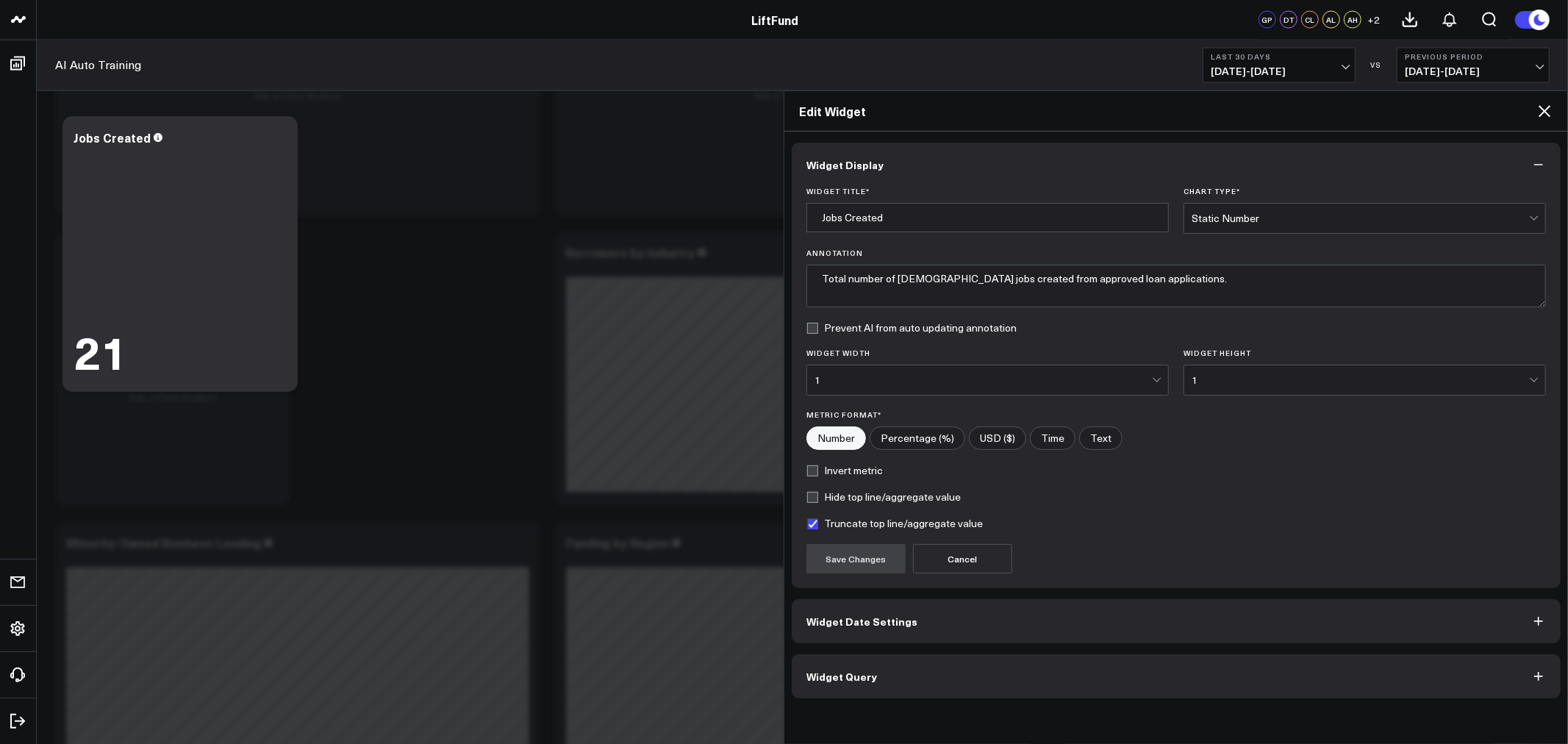
click at [987, 666] on button "Widget Query" at bounding box center [1176, 676] width 769 height 44
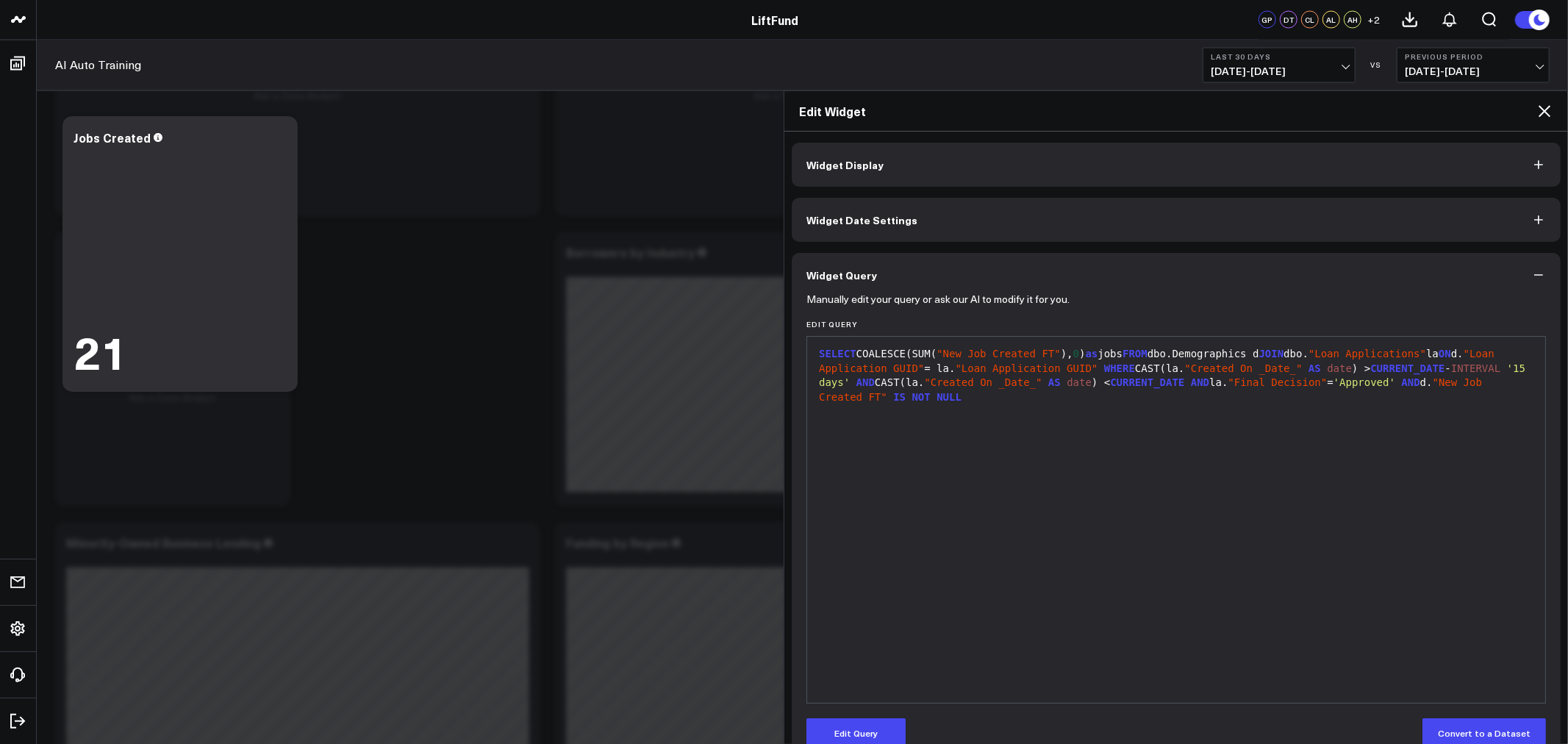
click at [1088, 472] on div "SELECT COALESCE(SUM( "New Job Created FT" ), 0 ) as jobs FROM dbo.Demographics …" at bounding box center [1176, 520] width 723 height 351
click at [1087, 426] on div "SELECT COALESCE(SUM( "New Job Created FT" ), 0 ) as jobs FROM dbo.Demographics …" at bounding box center [1176, 520] width 723 height 351
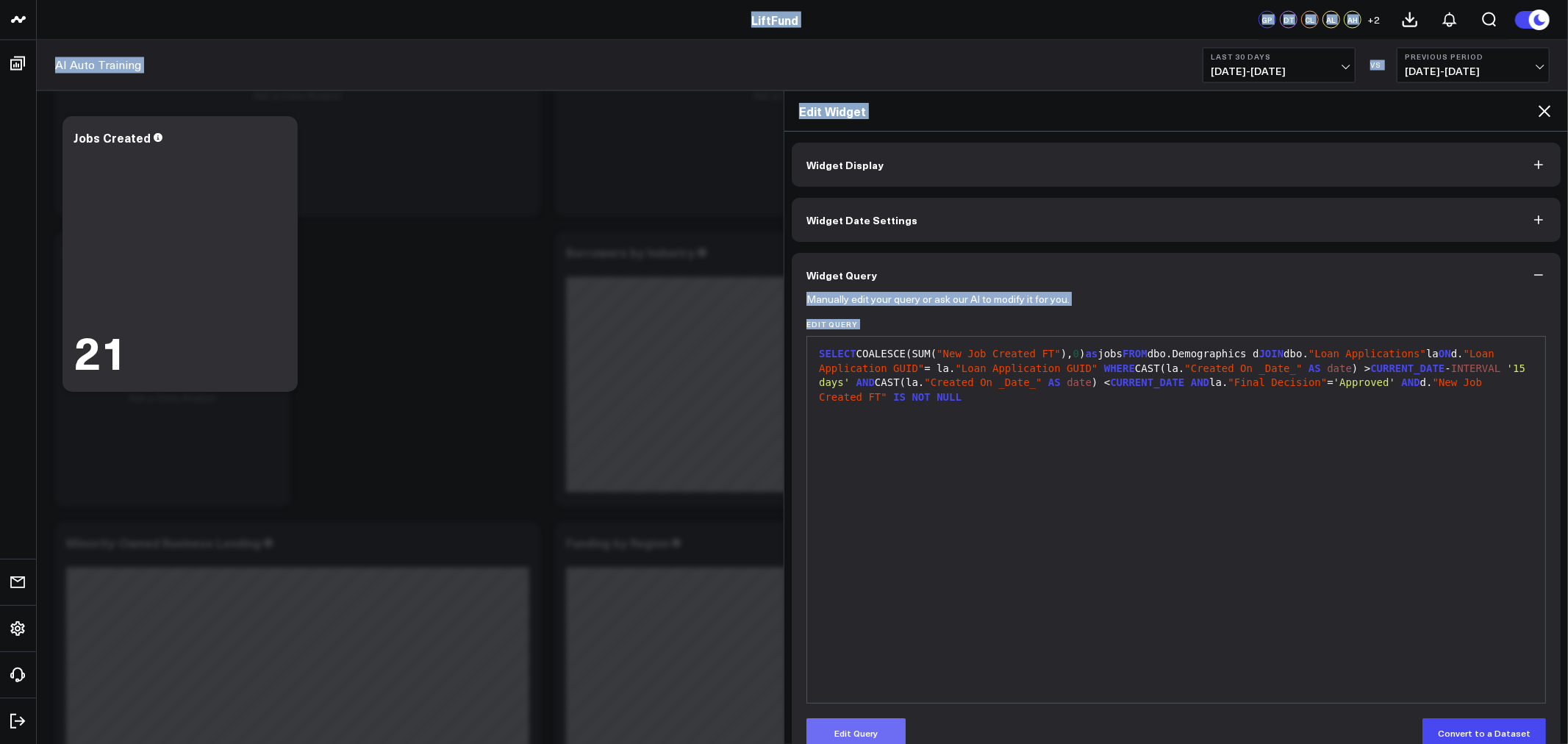
click at [868, 731] on button "Edit Query" at bounding box center [856, 732] width 99 height 29
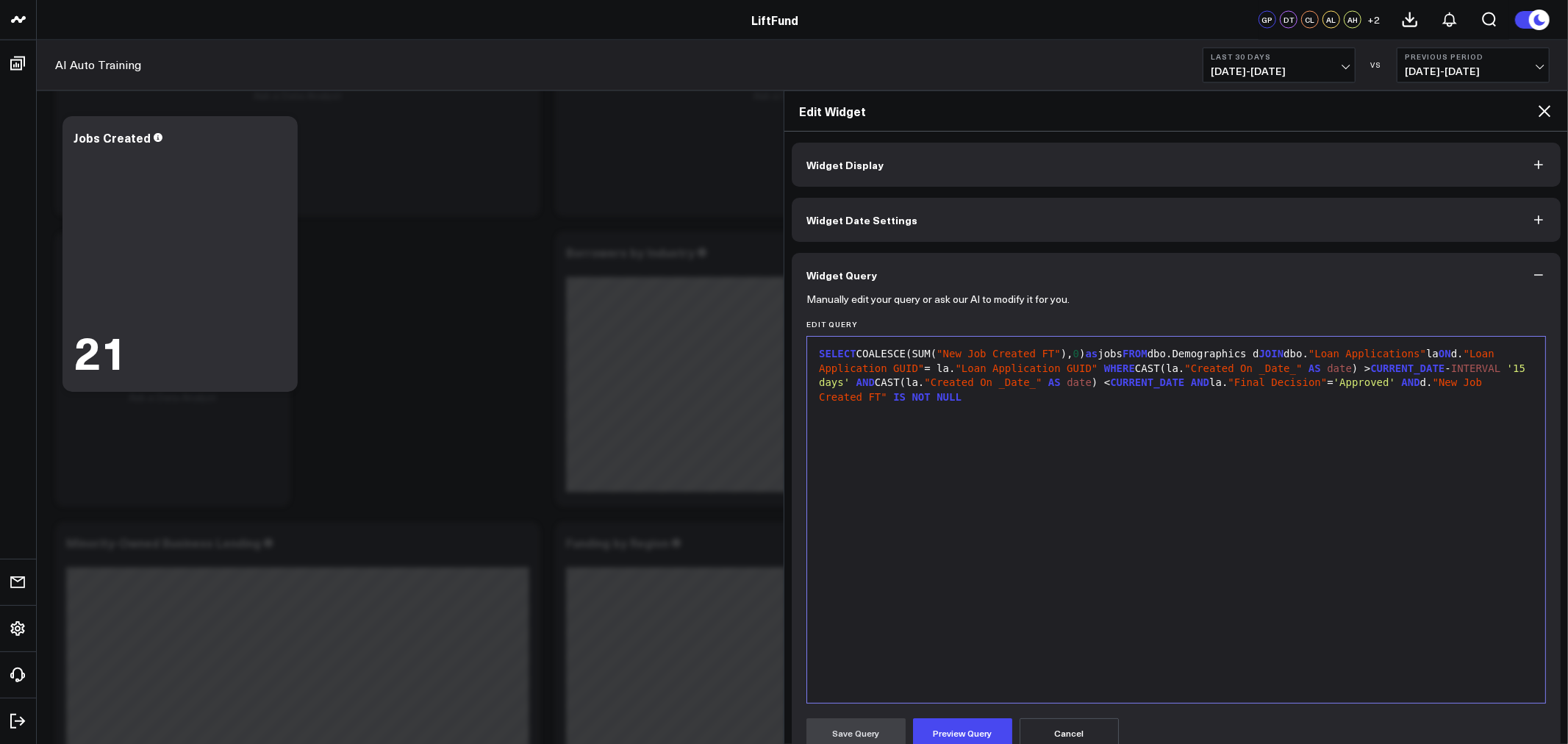
click at [1121, 424] on div "SELECT COALESCE(SUM( "New Job Created FT" ), 0 ) as jobs FROM dbo.Demographics …" at bounding box center [1176, 520] width 723 height 351
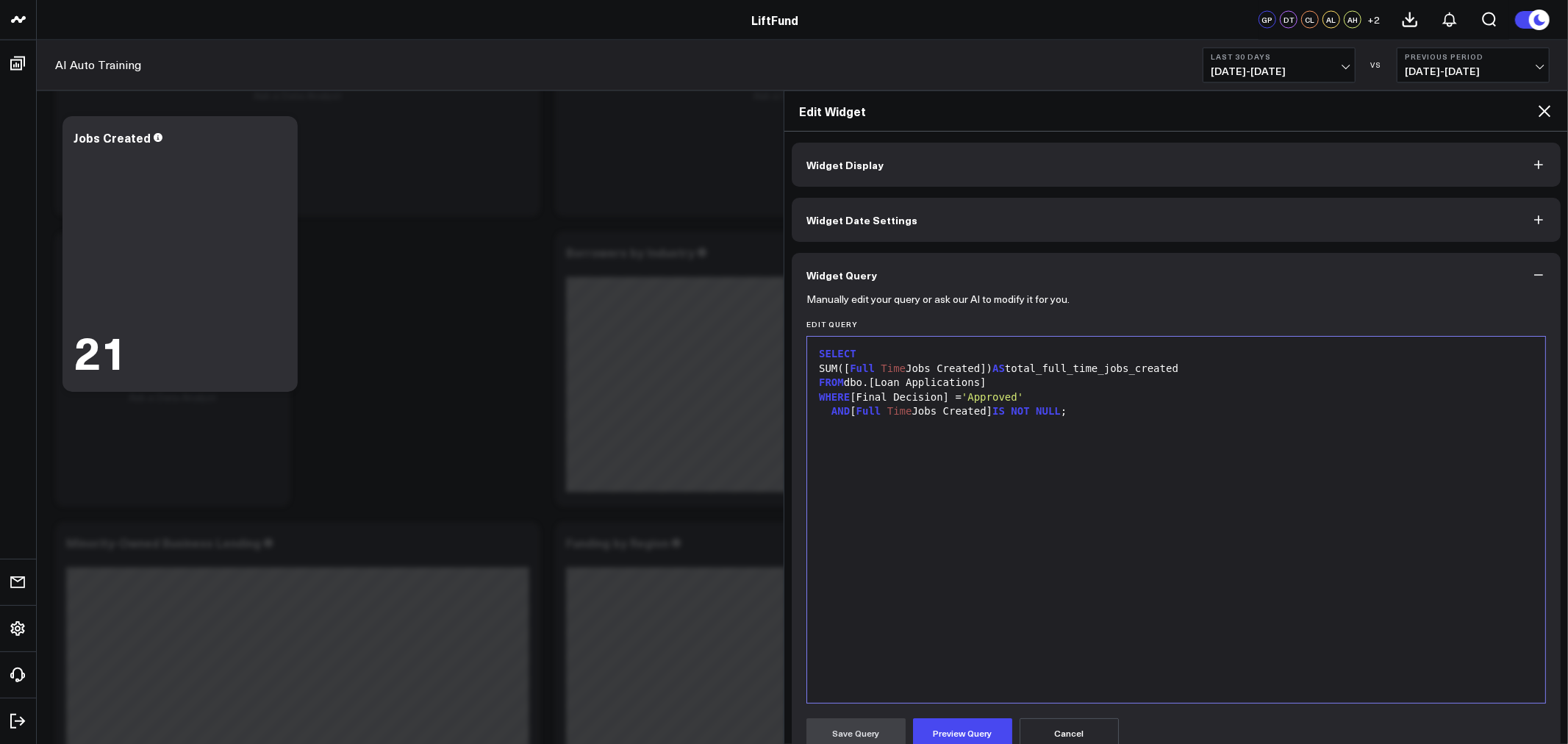
drag, startPoint x: 1068, startPoint y: 465, endPoint x: 1084, endPoint y: 460, distance: 16.8
click at [1068, 465] on div "SELECT SUM([ Full Time Jobs Created]) AS total_full_time_jobs_created FROM dbo.…" at bounding box center [1176, 520] width 723 height 351
click at [957, 726] on button "Preview Query" at bounding box center [962, 732] width 99 height 29
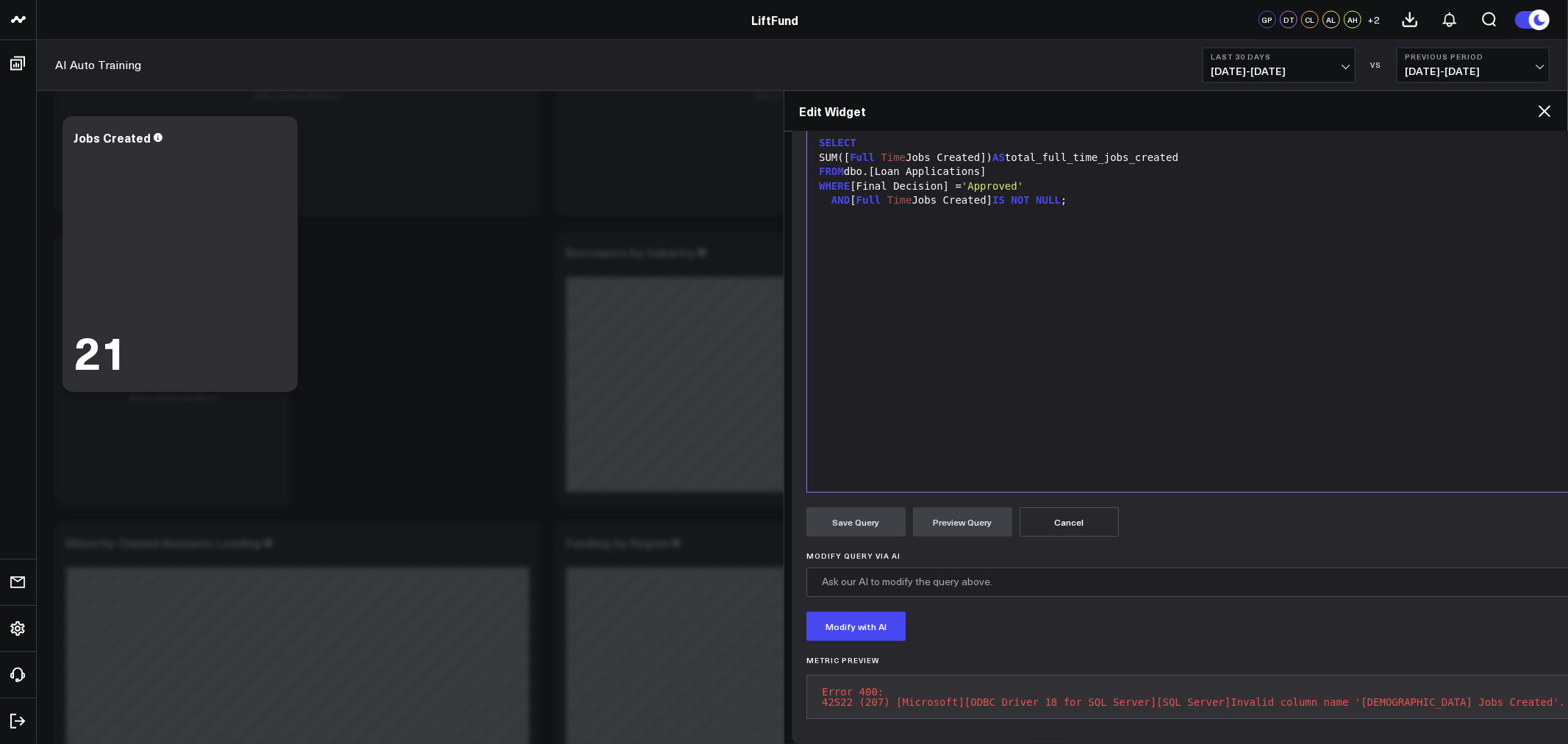
scroll to position [75, 0]
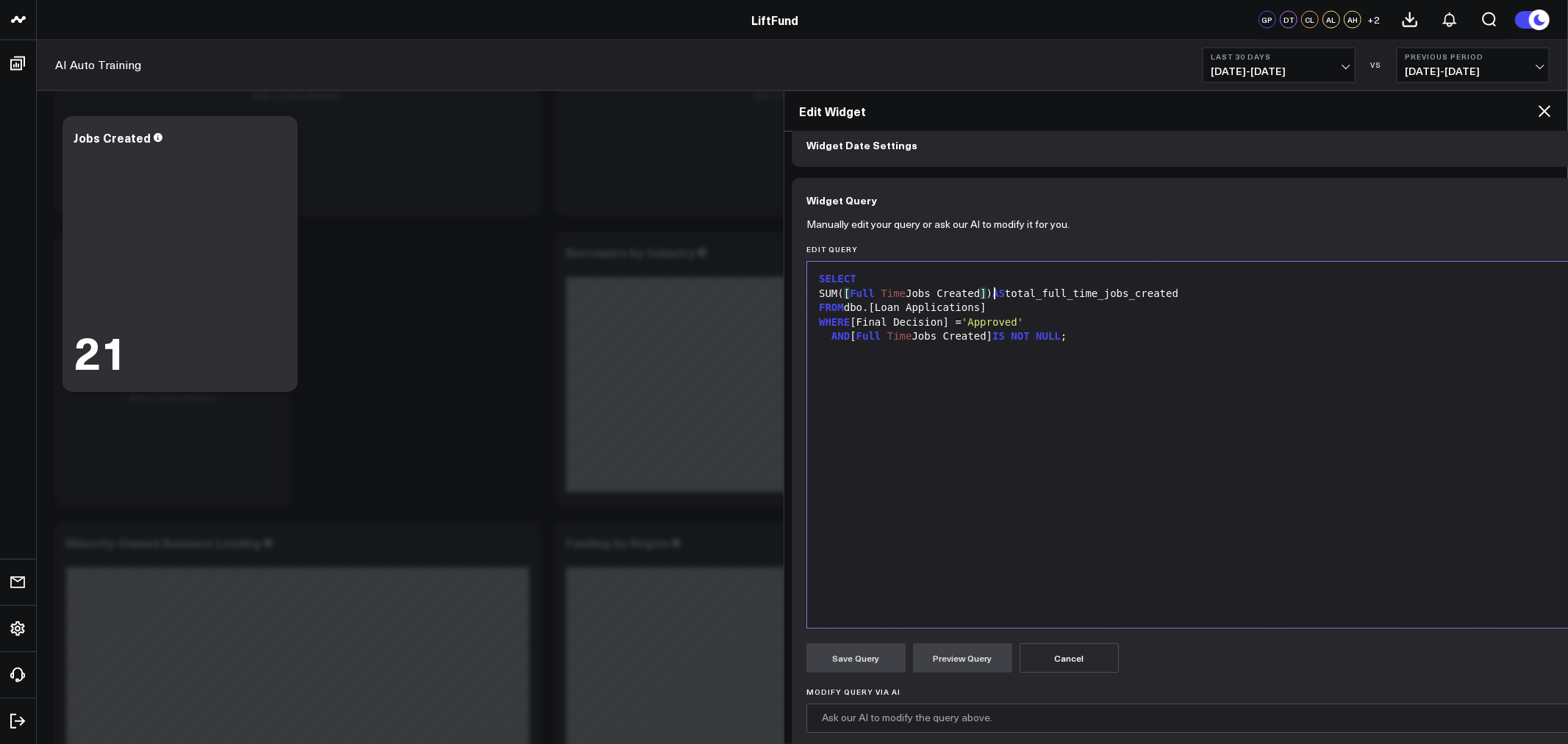
click at [995, 291] on div "SUM( [ Full Time Jobs Created ] ) AS total_full_time_jobs_created" at bounding box center [1194, 294] width 758 height 15
click at [870, 295] on span "Full" at bounding box center [862, 294] width 25 height 12
copy div "New Job Created FT"
click at [978, 338] on div "AND [ Full Time Jobs Created] IS NOT NULL ;" at bounding box center [1194, 337] width 758 height 15
drag, startPoint x: 980, startPoint y: 333, endPoint x: 858, endPoint y: 329, distance: 122.1
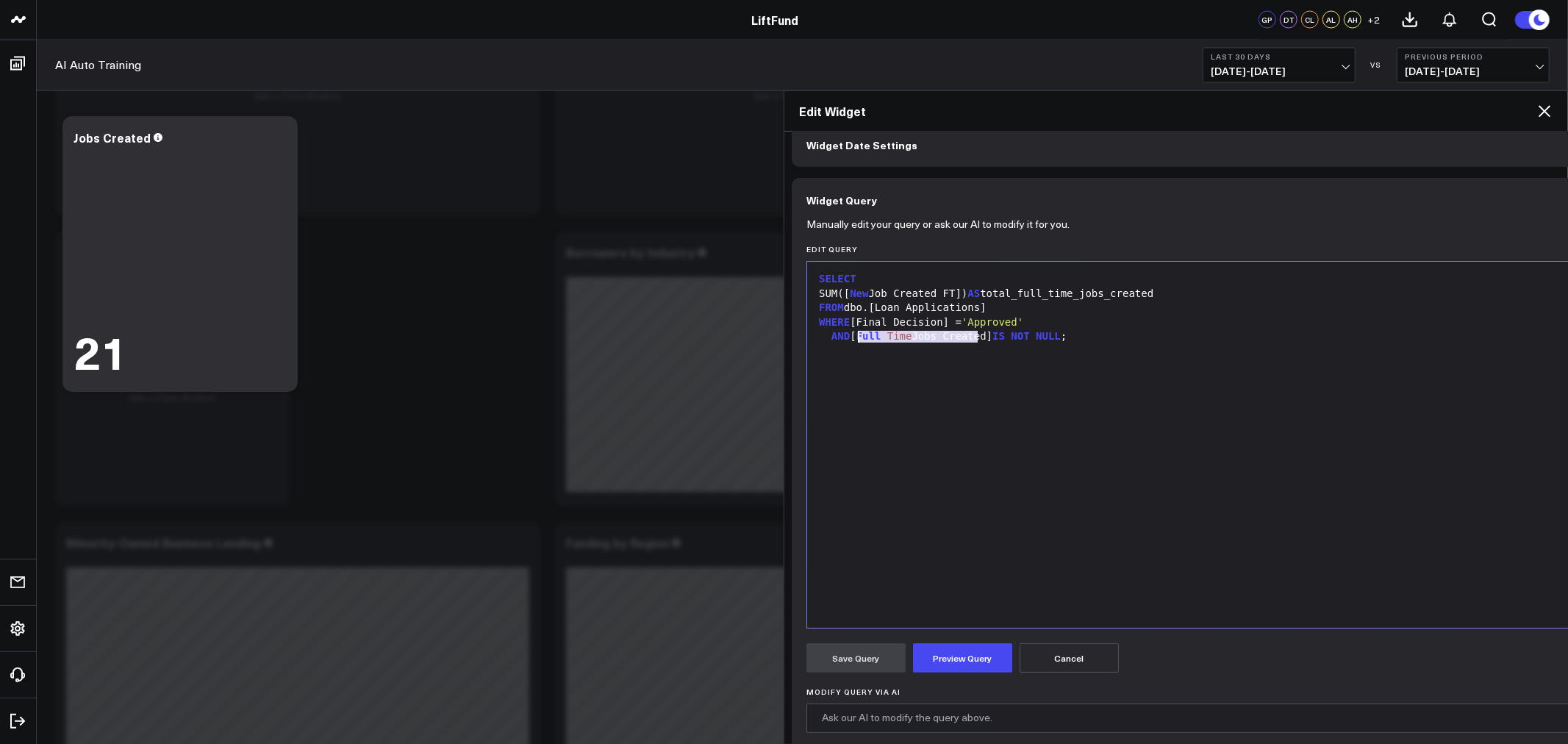
click at [858, 329] on div "AND [ Full Time Jobs Created] IS NOT NULL ;" at bounding box center [1194, 337] width 758 height 15
click at [962, 652] on button "Preview Query" at bounding box center [962, 657] width 99 height 29
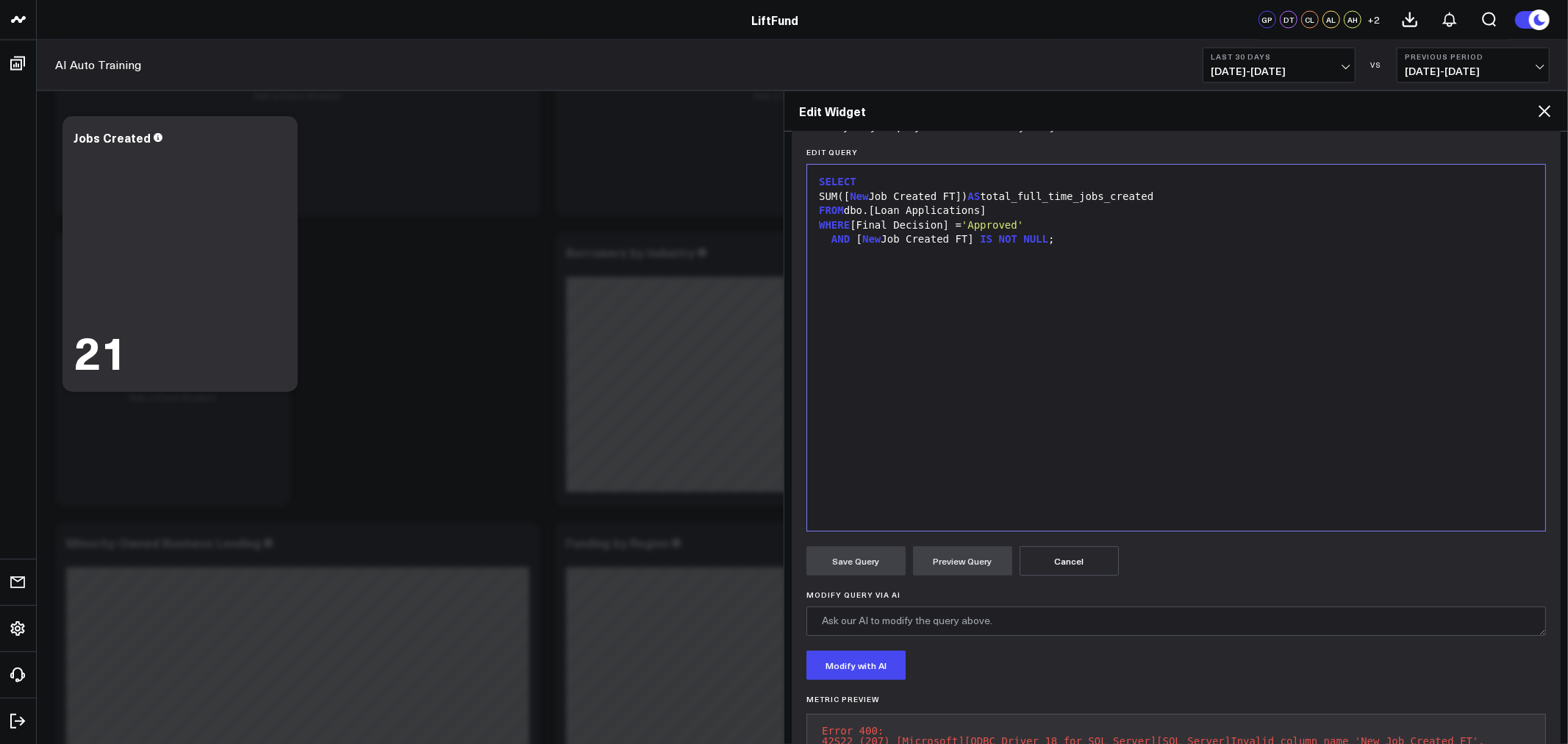
scroll to position [211, 0]
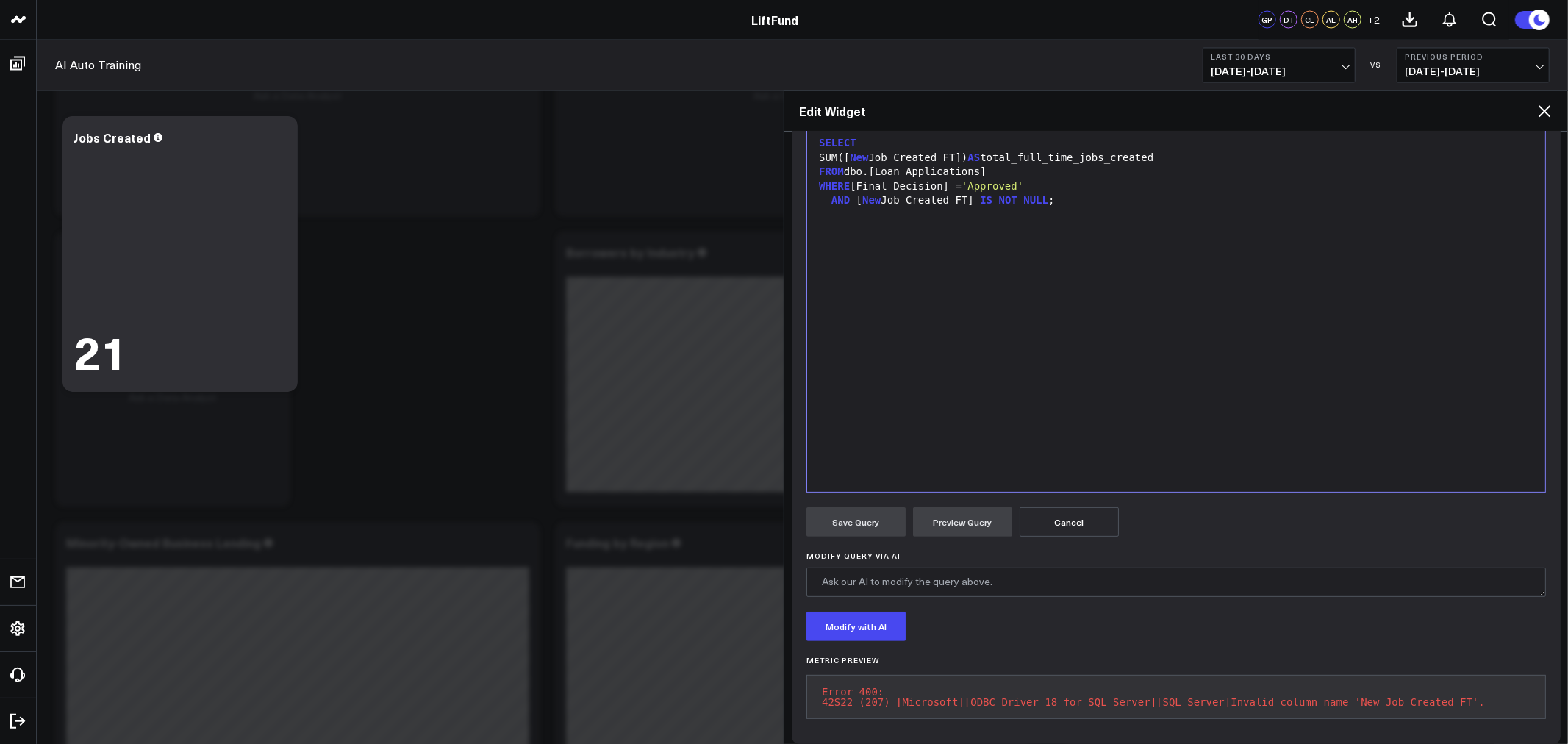
click at [1155, 280] on div "SELECT SUM([ New Job Created FT]) AS total_full_time_jobs_created FROM dbo.[Loa…" at bounding box center [1176, 309] width 723 height 351
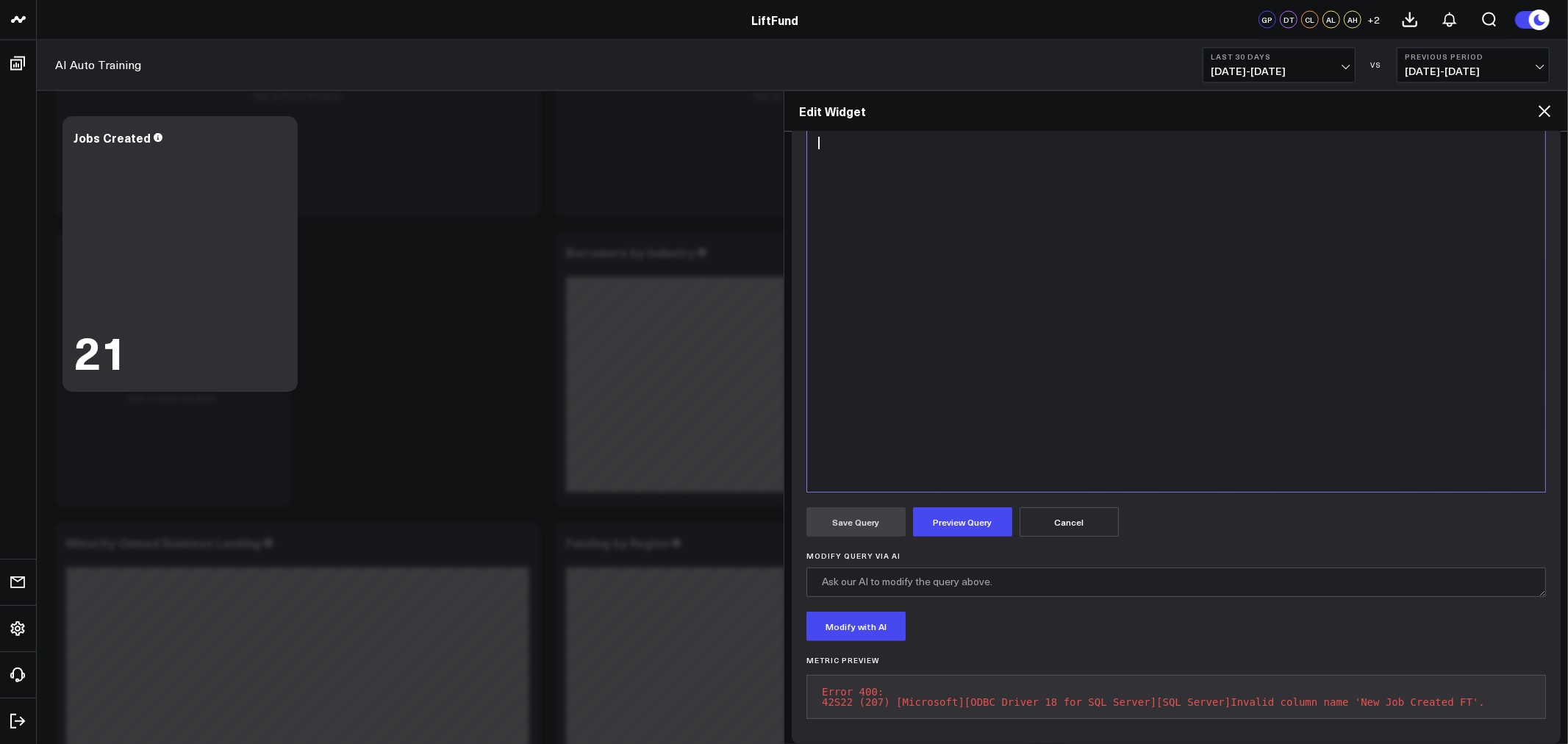
click at [1053, 525] on button "Cancel" at bounding box center [1069, 521] width 99 height 29
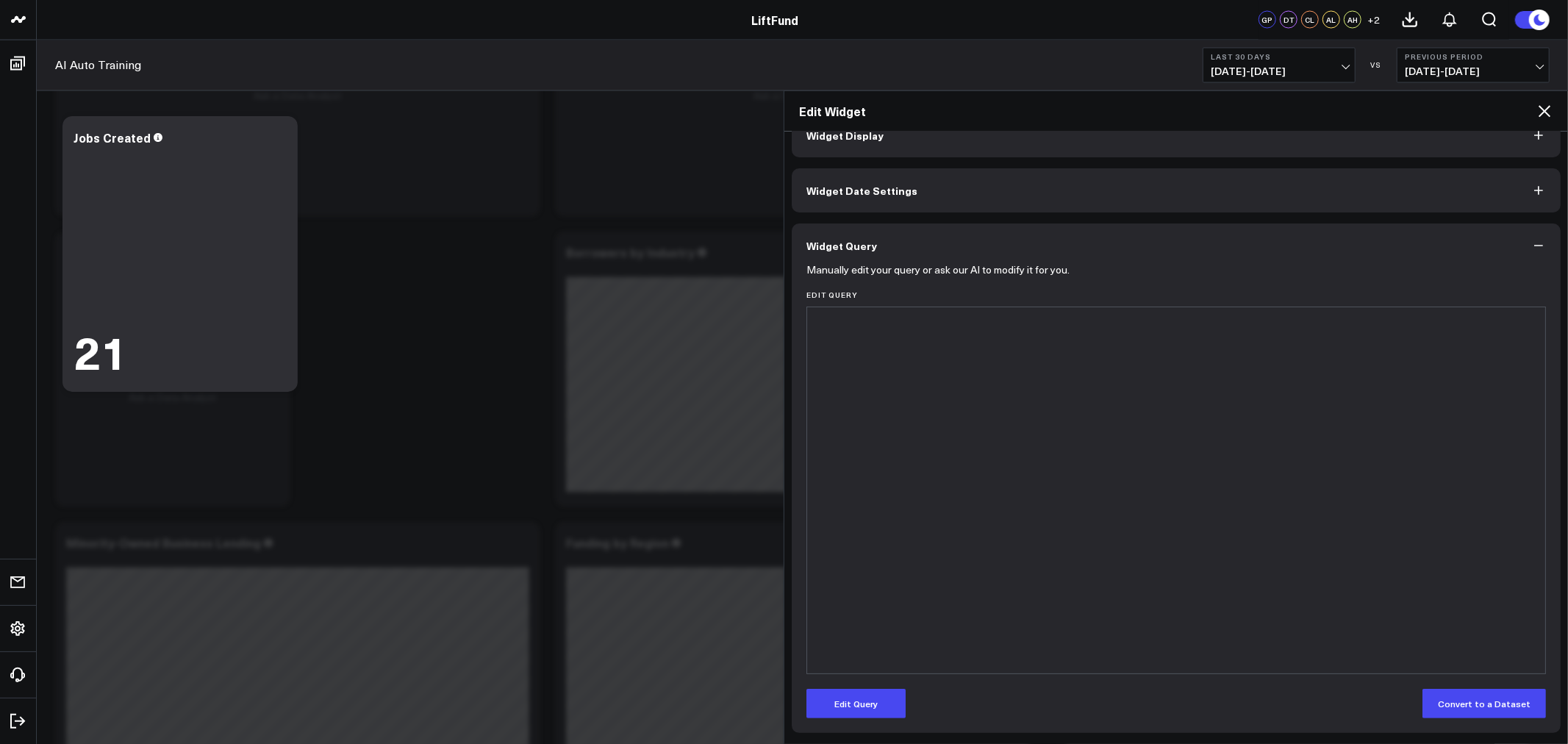
click at [1547, 108] on icon at bounding box center [1545, 111] width 12 height 12
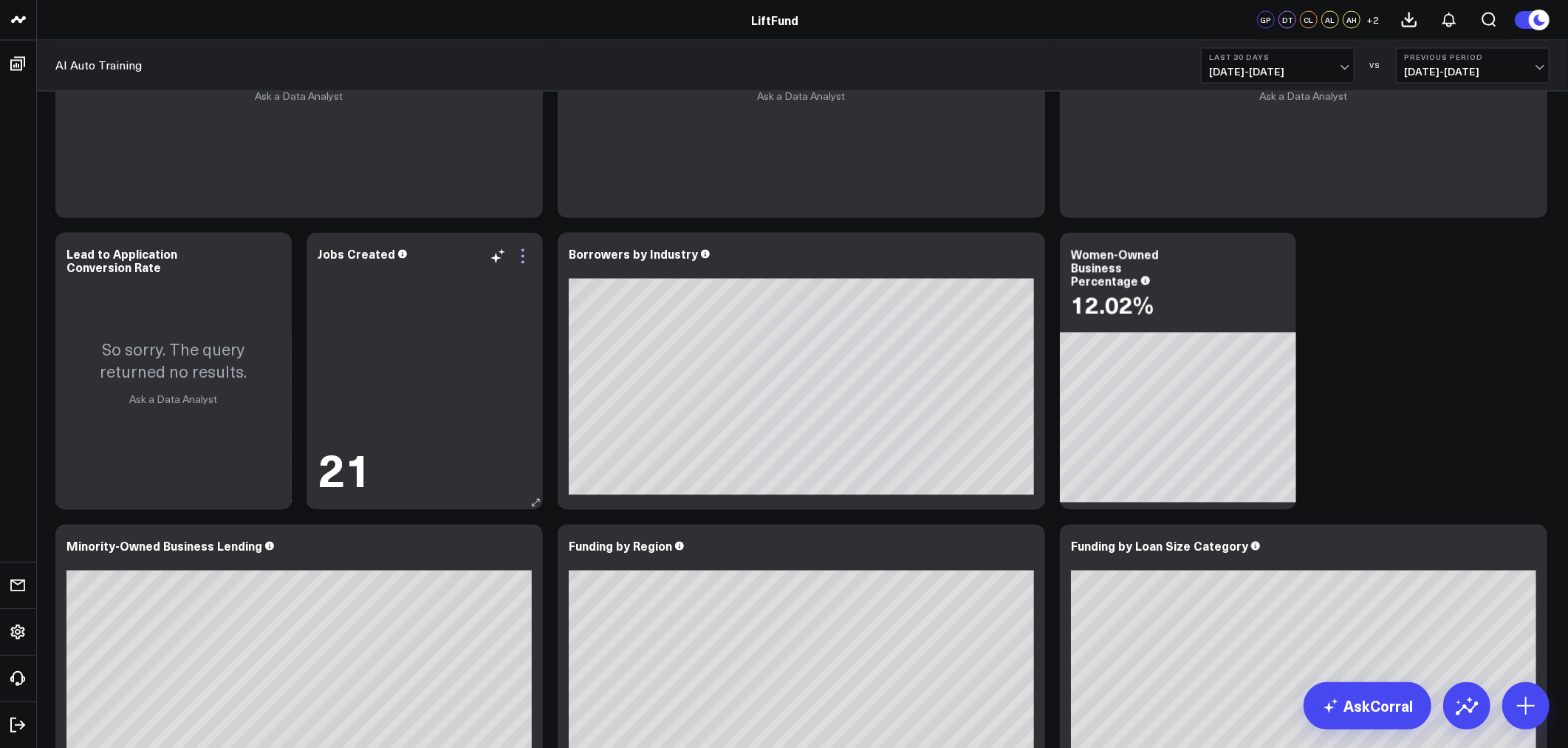
click at [525, 256] on icon at bounding box center [523, 256] width 18 height 18
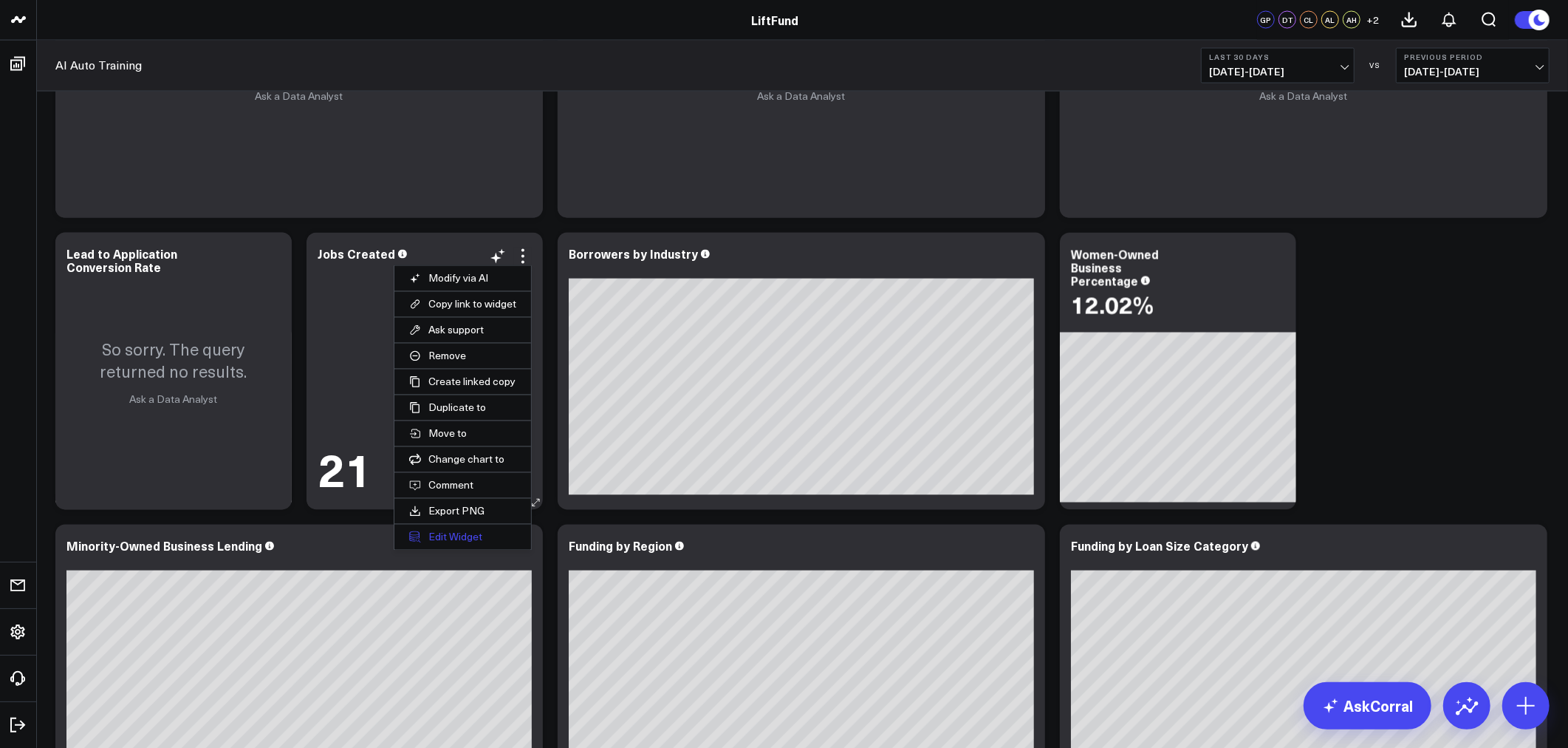
click at [465, 533] on button "Edit Widget" at bounding box center [463, 538] width 137 height 25
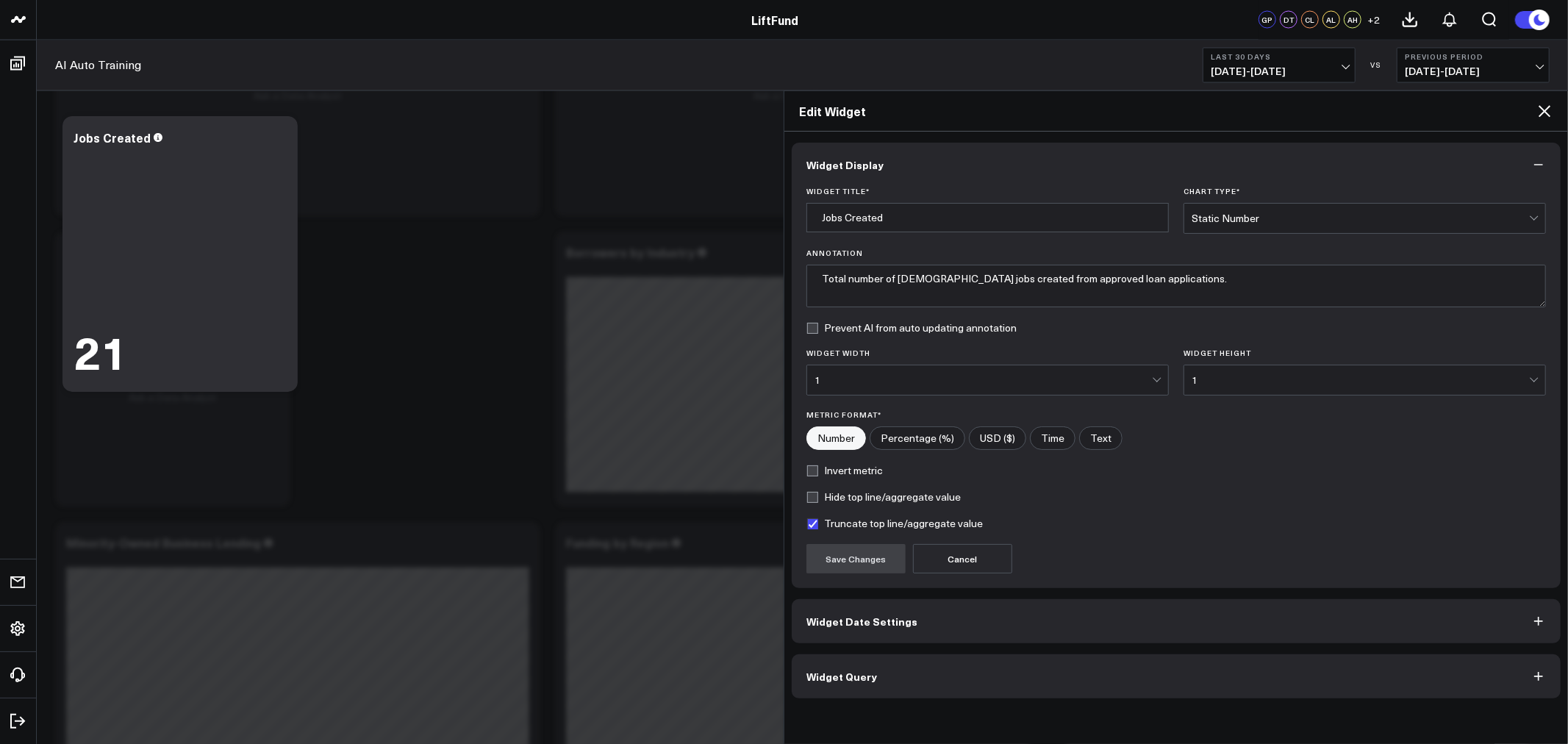
click at [1019, 696] on button "Widget Query" at bounding box center [1176, 676] width 769 height 44
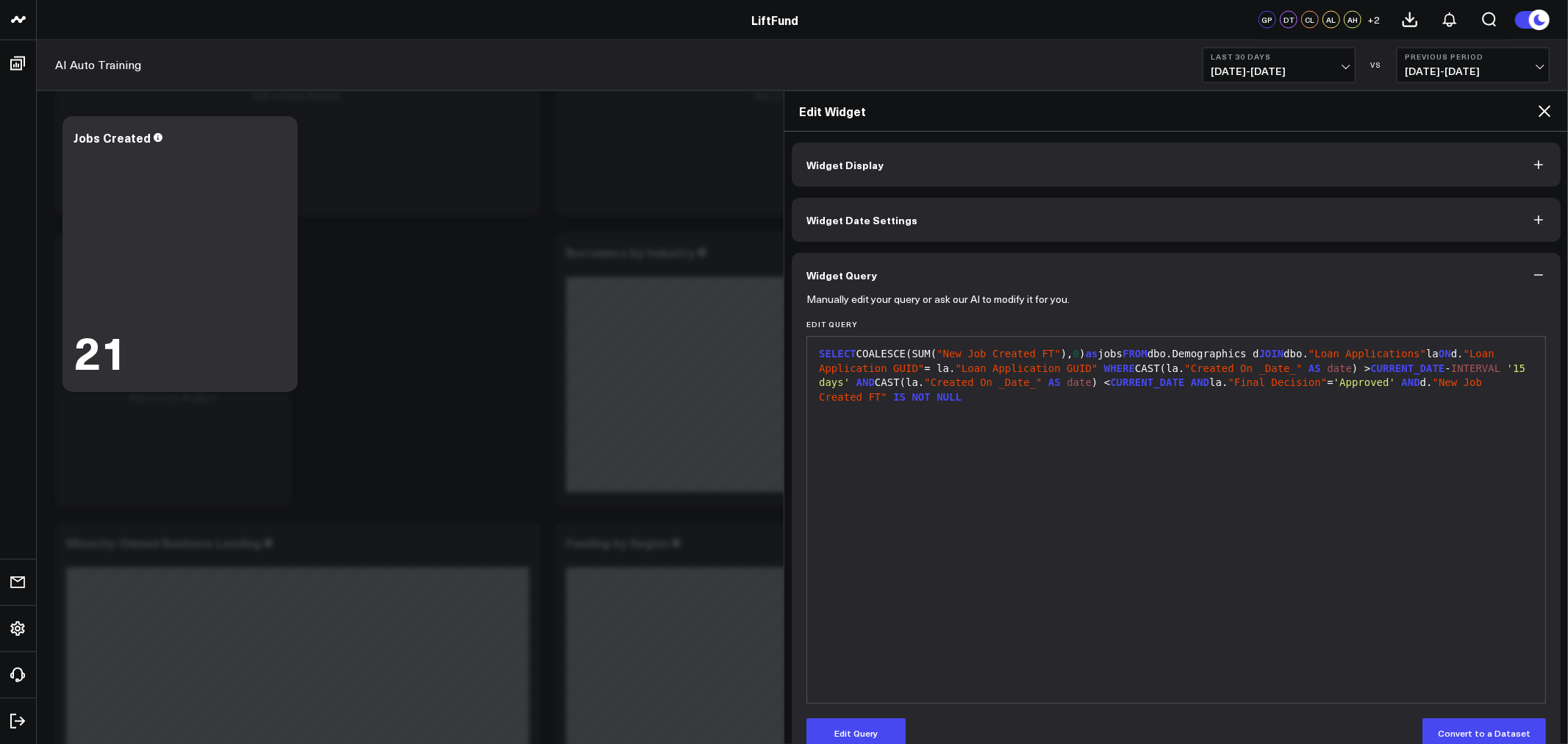
click at [1058, 461] on div "SELECT COALESCE(SUM( "New Job Created FT" ), 0 ) as jobs FROM dbo.Demographics …" at bounding box center [1176, 520] width 723 height 351
click at [853, 722] on button "Edit Query" at bounding box center [856, 732] width 99 height 29
click at [1008, 540] on div "SELECT COALESCE(SUM( "New Job Created FT" ), 0 ) as jobs FROM dbo.Demographics …" at bounding box center [1176, 520] width 723 height 351
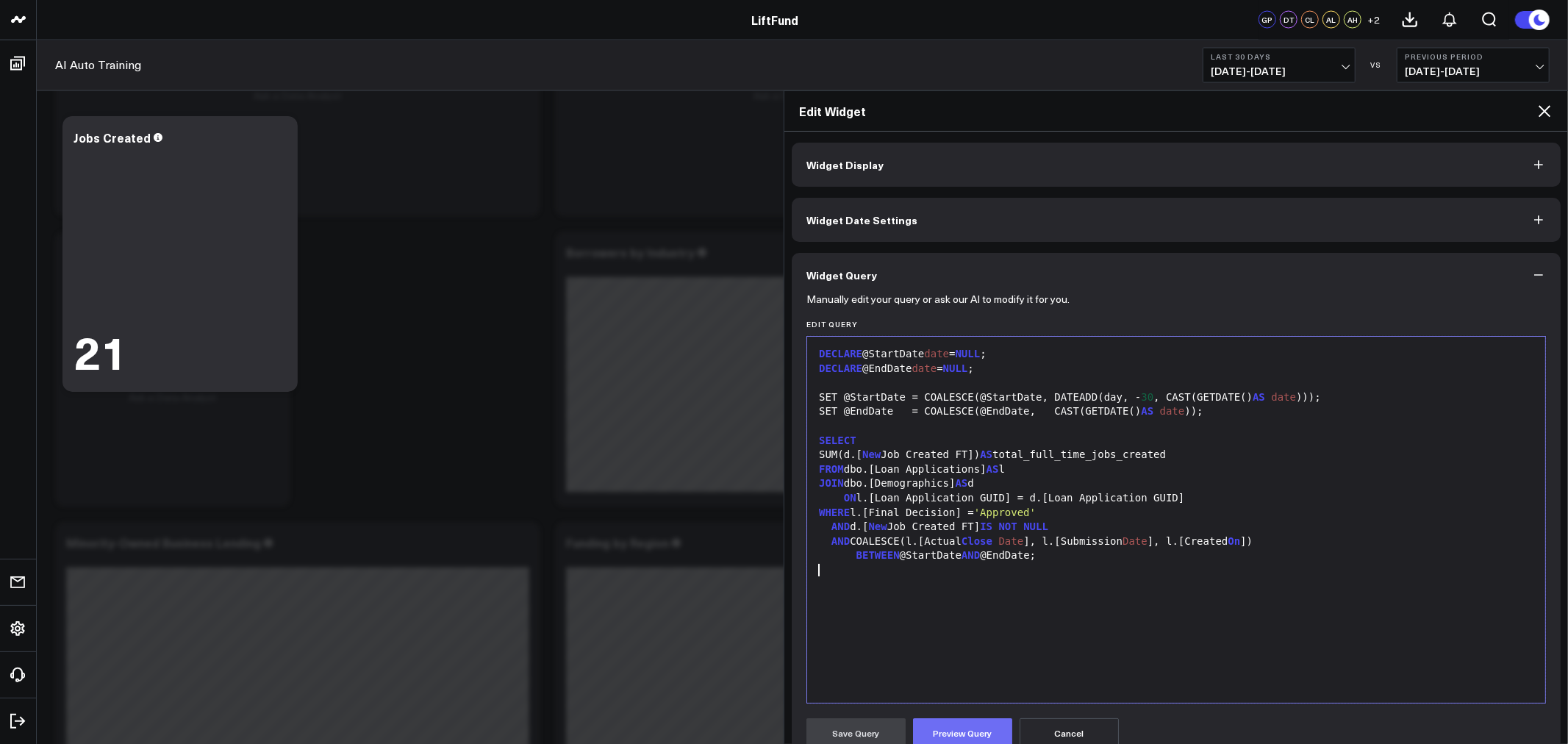
click at [952, 726] on button "Preview Query" at bounding box center [962, 732] width 99 height 29
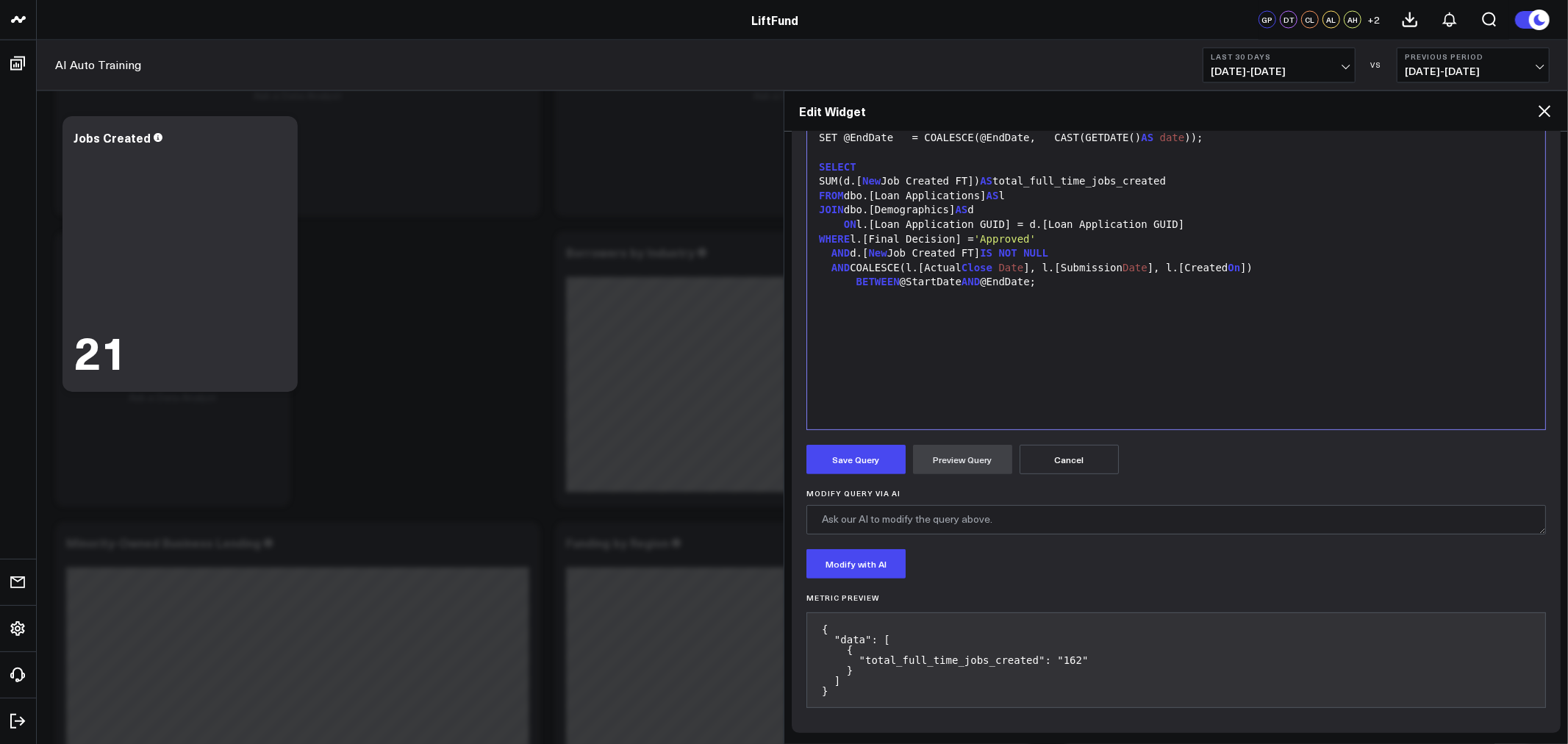
scroll to position [137, 0]
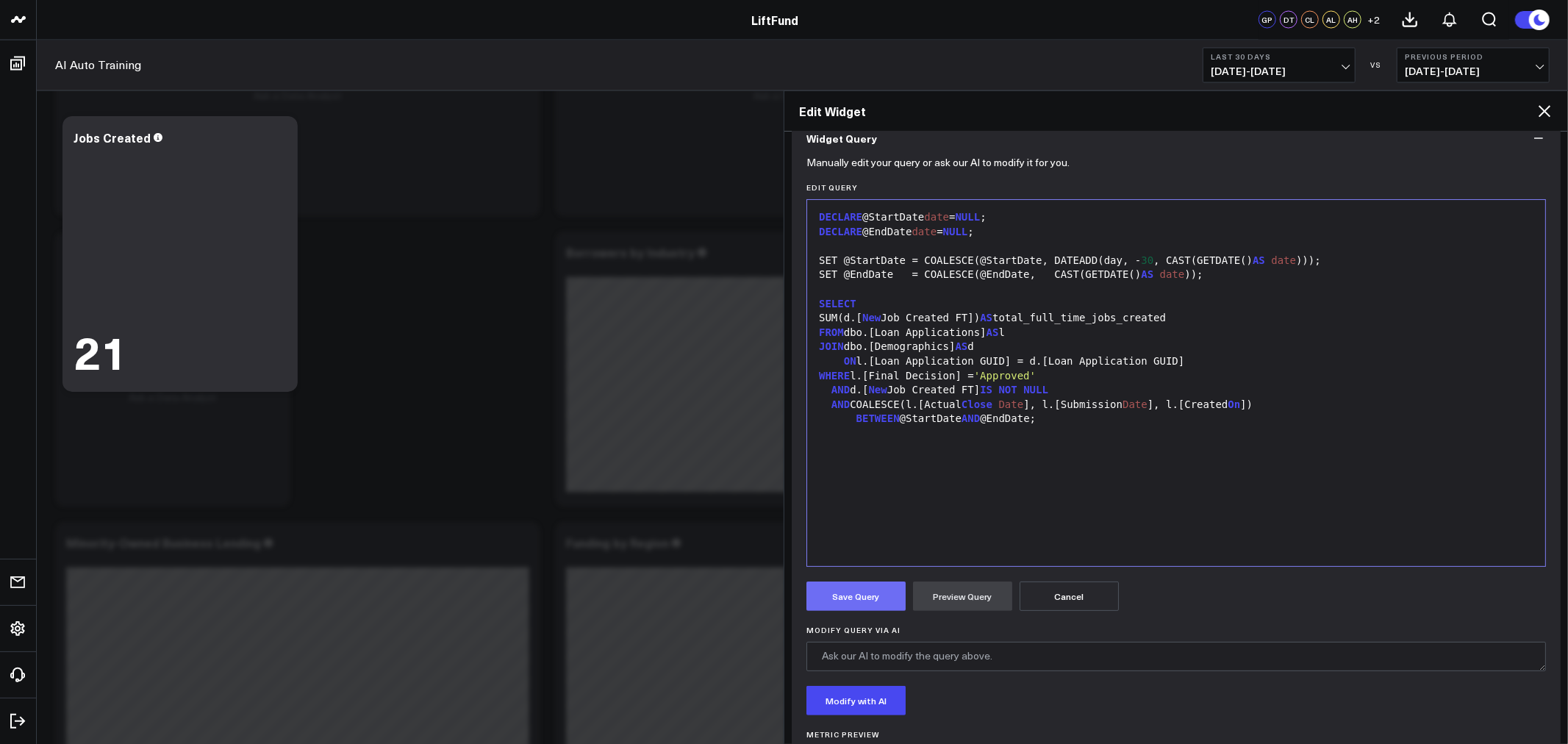
click at [863, 597] on button "Save Query" at bounding box center [856, 596] width 99 height 29
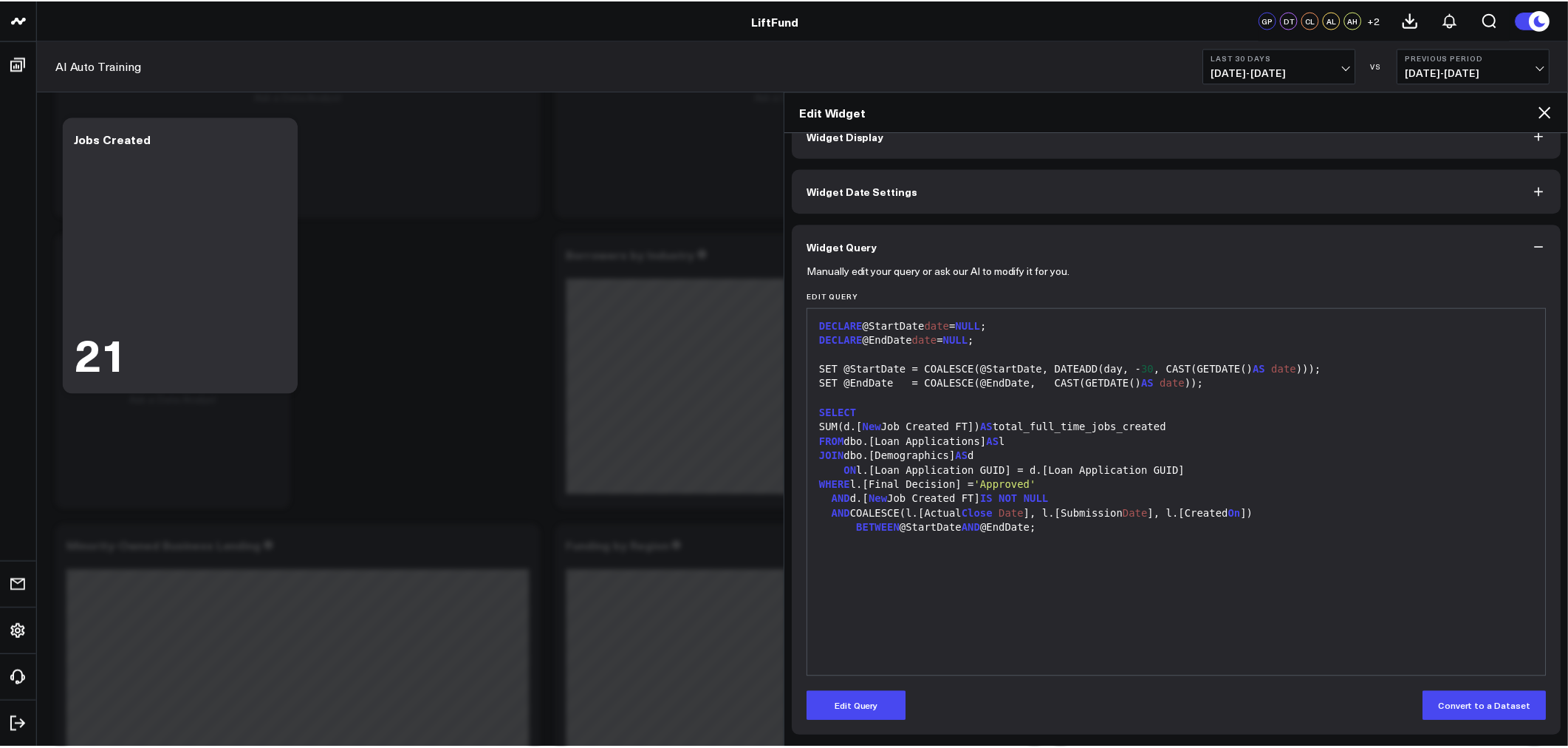
scroll to position [29, 0]
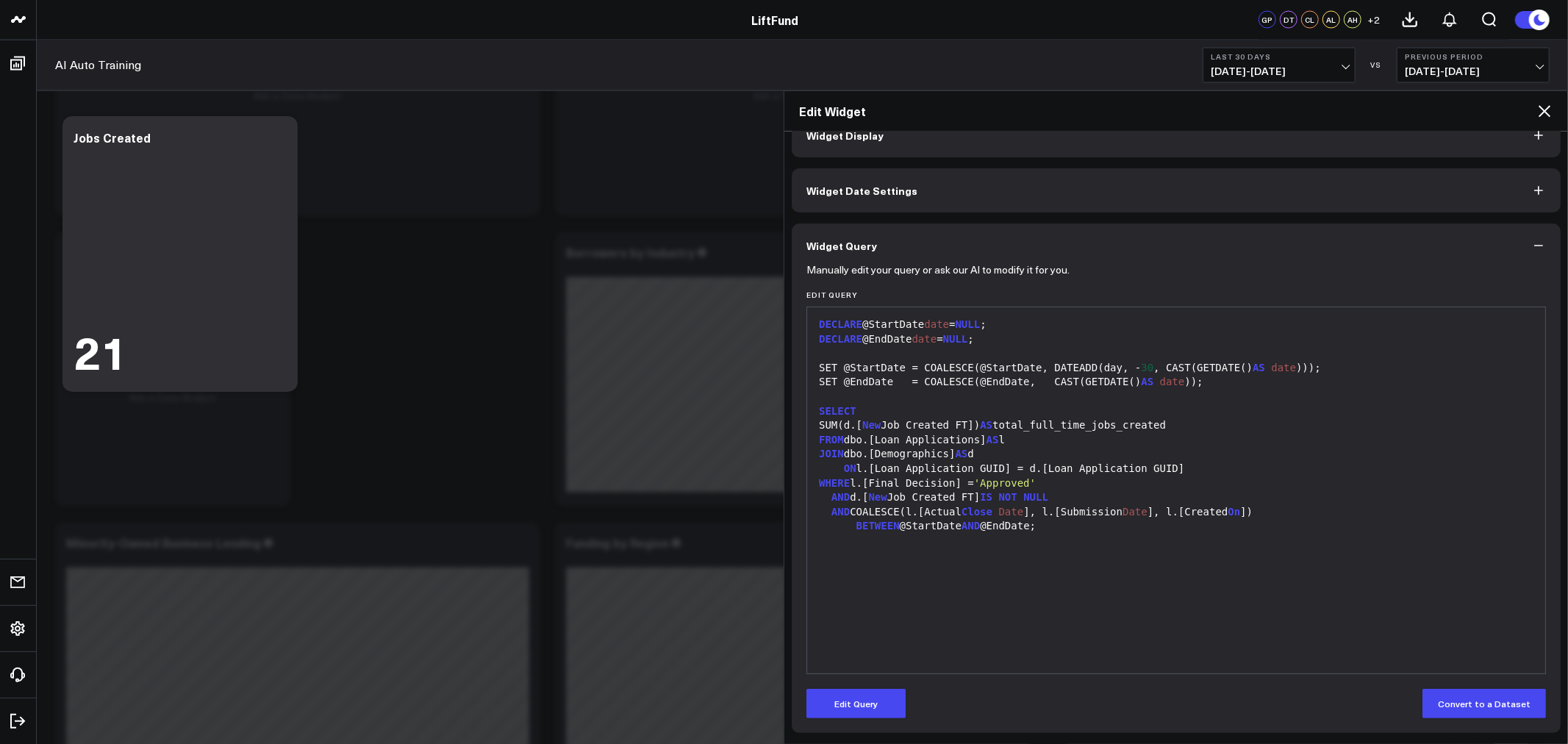
click at [1545, 114] on icon at bounding box center [1544, 111] width 18 height 18
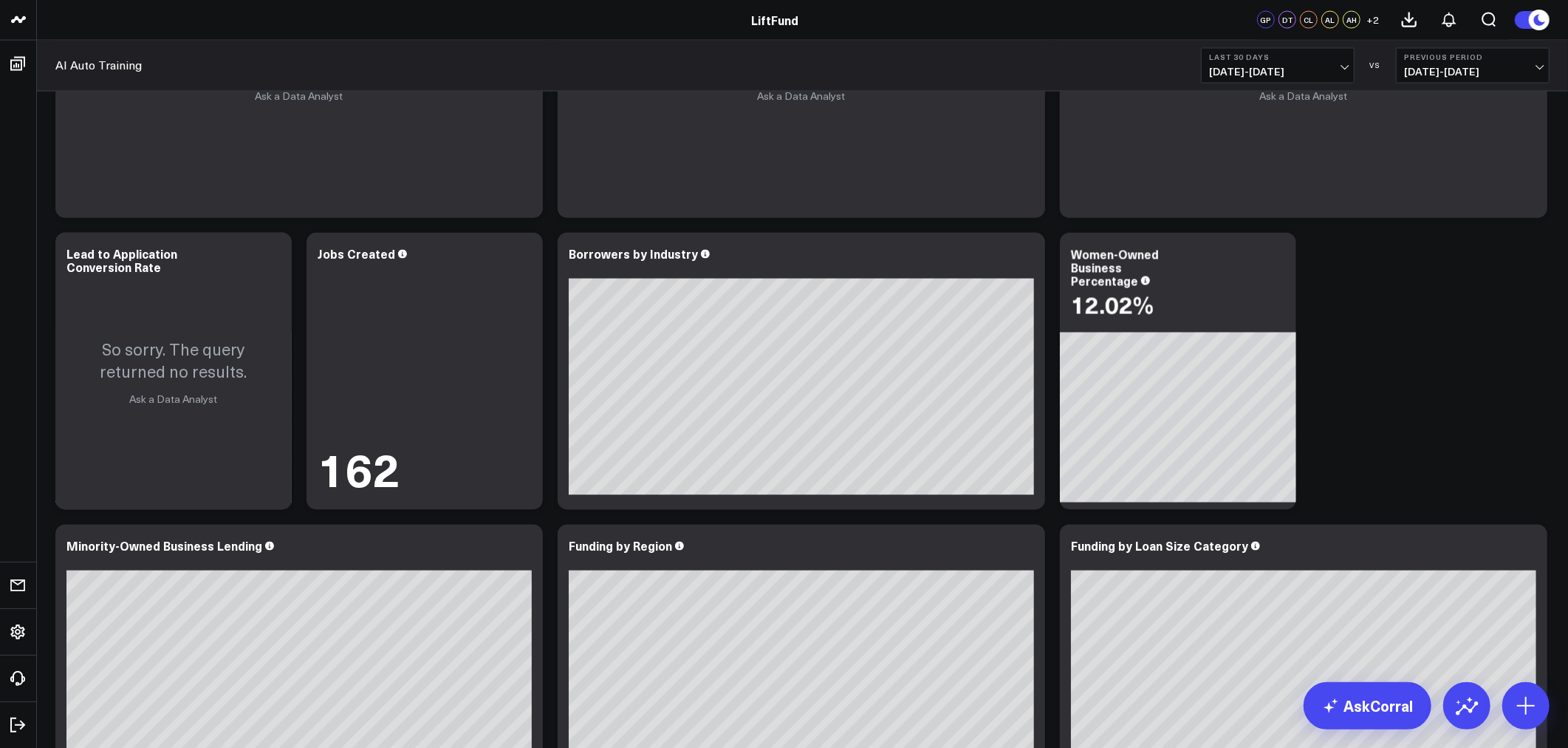
click at [1324, 60] on b "Last 30 Days" at bounding box center [1278, 57] width 137 height 9
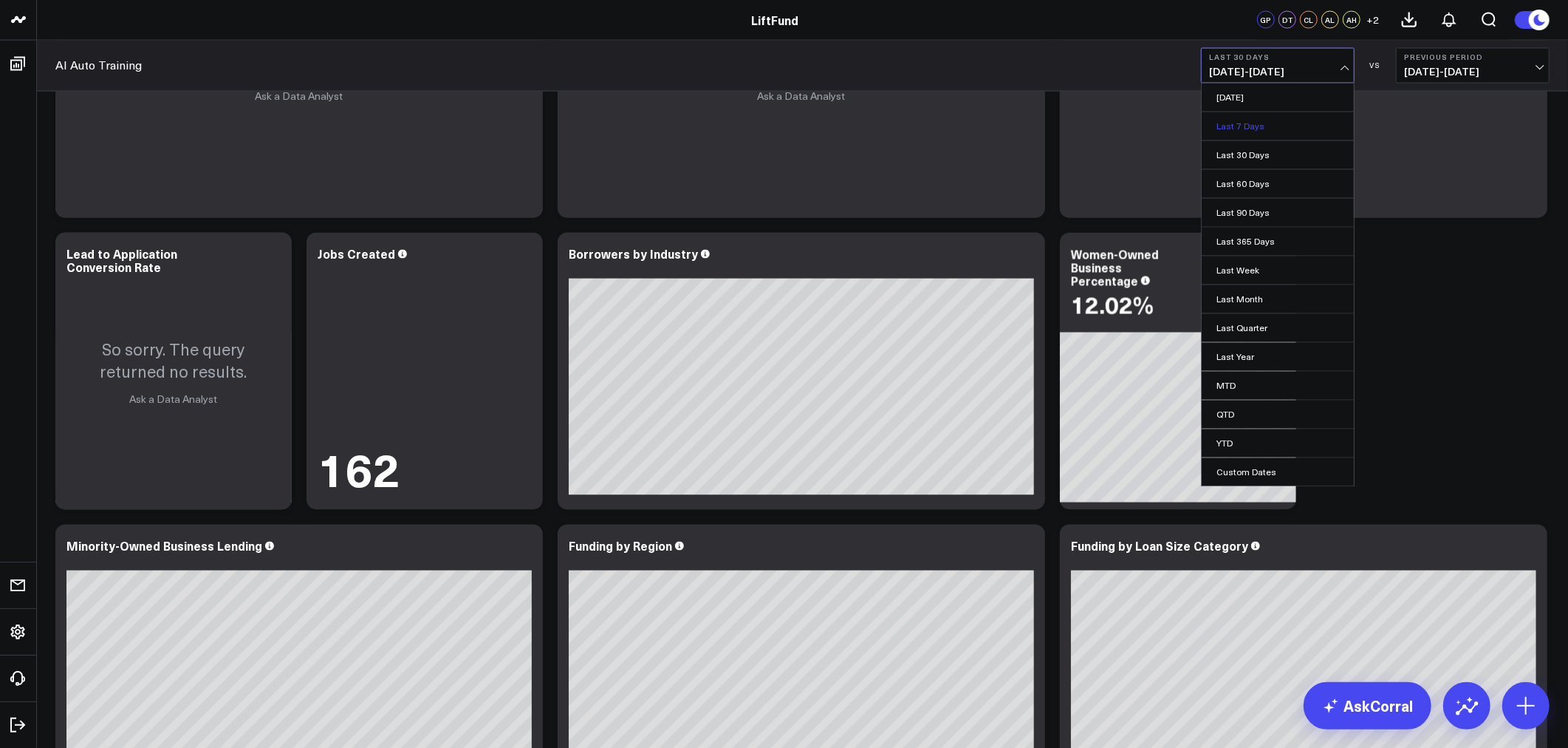
click at [1251, 128] on link "Last 7 Days" at bounding box center [1278, 126] width 153 height 28
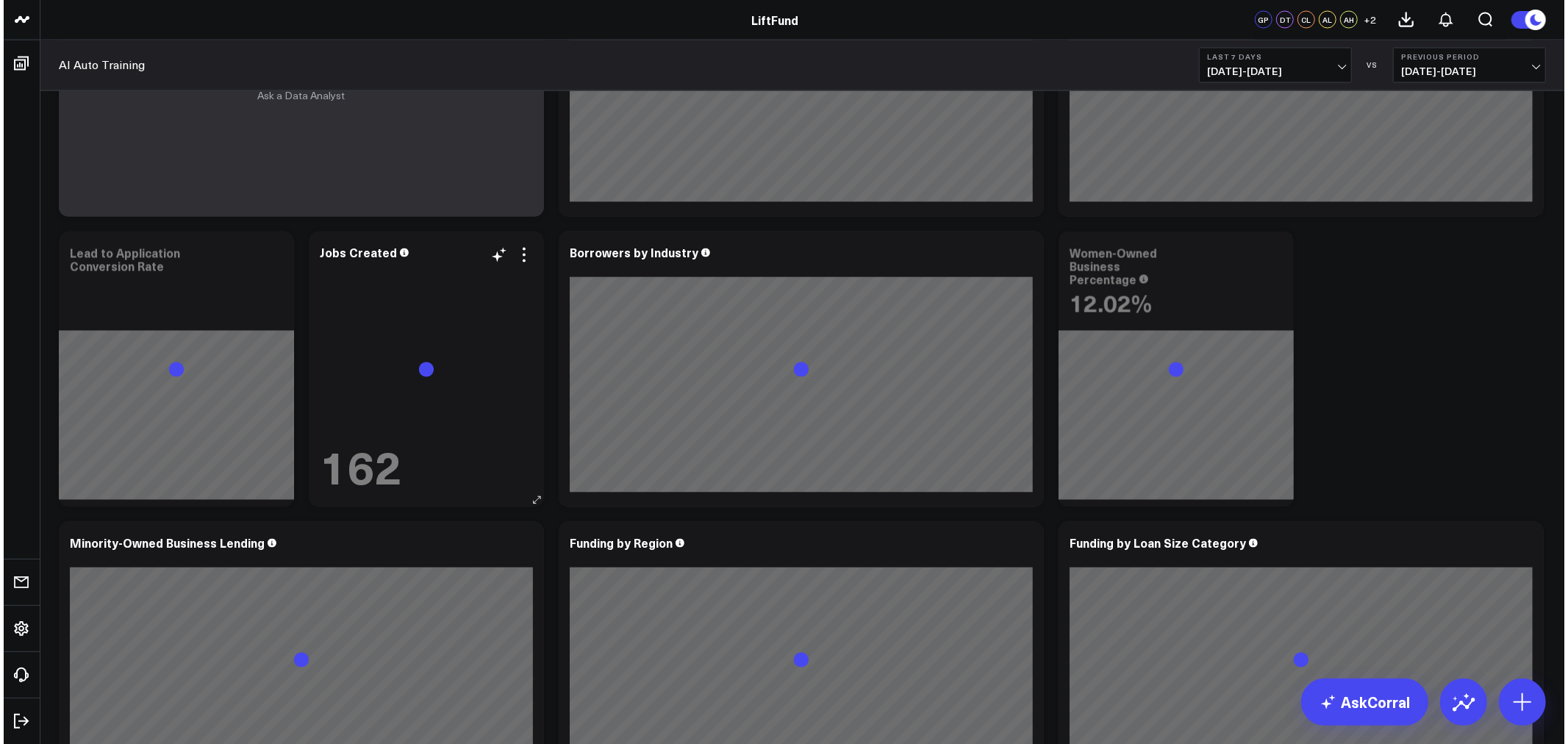
scroll to position [2300, 0]
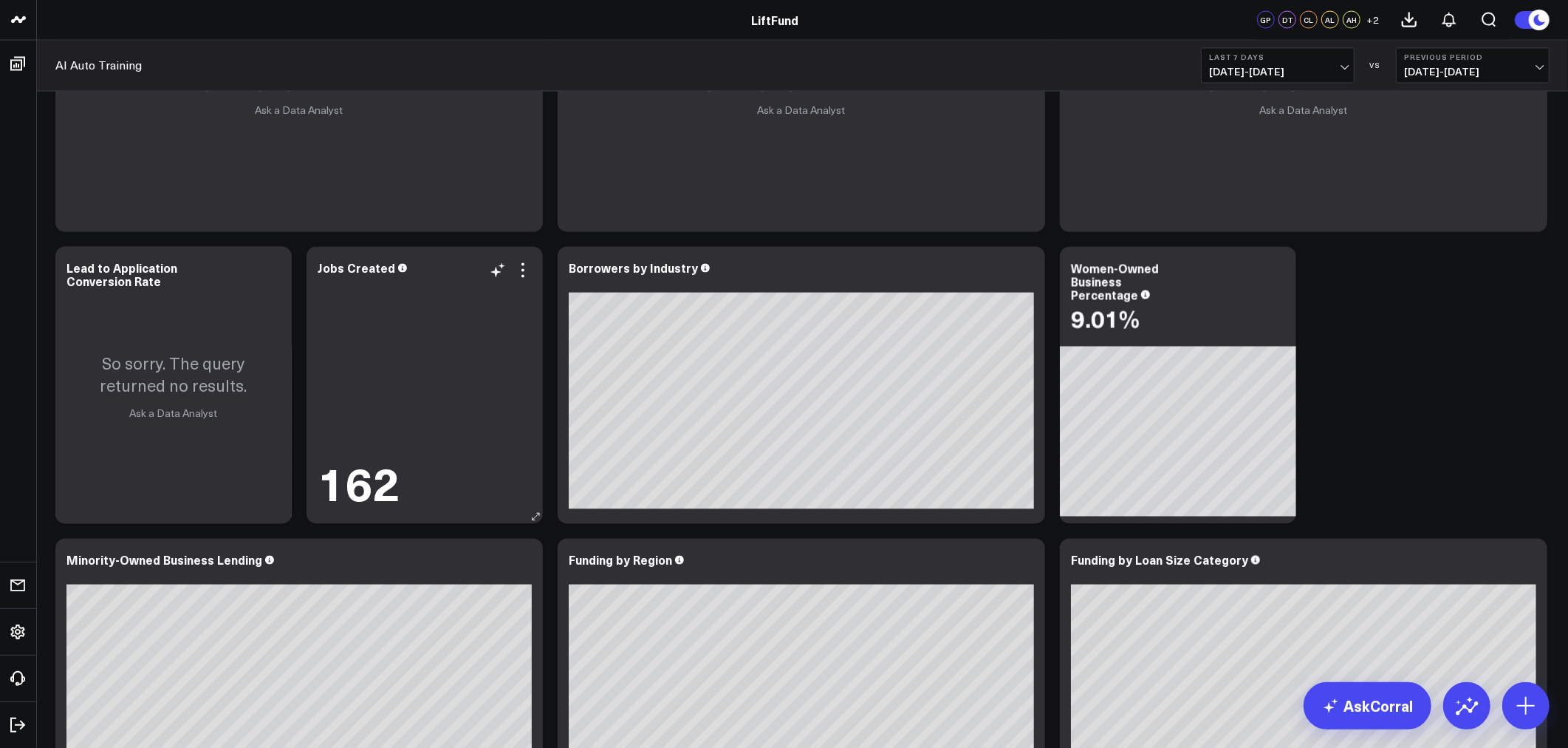
click at [458, 429] on div "162" at bounding box center [425, 393] width 215 height 231
click at [526, 278] on icon at bounding box center [523, 270] width 18 height 18
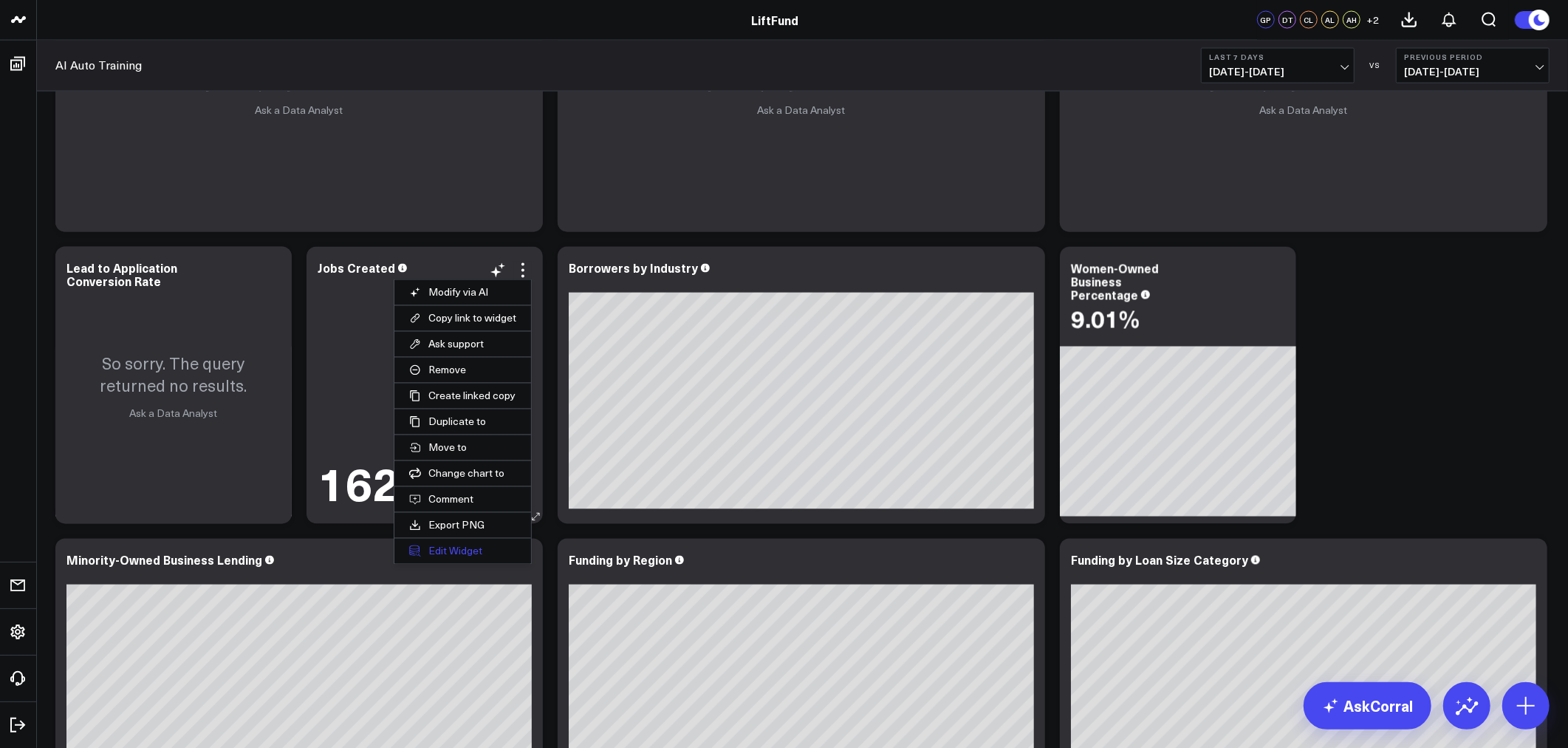
click at [462, 557] on button "Edit Widget" at bounding box center [463, 552] width 137 height 25
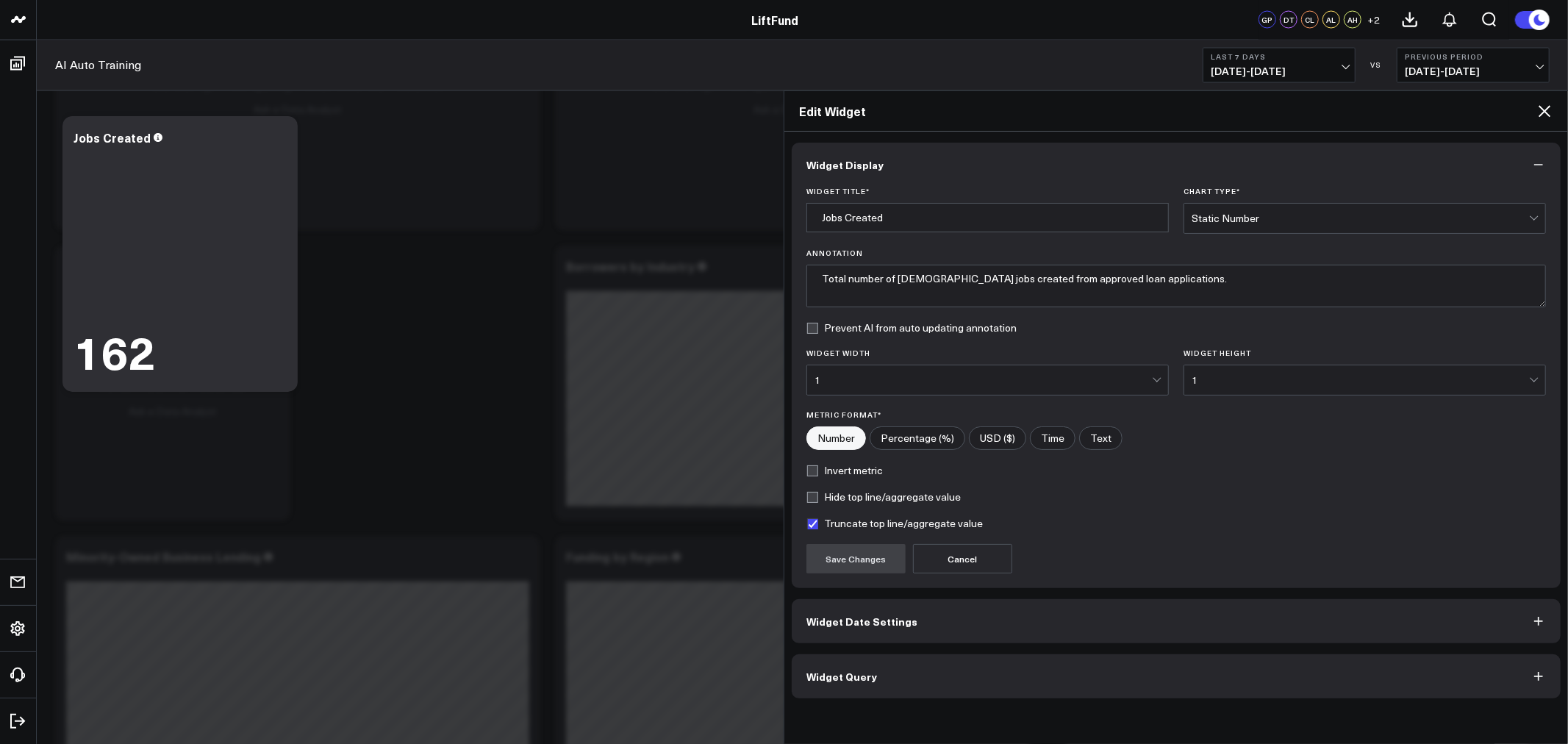
click at [867, 680] on span "Widget Query" at bounding box center [842, 676] width 71 height 12
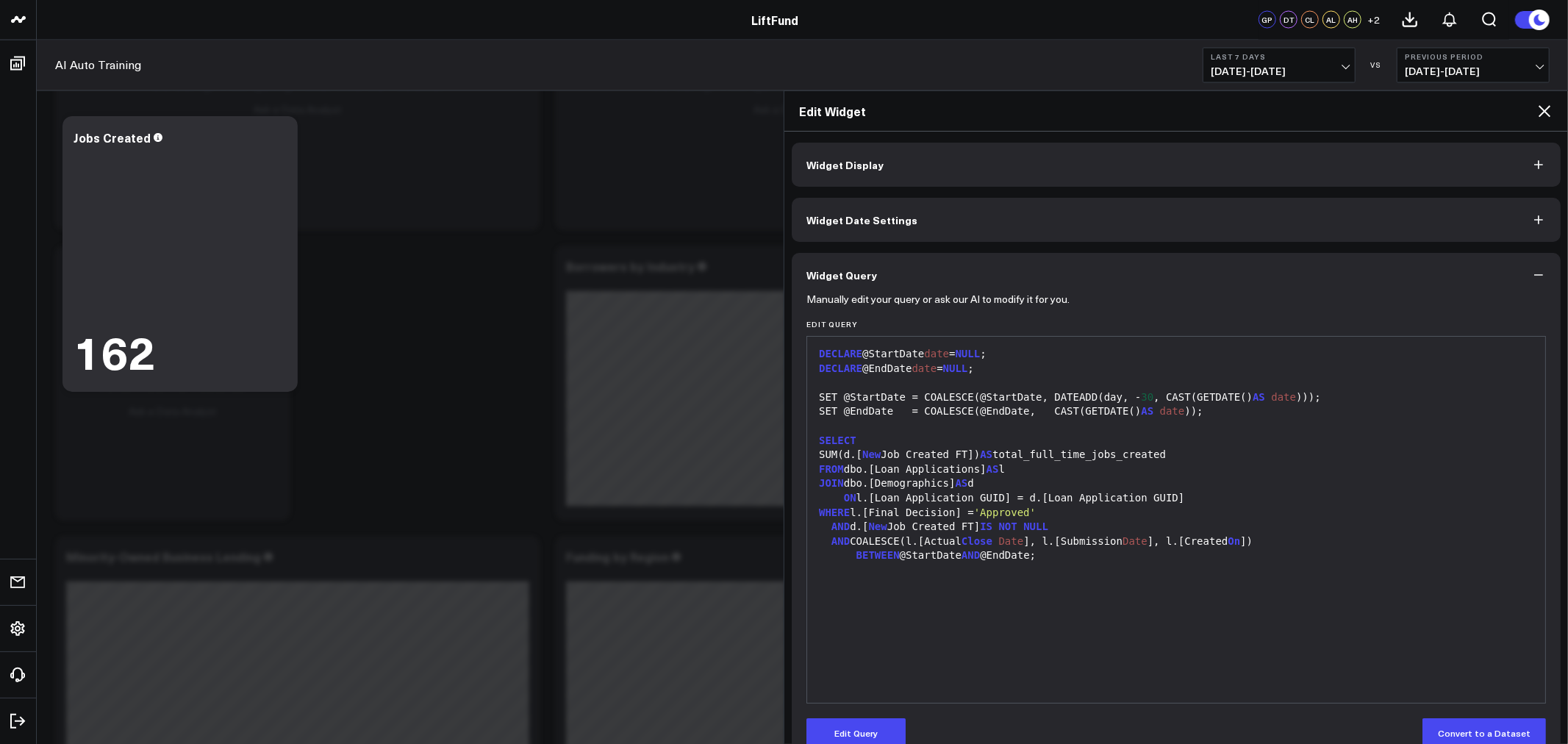
click at [1163, 481] on div "JOIN dbo.[Demographics] AS d" at bounding box center [1176, 484] width 723 height 15
click at [840, 732] on button "Edit Query" at bounding box center [856, 732] width 99 height 29
click at [1321, 498] on div "ON l.[Loan Application GUID] = d. [ Loan Application GUID ]" at bounding box center [1176, 499] width 723 height 15
click at [1355, 540] on div "AND COALESCE(l.[Actual Close Date ], l.[Submission Date ], l.[Created On ])" at bounding box center [1176, 542] width 723 height 15
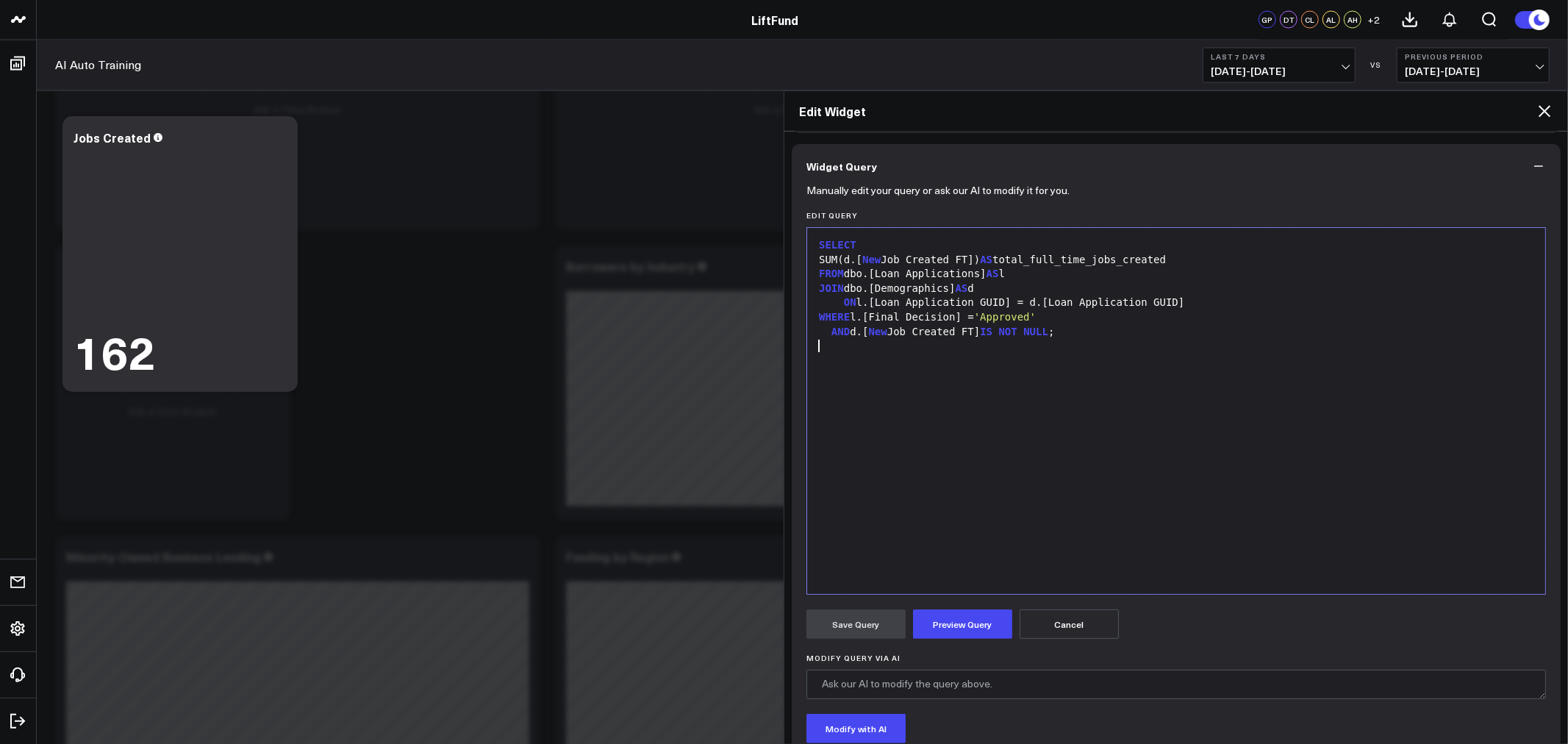
scroll to position [136, 0]
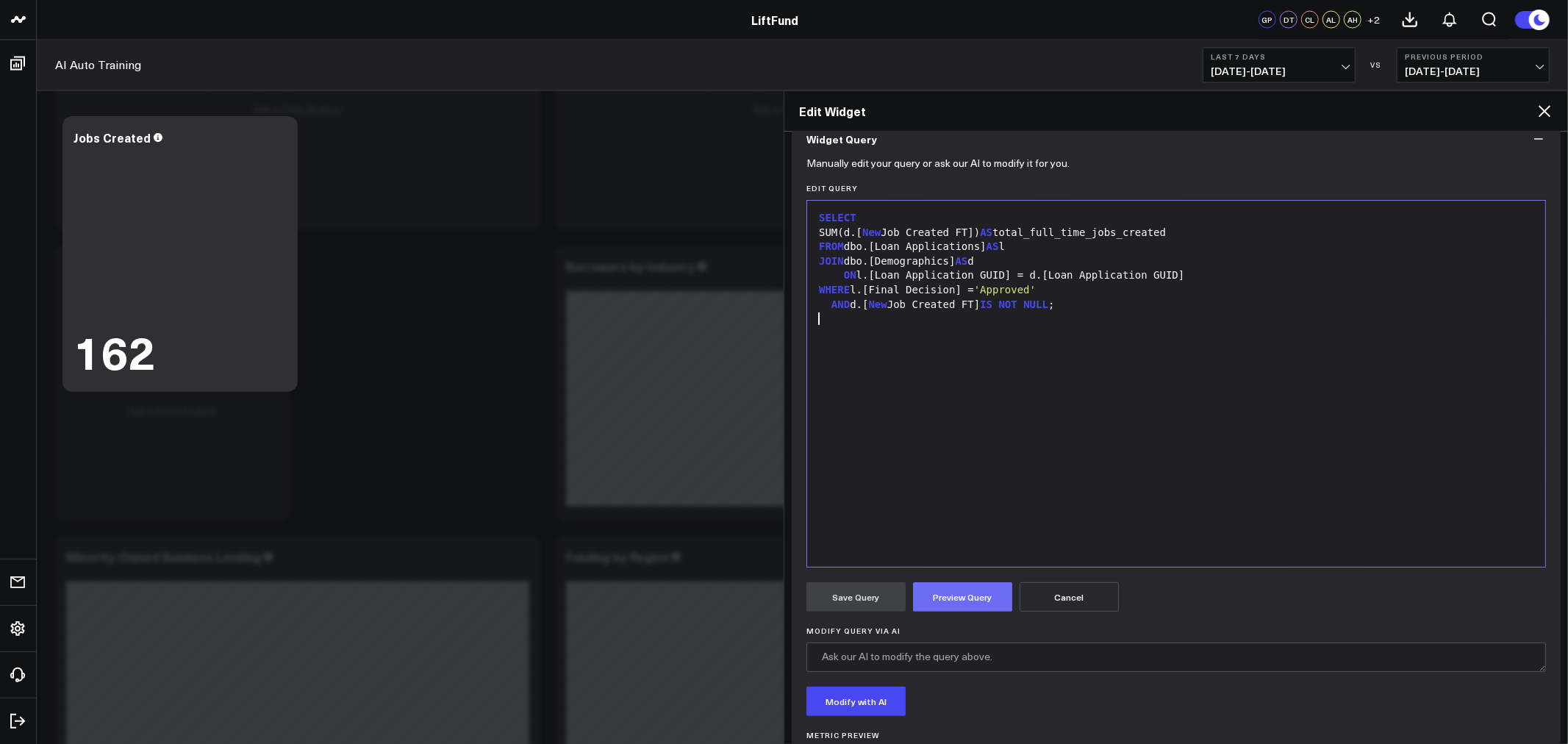
click at [980, 594] on button "Preview Query" at bounding box center [962, 596] width 99 height 29
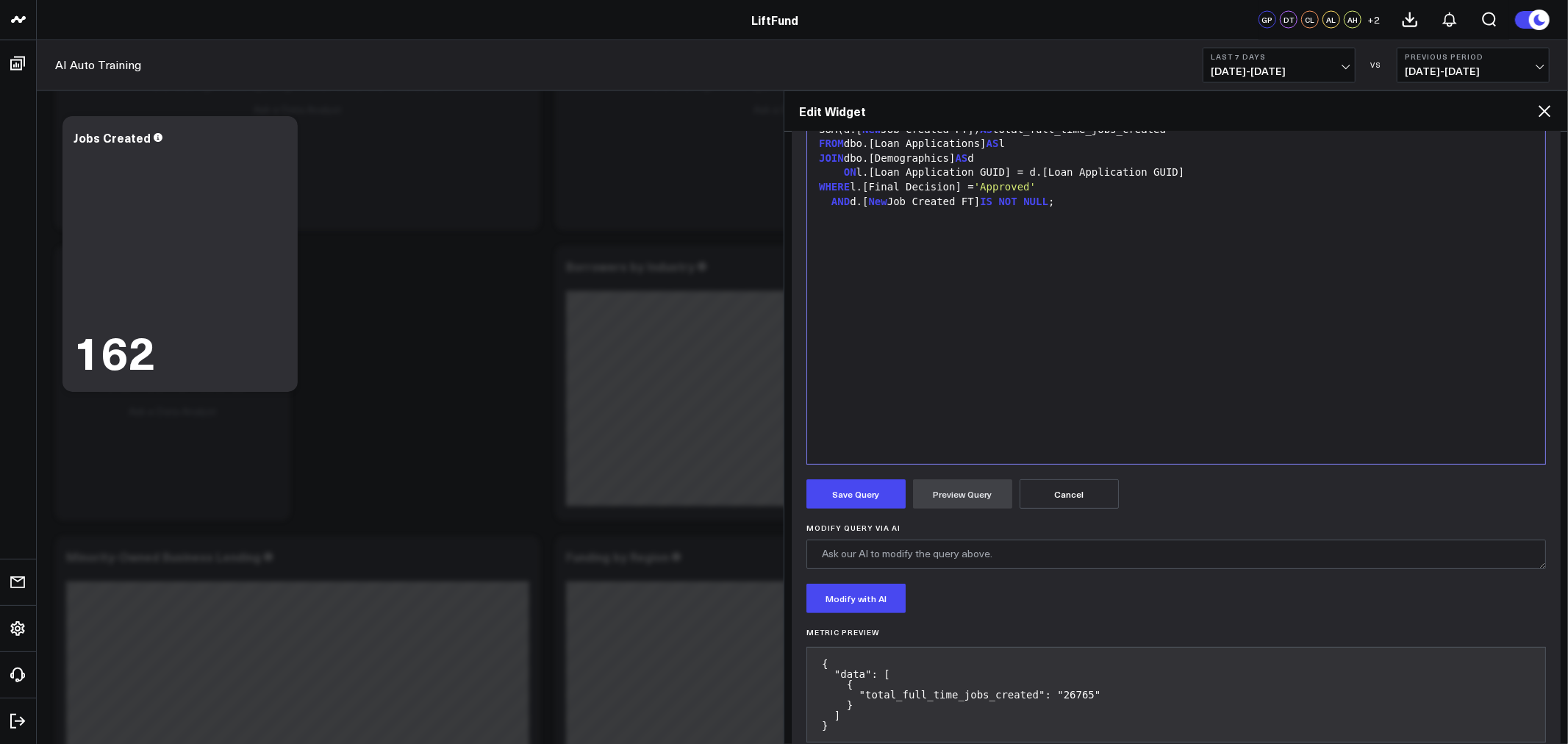
scroll to position [274, 0]
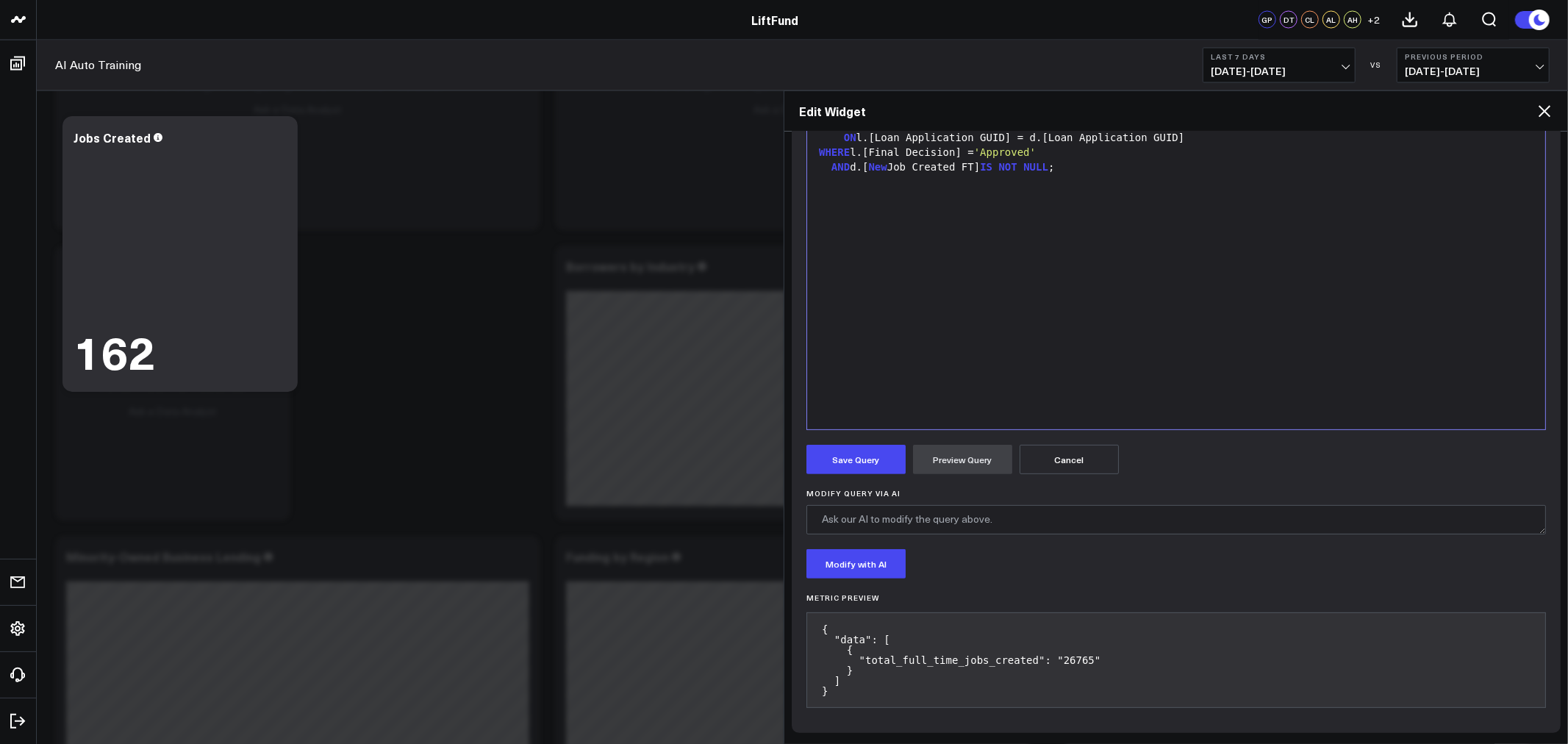
click at [1287, 356] on div "SELECT SUM(d.[ New Job Created FT]) AS total_full_time_jobs_created FROM dbo.[L…" at bounding box center [1176, 246] width 723 height 351
click at [1275, 238] on div "SELECT SUM(d.[ New Job Created FT]) AS total_full_time_jobs_created FROM dbo.[L…" at bounding box center [1176, 246] width 723 height 351
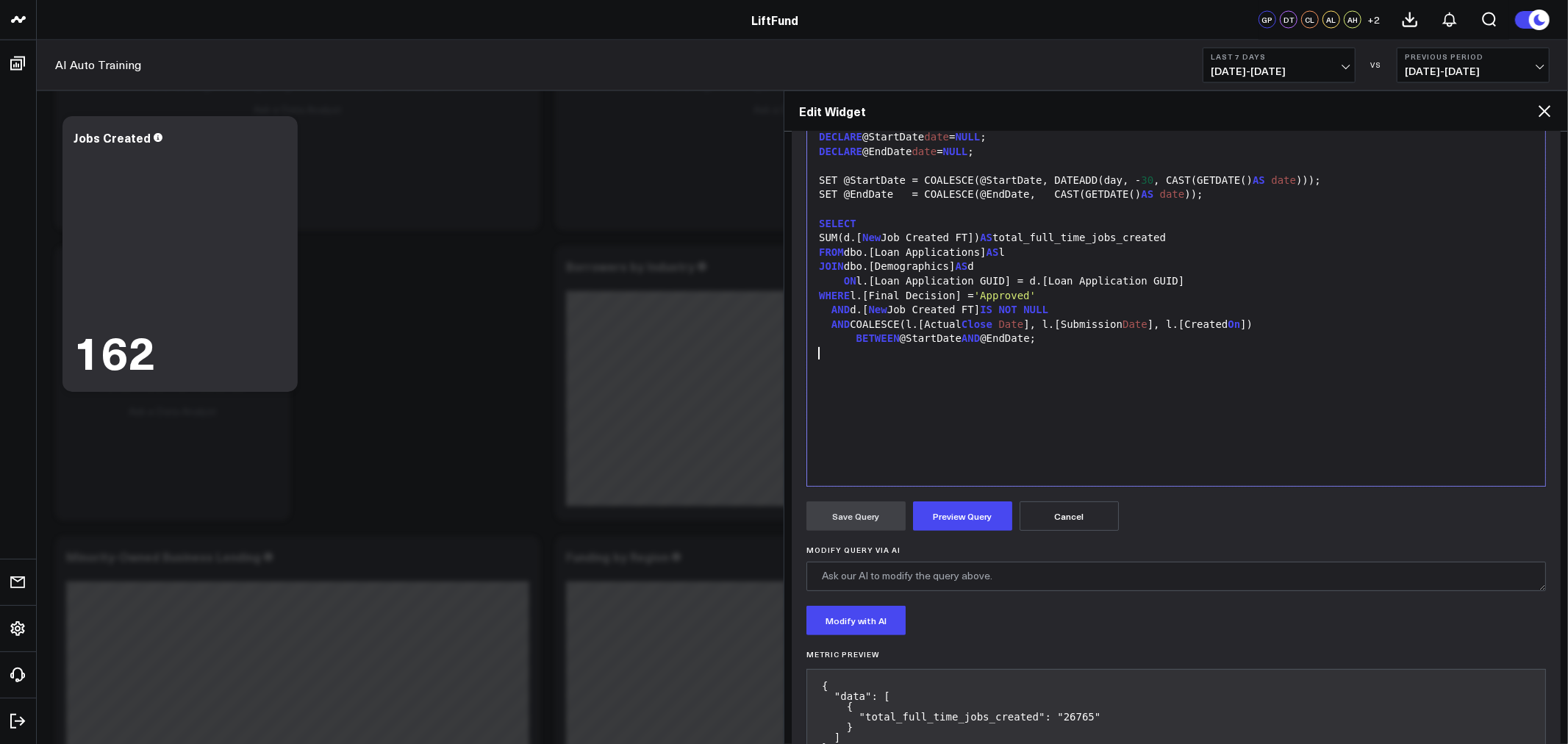
scroll to position [137, 0]
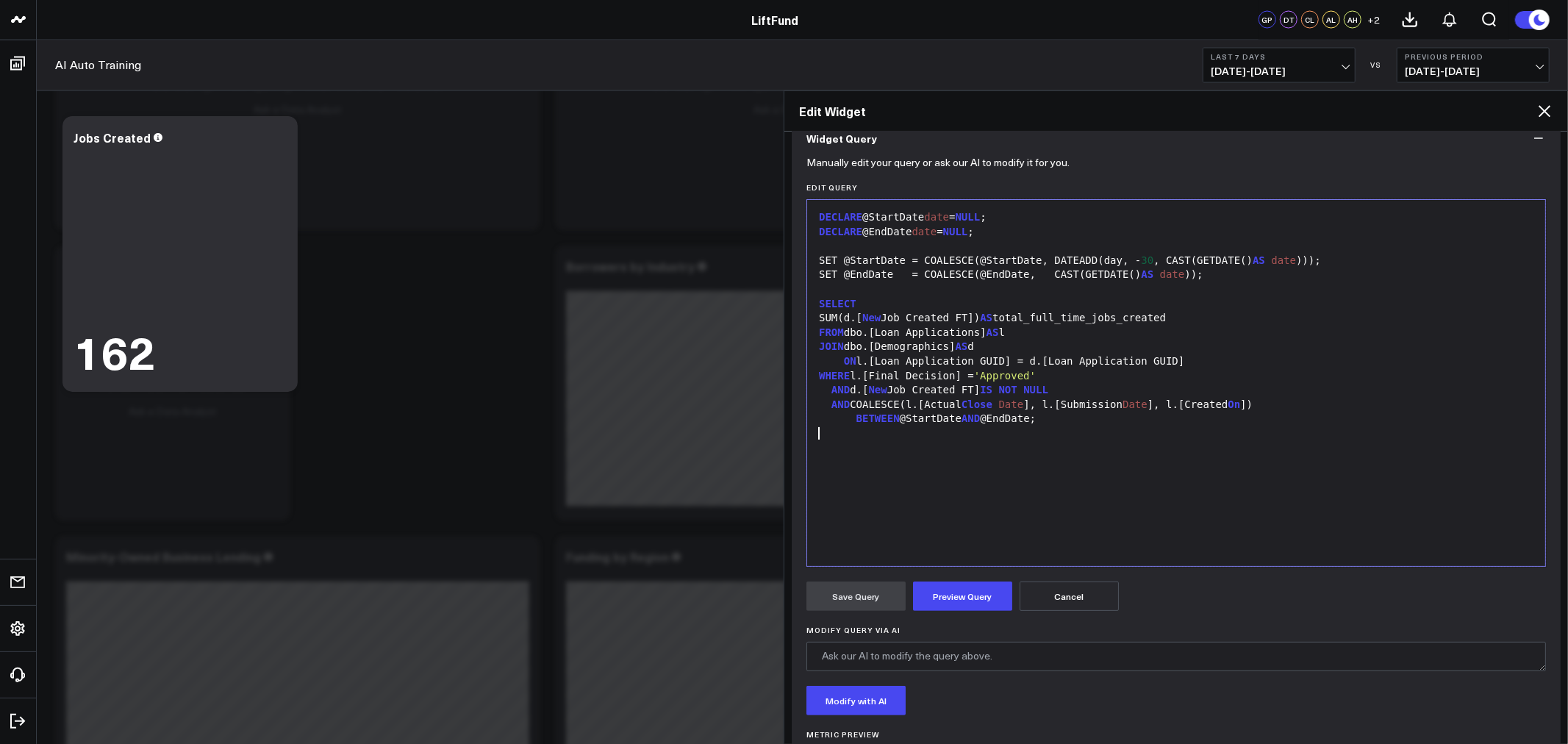
click at [1141, 259] on span "30" at bounding box center [1147, 260] width 13 height 12
click at [966, 611] on form "Manually edit your query or ask our AI to modify it for you. Edit Query 99 1 2 …" at bounding box center [1176, 507] width 740 height 695
click at [964, 596] on button "Preview Query" at bounding box center [962, 596] width 99 height 29
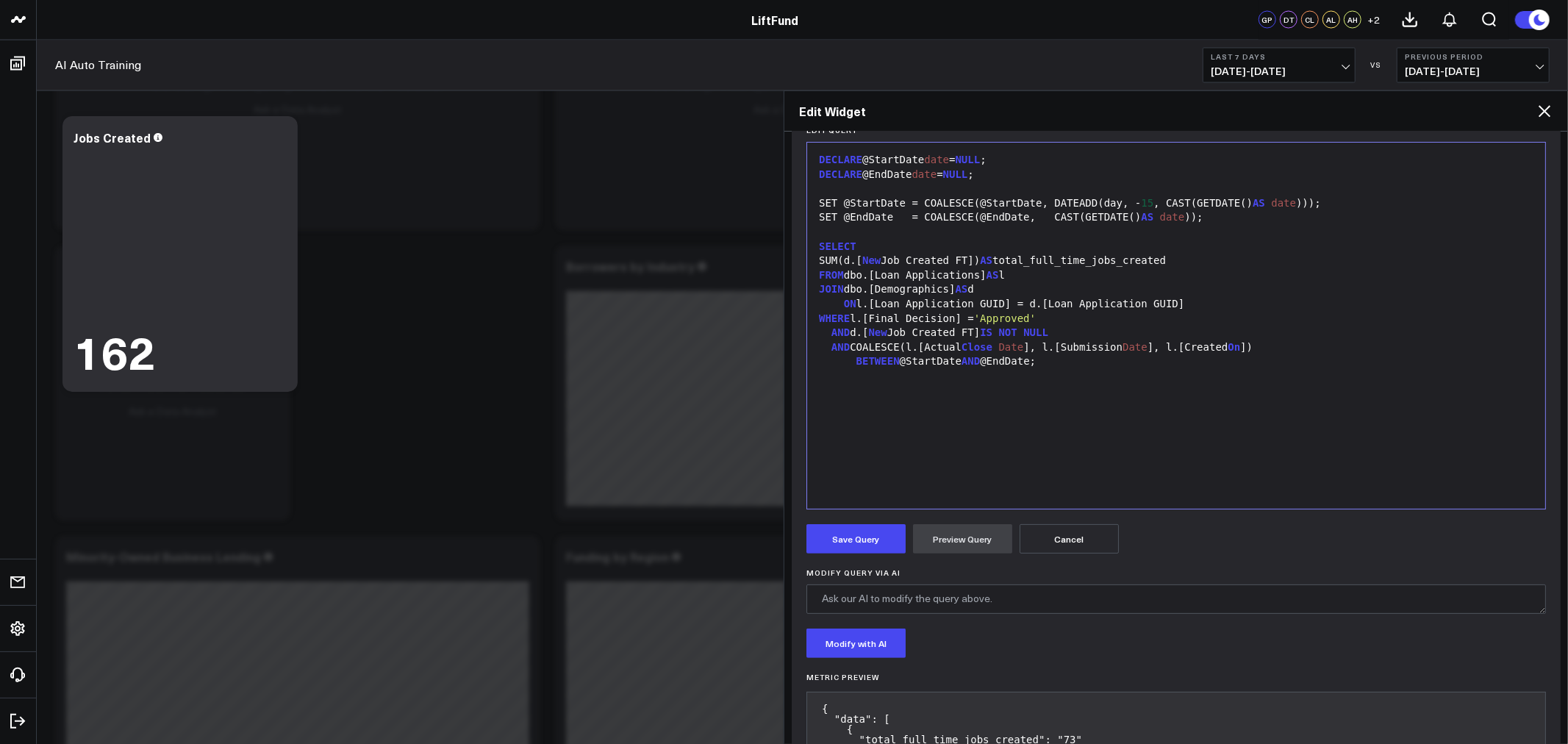
scroll to position [274, 0]
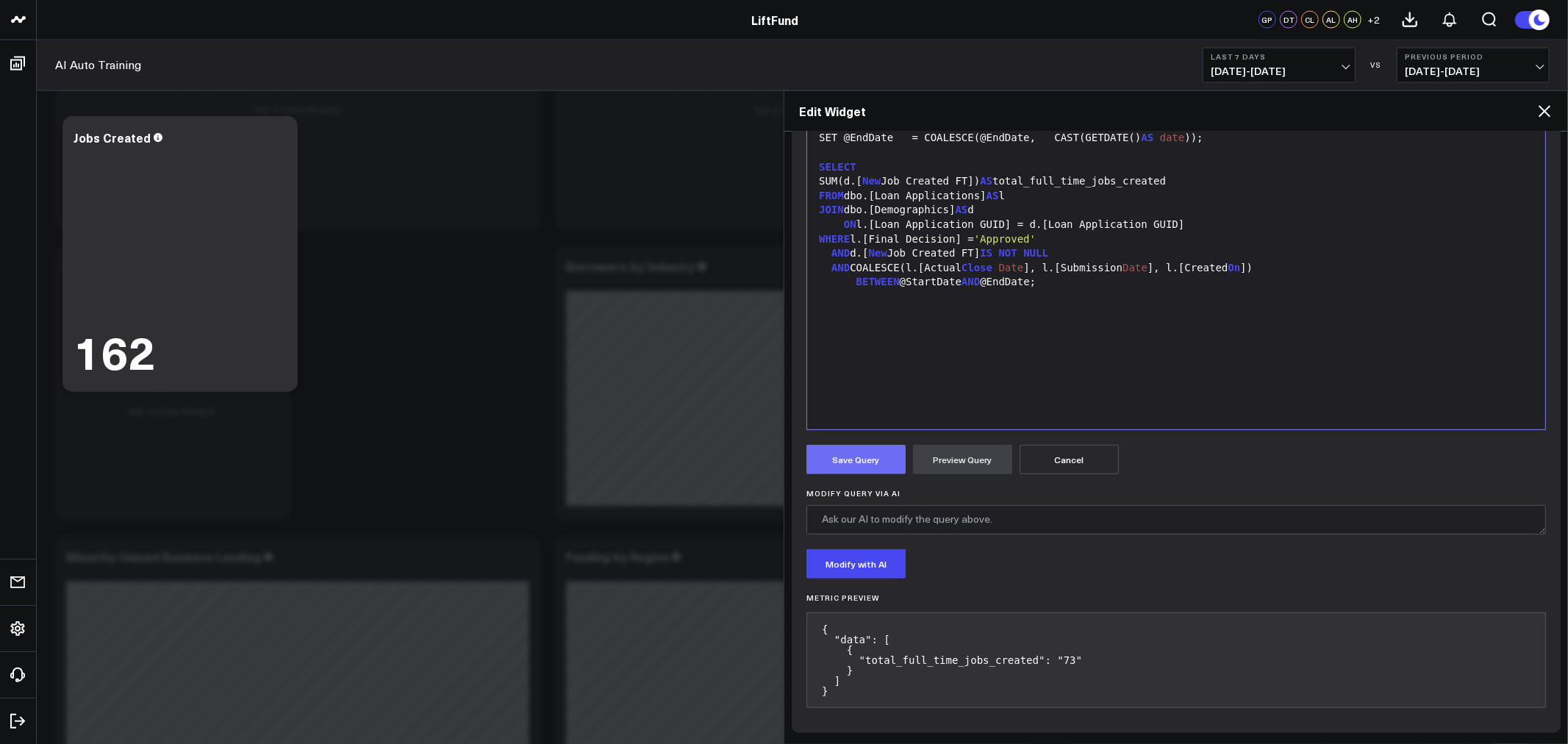
click at [858, 462] on button "Save Query" at bounding box center [856, 459] width 99 height 29
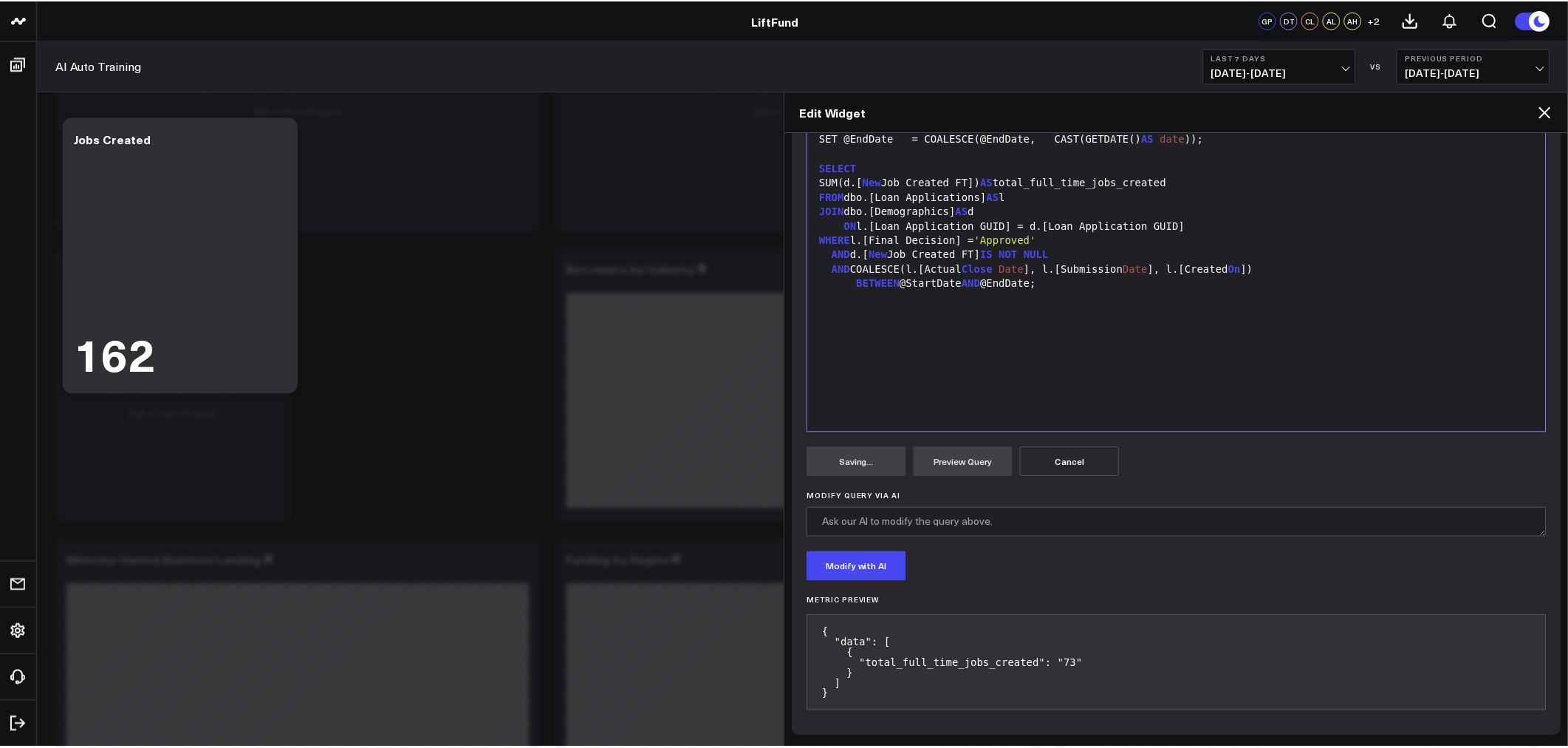
scroll to position [29, 0]
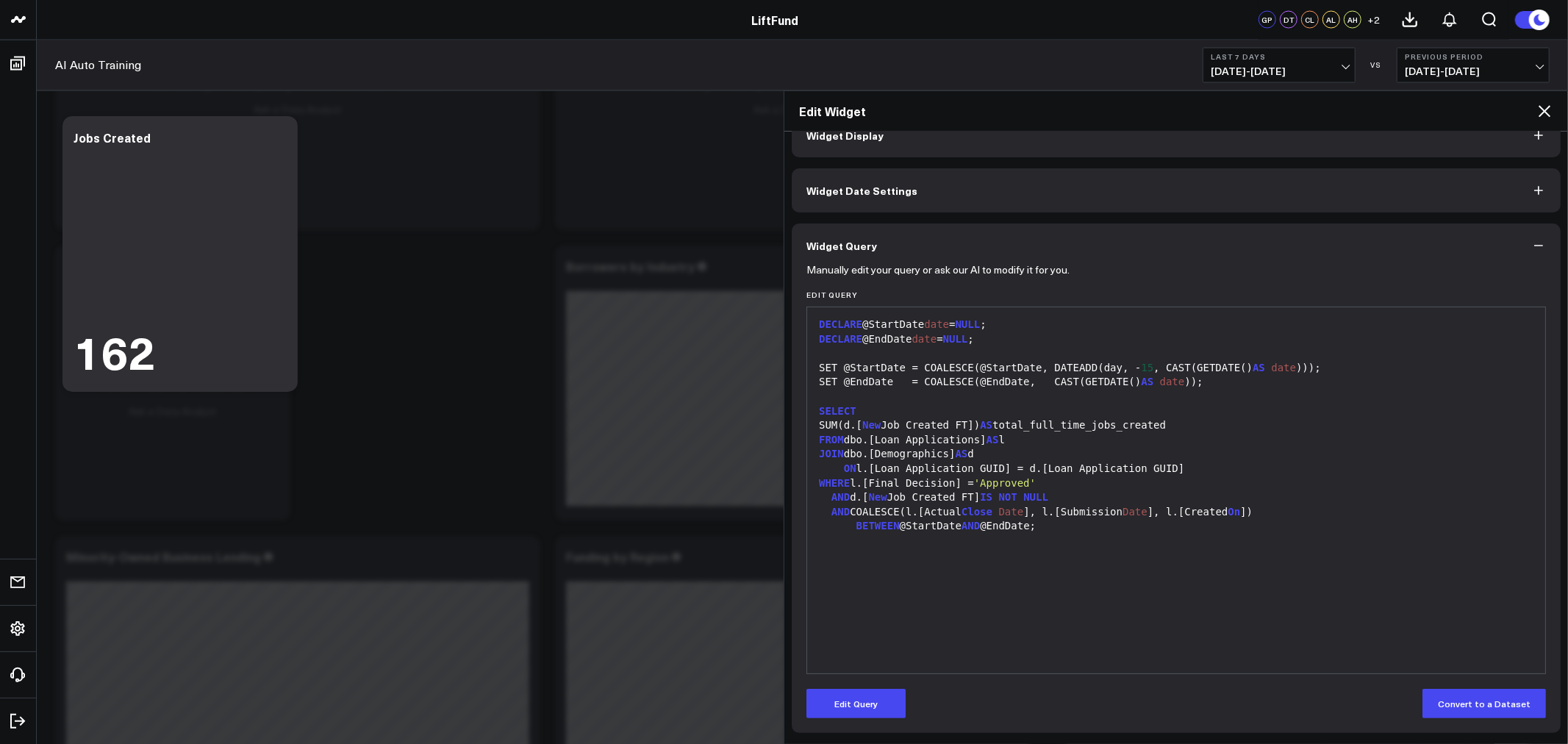
click at [1546, 108] on icon at bounding box center [1544, 111] width 18 height 18
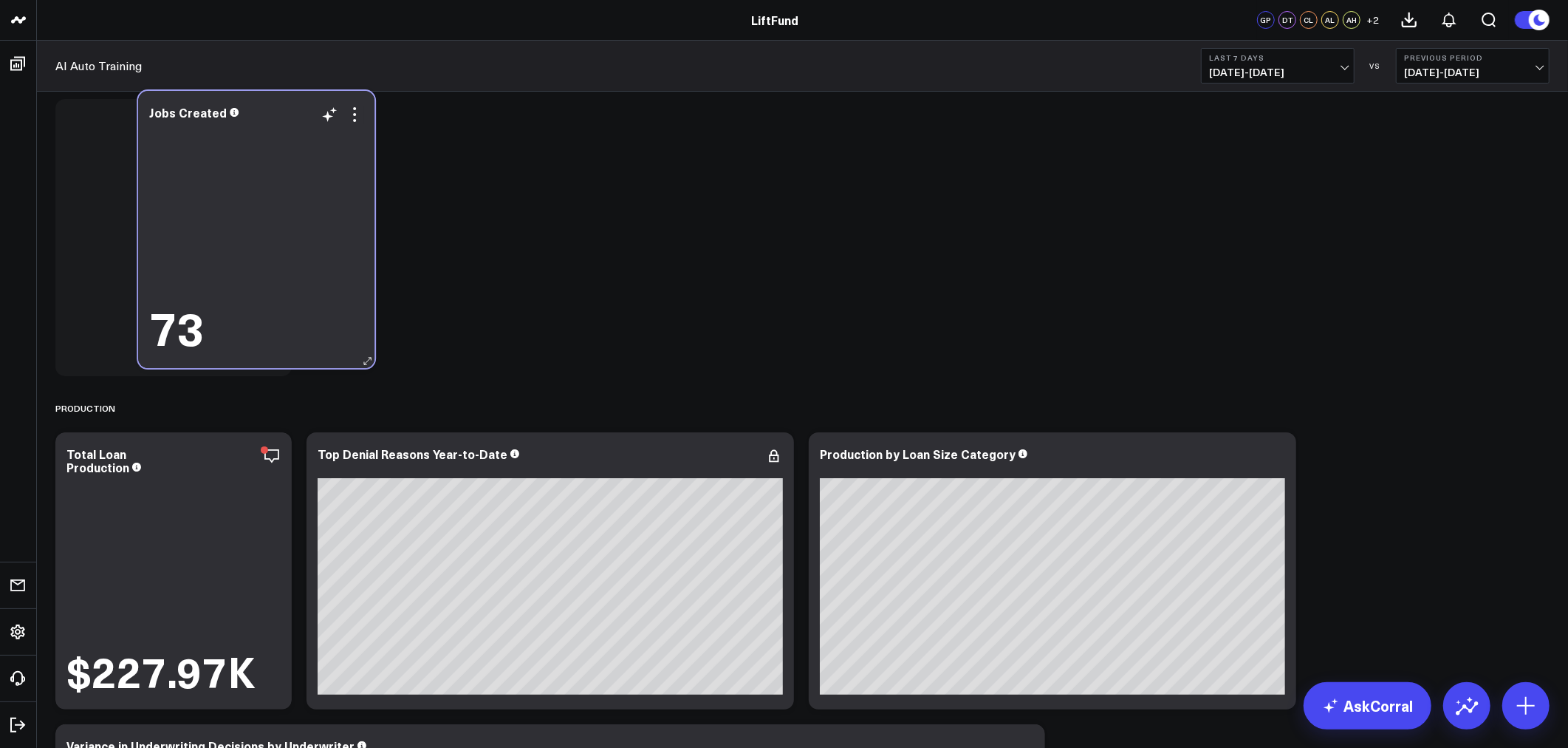
drag, startPoint x: 439, startPoint y: 521, endPoint x: 271, endPoint y: 229, distance: 336.9
click at [271, 229] on div "73" at bounding box center [256, 237] width 215 height 231
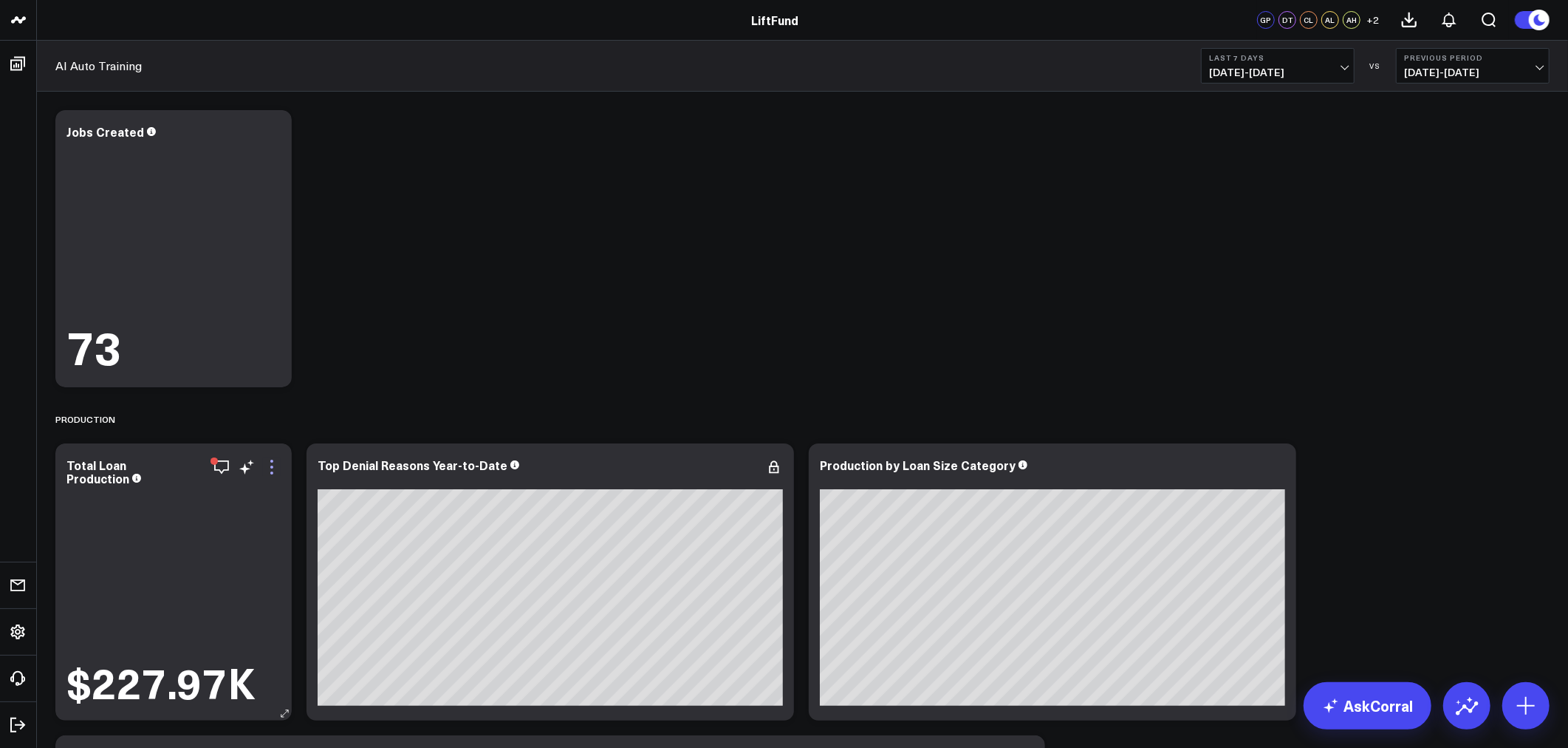
click at [274, 465] on icon at bounding box center [272, 467] width 18 height 18
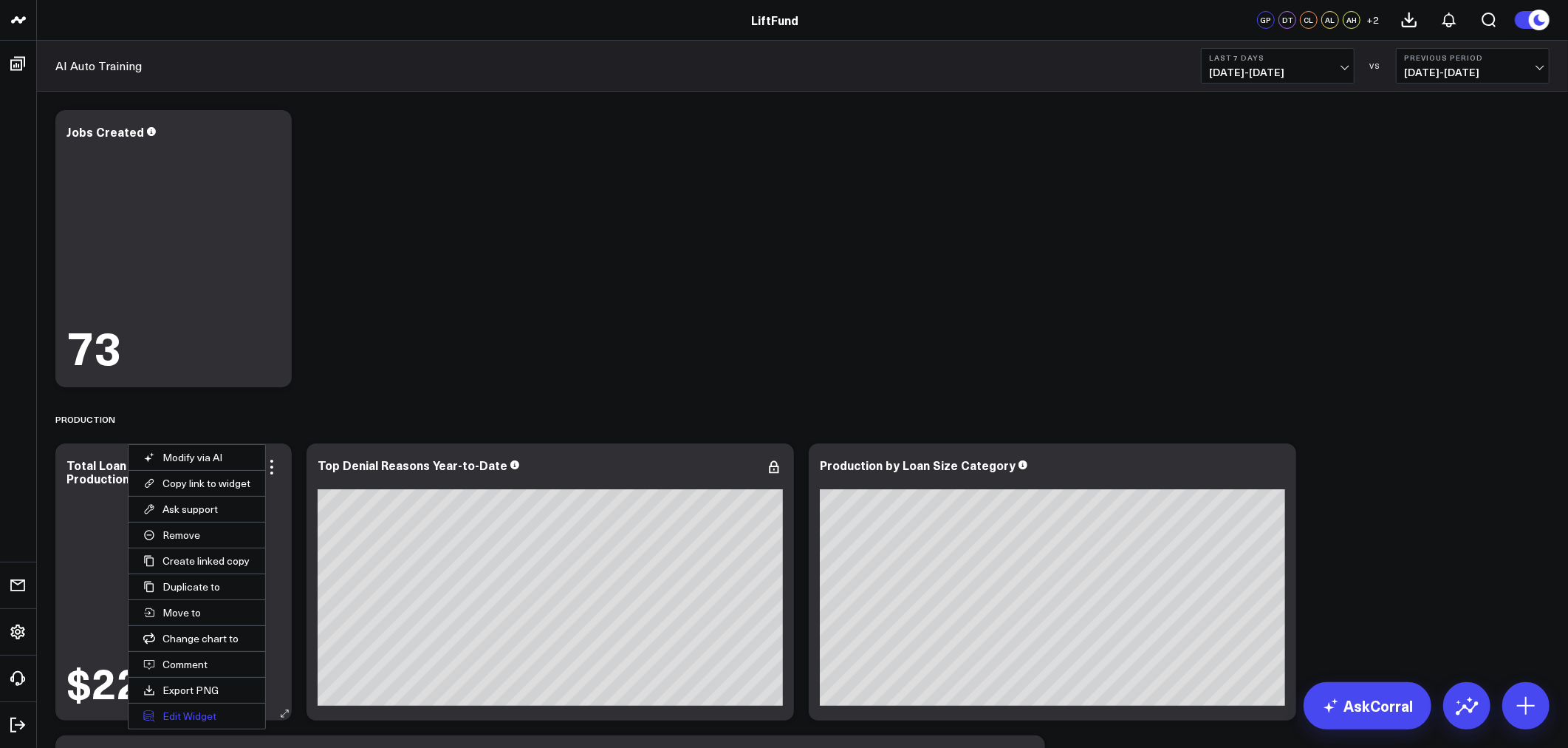
click at [188, 711] on button "Edit Widget" at bounding box center [196, 716] width 137 height 25
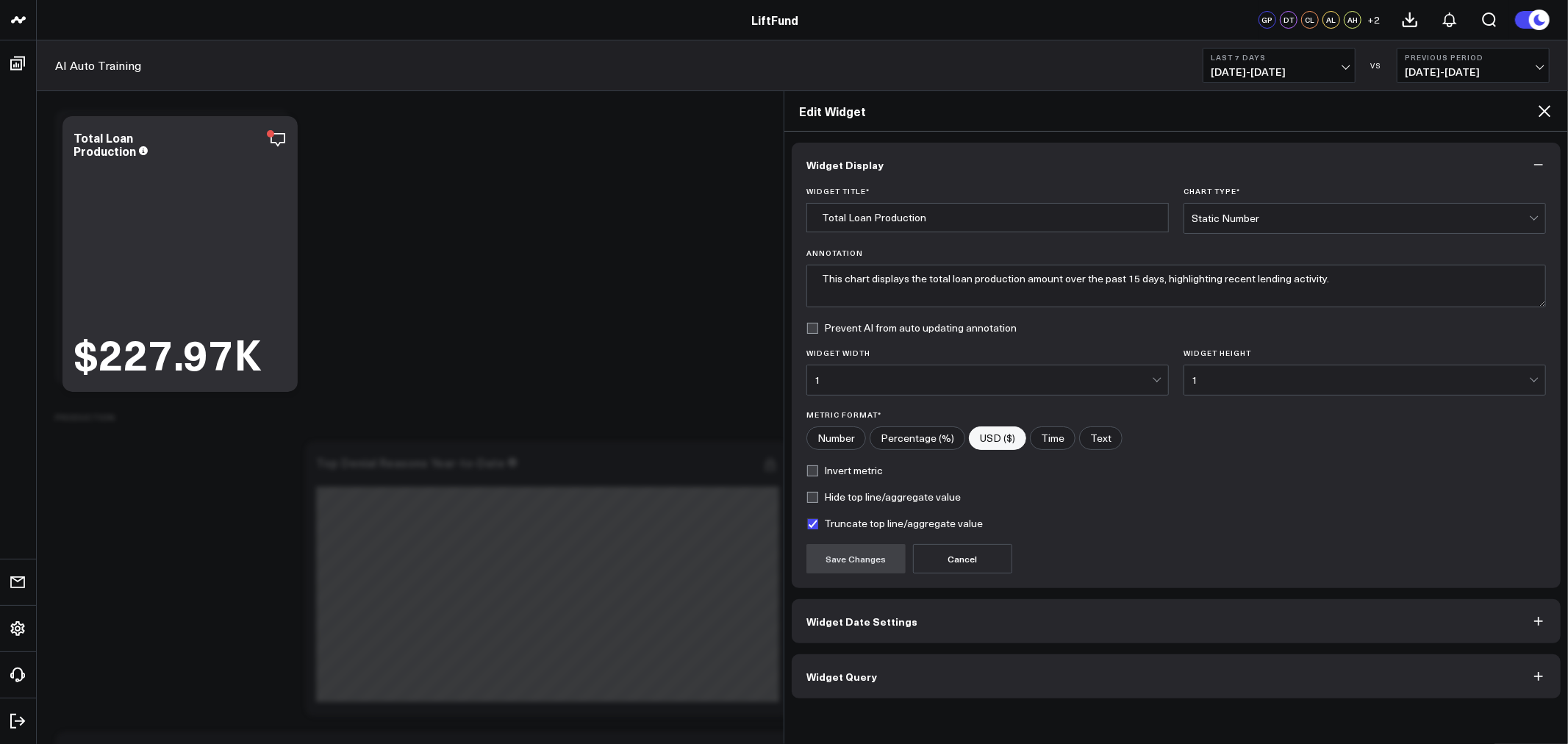
click at [859, 673] on span "Widget Query" at bounding box center [842, 676] width 71 height 12
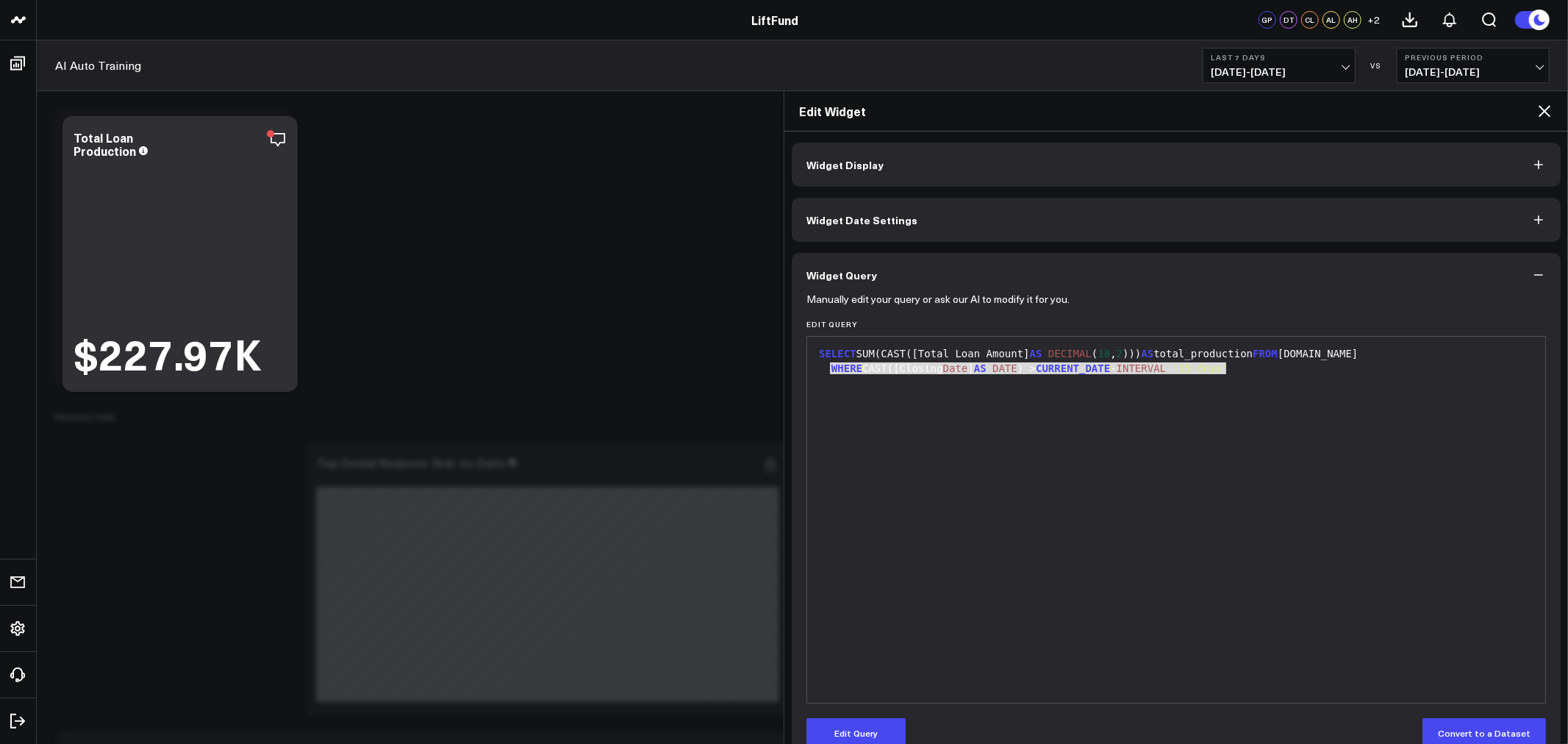
drag, startPoint x: 1243, startPoint y: 369, endPoint x: 832, endPoint y: 370, distance: 411.0
click at [832, 370] on div "WHERE CAST([Closing Date ] AS DATE ) > CURRENT_DATE - INTERVAL '15 days'" at bounding box center [1176, 369] width 723 height 15
copy div "WHERE CAST([Closing Date ] AS DATE ) > CURRENT_DATE - INTERVAL '15 days'"
click at [1399, 447] on div "SELECT SUM(CAST([Total Loan Amount] AS DECIMAL ( 18 , 2 ))) AS total_production…" at bounding box center [1176, 520] width 723 height 351
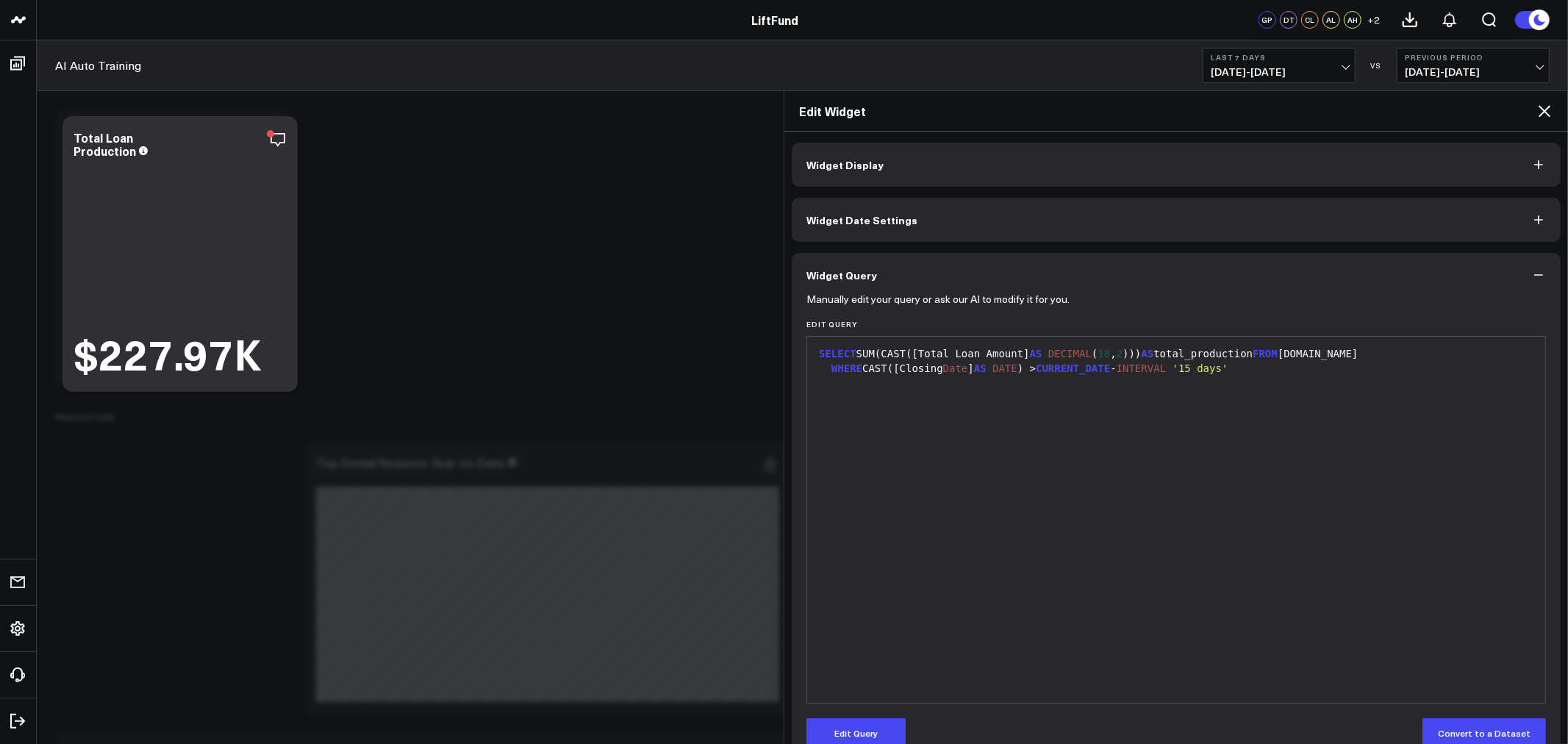
click at [1547, 113] on icon at bounding box center [1545, 111] width 12 height 12
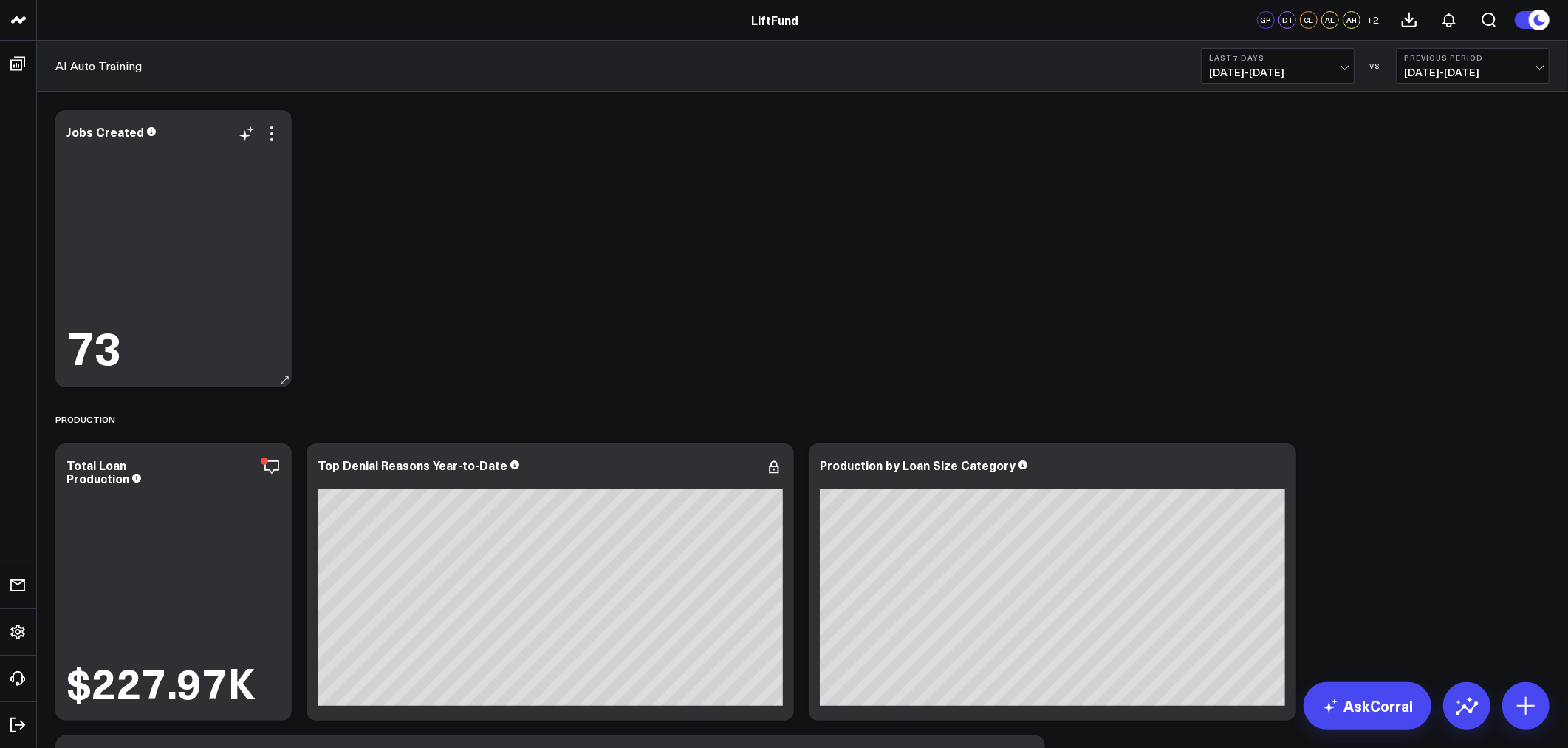
click at [194, 190] on div "73" at bounding box center [173, 257] width 215 height 231
click at [272, 134] on icon at bounding box center [272, 134] width 3 height 3
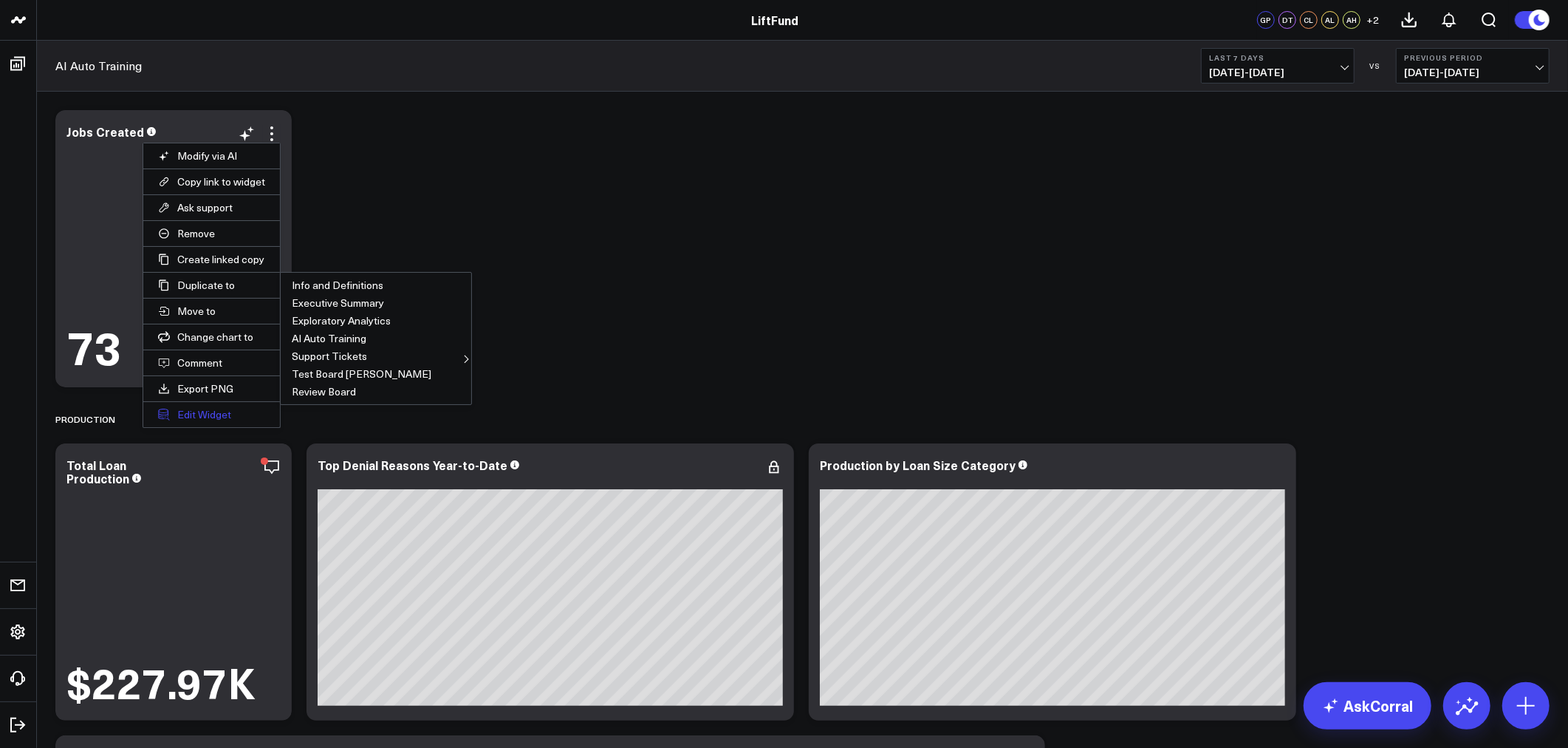
click at [216, 427] on button "Edit Widget" at bounding box center [211, 415] width 137 height 25
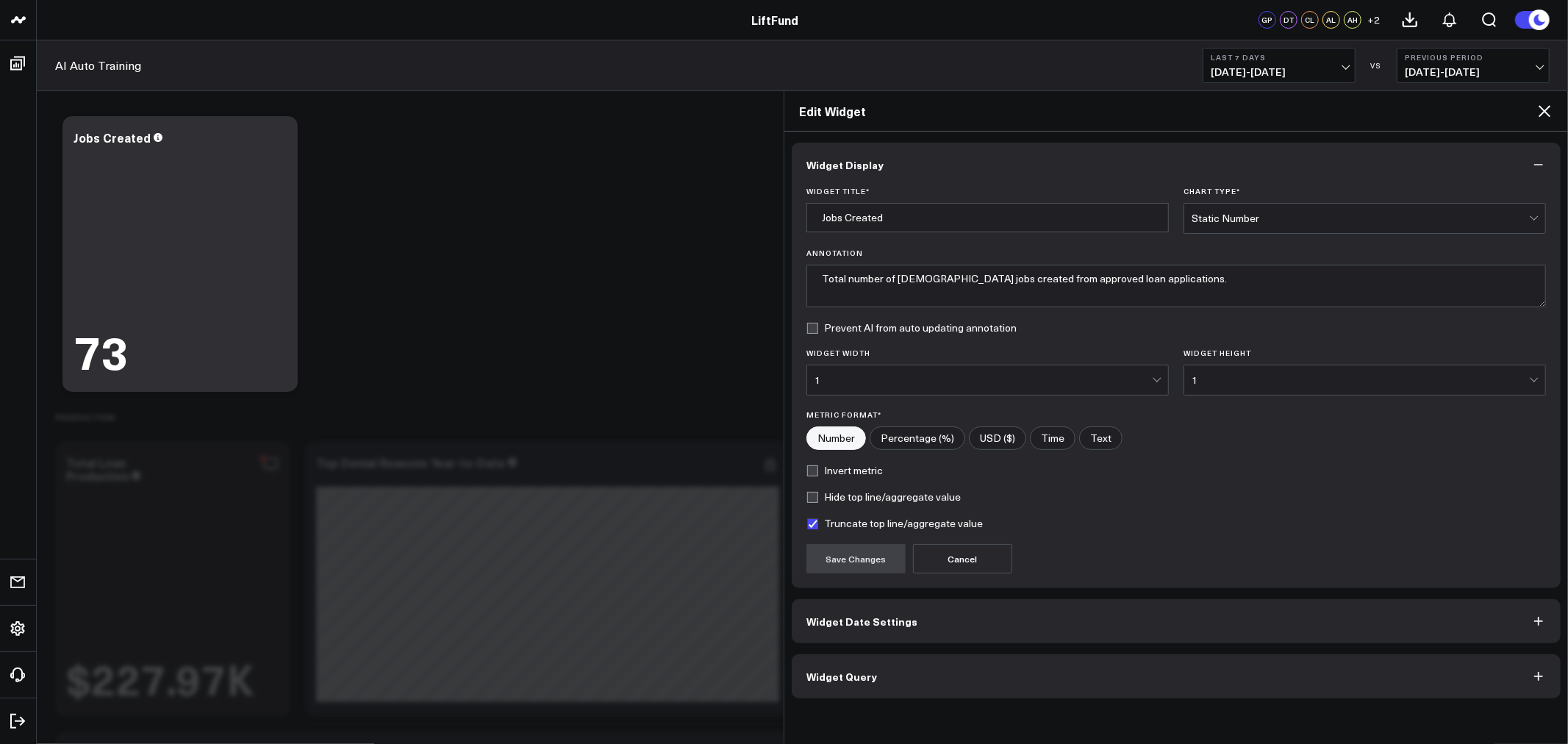
click at [1008, 673] on button "Widget Query" at bounding box center [1176, 676] width 769 height 44
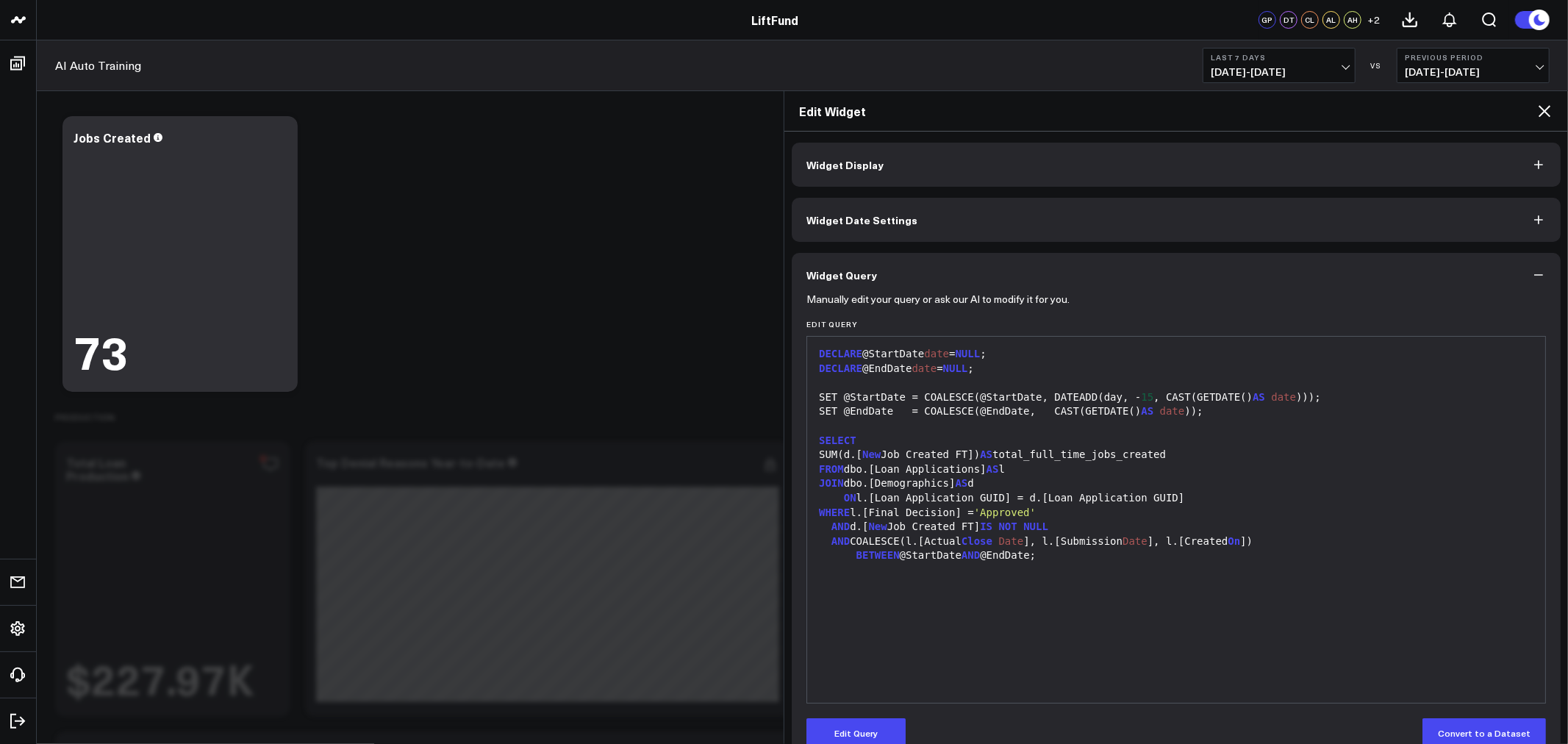
drag, startPoint x: 976, startPoint y: 616, endPoint x: 1023, endPoint y: 593, distance: 52.3
click at [976, 615] on div "DECLARE @StartDate date = NULL ; DECLARE @EndDate date = NULL ; SET @StartDate …" at bounding box center [1176, 520] width 723 height 351
click at [1064, 555] on div "BETWEEN @StartDate AND @EndDate;" at bounding box center [1176, 556] width 723 height 15
click at [877, 728] on button "Edit Query" at bounding box center [856, 732] width 99 height 29
click at [1103, 553] on div "BETWEEN @StartDate AND @EndDate;" at bounding box center [1176, 556] width 723 height 15
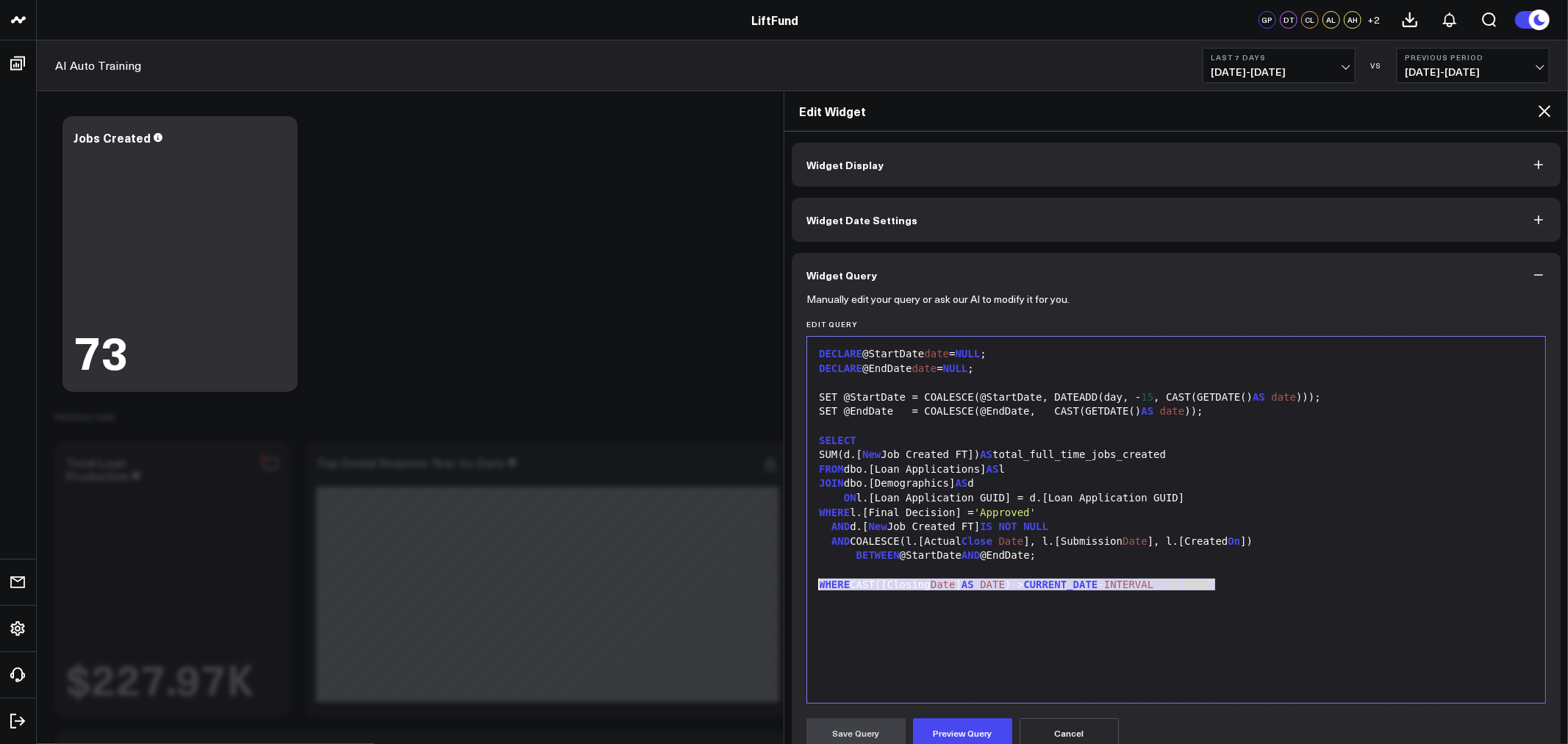
drag, startPoint x: 1247, startPoint y: 586, endPoint x: 797, endPoint y: 581, distance: 450.0
click at [797, 581] on div "Manually edit your query or ask our AI to modify it for you. Edit Query 99 1 2 …" at bounding box center [1176, 621] width 769 height 648
click at [1106, 728] on button "Cancel" at bounding box center [1069, 732] width 99 height 29
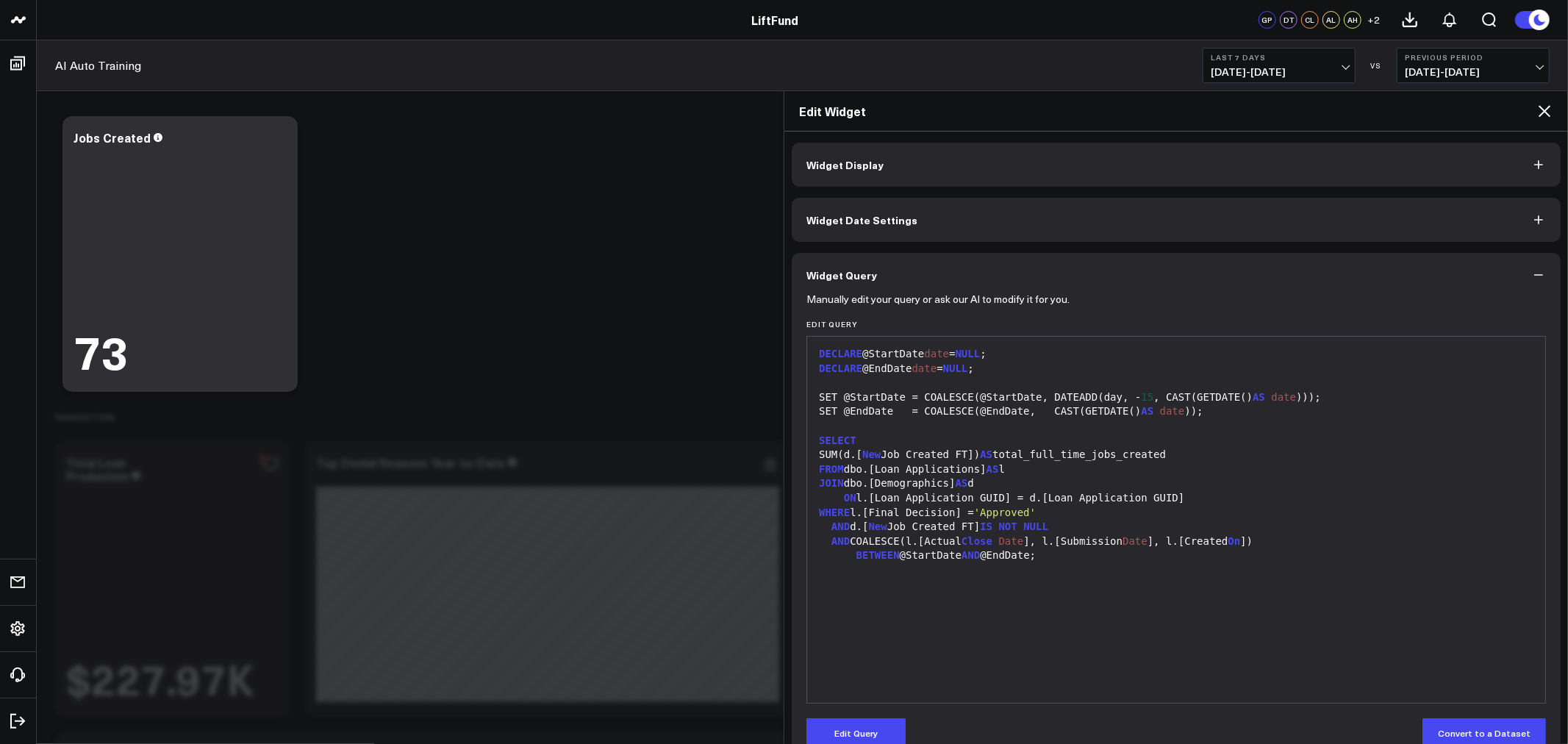
click at [1541, 115] on icon at bounding box center [1545, 111] width 12 height 12
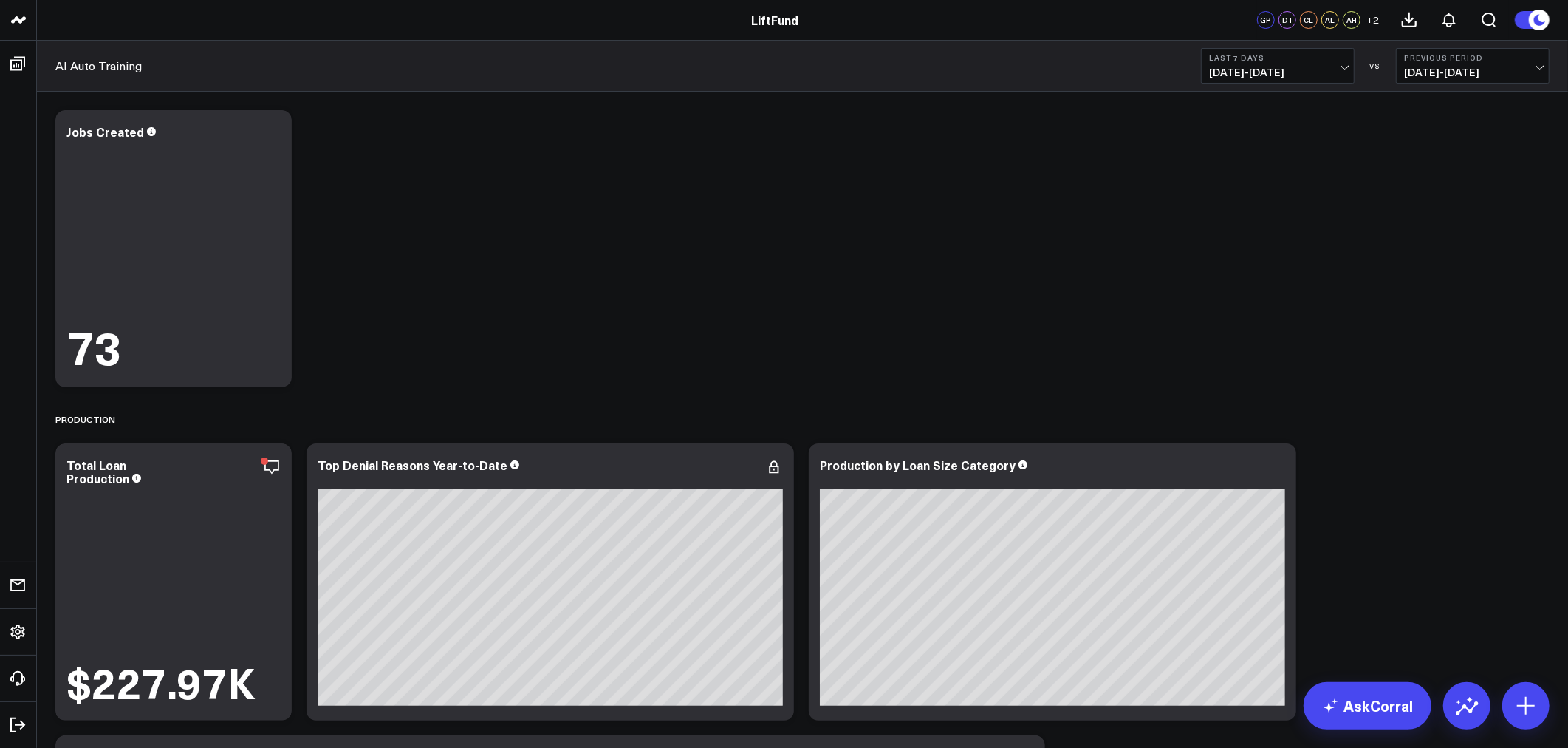
scroll to position [273, 0]
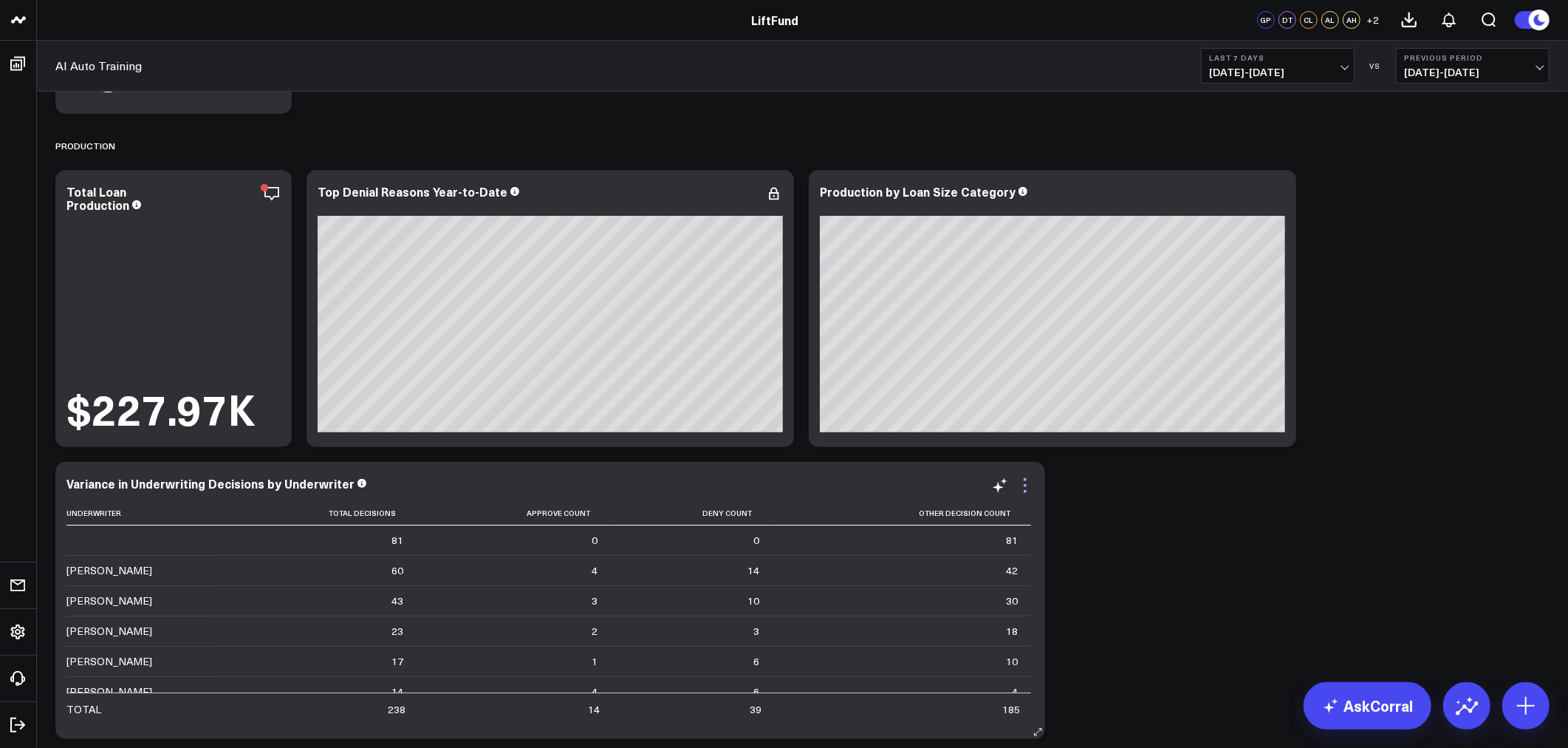
click at [1025, 483] on icon at bounding box center [1025, 486] width 18 height 18
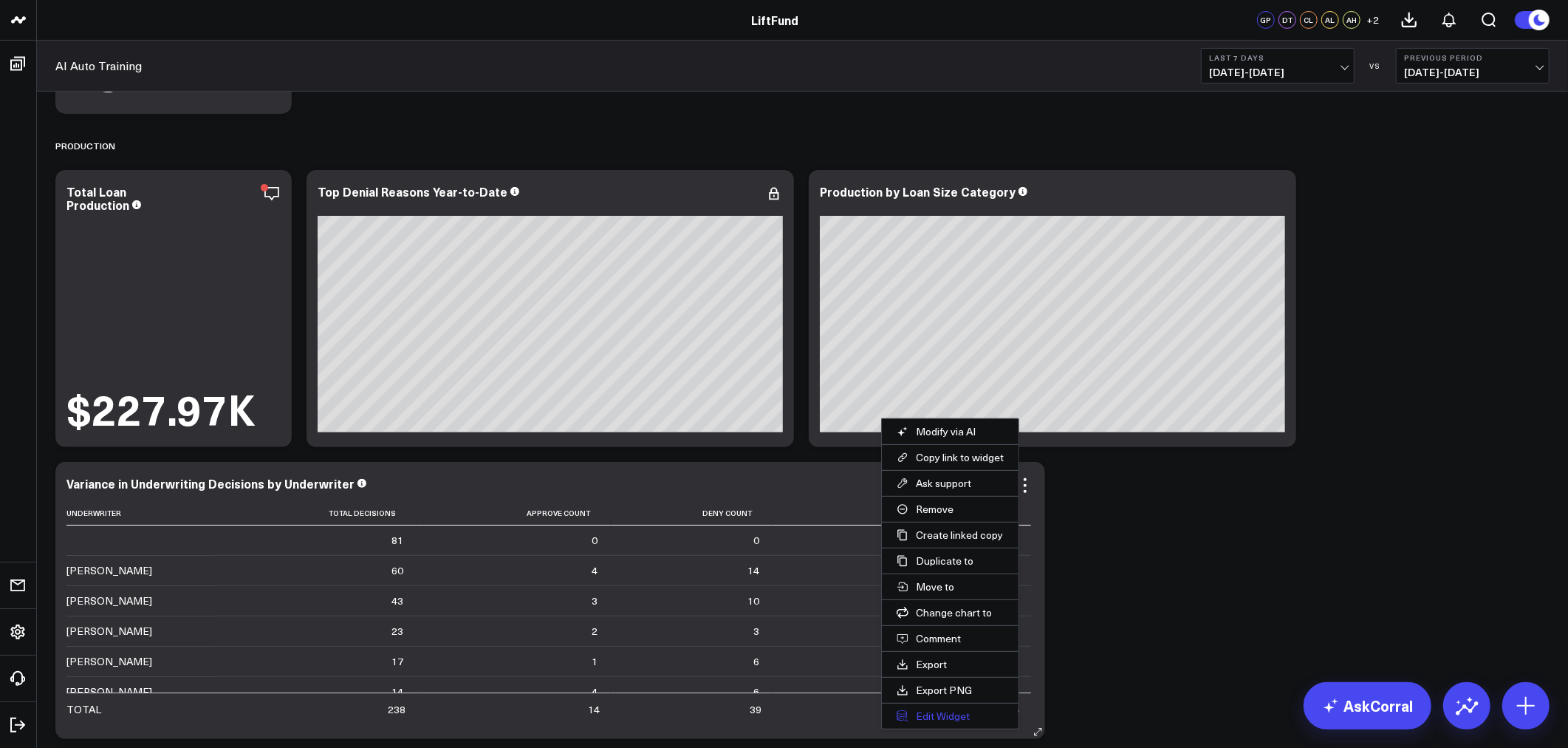
click at [956, 719] on button "Edit Widget" at bounding box center [950, 716] width 137 height 25
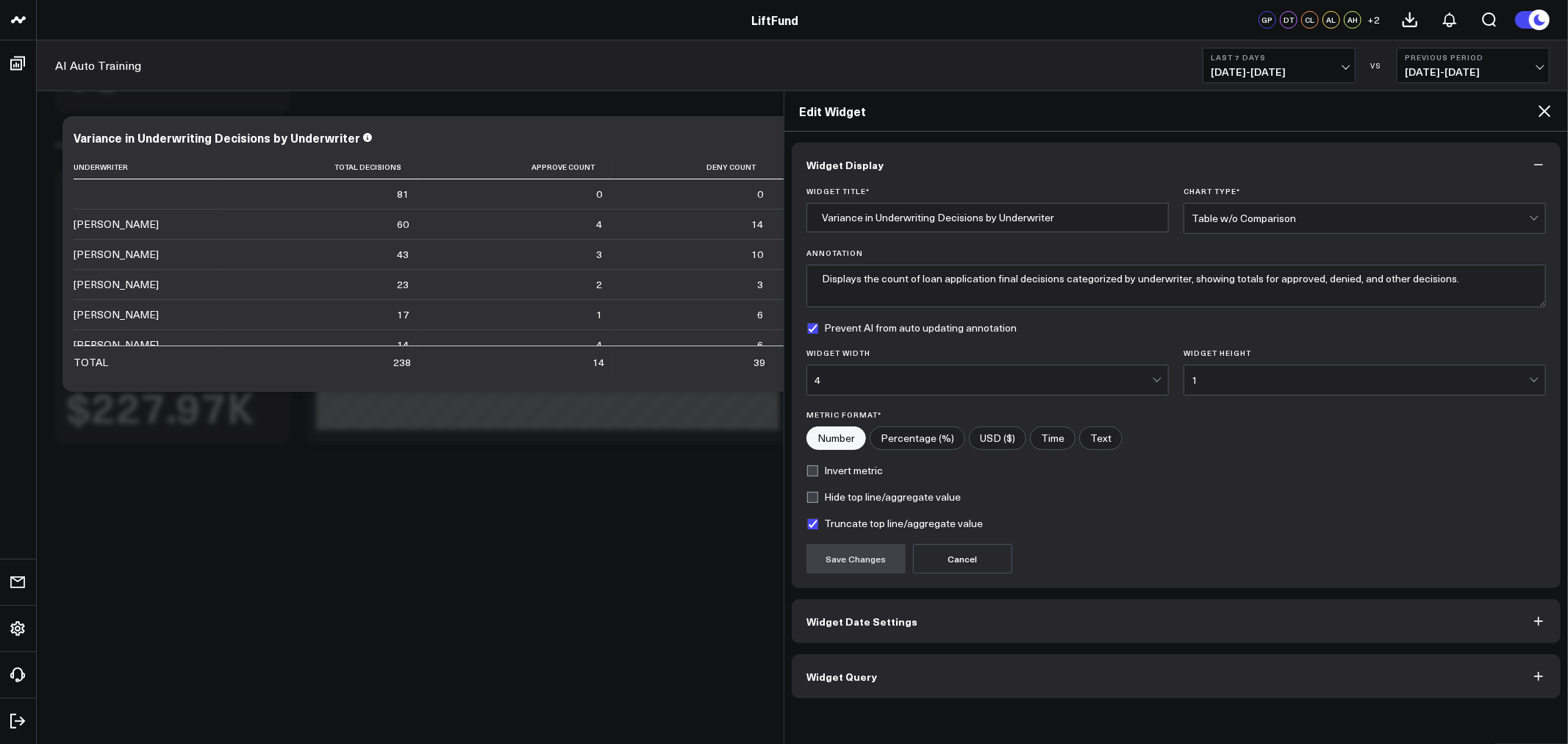
click at [957, 662] on button "Widget Query" at bounding box center [1176, 676] width 769 height 44
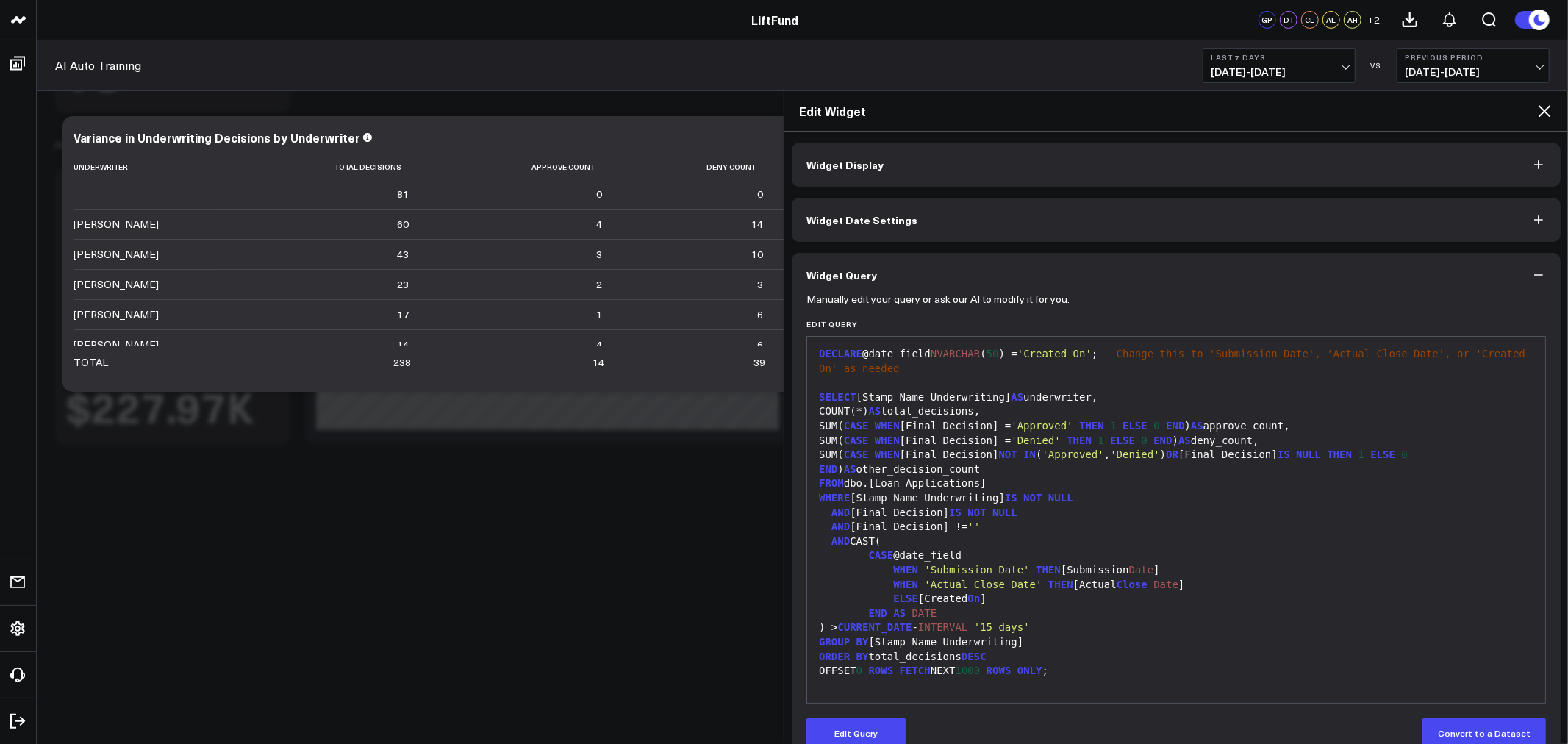
click at [1081, 620] on div "END AS DATE" at bounding box center [1176, 614] width 723 height 15
click at [1076, 636] on div "GROUP BY [Stamp Name Underwriting]" at bounding box center [1176, 643] width 723 height 15
click at [849, 738] on button "Edit Query" at bounding box center [856, 732] width 99 height 29
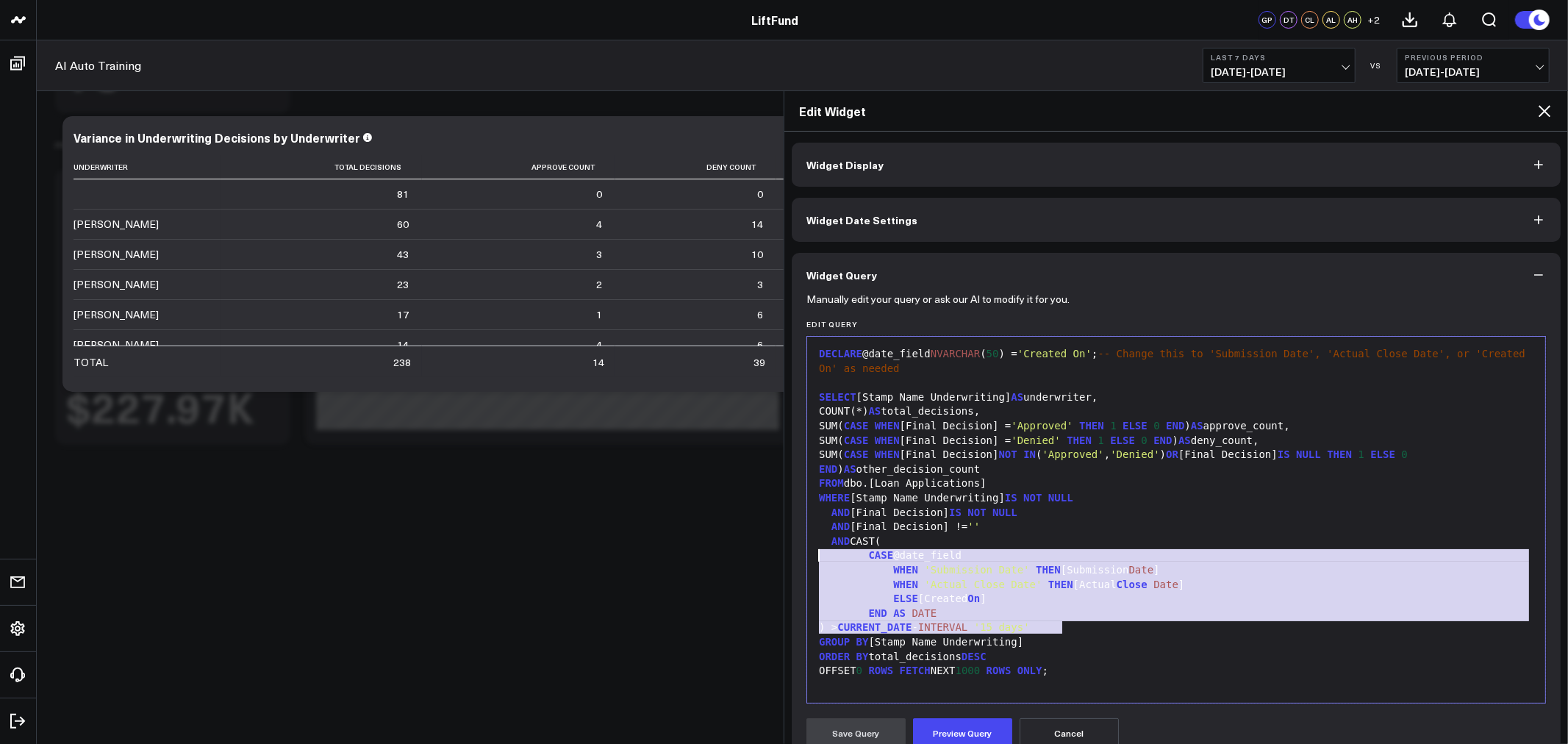
drag, startPoint x: 818, startPoint y: 606, endPoint x: 750, endPoint y: 561, distance: 81.5
copy div "CASE @date_field WHEN 'Submission Date' THEN [Submission Date ] WHEN 'Actual Cl…"
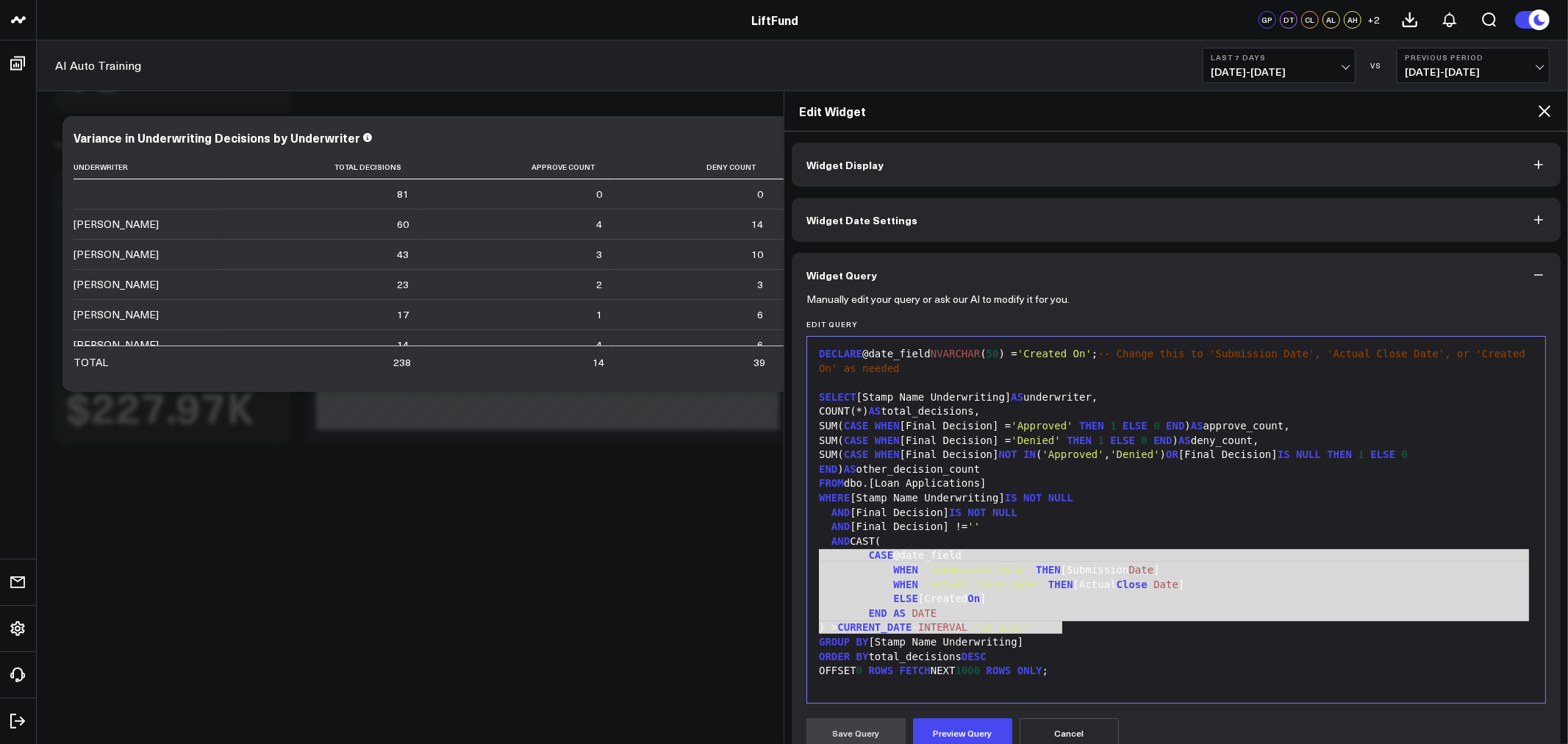
click at [1554, 115] on div "Edit Widget" at bounding box center [1177, 111] width 784 height 40
click at [1545, 110] on icon at bounding box center [1545, 111] width 12 height 12
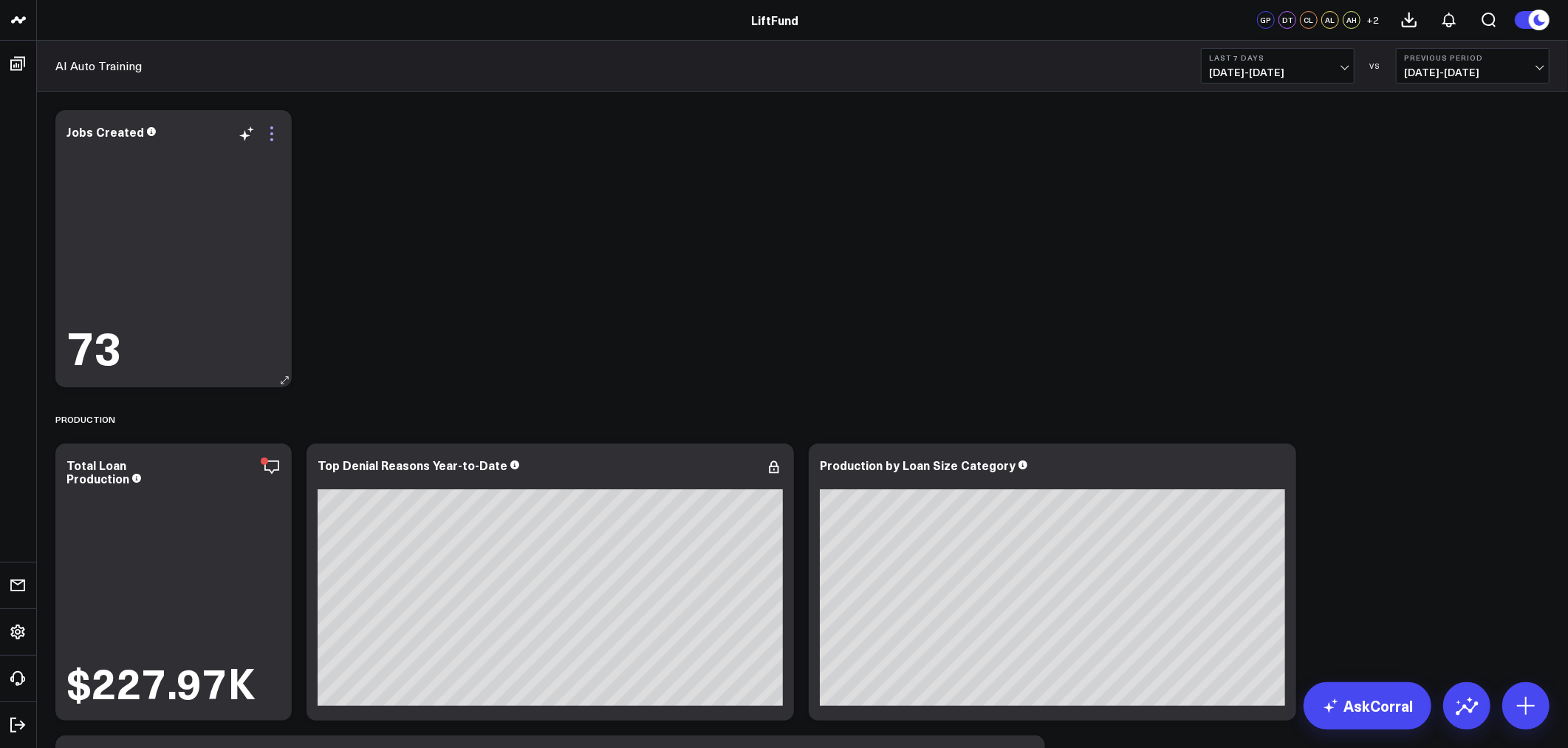
click at [274, 139] on icon at bounding box center [272, 133] width 18 height 18
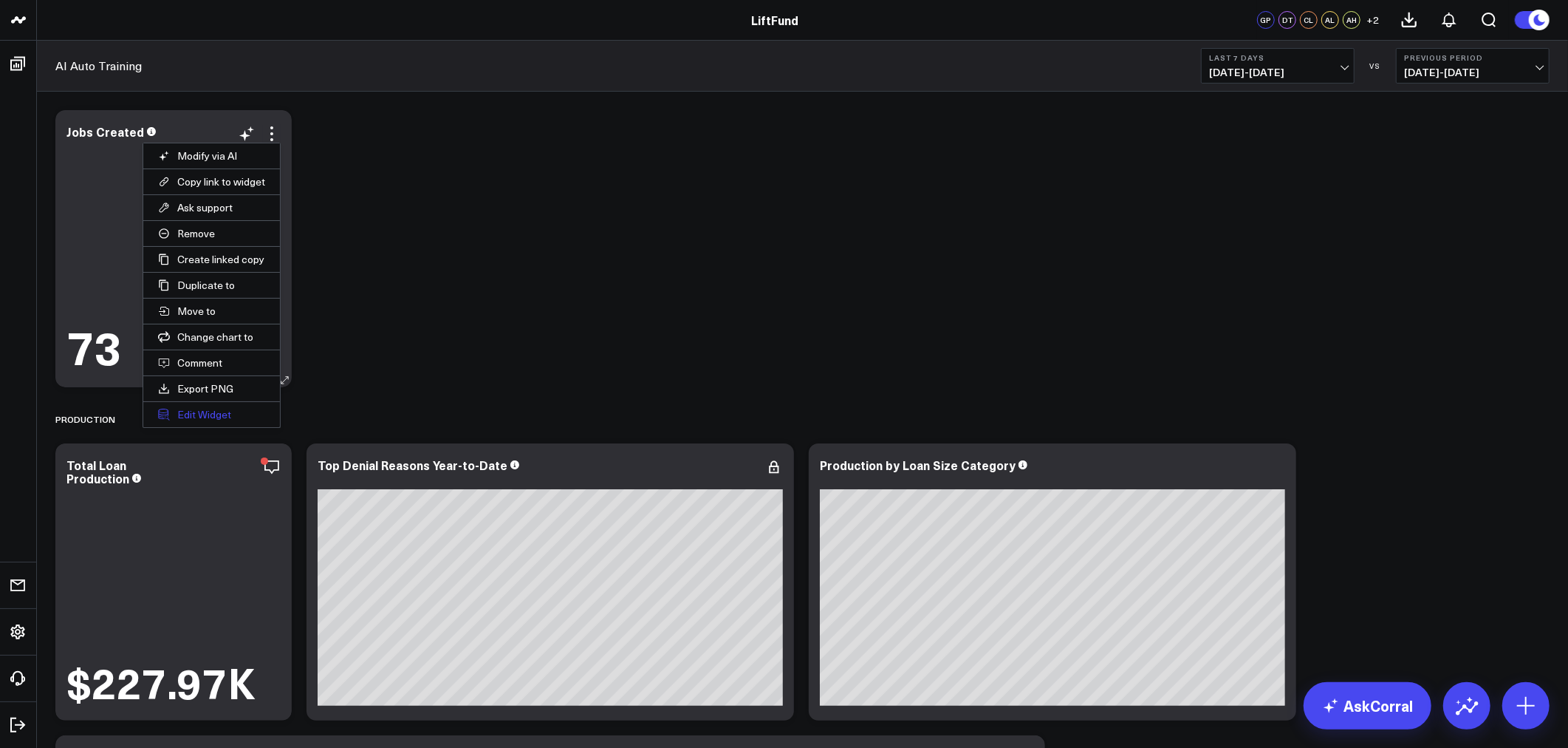
click at [215, 418] on button "Edit Widget" at bounding box center [211, 415] width 137 height 25
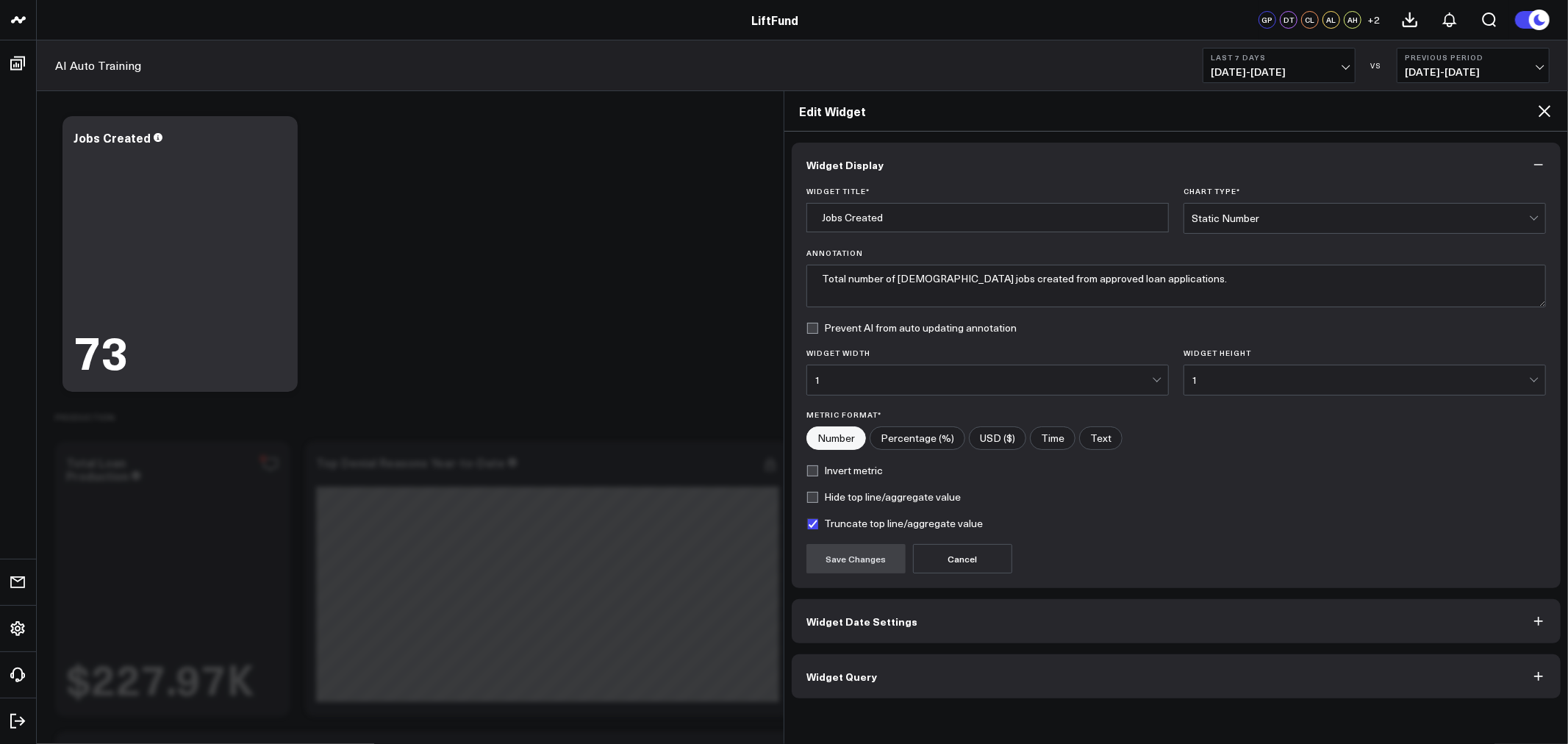
click at [1006, 681] on button "Widget Query" at bounding box center [1176, 676] width 769 height 44
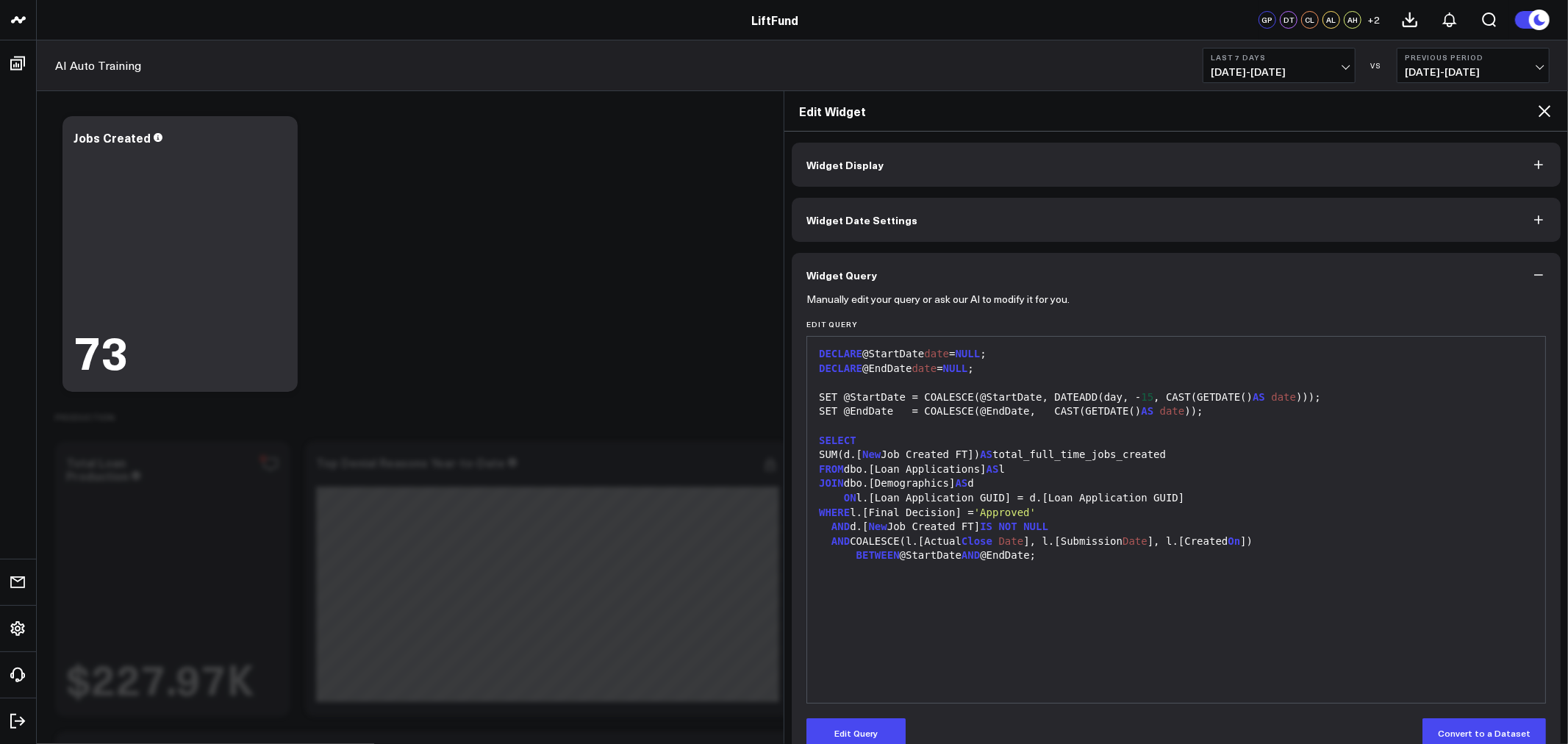
click at [1541, 108] on icon at bounding box center [1545, 111] width 12 height 12
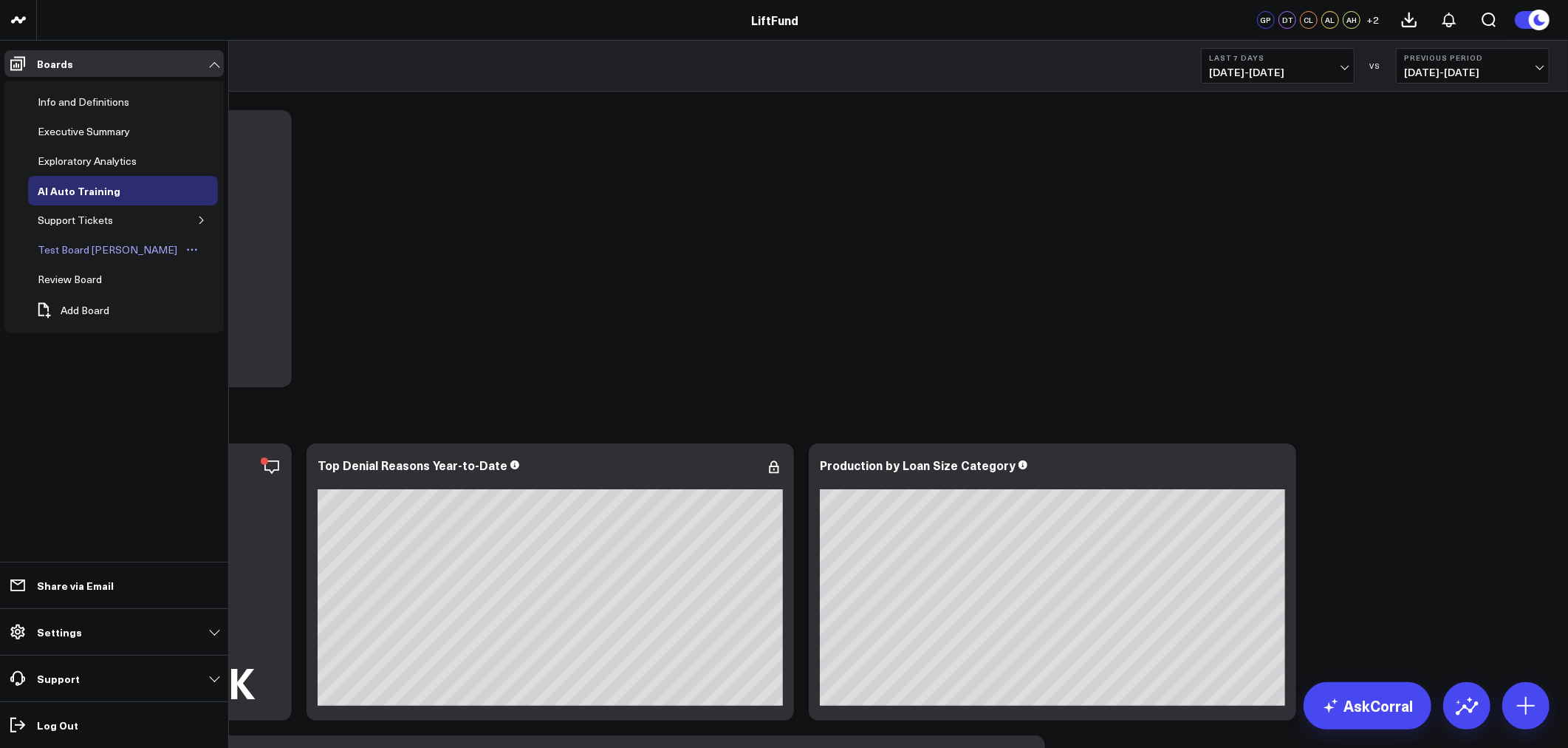
click at [80, 240] on link "Test Board [PERSON_NAME]" at bounding box center [118, 249] width 181 height 29
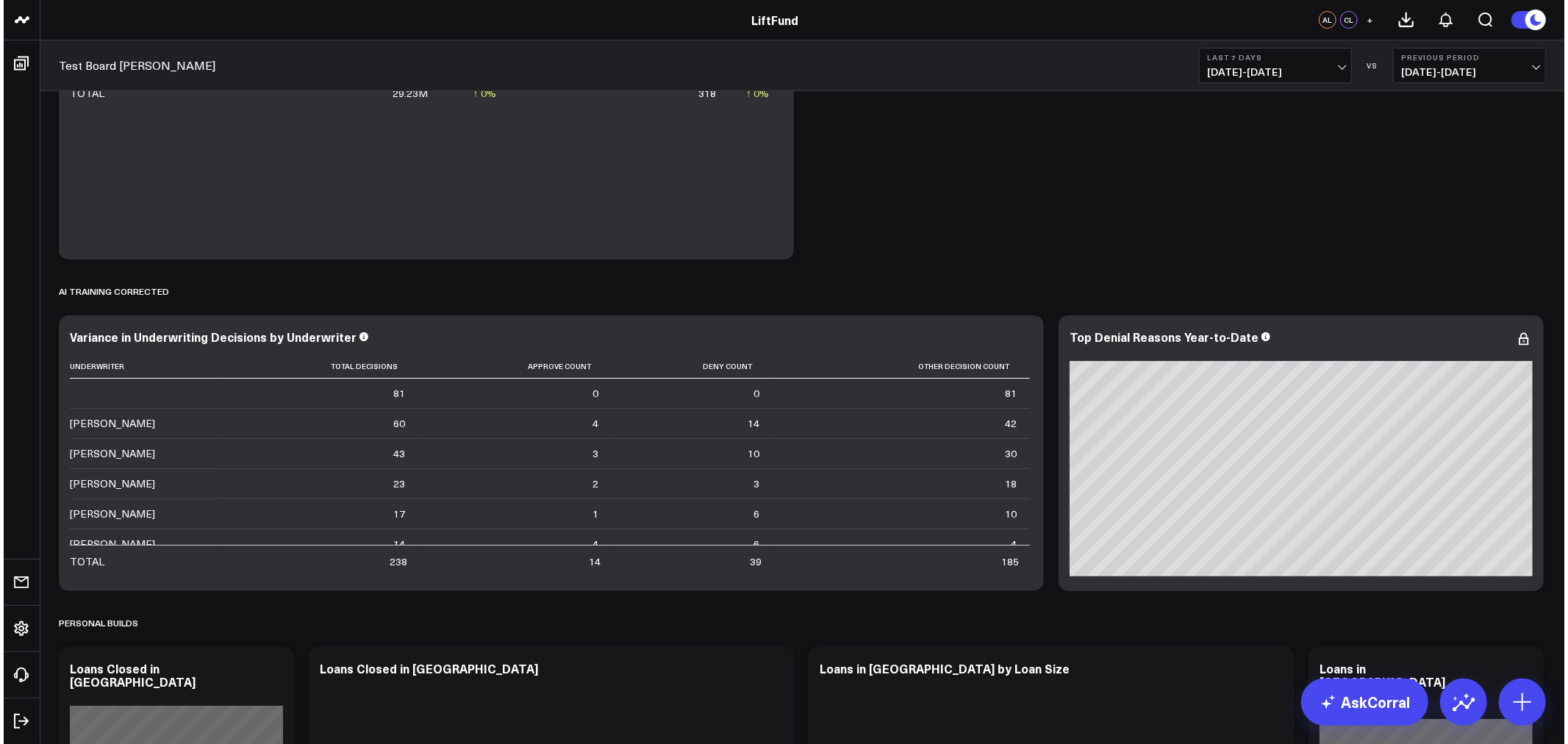
scroll to position [136, 0]
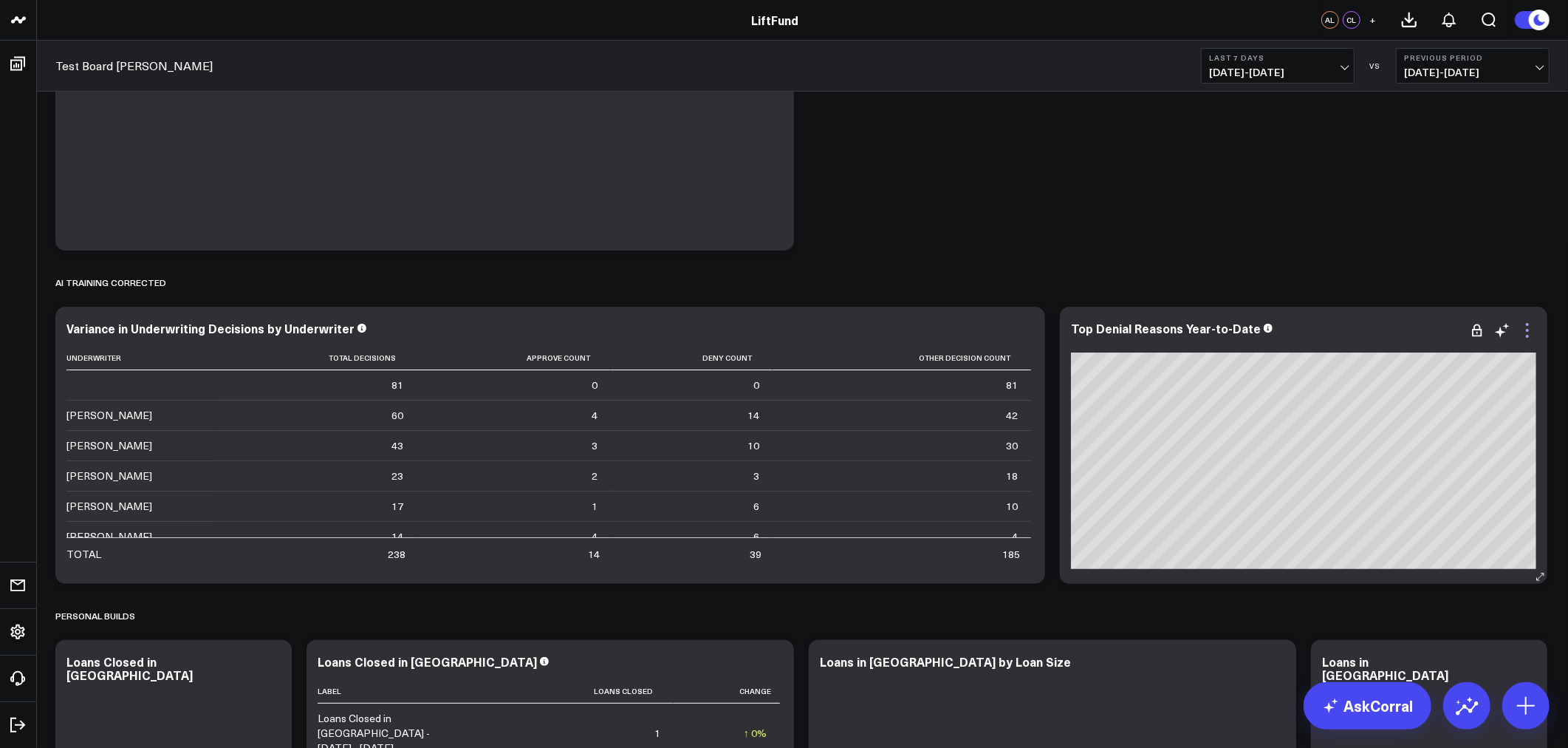
click at [1531, 331] on icon at bounding box center [1527, 330] width 18 height 18
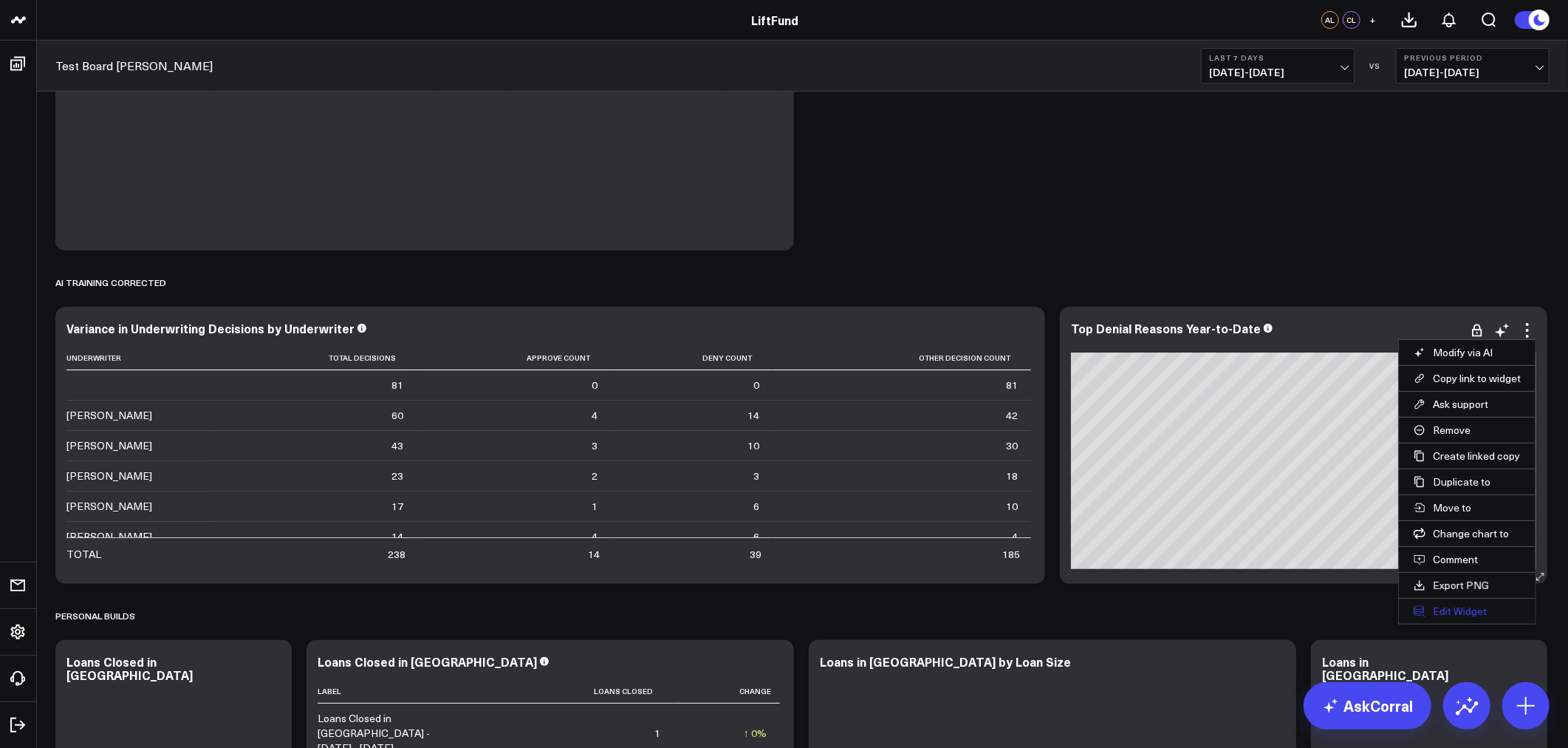
click at [1445, 616] on button "Edit Widget" at bounding box center [1467, 611] width 137 height 25
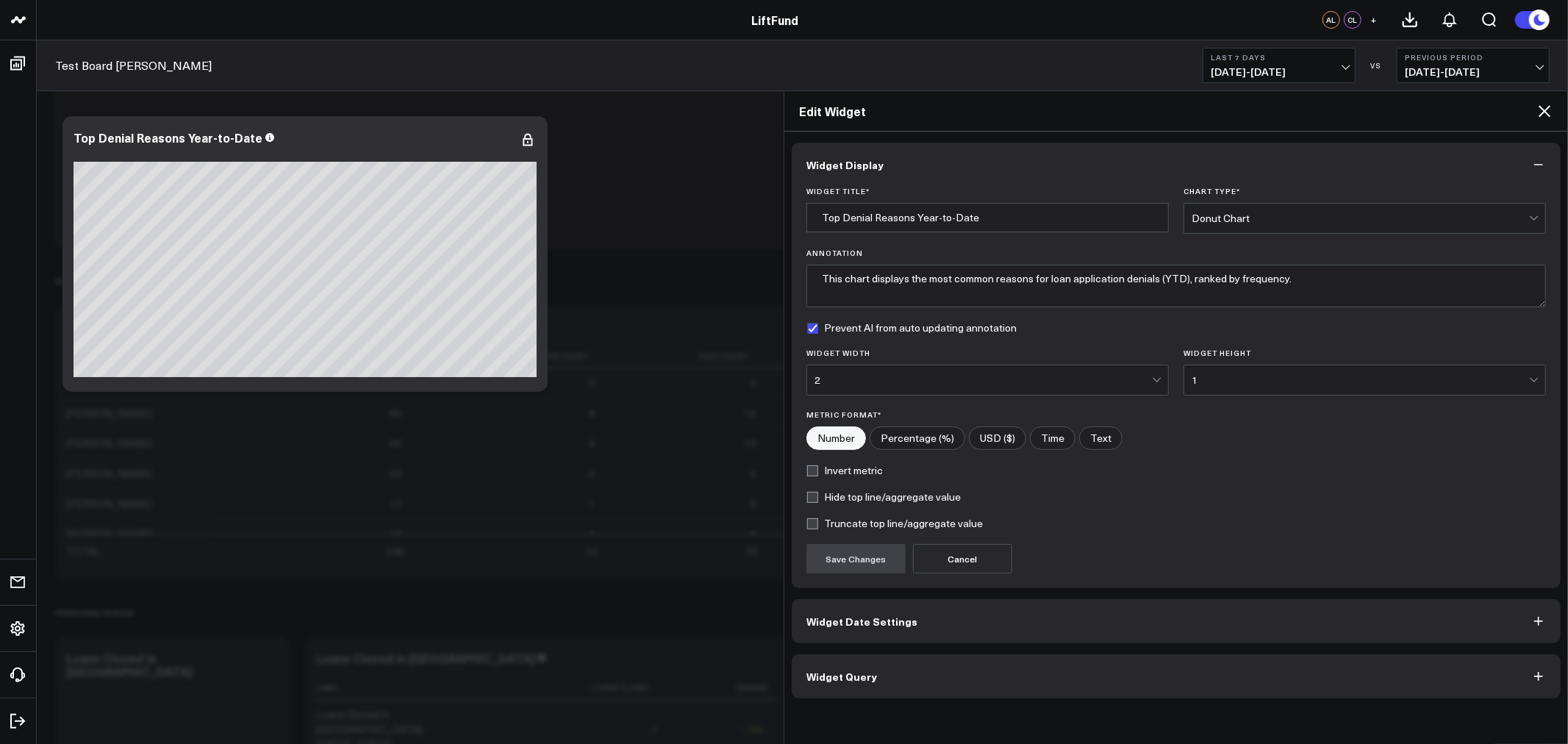
click at [906, 669] on button "Widget Query" at bounding box center [1176, 676] width 769 height 44
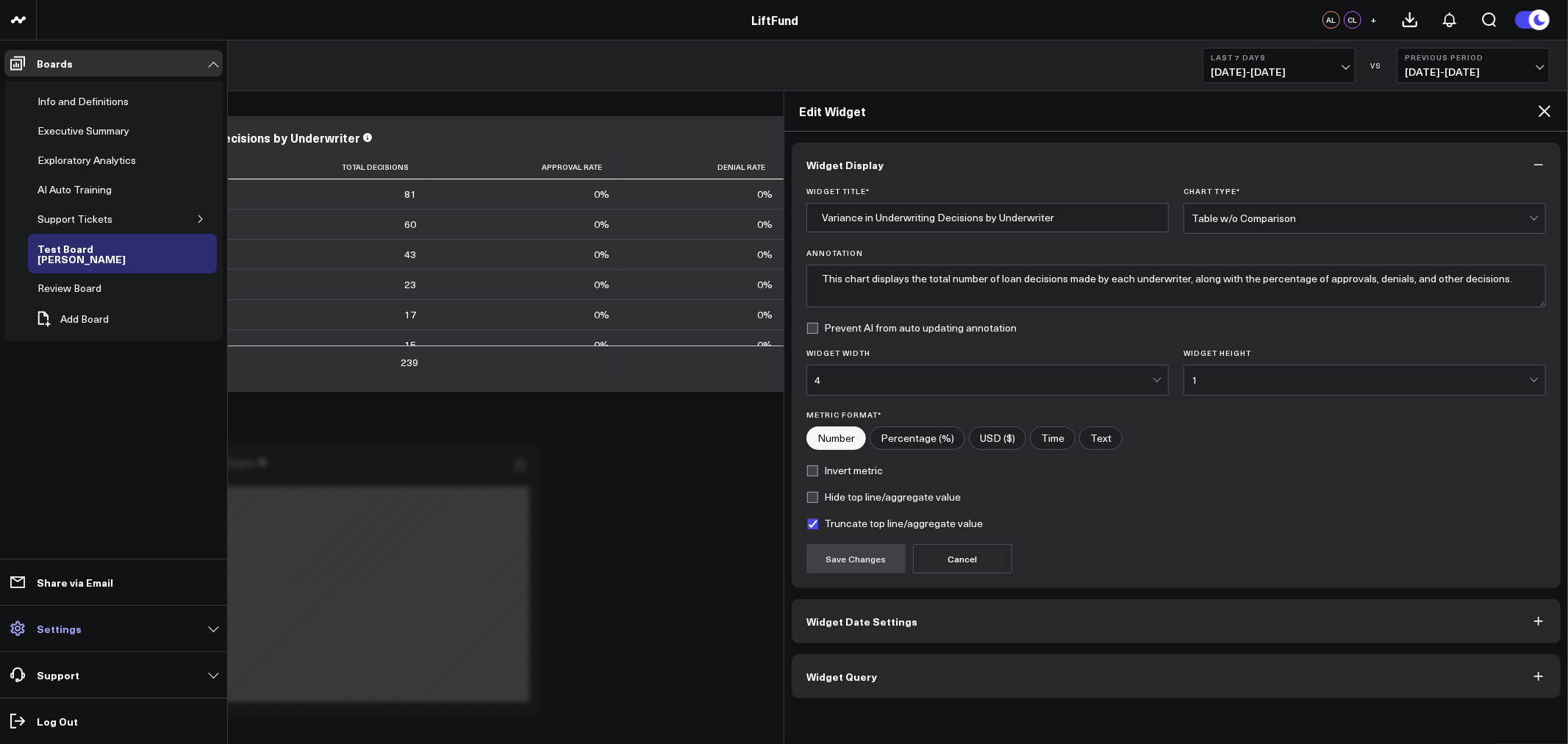
click at [63, 631] on p "Settings" at bounding box center [59, 629] width 45 height 12
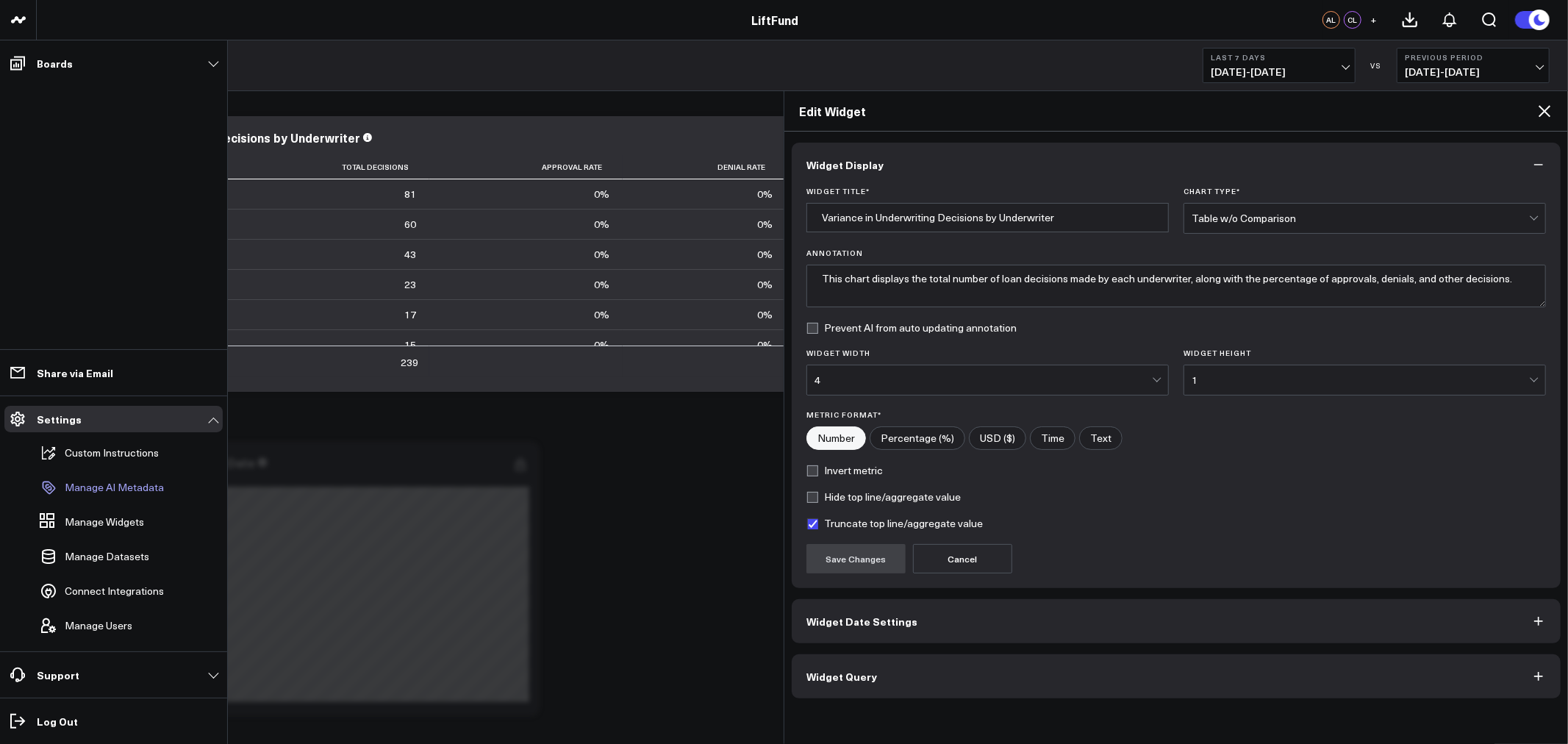
click at [146, 493] on p "Manage AI Metadata" at bounding box center [114, 487] width 99 height 12
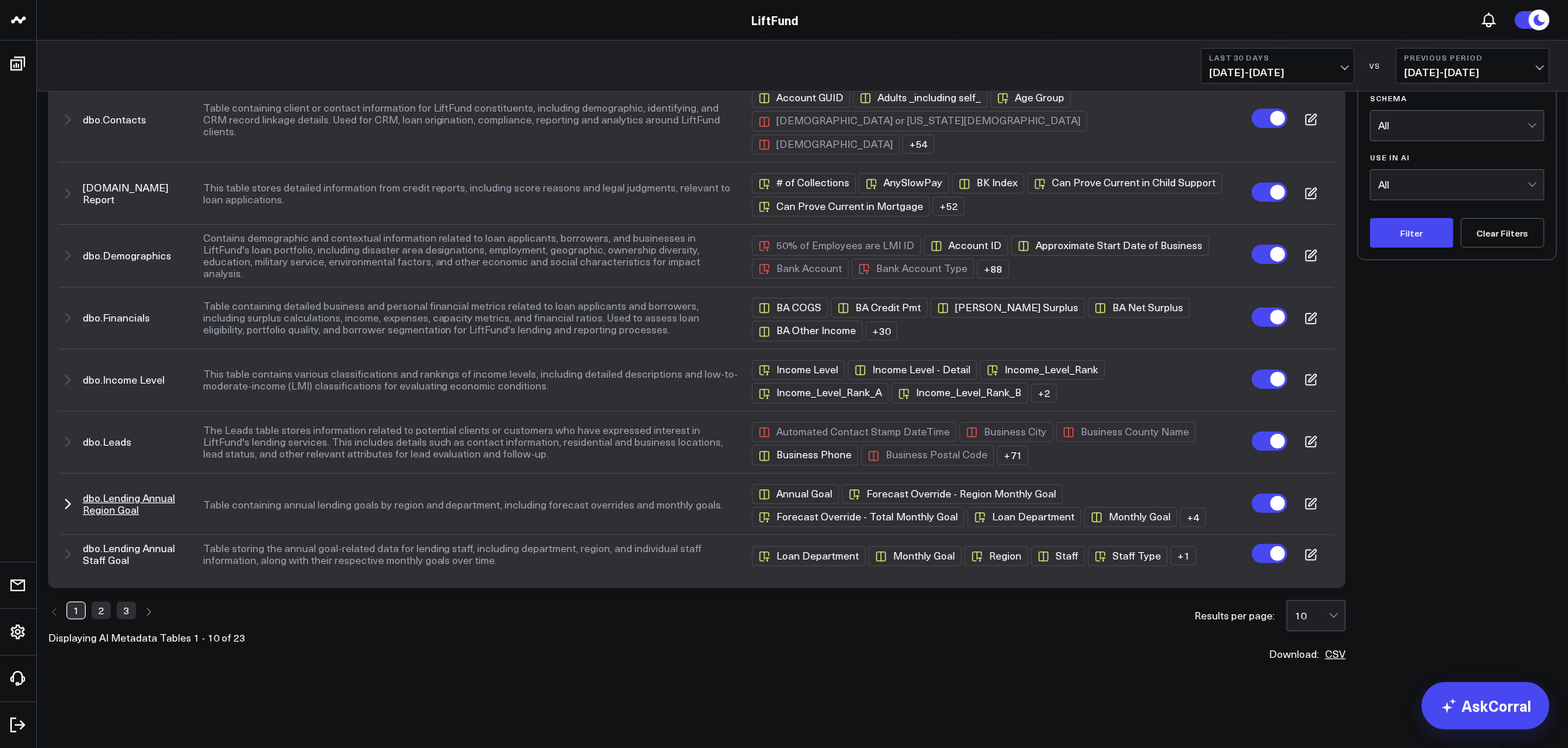
scroll to position [254, 0]
click at [100, 610] on link "2" at bounding box center [101, 610] width 19 height 18
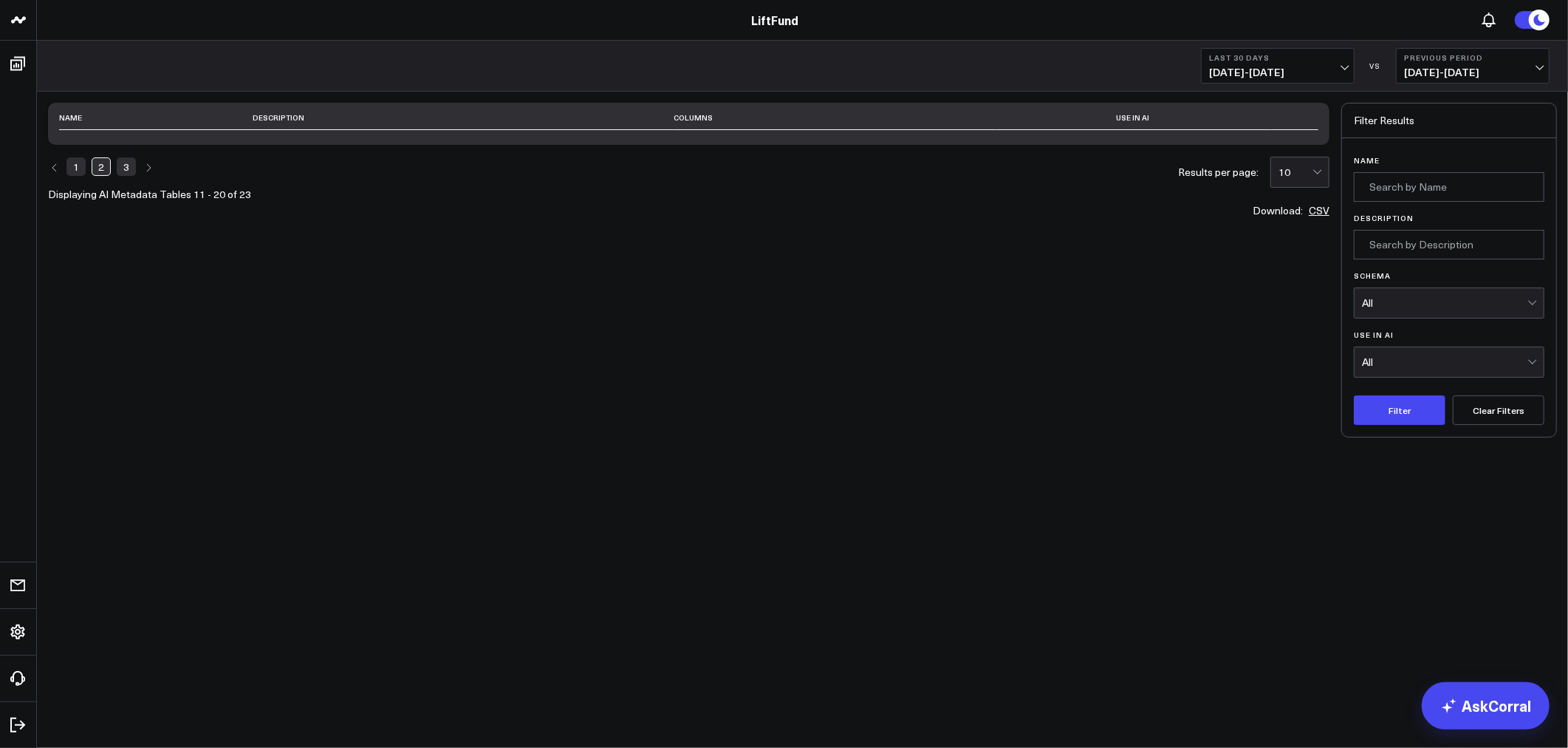
scroll to position [0, 0]
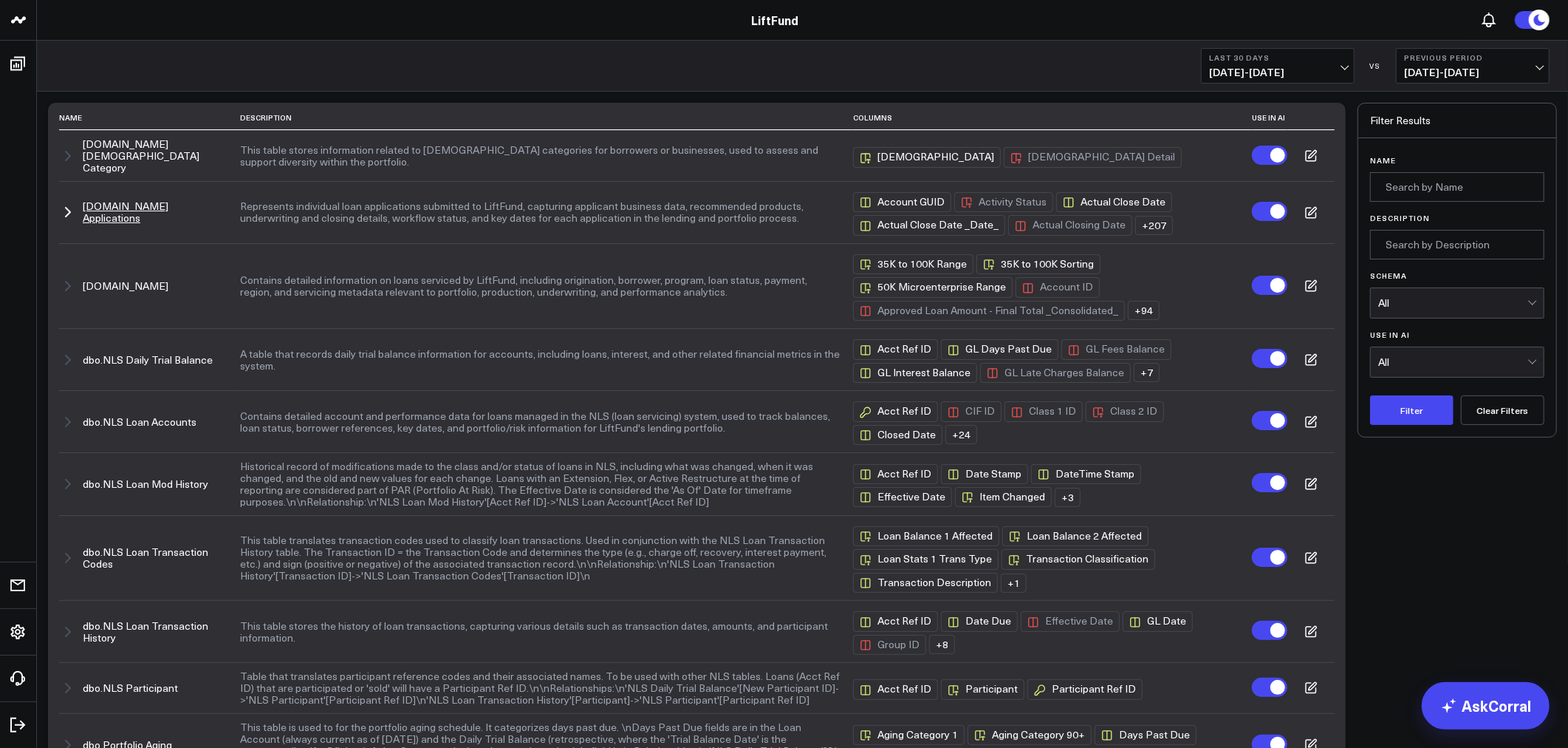
click at [122, 207] on button "[DOMAIN_NAME] Applications" at bounding box center [155, 212] width 144 height 23
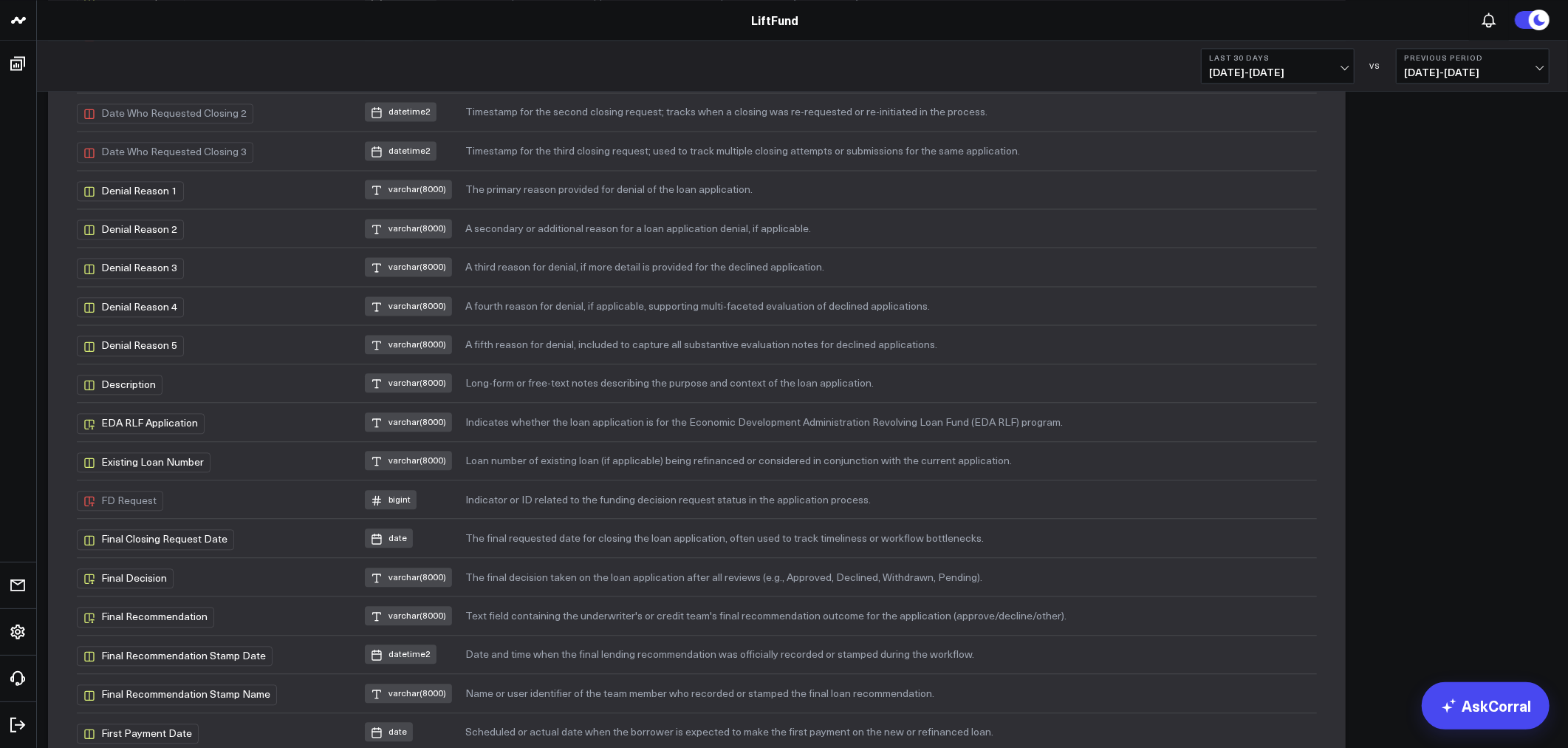
scroll to position [2737, 0]
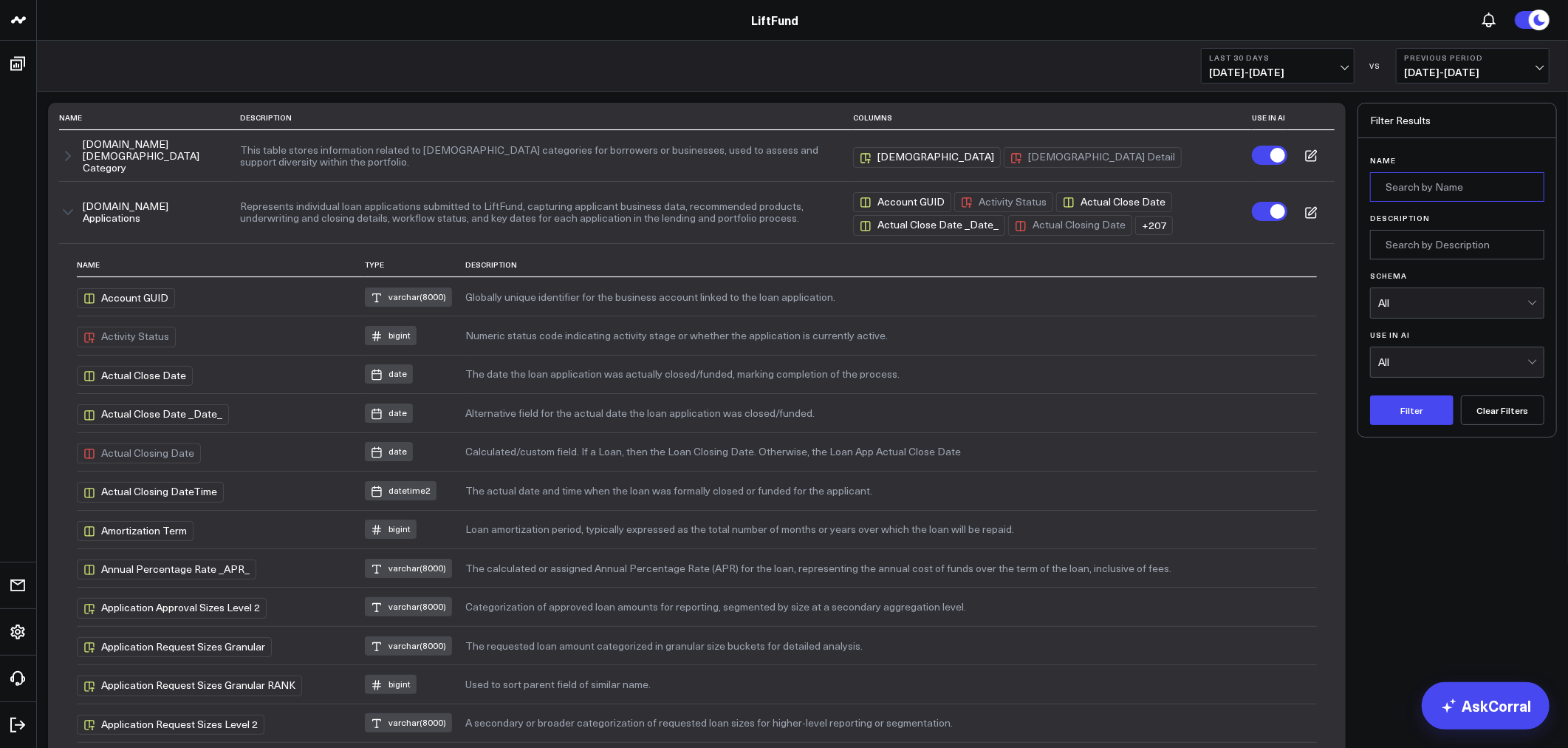
click at [1499, 192] on input "Name" at bounding box center [1457, 186] width 174 height 29
click at [1478, 296] on div "All" at bounding box center [1453, 303] width 149 height 29
click at [1421, 252] on input "Description" at bounding box center [1457, 244] width 174 height 29
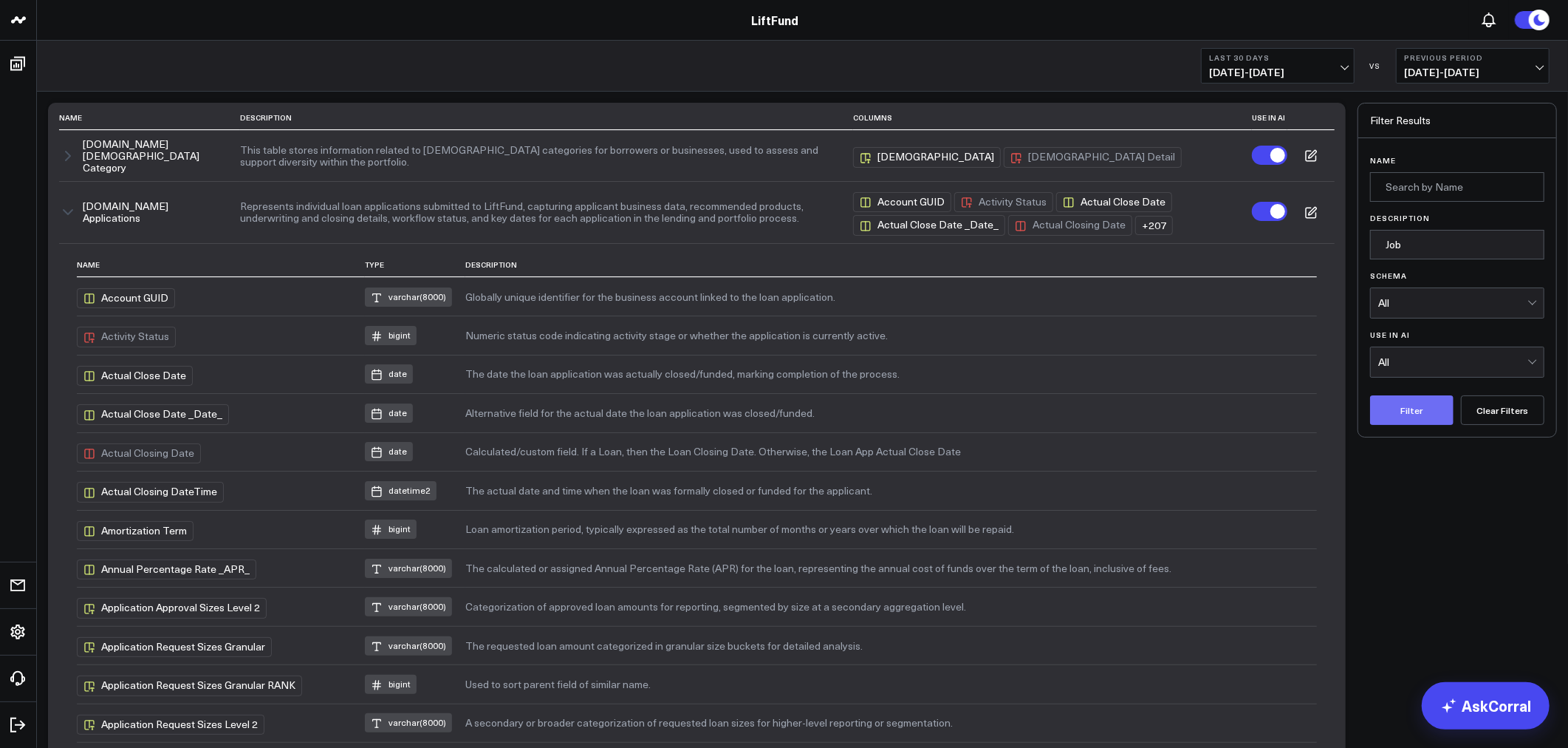
click at [1410, 410] on button "Filter" at bounding box center [1412, 410] width 84 height 29
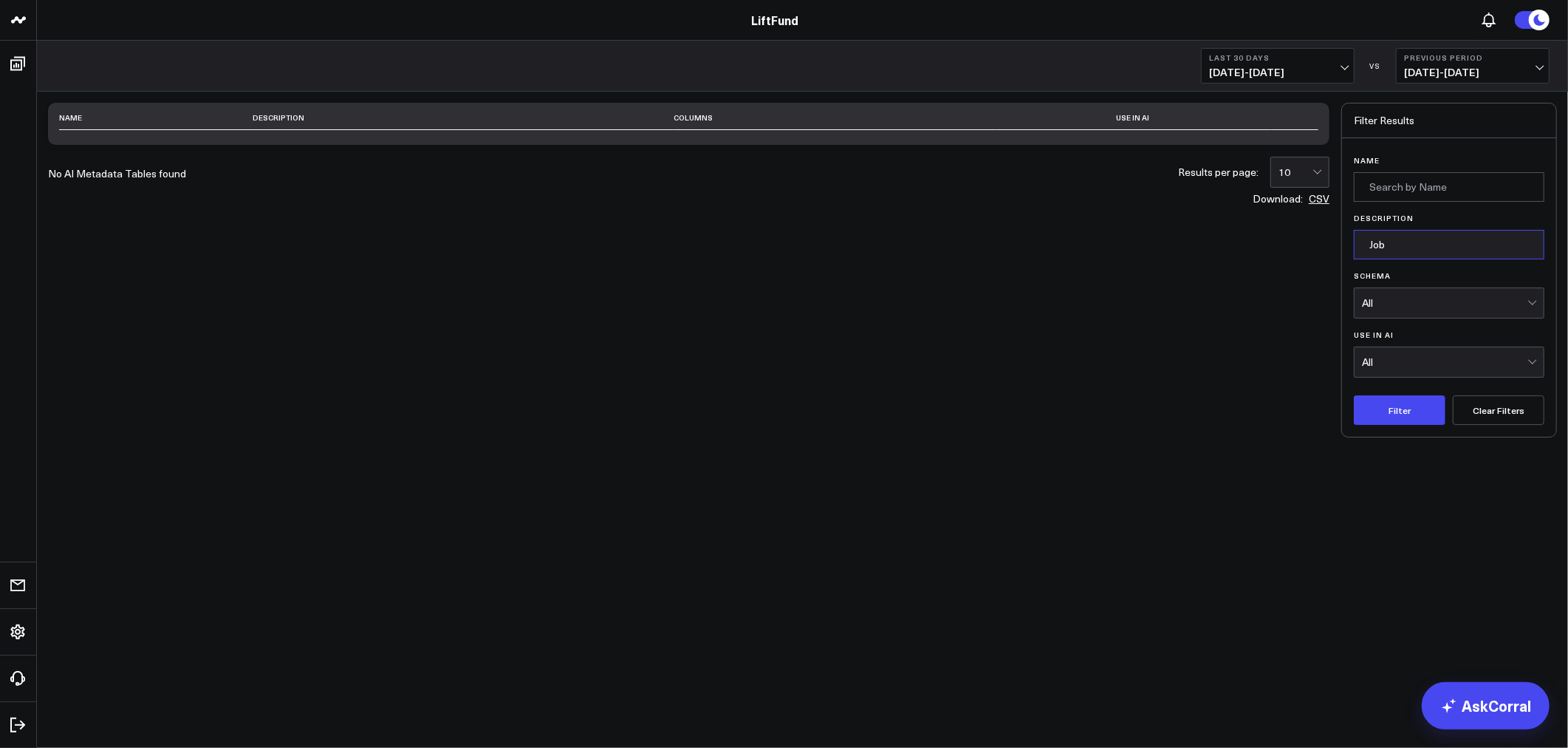
click at [1452, 253] on input "Job" at bounding box center [1449, 244] width 190 height 29
type input "created"
click at [1354, 396] on button "Filter" at bounding box center [1400, 410] width 91 height 29
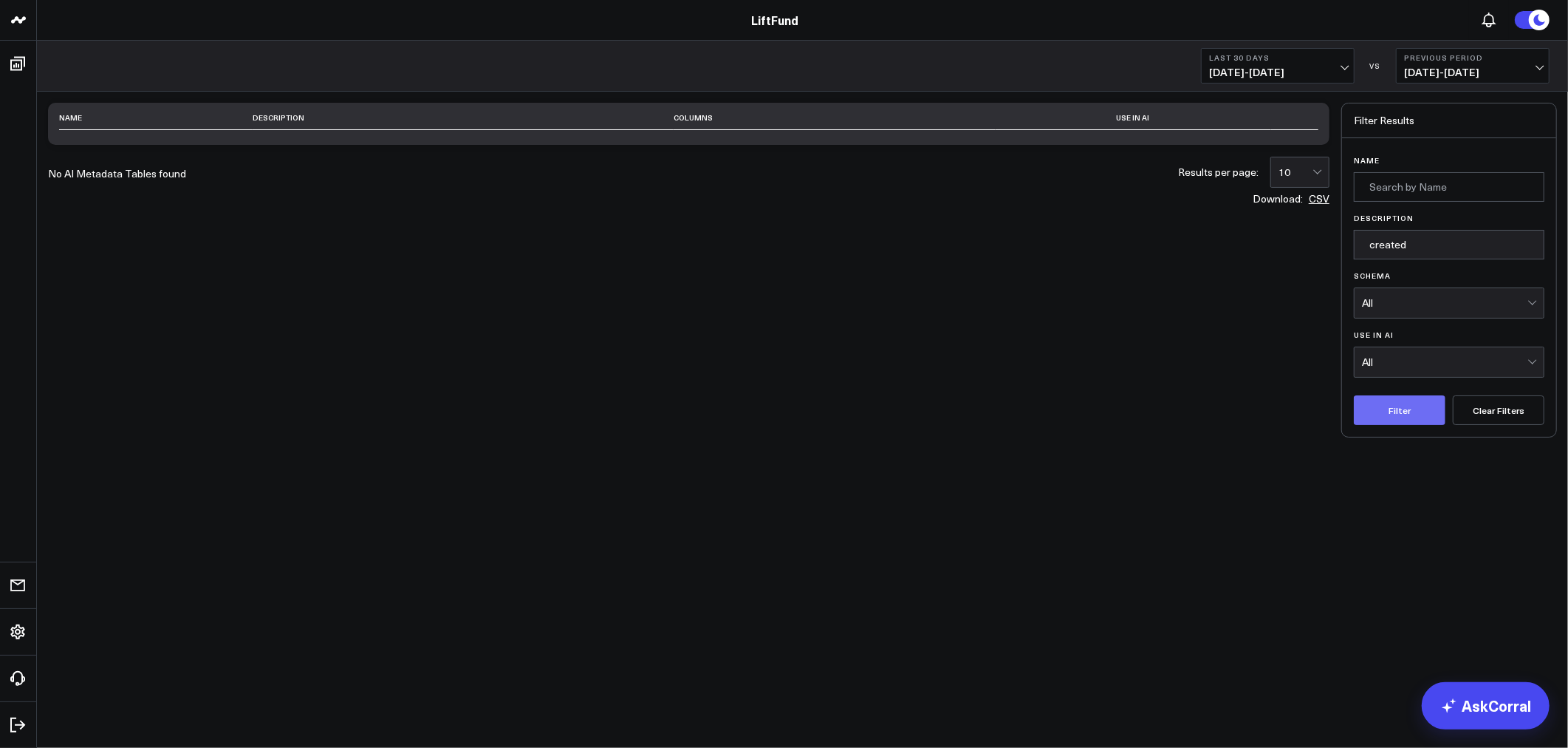
click at [1436, 414] on button "Filter" at bounding box center [1400, 410] width 91 height 29
click at [1512, 421] on button "Clear Filters" at bounding box center [1498, 410] width 91 height 29
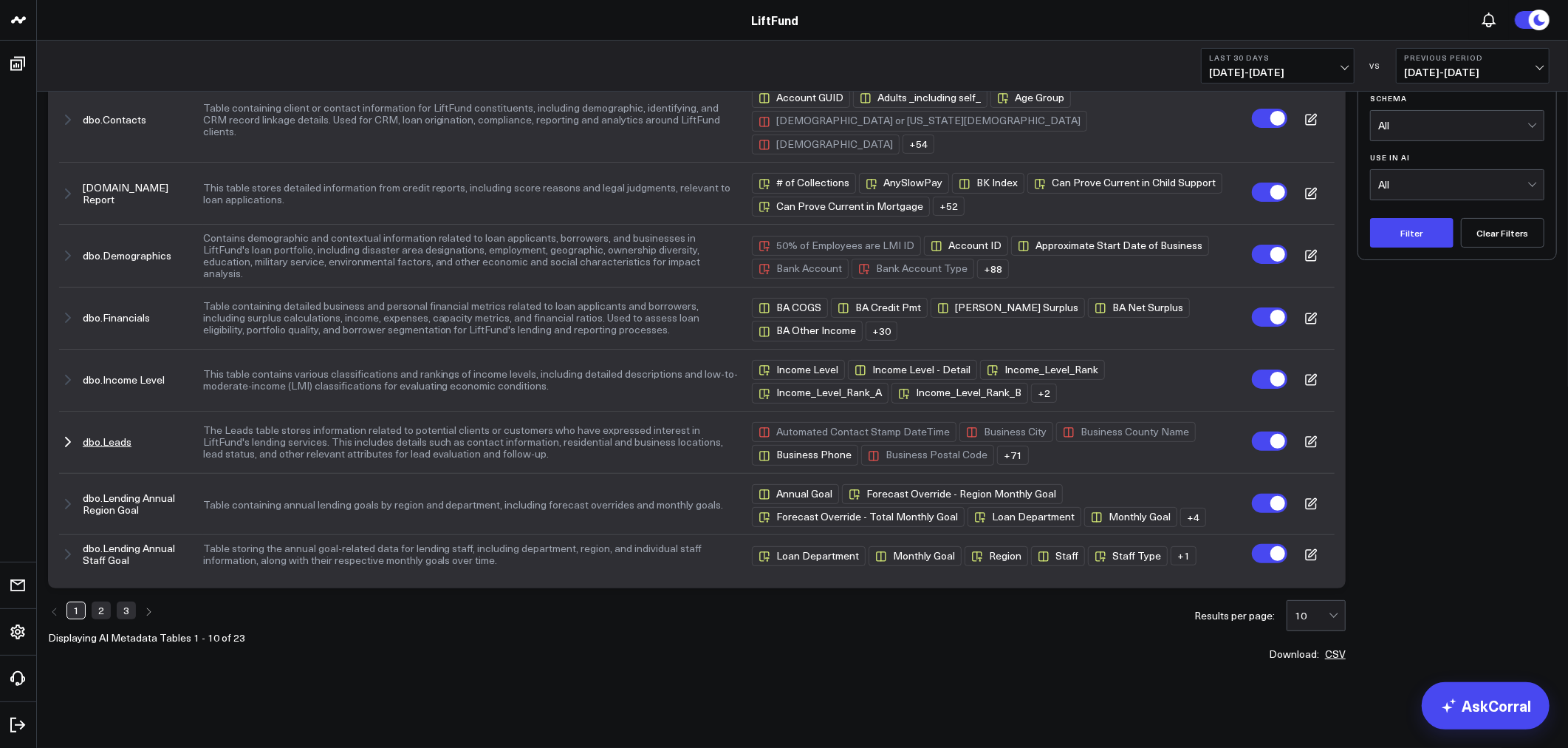
scroll to position [254, 0]
click at [103, 608] on link "2" at bounding box center [101, 610] width 19 height 18
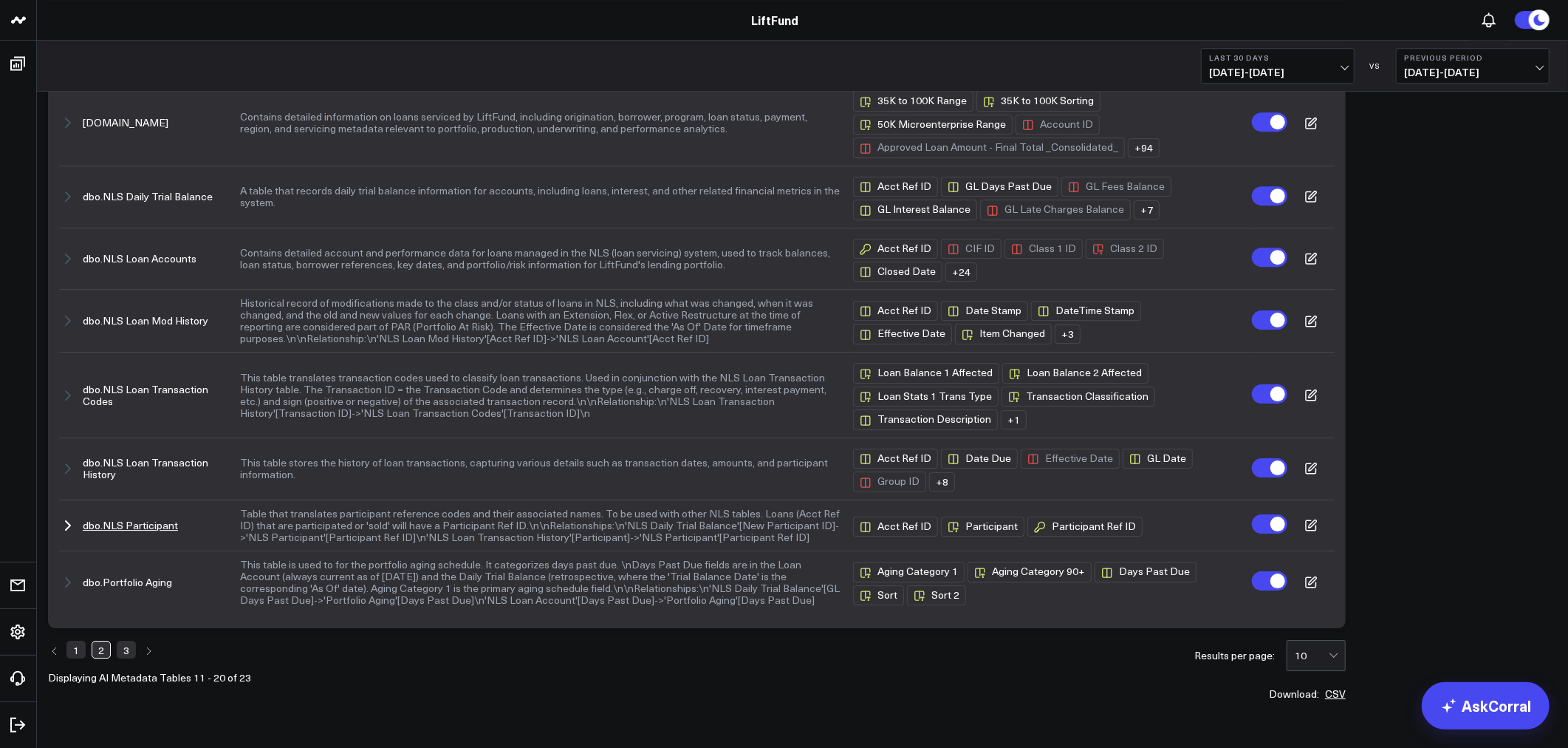
scroll to position [8623, 0]
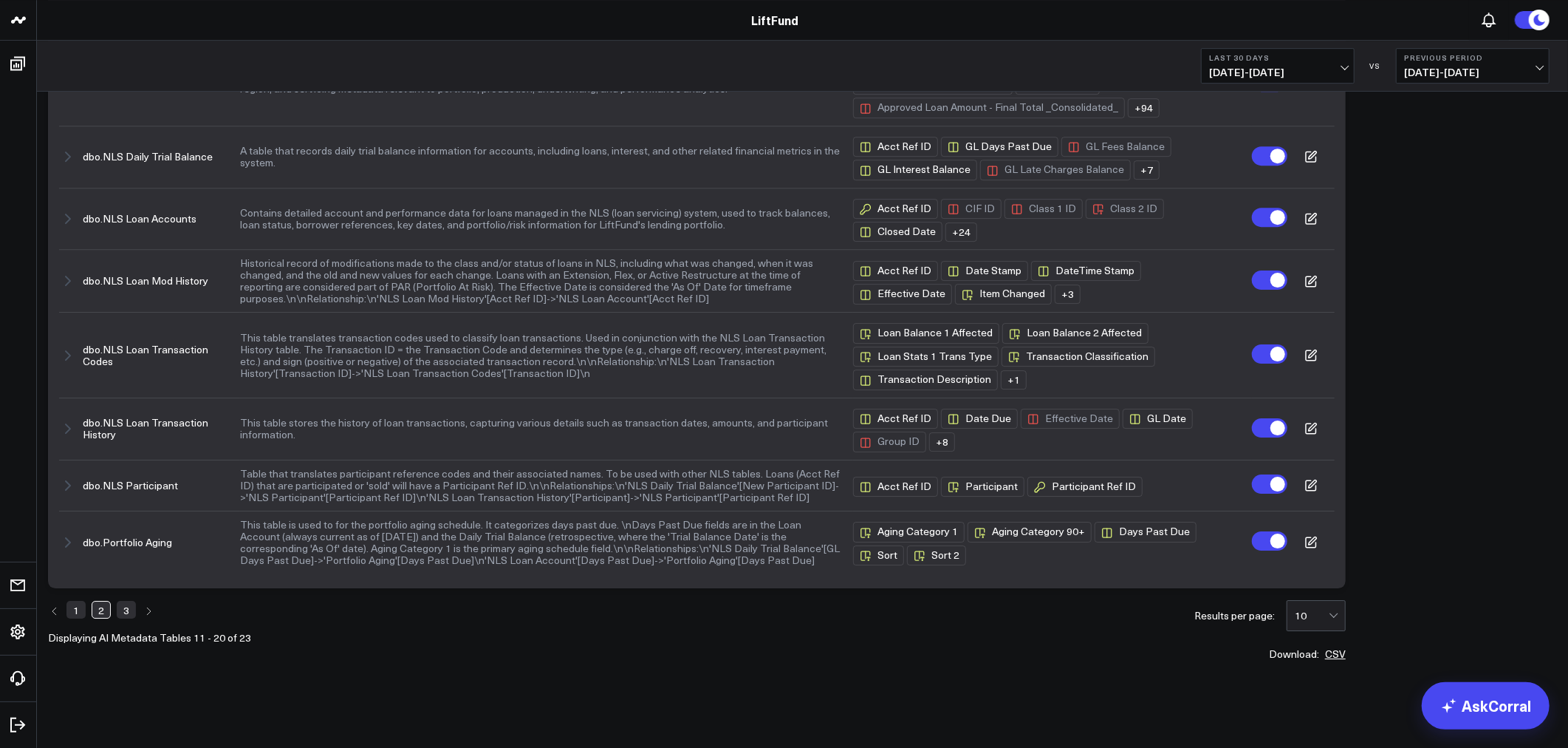
click at [78, 619] on link "1" at bounding box center [75, 610] width 19 height 18
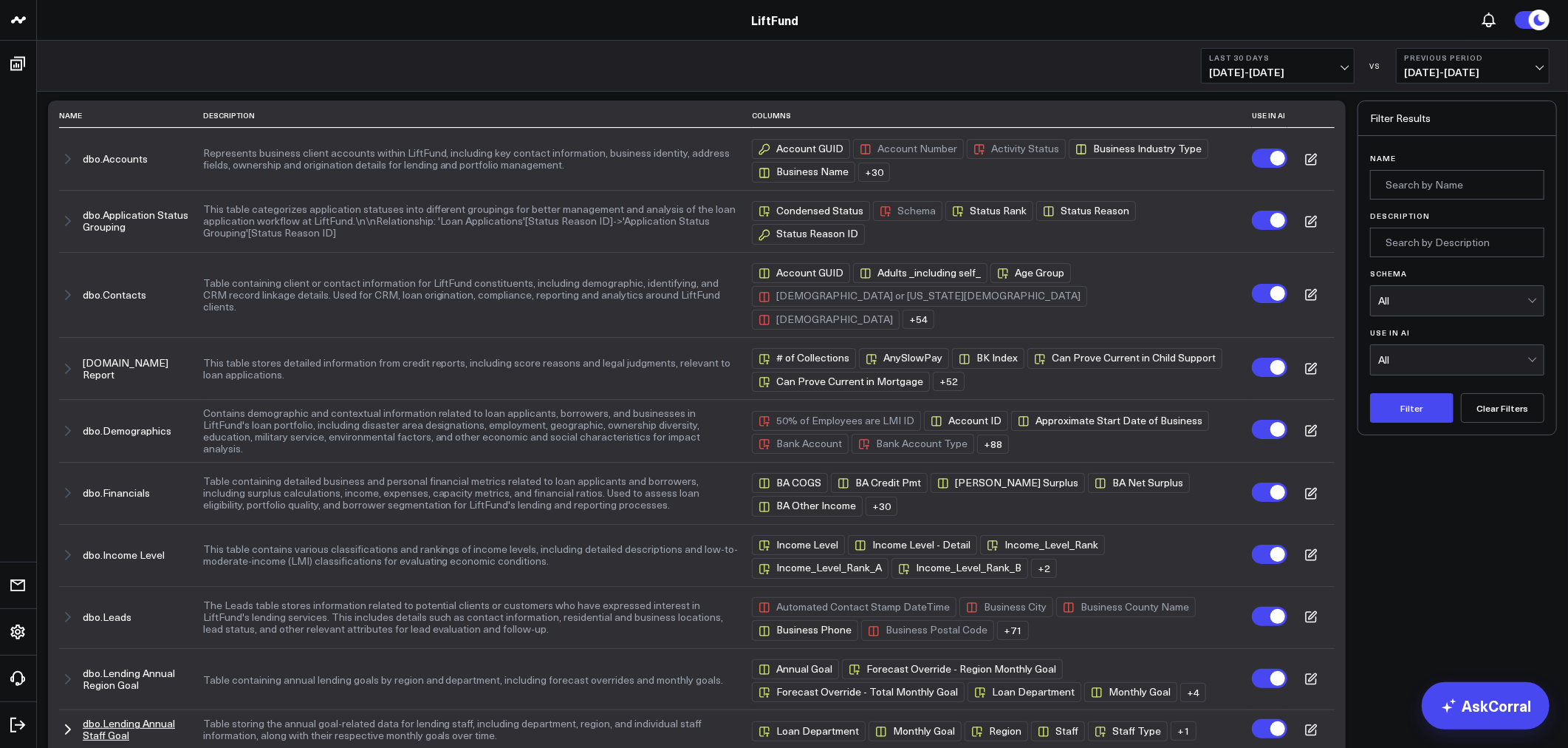
scroll to position [0, 0]
click at [140, 429] on button "dbo.Demographics" at bounding box center [127, 433] width 89 height 12
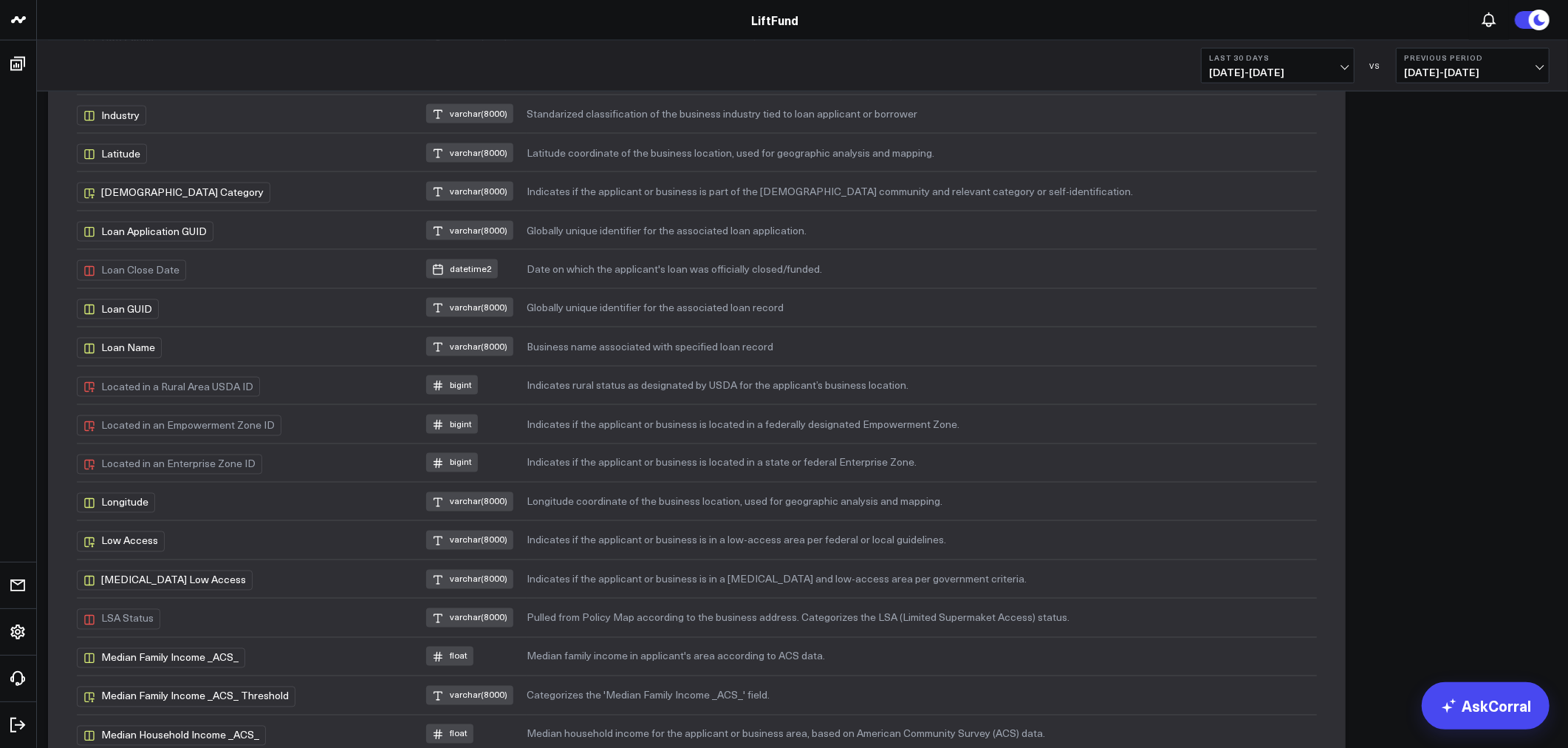
scroll to position [1779, 0]
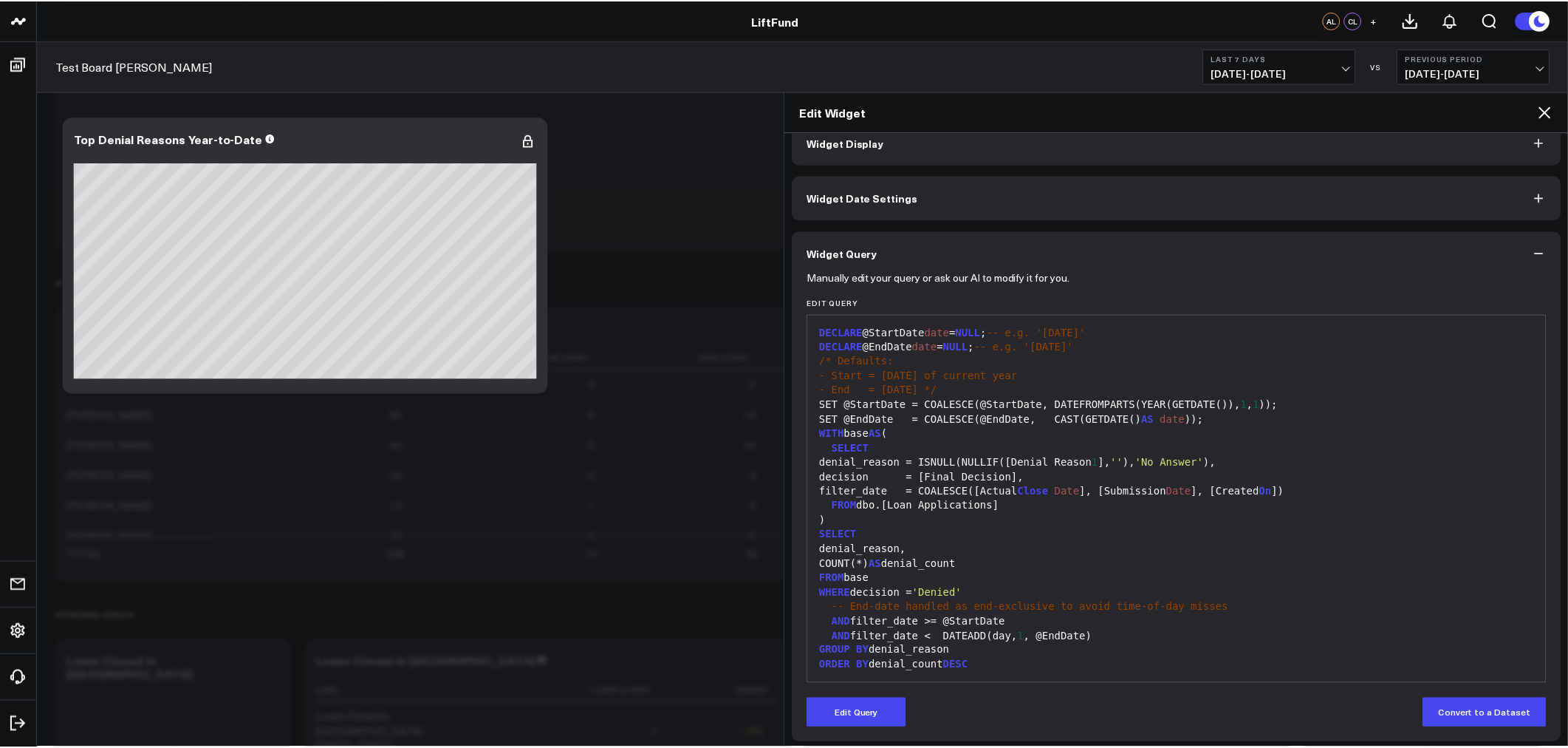
scroll to position [29, 0]
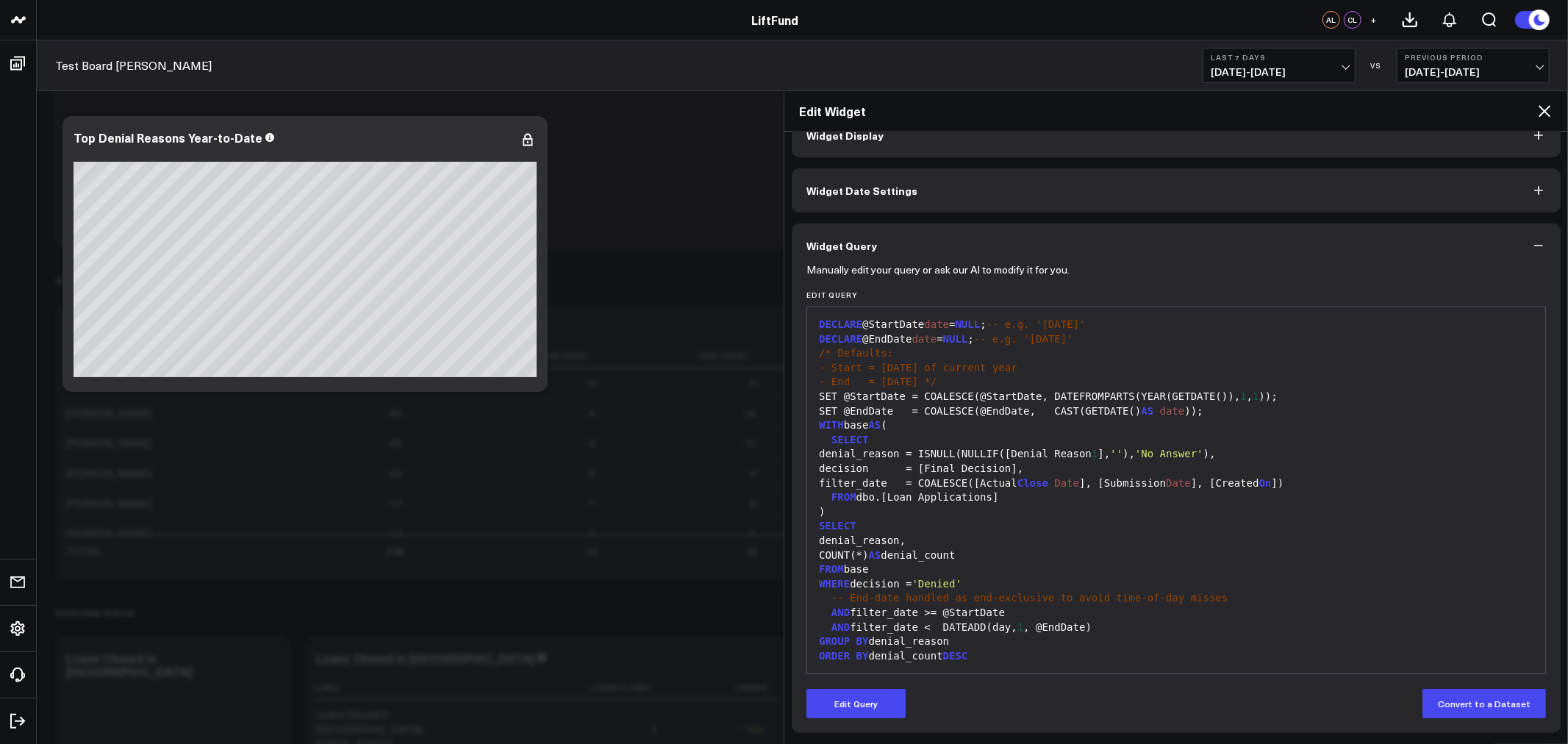
click at [1537, 108] on icon at bounding box center [1544, 111] width 18 height 18
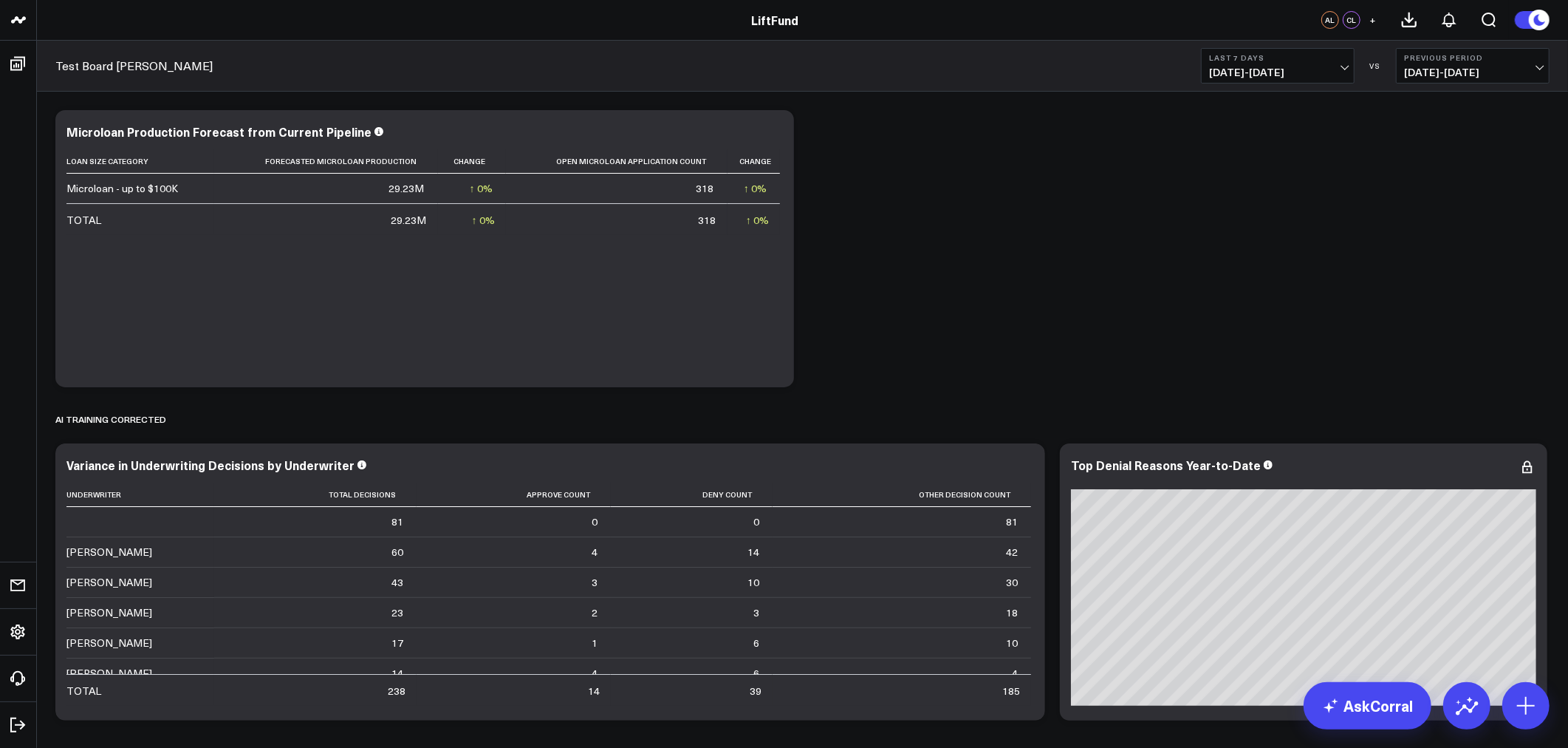
click at [1310, 75] on span "10/07/25 - 10/13/25" at bounding box center [1278, 72] width 137 height 12
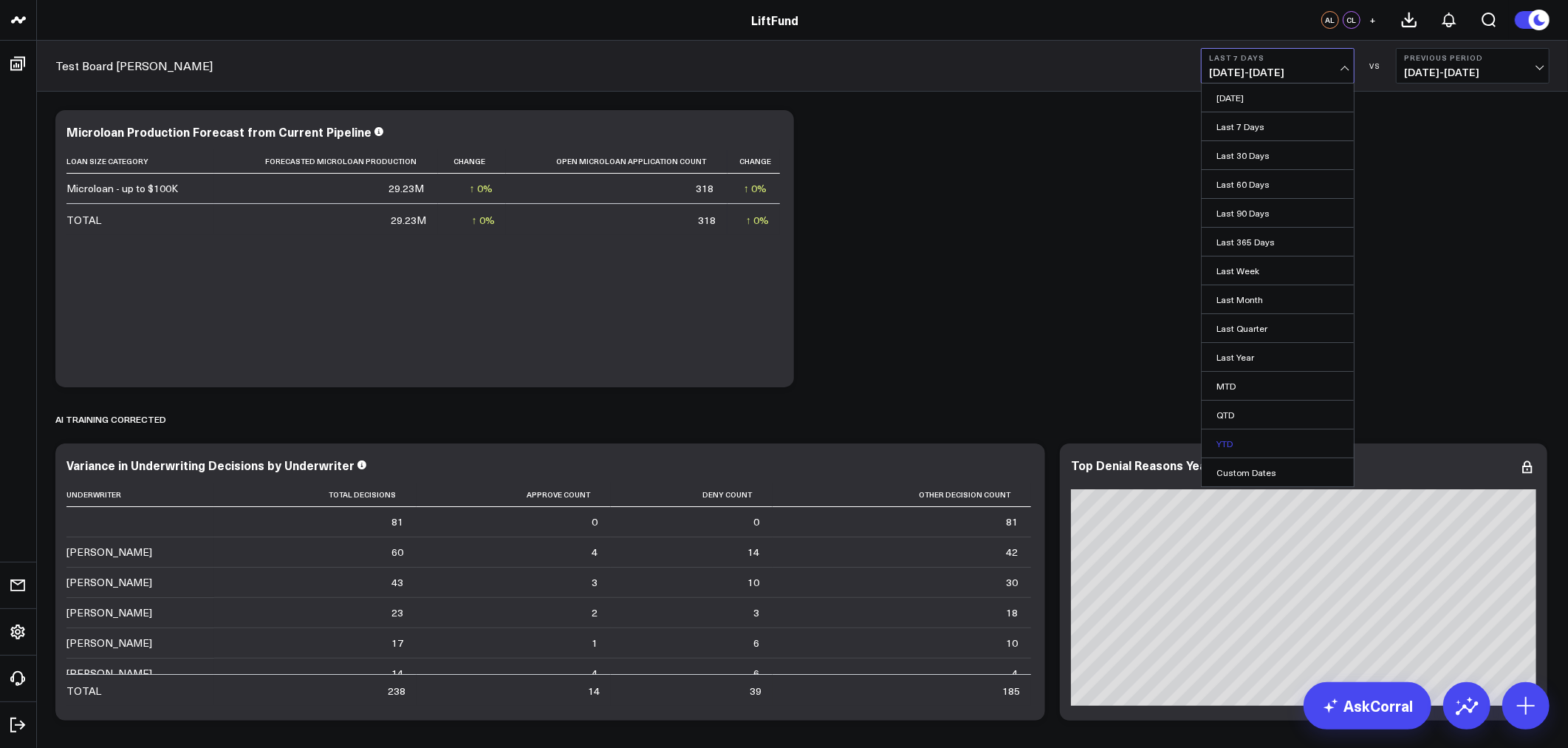
click at [1224, 442] on link "YTD" at bounding box center [1278, 443] width 153 height 28
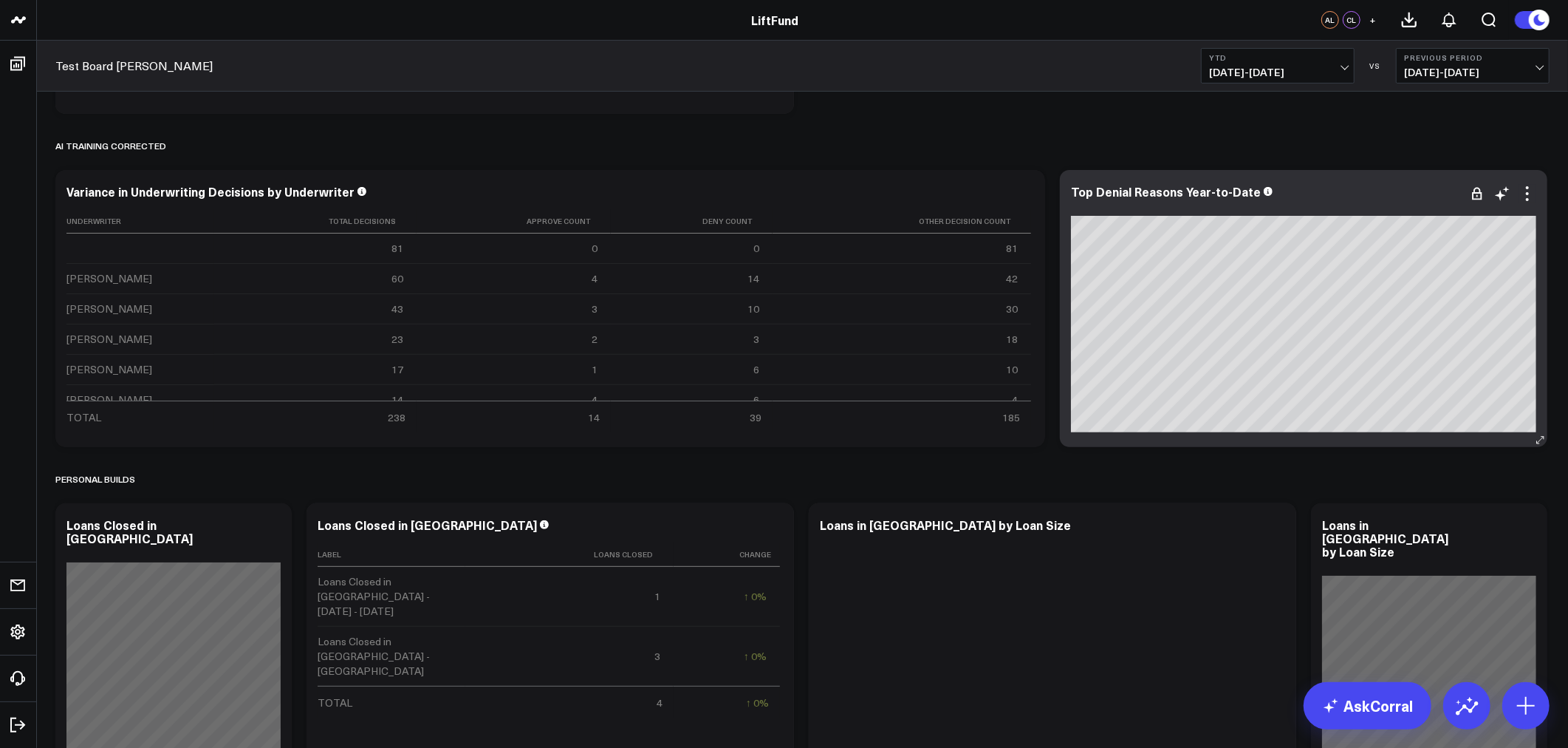
scroll to position [137, 0]
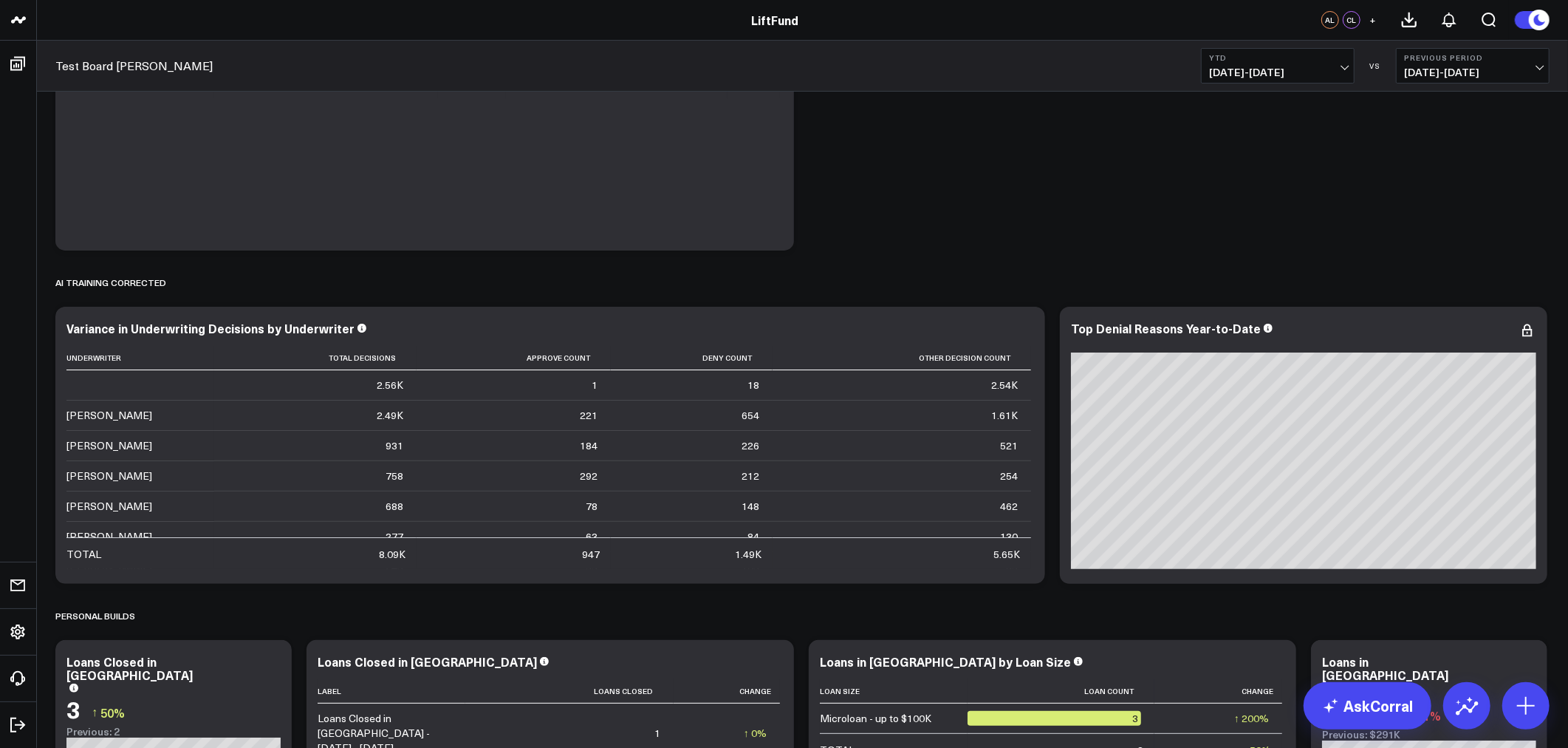
click at [1272, 71] on span "01/01/25 - 10/13/25" at bounding box center [1278, 72] width 137 height 12
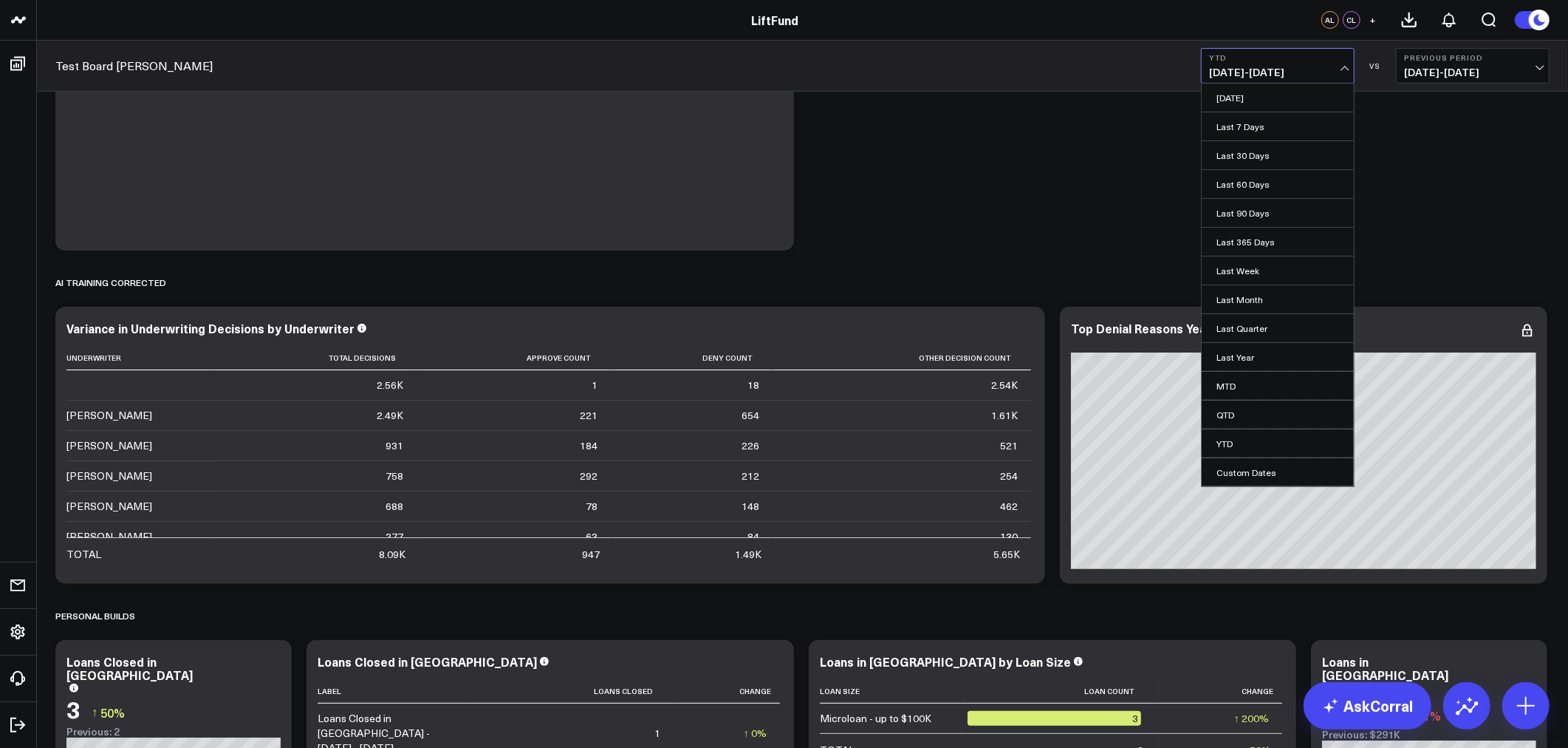
click at [1477, 74] on button "Previous Period 03/21/24 - 12/31/24" at bounding box center [1472, 65] width 153 height 35
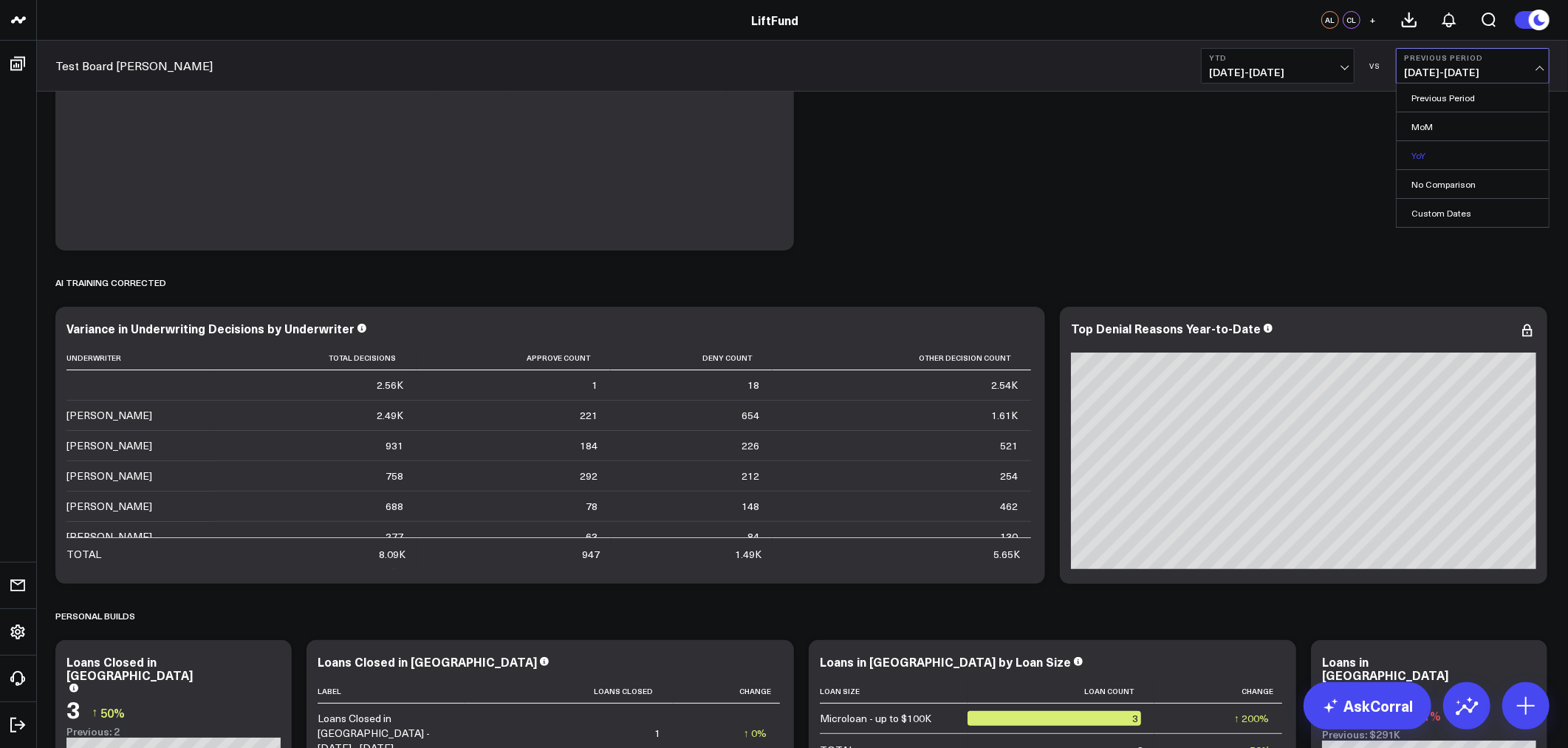
click at [1426, 155] on link "YoY" at bounding box center [1473, 154] width 153 height 28
click at [1307, 90] on div "Test Board Alex YTD 01/01/25 - 10/13/25 VS YoY 01/01/24 - 10/13/24" at bounding box center [802, 65] width 1531 height 51
click at [1307, 81] on button "YTD 01/01/25 - 10/13/25" at bounding box center [1277, 65] width 153 height 35
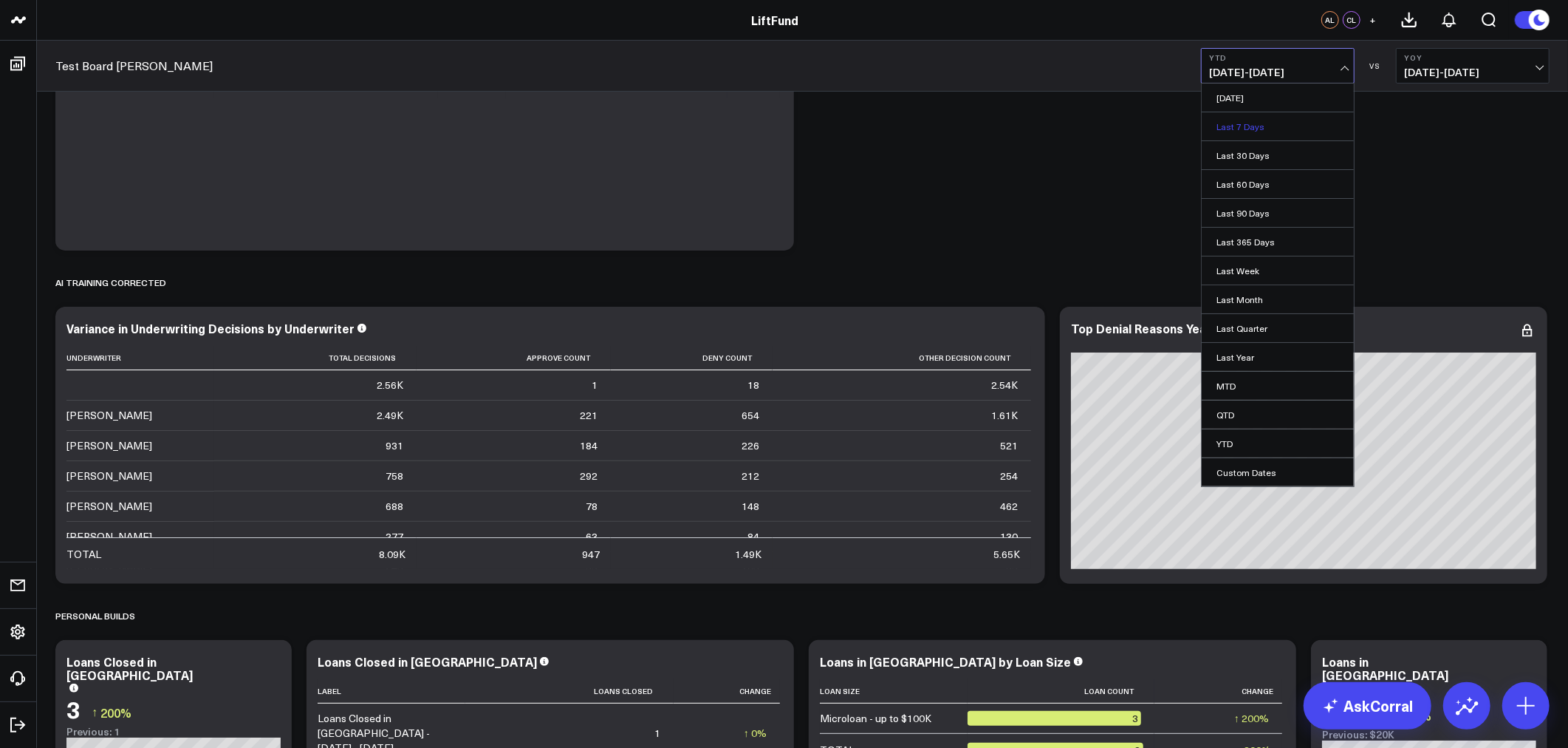
click at [1259, 127] on link "Last 7 Days" at bounding box center [1278, 126] width 153 height 28
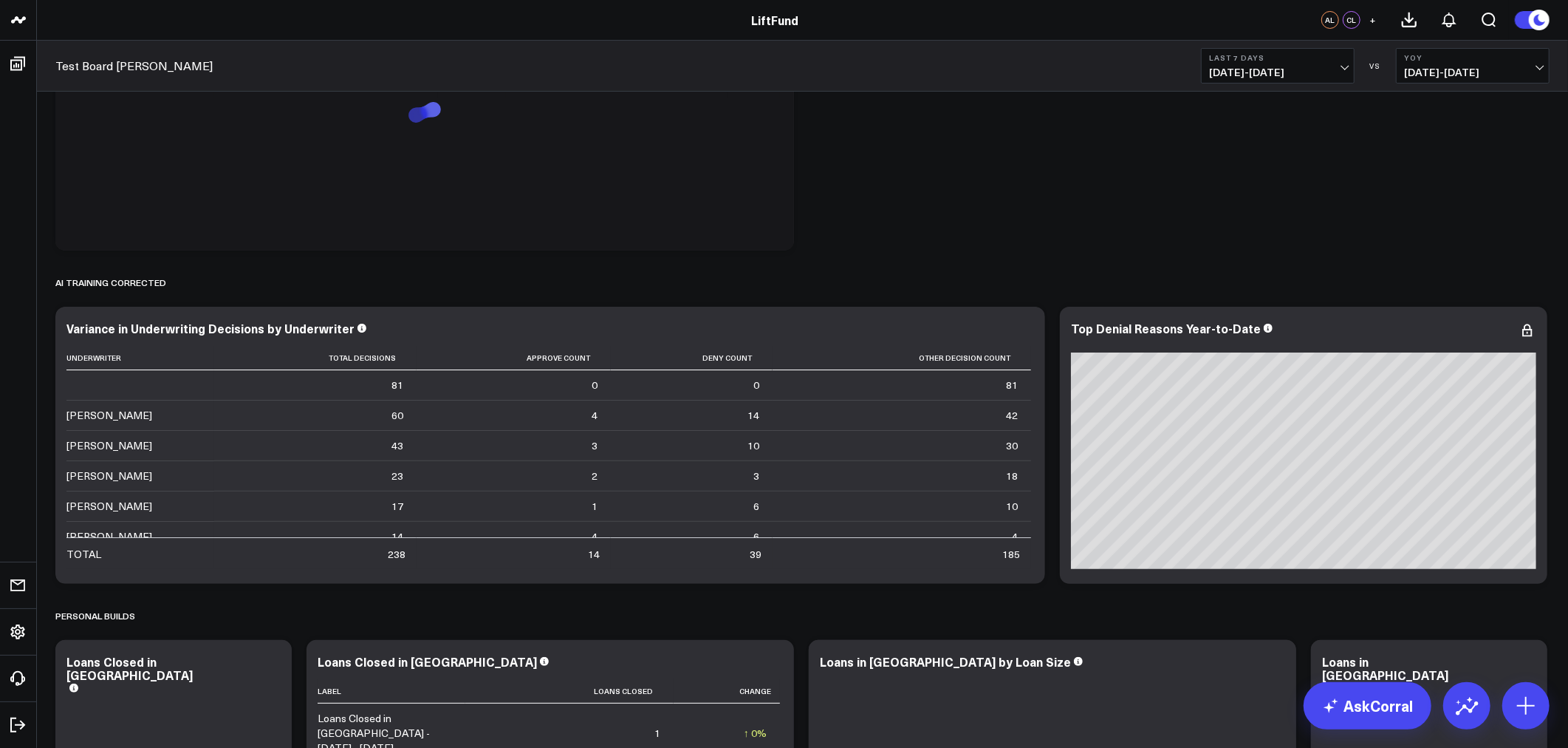
click at [1485, 75] on span "10/07/24 - 10/13/24" at bounding box center [1473, 72] width 137 height 12
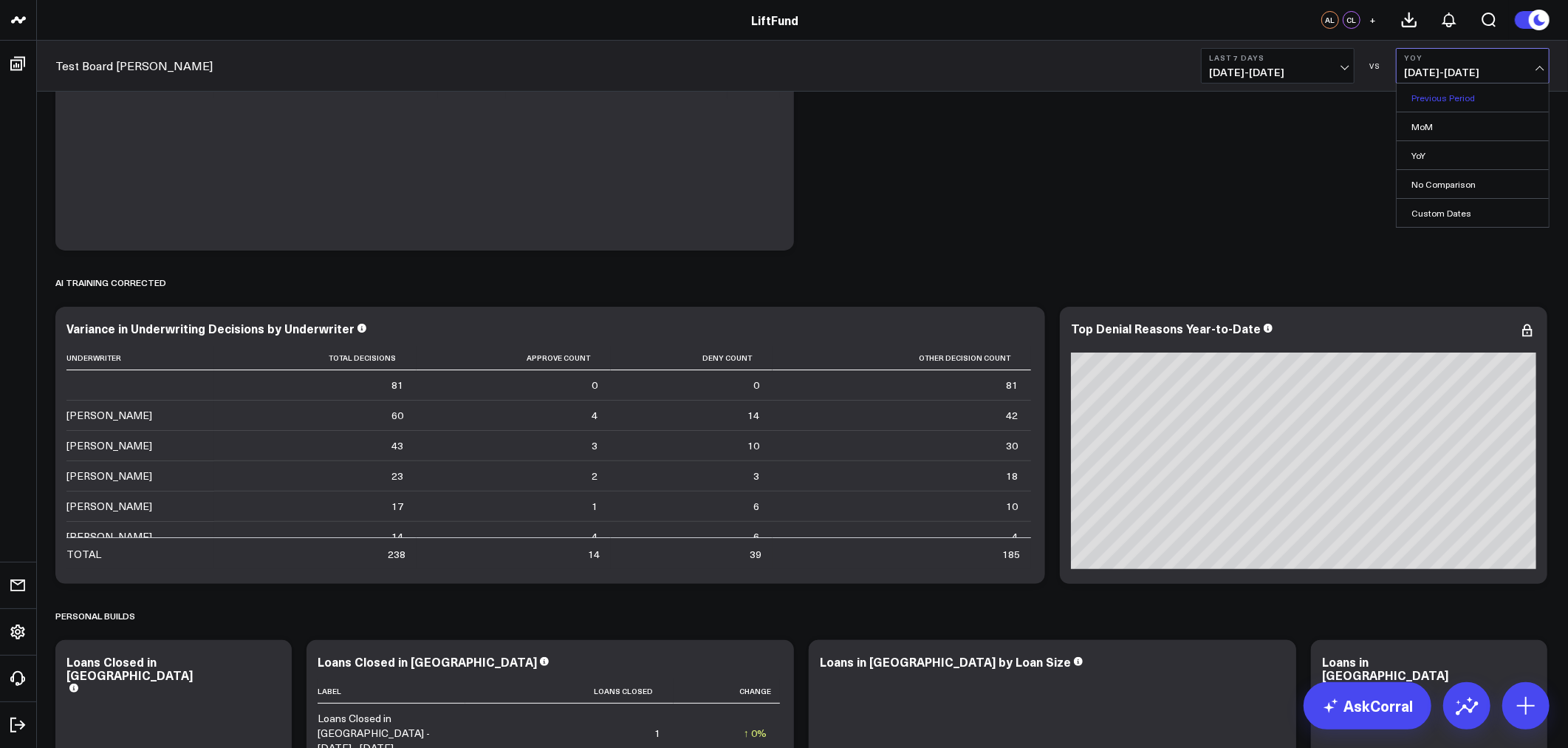
click at [1452, 97] on link "Previous Period" at bounding box center [1473, 97] width 153 height 28
click at [1442, 70] on span "09/30/25 - 10/06/25" at bounding box center [1473, 72] width 137 height 12
click at [1428, 152] on link "YoY" at bounding box center [1473, 154] width 153 height 28
click at [1494, 66] on span "10/07/24 - 10/13/24" at bounding box center [1473, 72] width 137 height 12
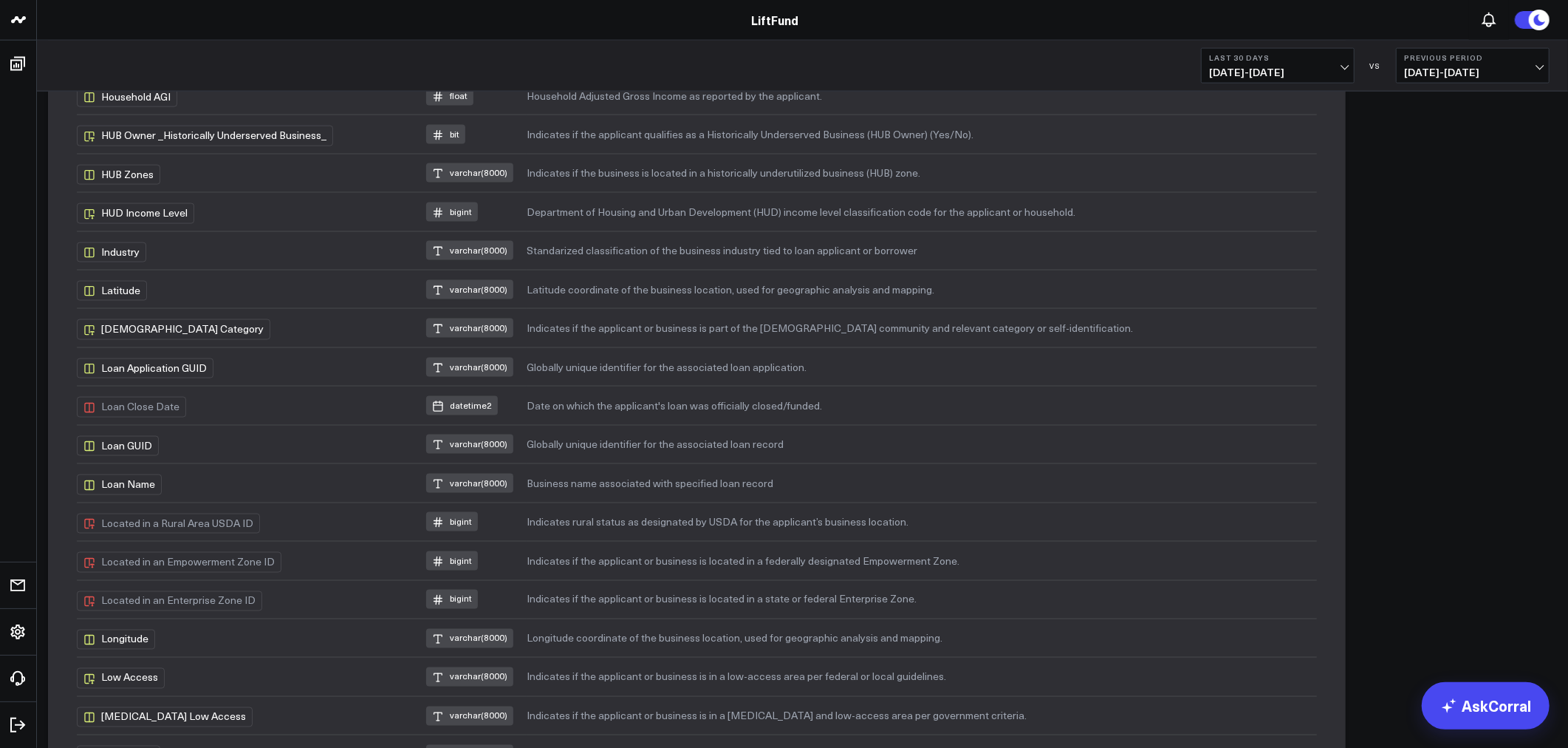
click at [303, 63] on div "Last 30 Days [DATE] - [DATE] VS Previous Period [DATE] - [DATE]" at bounding box center [802, 65] width 1531 height 51
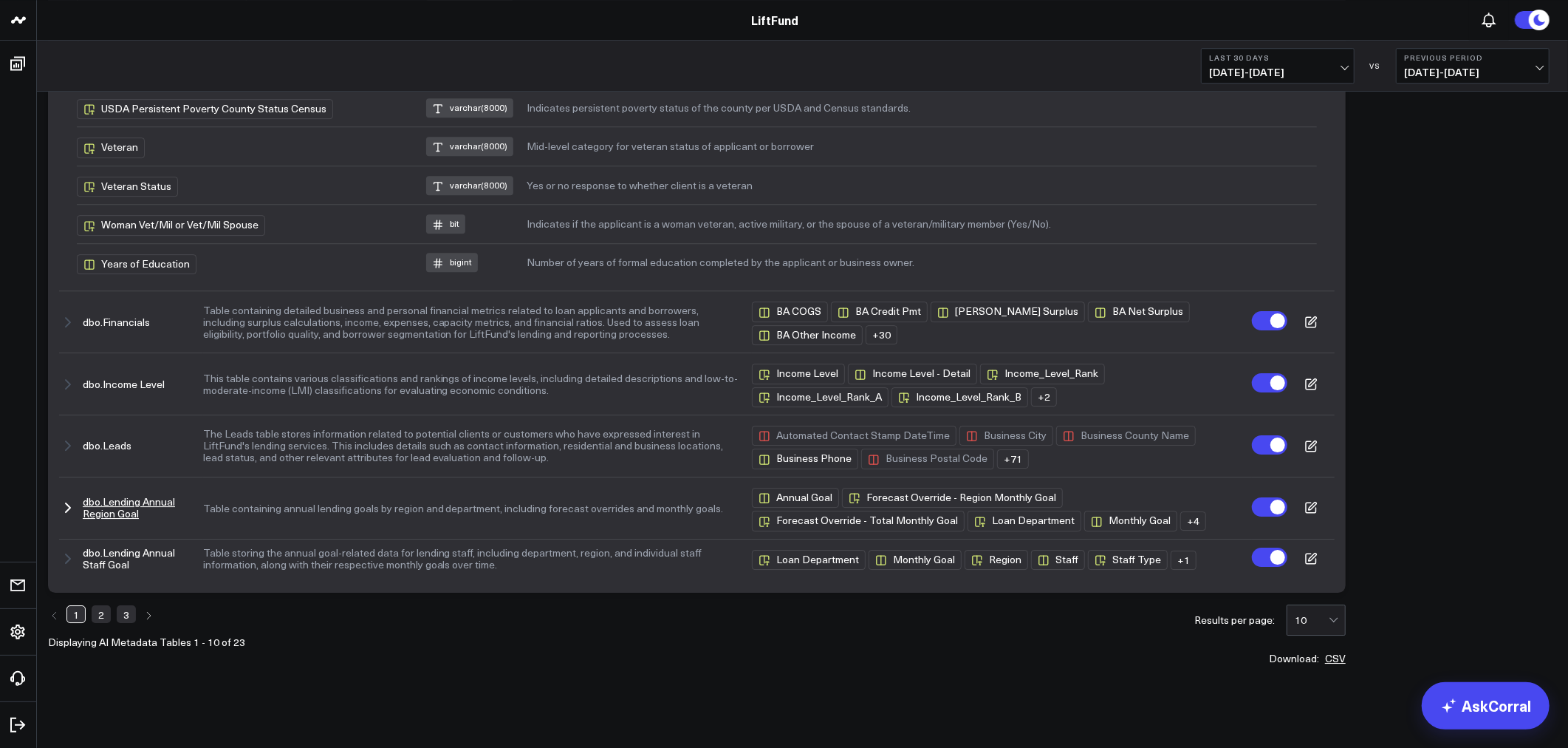
scroll to position [3945, 0]
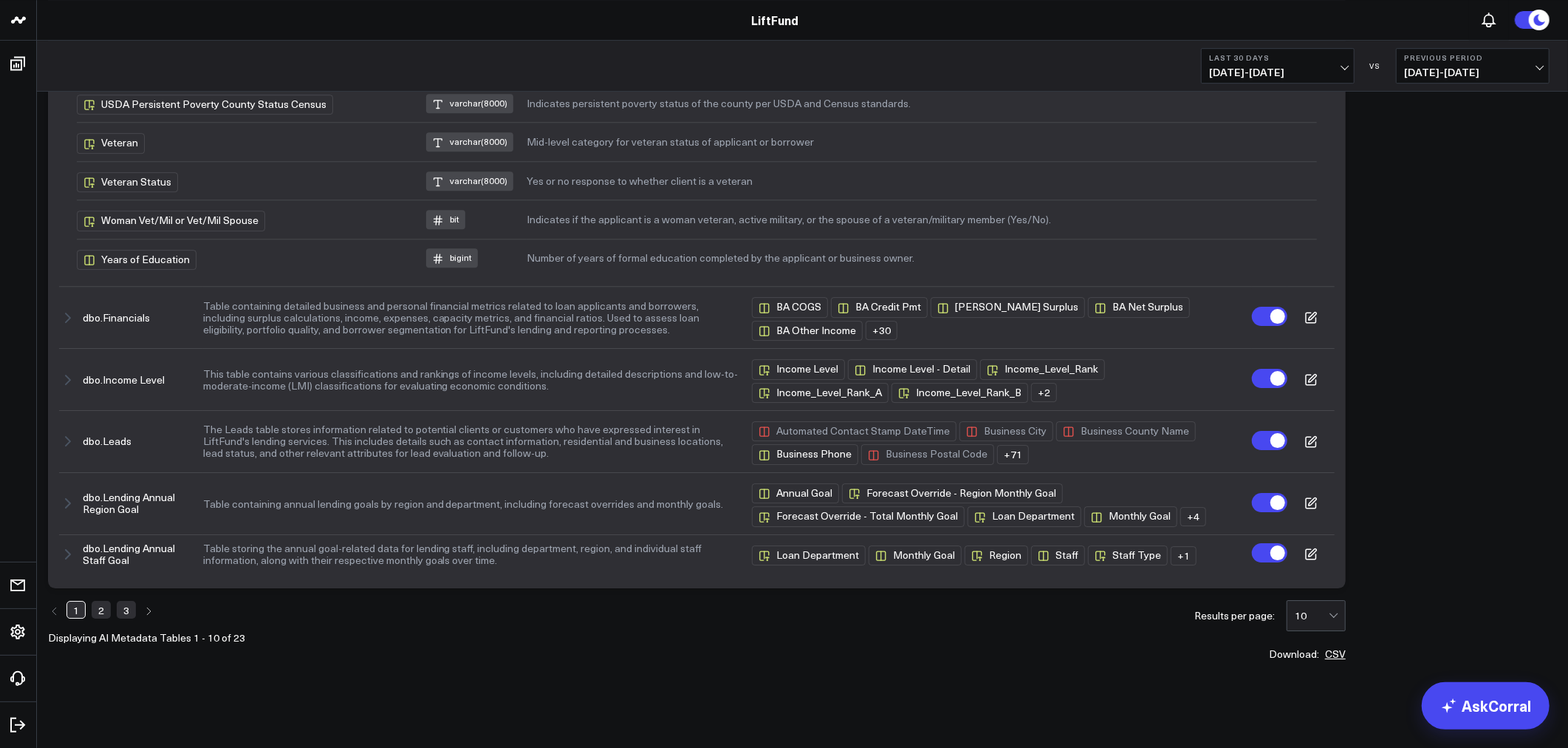
click at [96, 605] on link "2" at bounding box center [101, 610] width 19 height 18
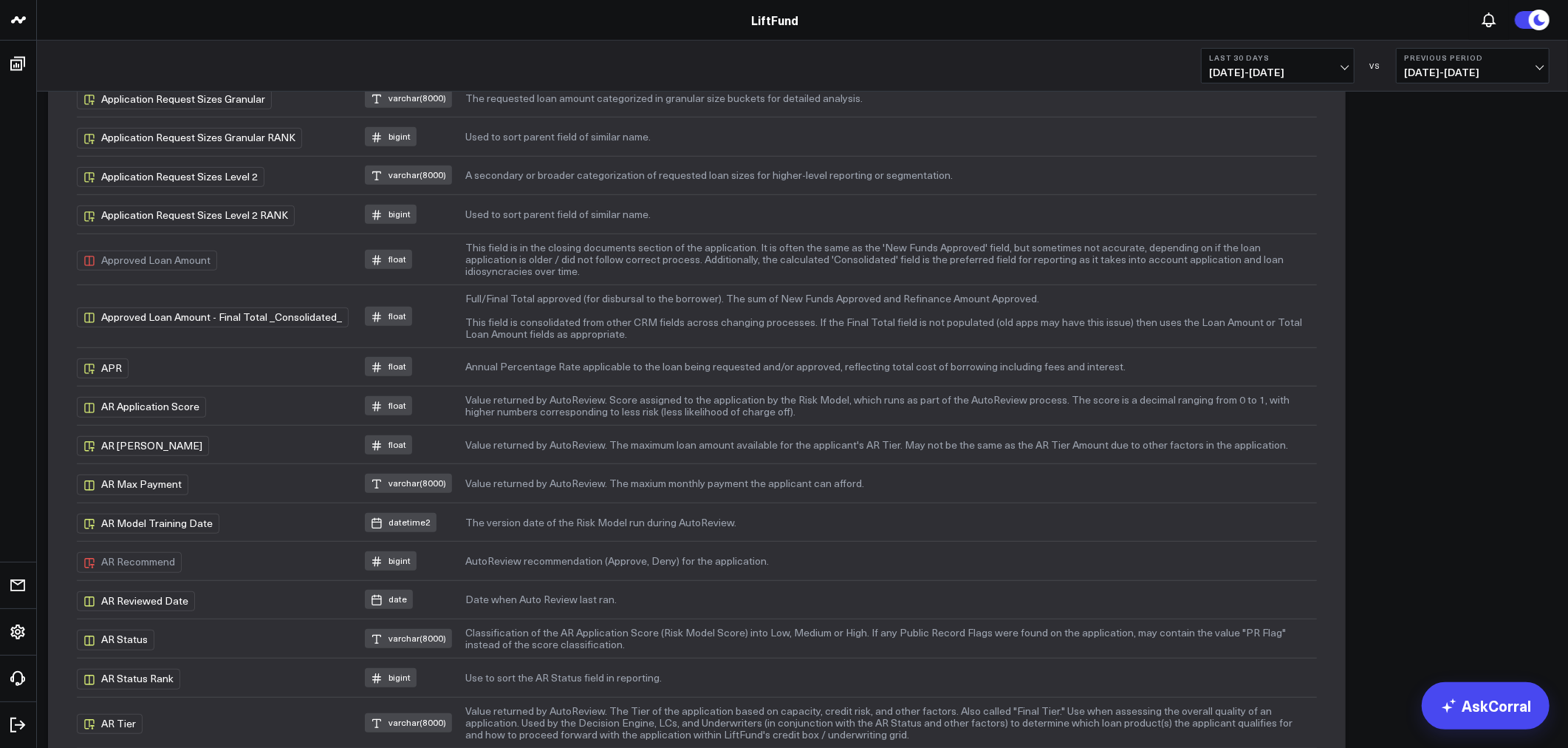
scroll to position [0, 0]
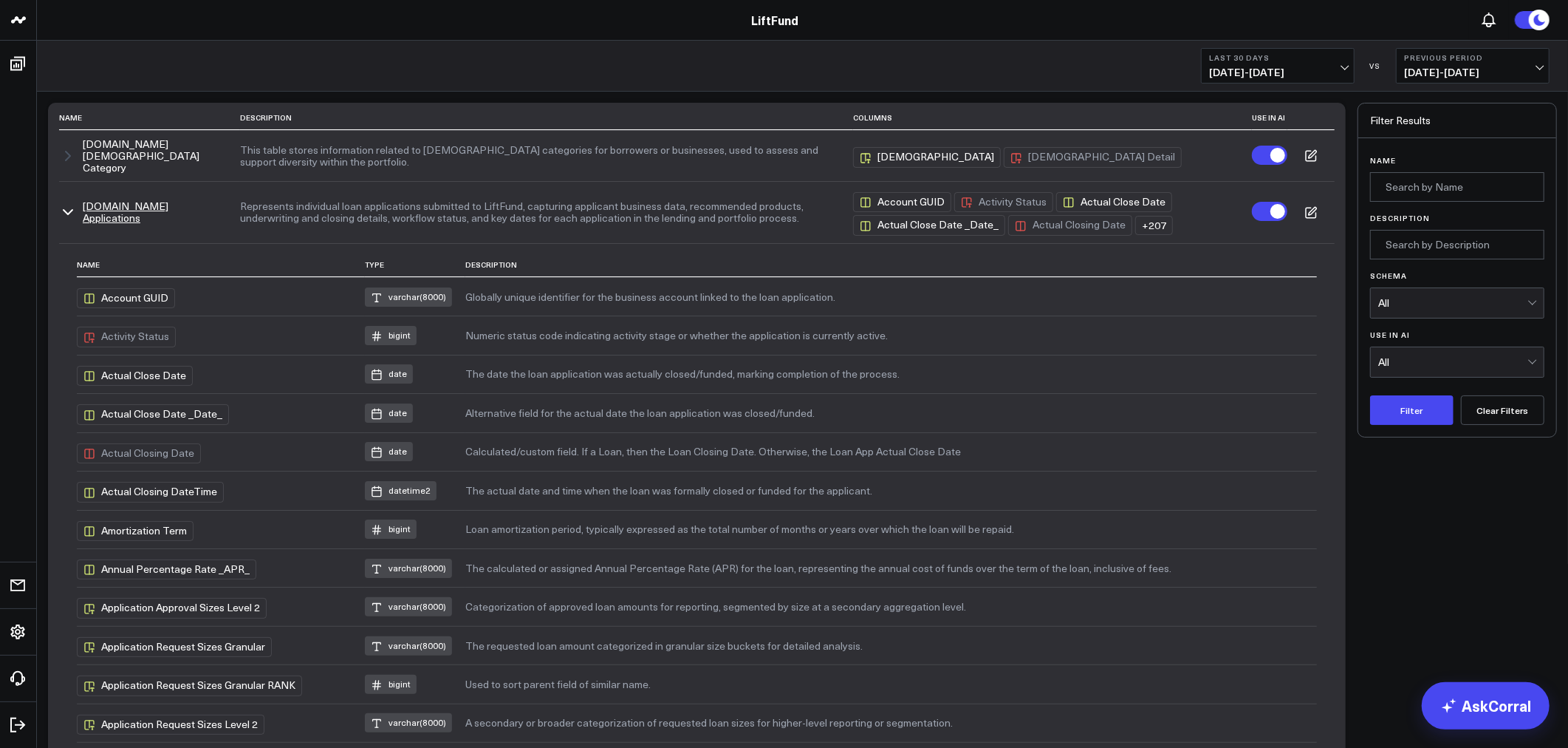
click at [62, 203] on icon "button" at bounding box center [68, 211] width 18 height 18
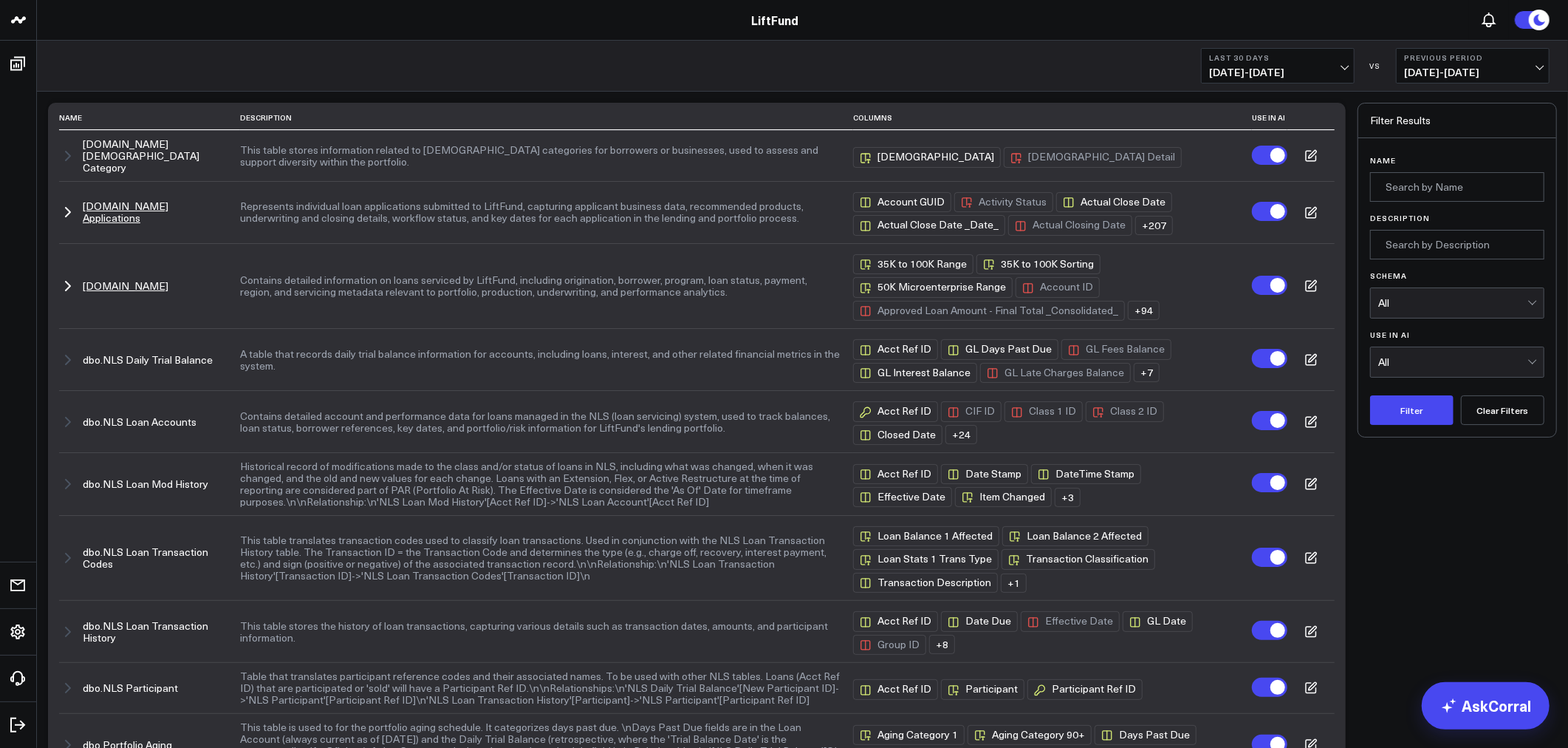
click at [66, 282] on icon "button" at bounding box center [67, 286] width 4 height 9
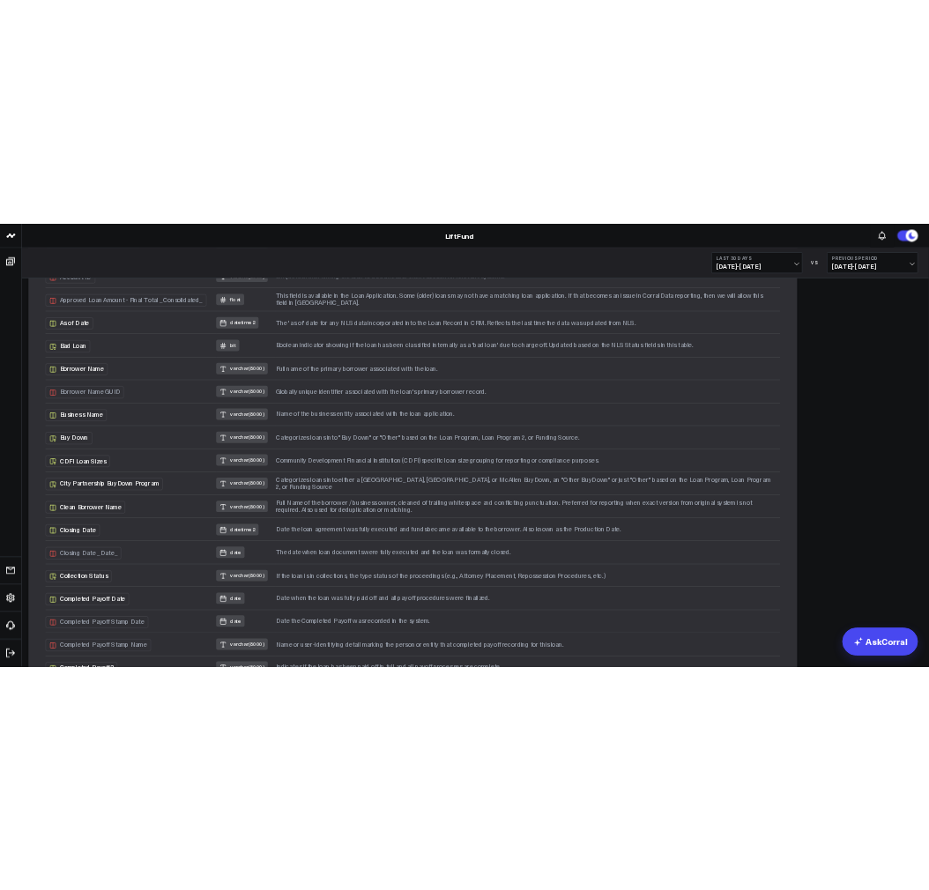
scroll to position [653, 0]
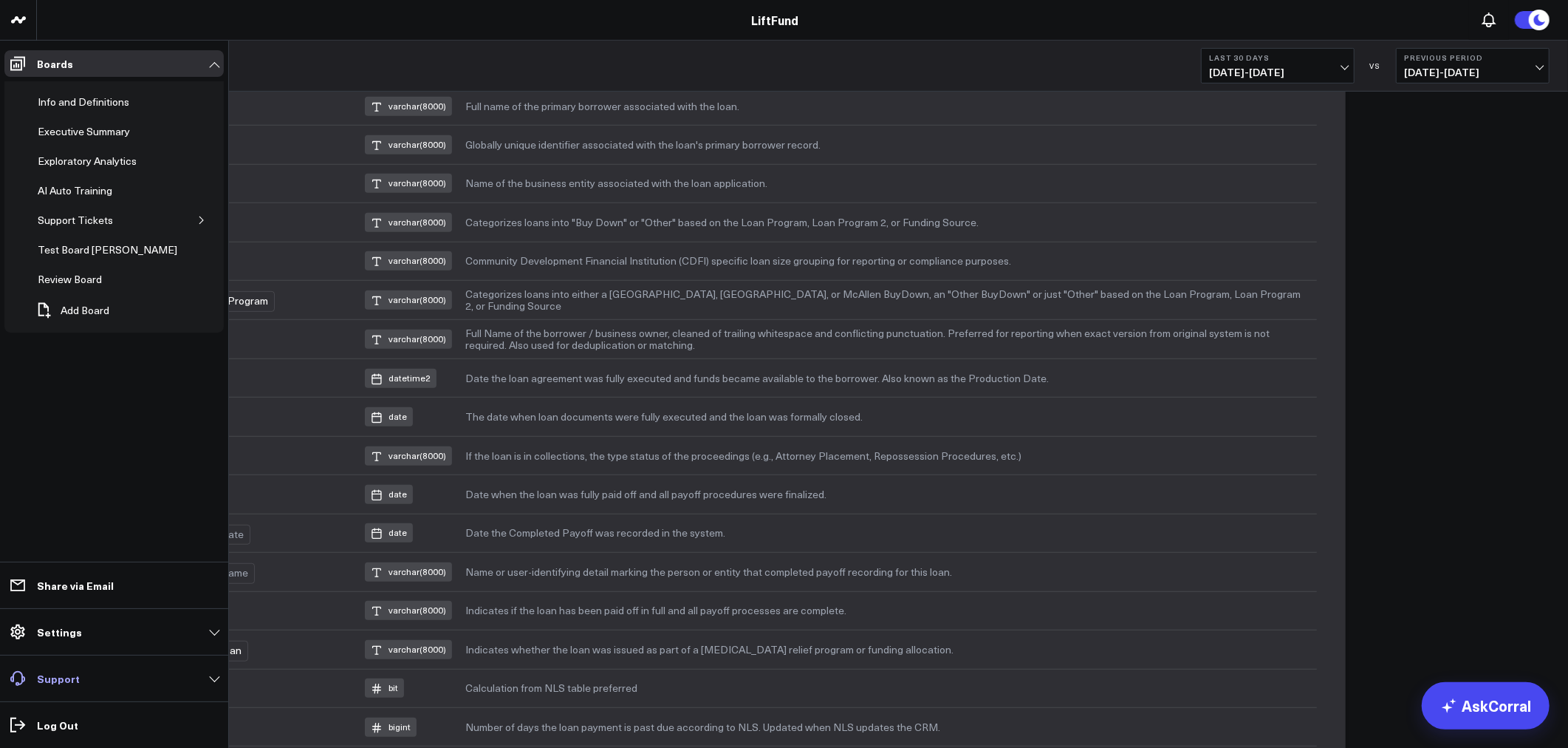
click at [56, 673] on p "Support" at bounding box center [58, 678] width 43 height 12
click at [78, 670] on link "Support" at bounding box center [114, 678] width 220 height 27
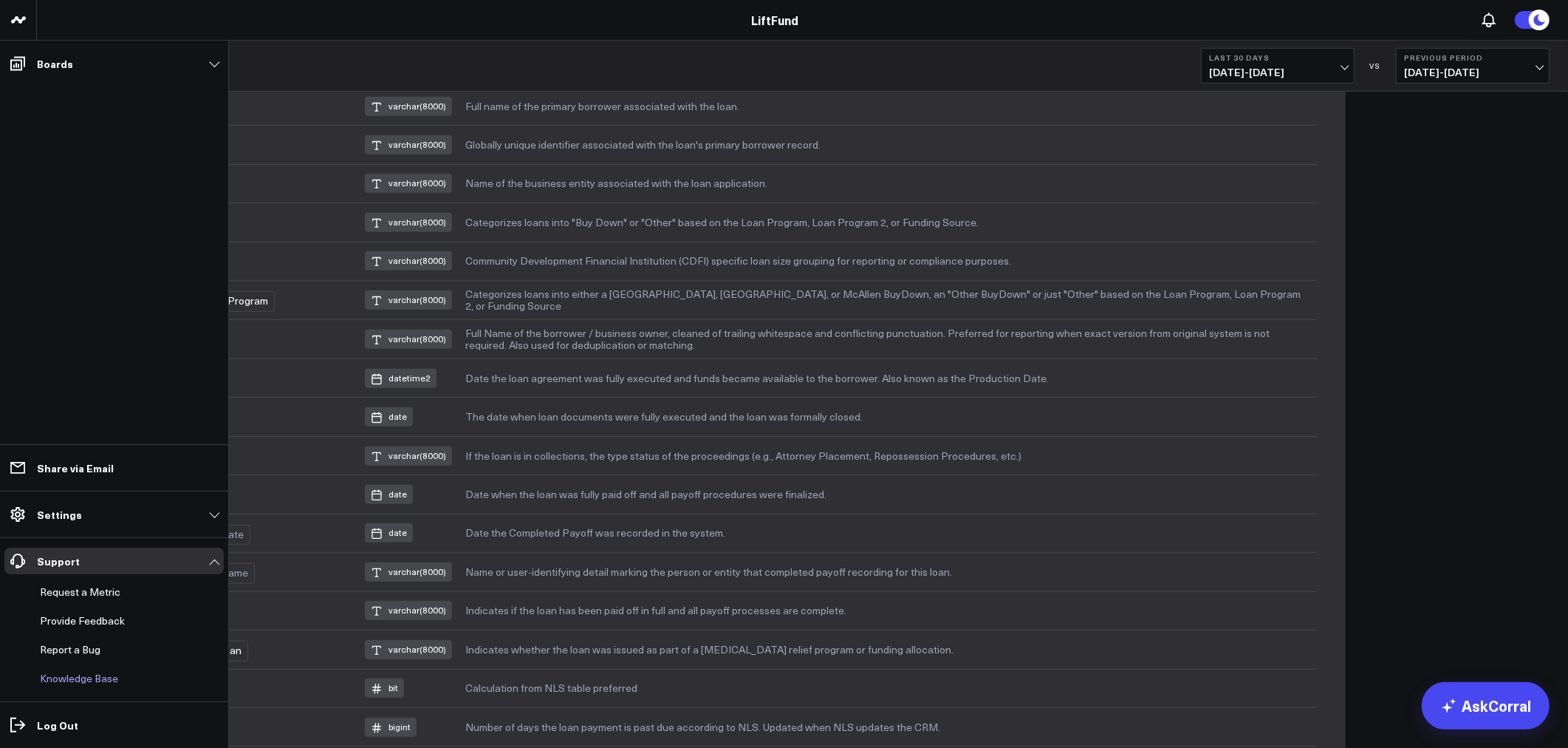
click at [84, 681] on link "Knowledge Base" at bounding box center [107, 678] width 146 height 27
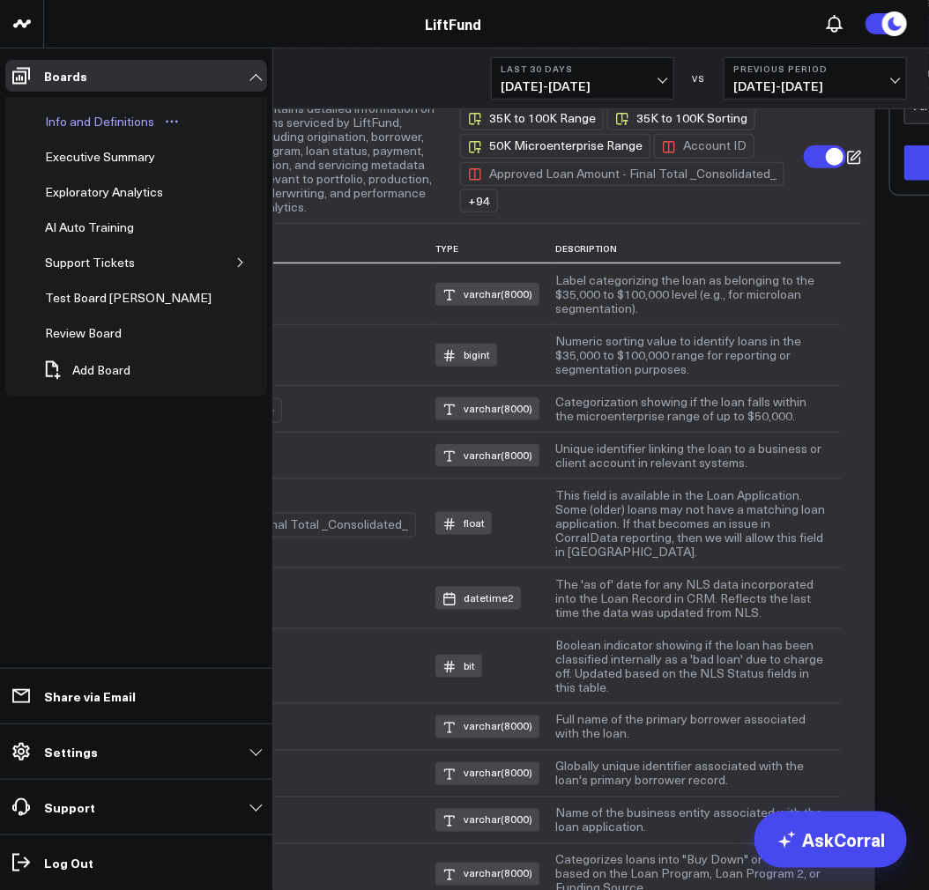
click at [102, 116] on div "Info and Definitions" at bounding box center [100, 121] width 118 height 21
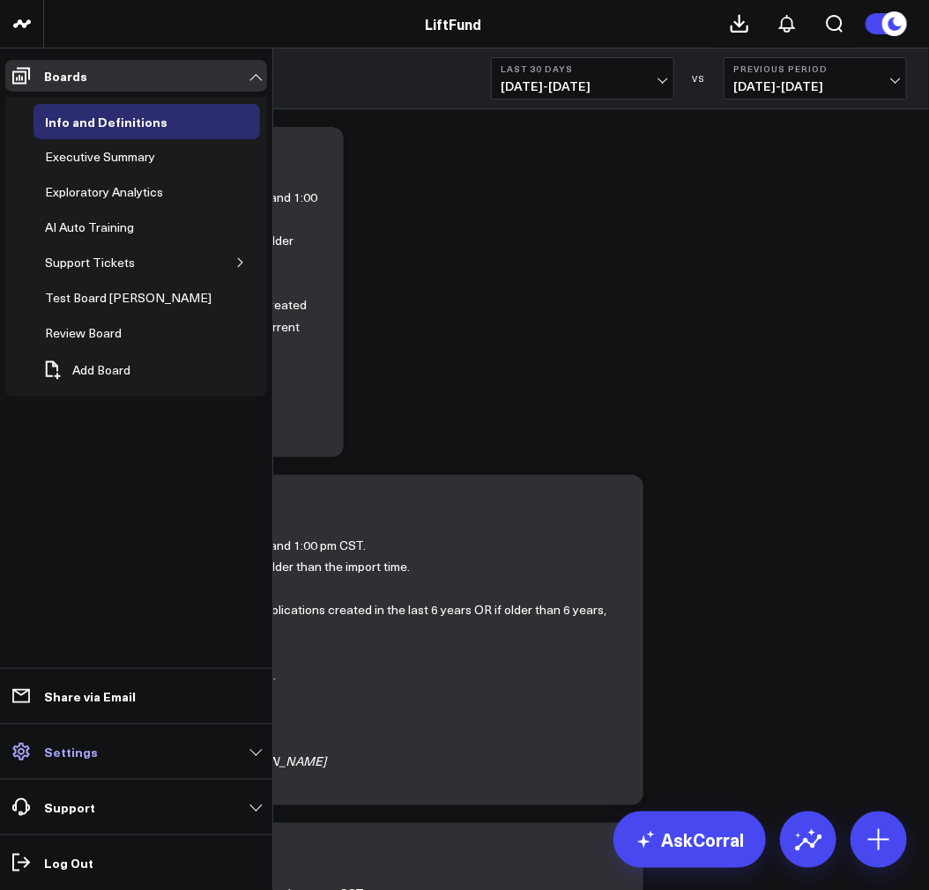
click at [41, 749] on link "Settings" at bounding box center [136, 752] width 262 height 32
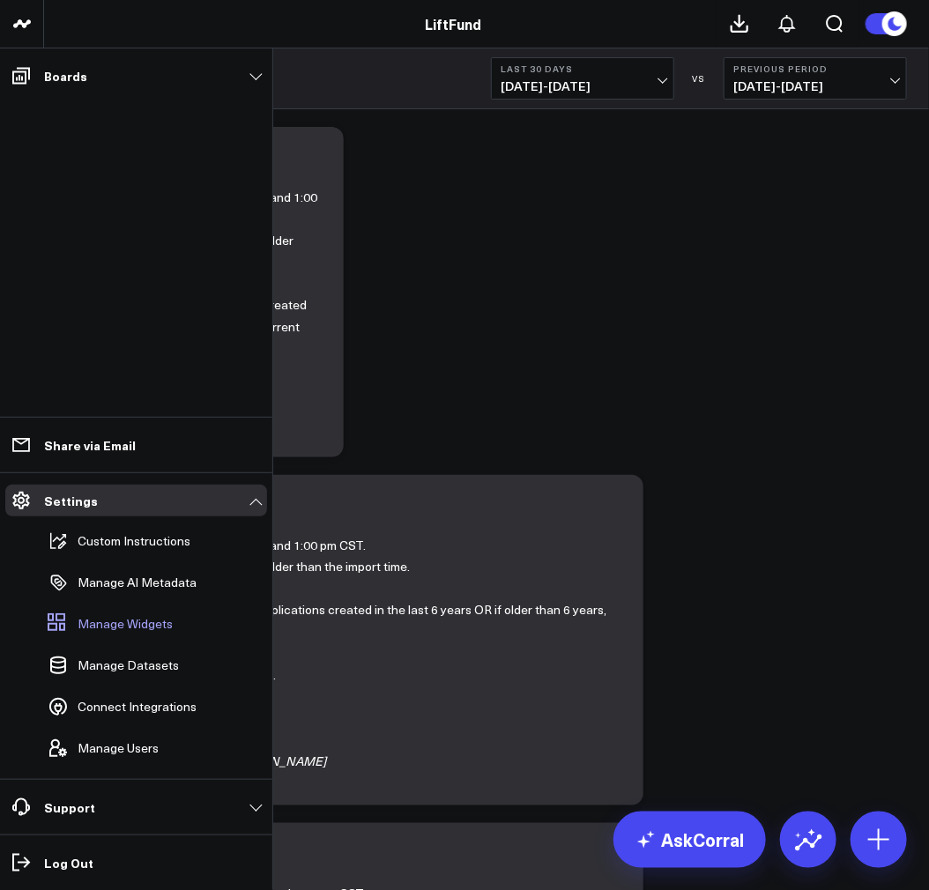
click at [133, 627] on span "Manage Widgets" at bounding box center [125, 624] width 95 height 14
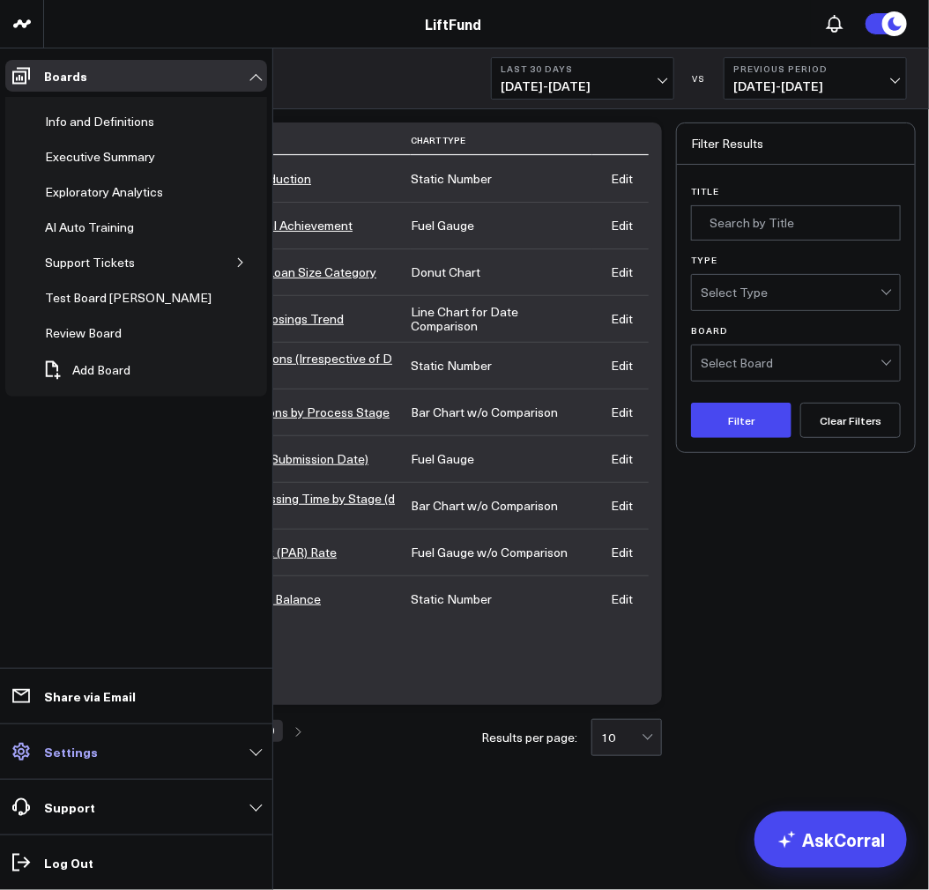
click at [142, 749] on link "Settings" at bounding box center [136, 752] width 262 height 32
